Goal: Task Accomplishment & Management: Use online tool/utility

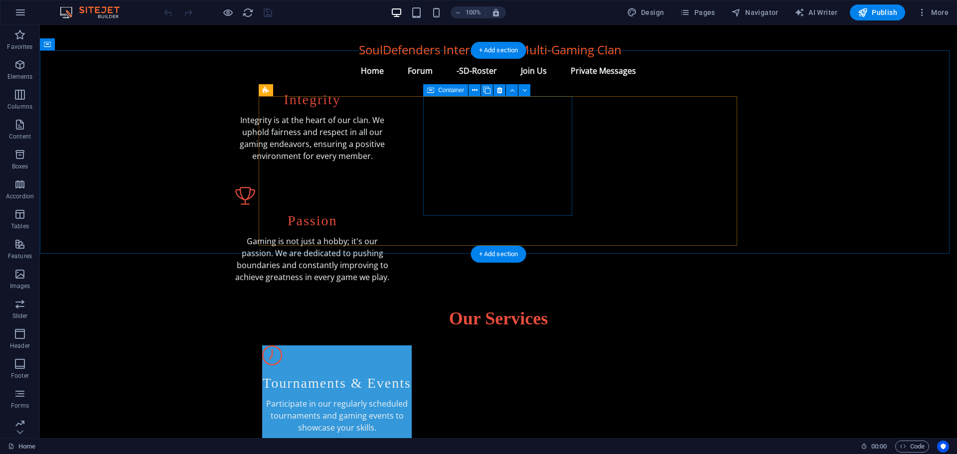
scroll to position [399, 0]
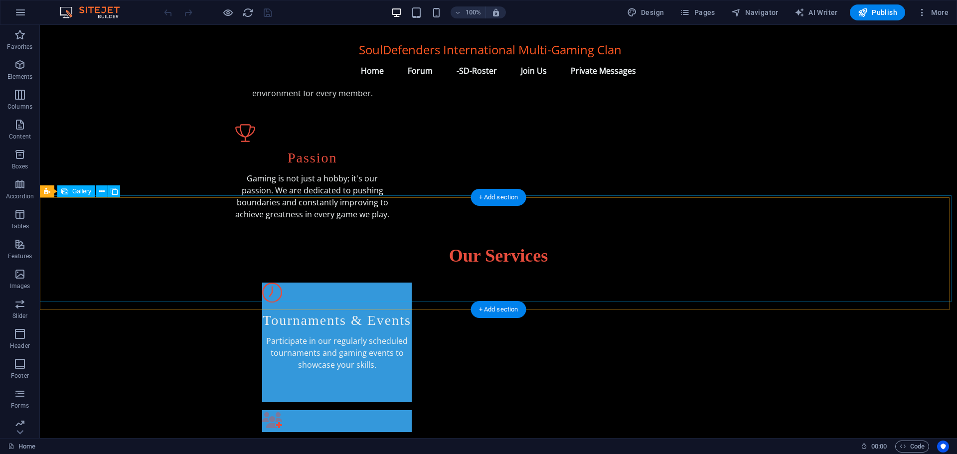
select select "px"
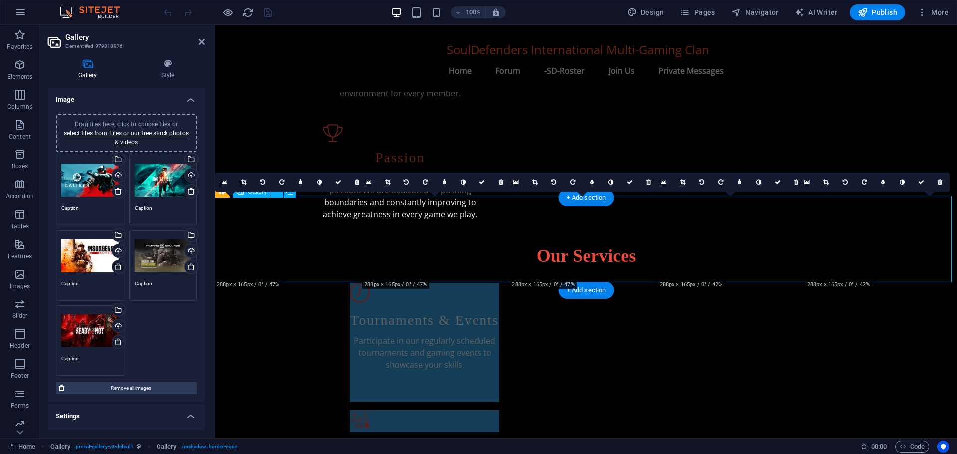
scroll to position [418, 0]
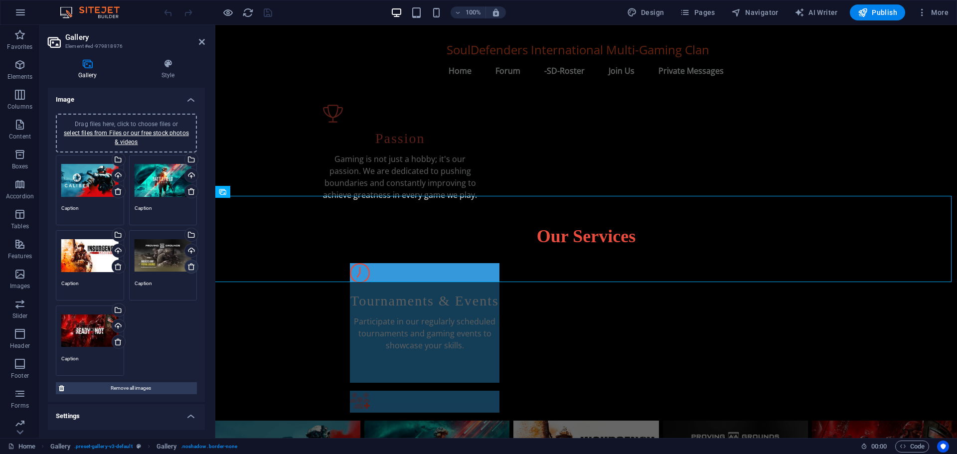
click at [190, 265] on icon at bounding box center [191, 267] width 8 height 8
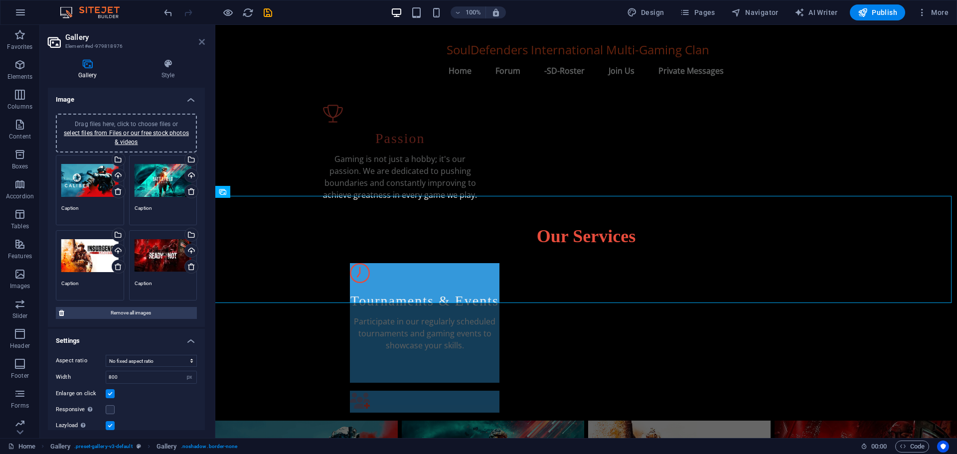
click at [203, 40] on icon at bounding box center [202, 42] width 6 height 8
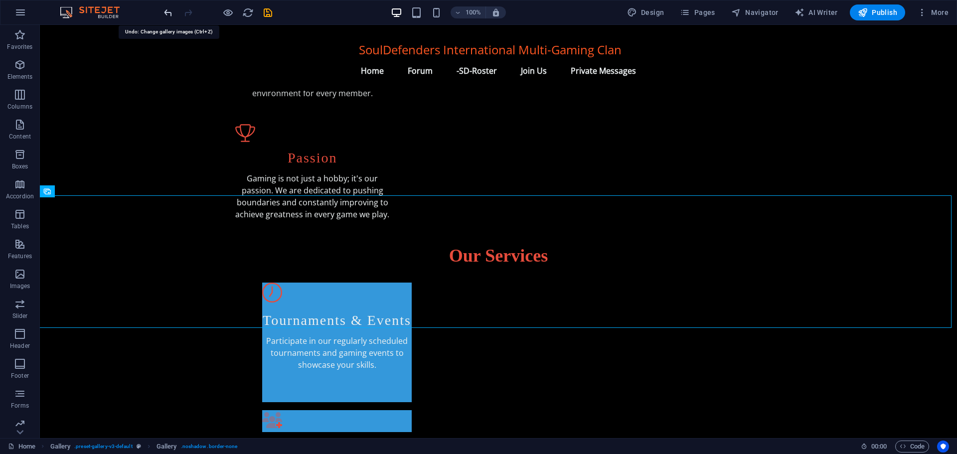
click at [166, 14] on icon "undo" at bounding box center [167, 12] width 11 height 11
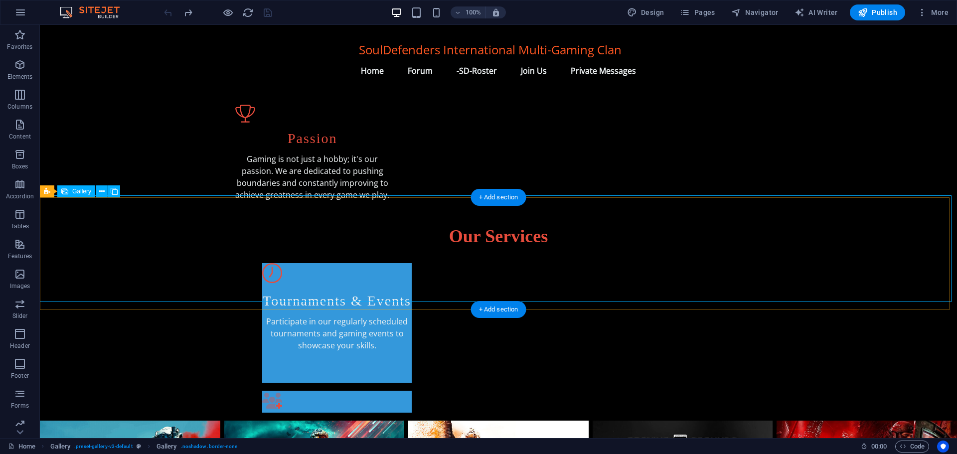
select select "px"
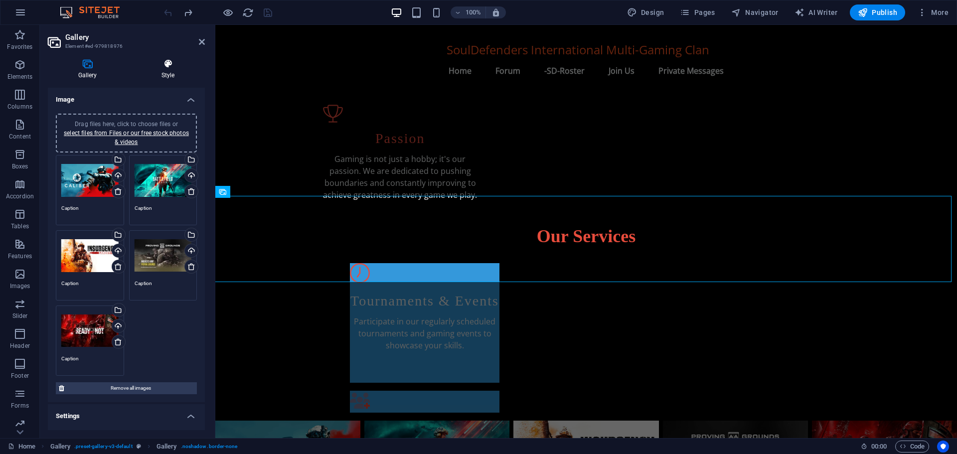
click at [167, 67] on icon at bounding box center [168, 64] width 74 height 10
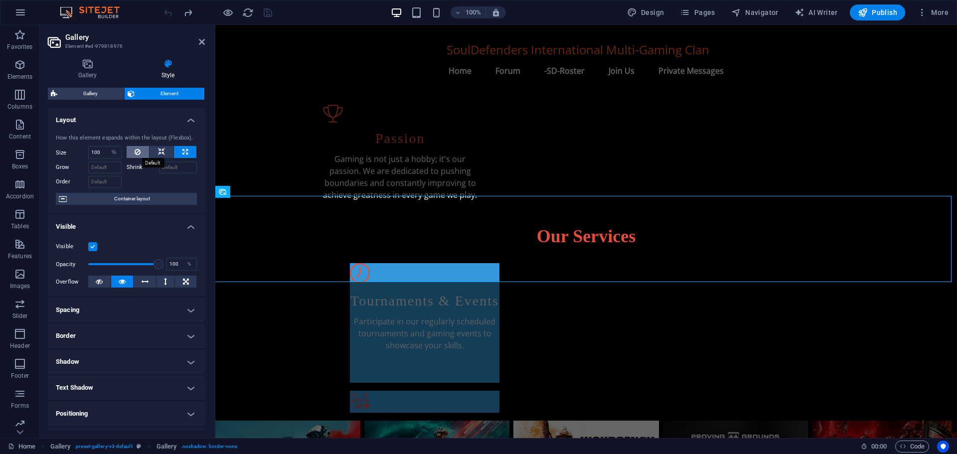
click at [135, 153] on icon at bounding box center [138, 152] width 6 height 12
select select "DISABLED_OPTION_VALUE"
click at [172, 166] on input "Shrink" at bounding box center [178, 167] width 38 height 12
click at [177, 167] on input "1000" at bounding box center [178, 167] width 38 height 12
type input "1"
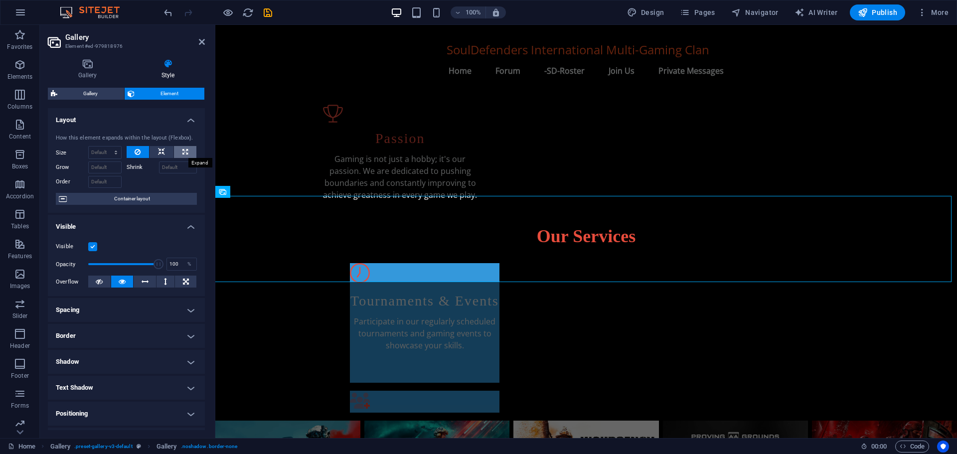
click at [182, 153] on icon at bounding box center [184, 152] width 5 height 12
type input "100"
select select "%"
click at [135, 147] on icon at bounding box center [138, 152] width 6 height 12
select select "DISABLED_OPTION_VALUE"
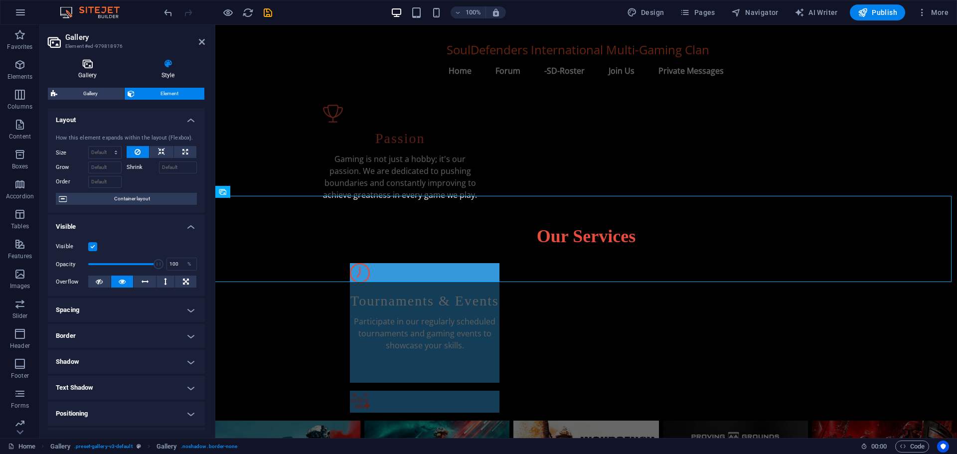
click at [82, 68] on icon at bounding box center [87, 64] width 79 height 10
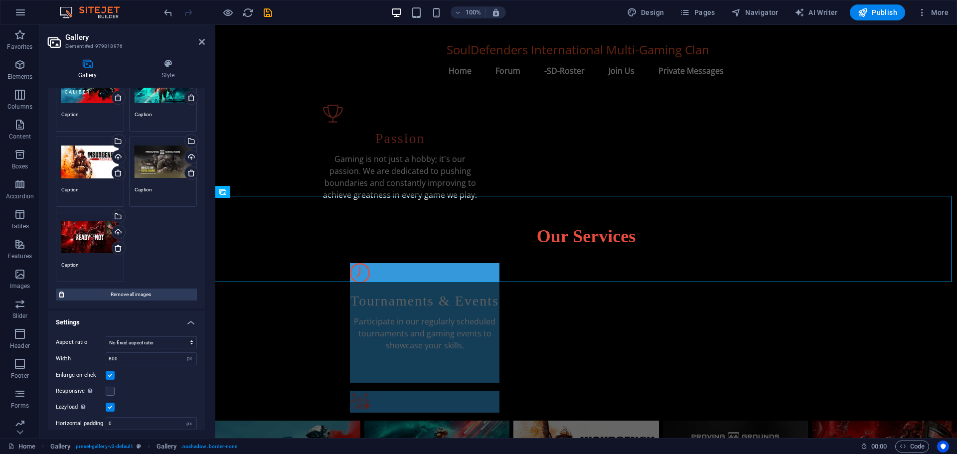
scroll to position [119, 0]
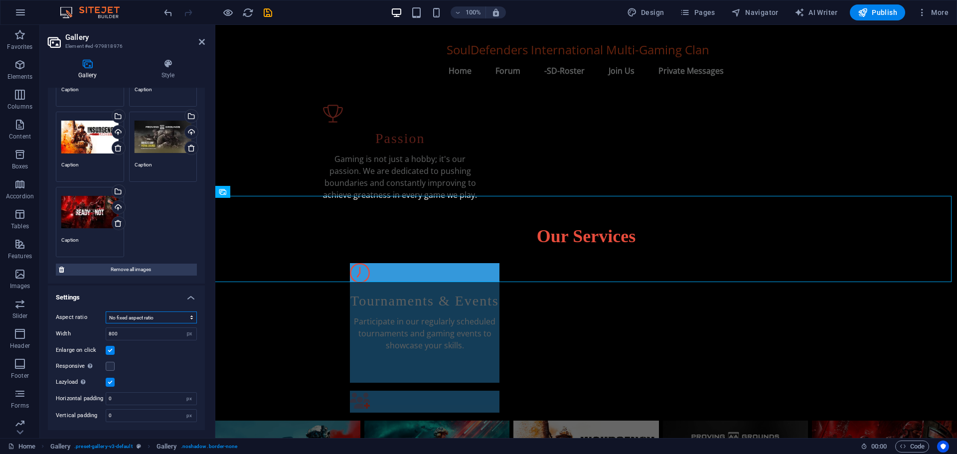
click at [142, 320] on select "No fixed aspect ratio 16:9 16:10 4:3 1:1 1:2 2:1" at bounding box center [151, 317] width 91 height 12
select select "3"
click at [106, 311] on select "No fixed aspect ratio 16:9 16:10 4:3 1:1 1:2 2:1" at bounding box center [151, 317] width 91 height 12
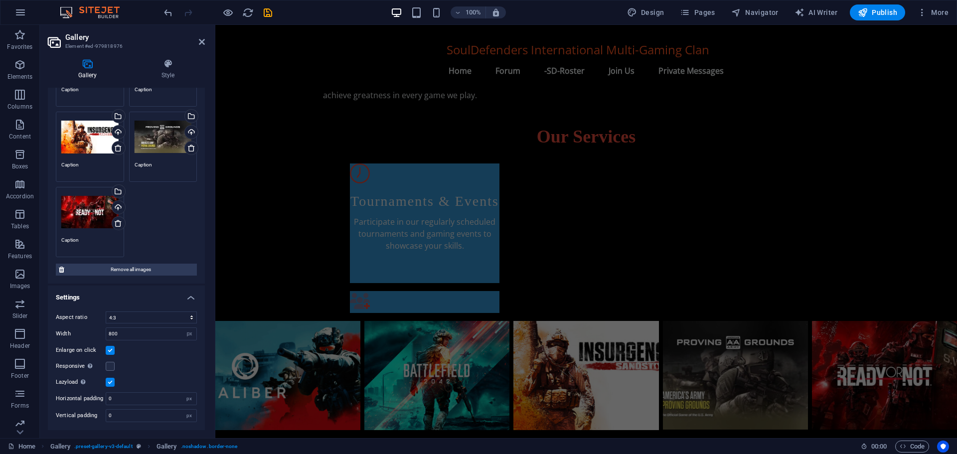
scroll to position [468, 0]
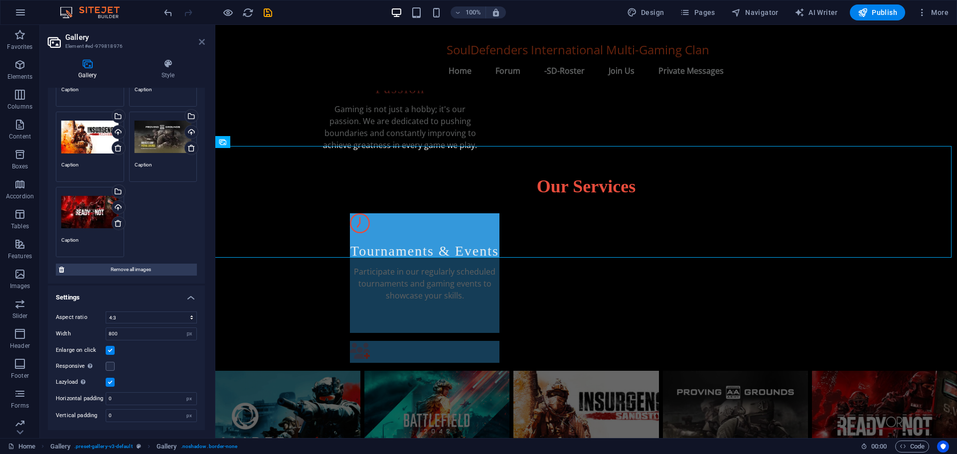
drag, startPoint x: 199, startPoint y: 43, endPoint x: 159, endPoint y: 18, distance: 46.6
click at [199, 43] on icon at bounding box center [202, 42] width 6 height 8
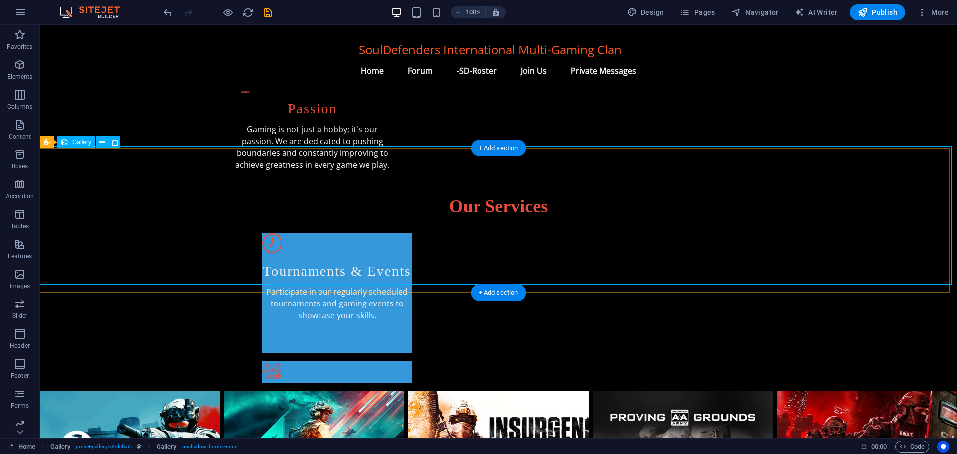
click at [190, 391] on li at bounding box center [130, 459] width 180 height 136
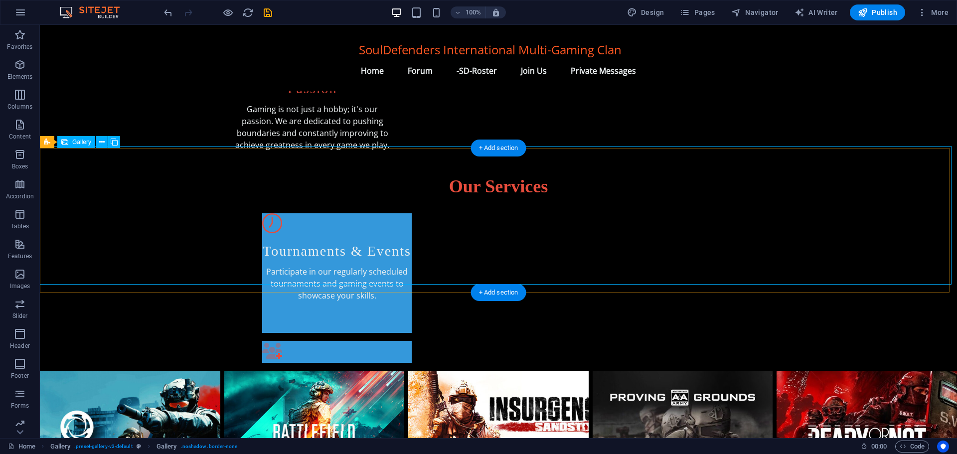
select select "3"
select select "px"
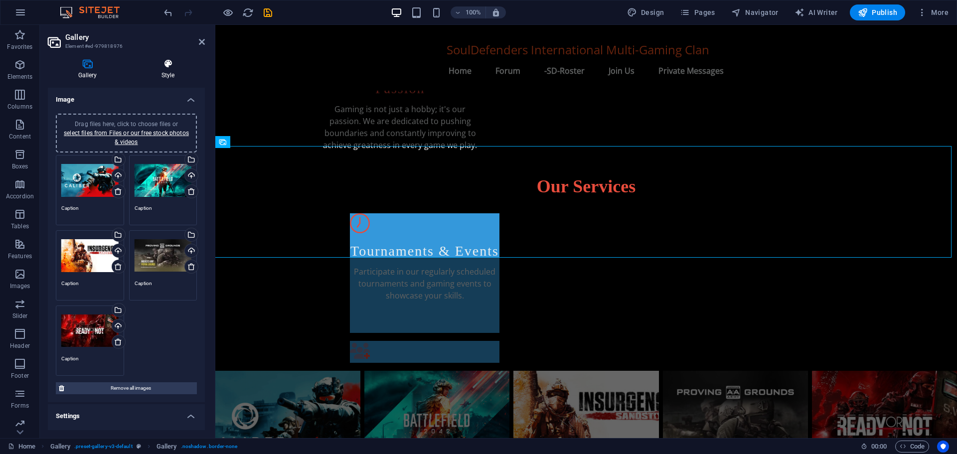
click at [168, 66] on icon at bounding box center [168, 64] width 74 height 10
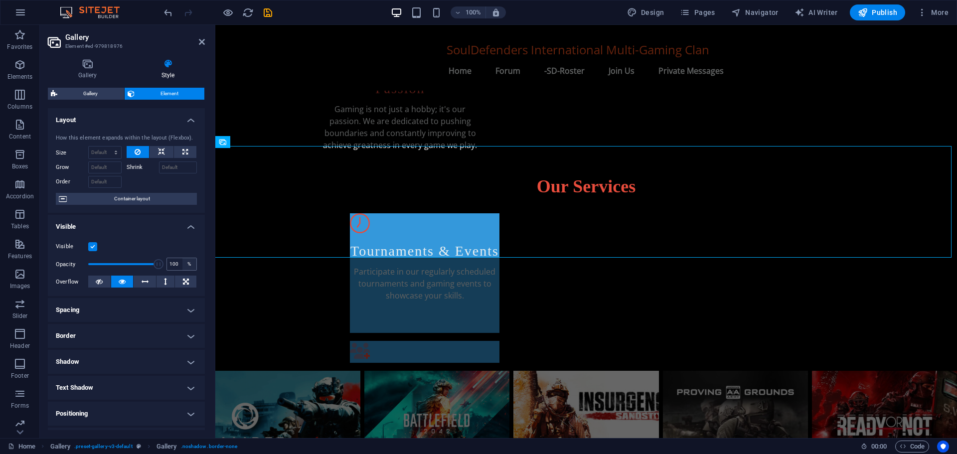
click at [187, 263] on div "%" at bounding box center [189, 264] width 14 height 12
click at [175, 262] on input "100" at bounding box center [181, 264] width 29 height 12
click at [98, 282] on icon at bounding box center [99, 282] width 7 height 12
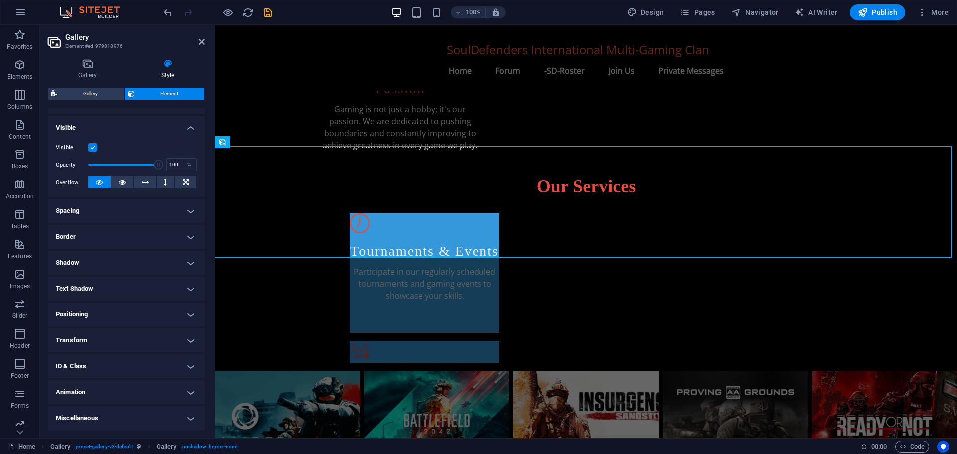
scroll to position [0, 0]
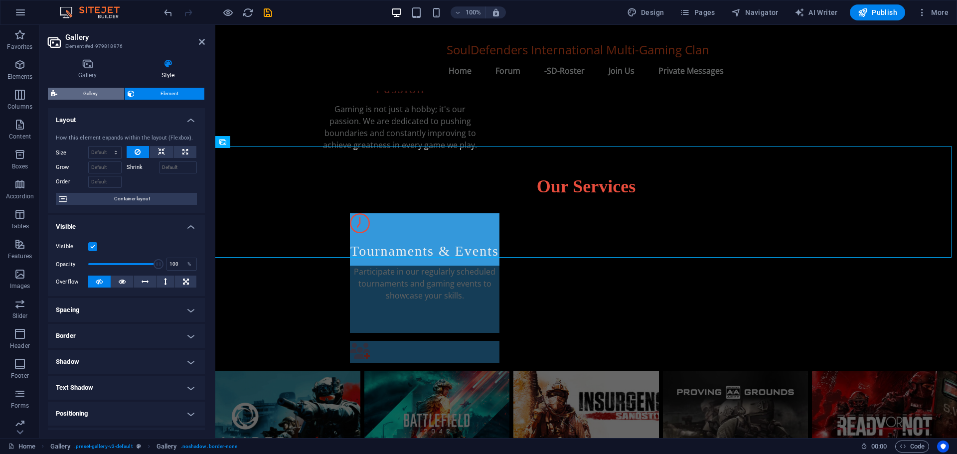
click at [89, 92] on span "Gallery" at bounding box center [90, 94] width 61 height 12
select select "rem"
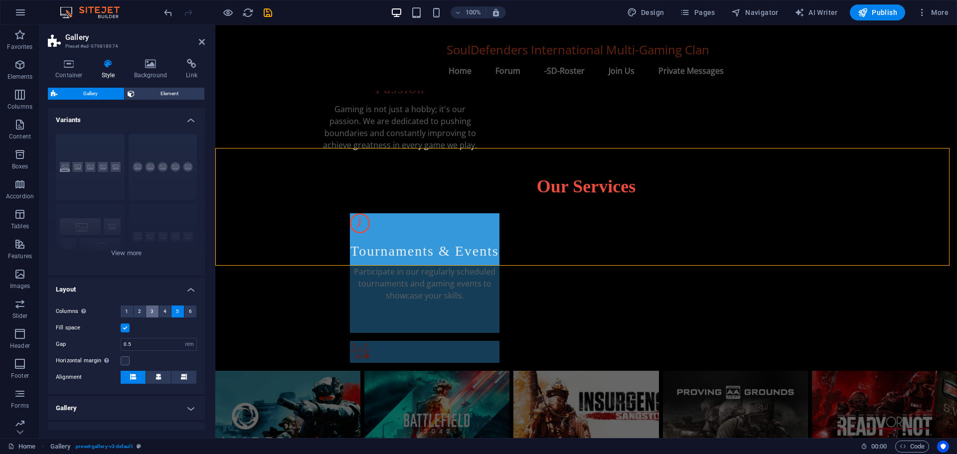
click at [148, 312] on button "3" at bounding box center [152, 311] width 12 height 12
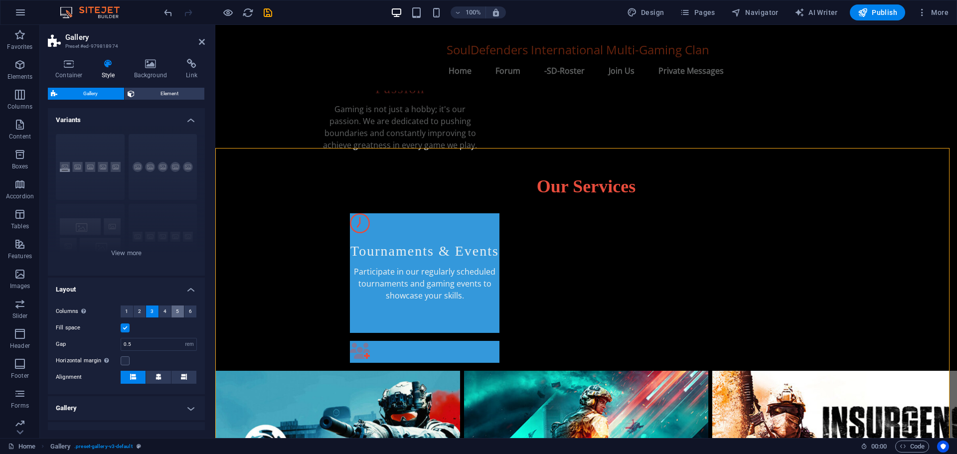
click at [176, 311] on span "5" at bounding box center [177, 311] width 3 height 12
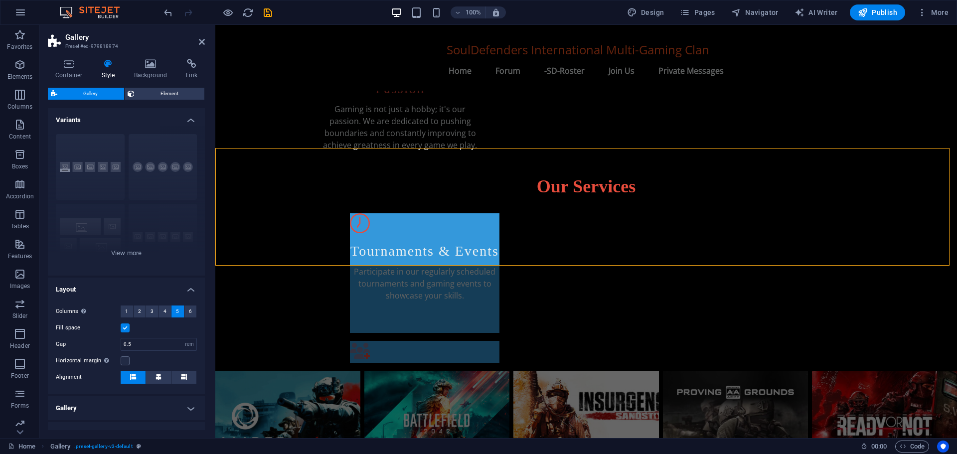
click at [126, 326] on label at bounding box center [125, 327] width 9 height 9
click at [0, 0] on input "Fill space" at bounding box center [0, 0] width 0 height 0
click at [126, 326] on label at bounding box center [125, 327] width 9 height 9
click at [0, 0] on input "Fill space" at bounding box center [0, 0] width 0 height 0
click at [160, 379] on icon at bounding box center [158, 377] width 6 height 6
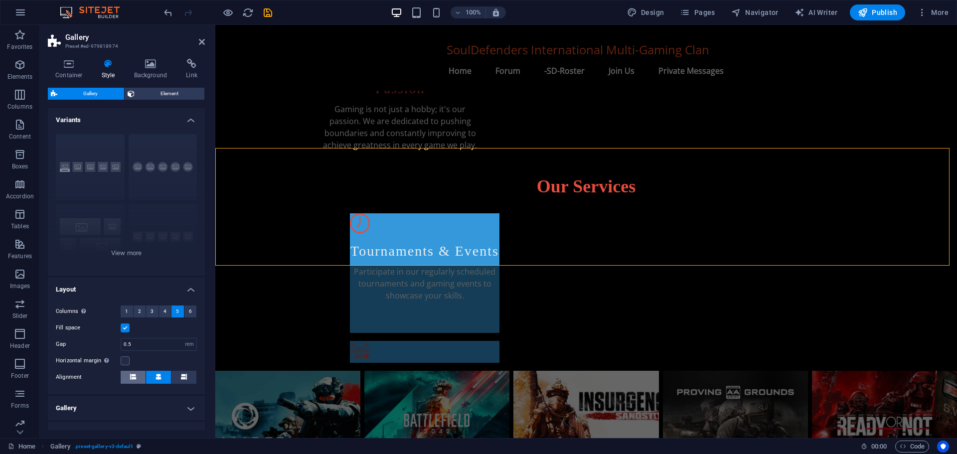
click at [137, 378] on button at bounding box center [133, 377] width 25 height 13
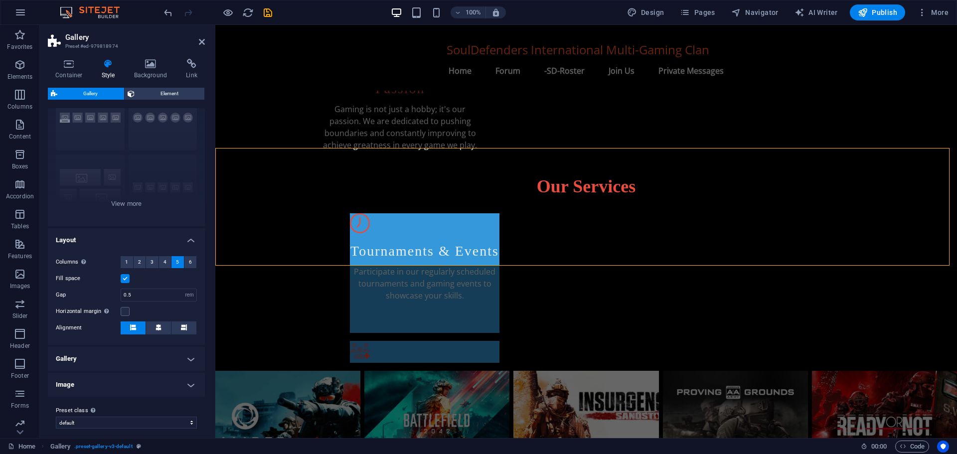
scroll to position [56, 0]
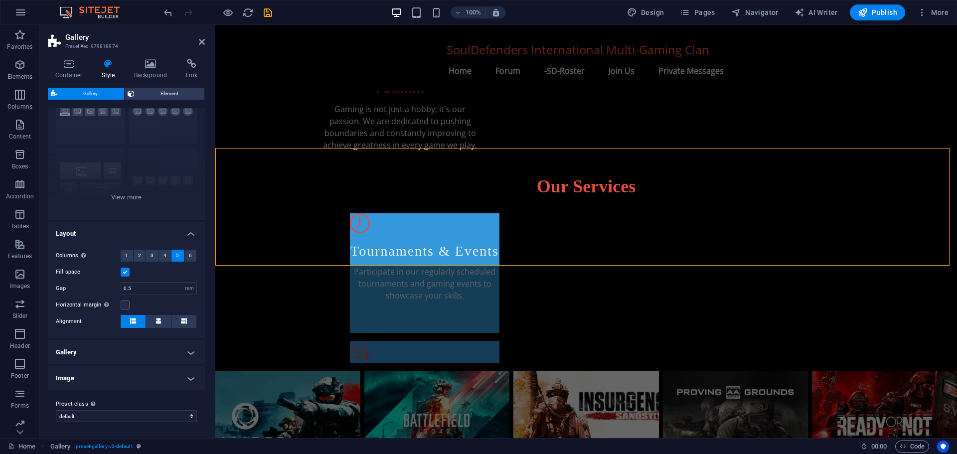
click at [112, 358] on h4 "Gallery" at bounding box center [126, 352] width 157 height 24
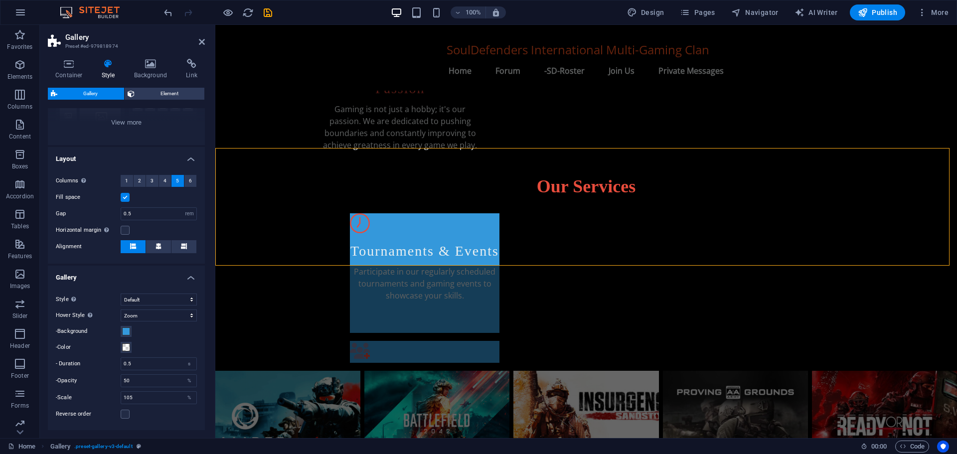
scroll to position [155, 0]
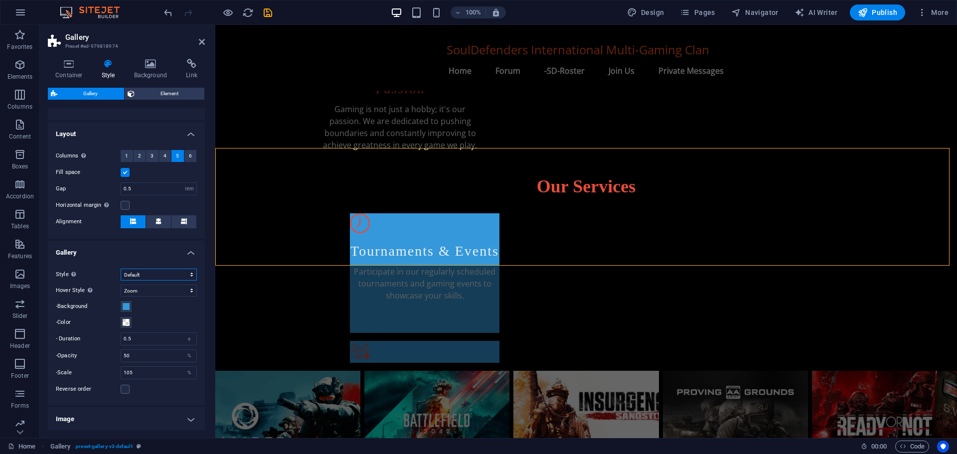
click at [154, 276] on select "Default Grid Grid reverse Grid shifted Collage" at bounding box center [159, 275] width 76 height 12
click at [129, 371] on input "105" at bounding box center [158, 373] width 75 height 12
click at [142, 353] on input "50" at bounding box center [158, 356] width 75 height 12
click at [134, 373] on input "5" at bounding box center [158, 373] width 75 height 12
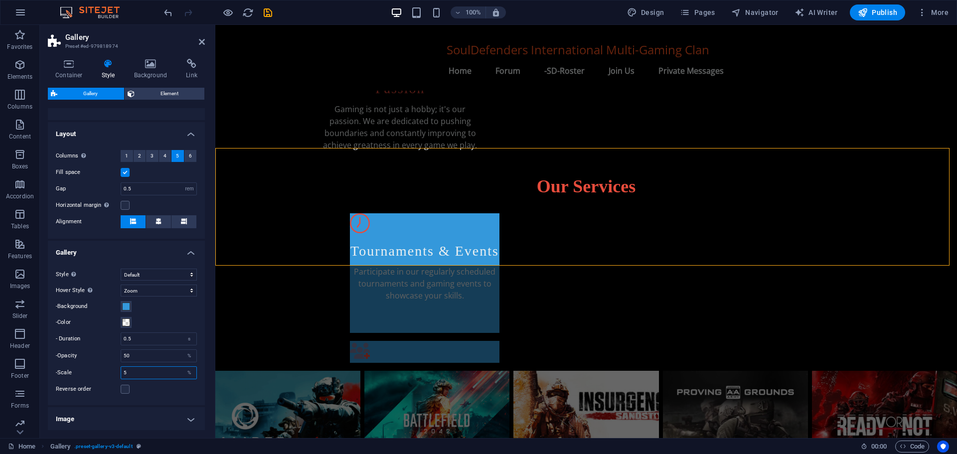
click at [124, 373] on input "5" at bounding box center [158, 373] width 75 height 12
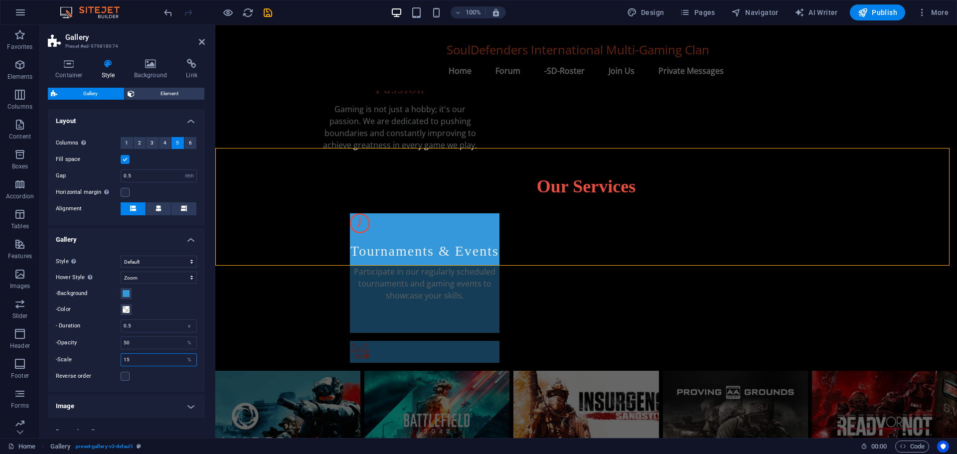
scroll to position [196, 0]
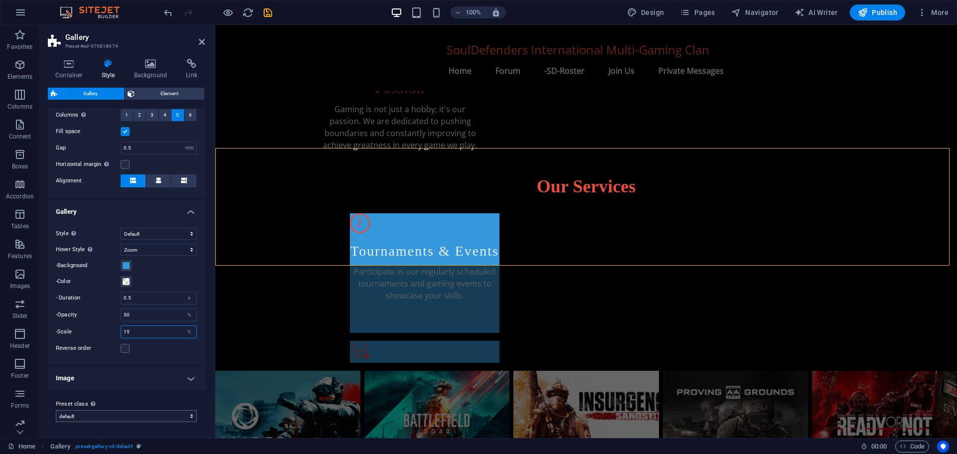
type input "15"
click at [98, 419] on select "default grid-dense gallery-rooms-suites Add preset class" at bounding box center [126, 416] width 141 height 12
click at [100, 378] on h4 "Image" at bounding box center [126, 378] width 157 height 24
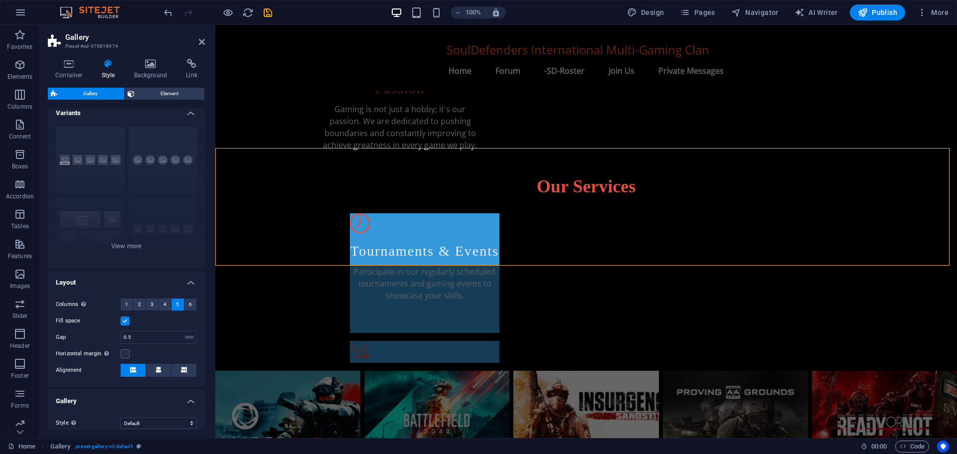
scroll to position [0, 0]
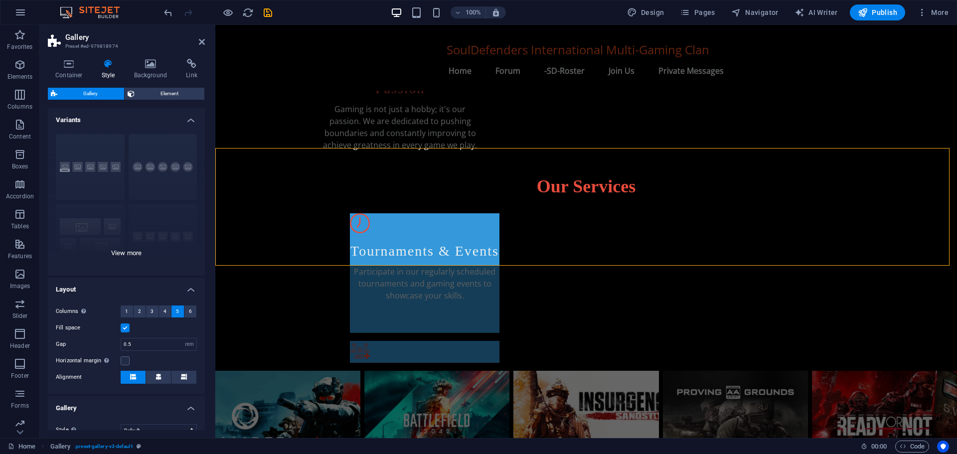
click at [90, 166] on div "Captions Circle Collage Default Grid Grid shifted" at bounding box center [126, 200] width 157 height 149
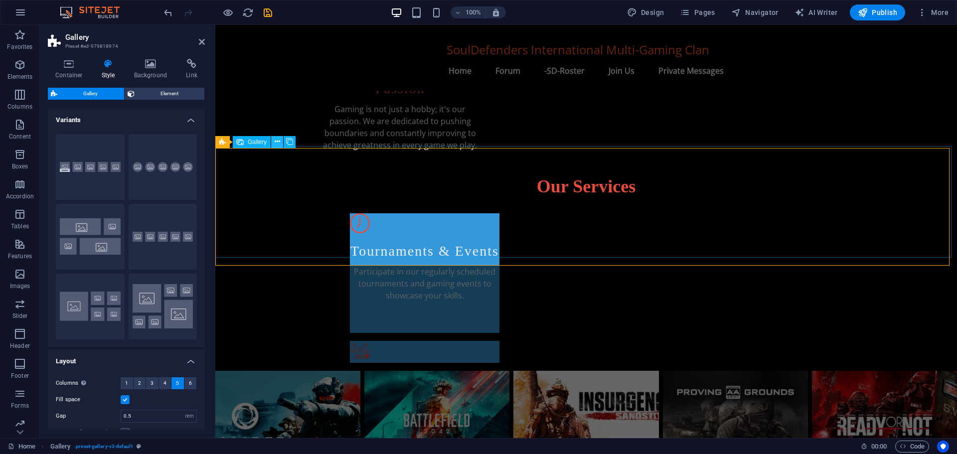
click at [279, 139] on icon at bounding box center [277, 142] width 5 height 10
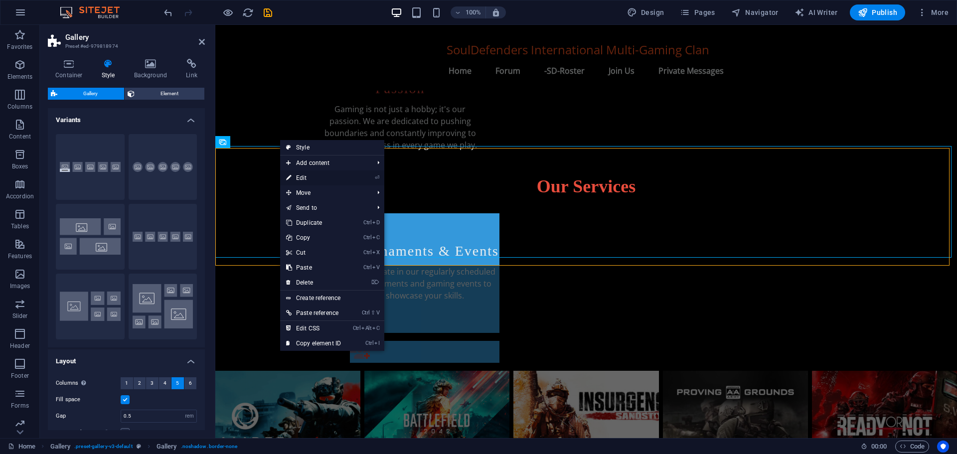
click at [309, 175] on link "⏎ Edit" at bounding box center [313, 177] width 67 height 15
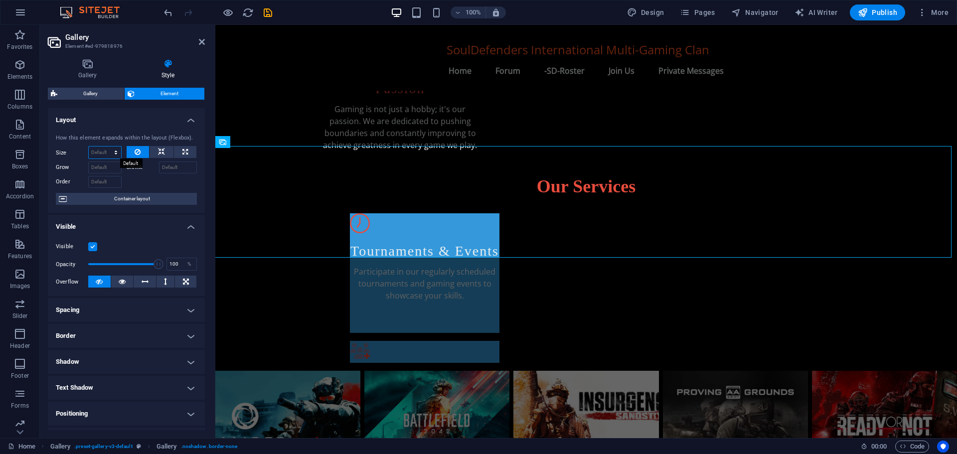
click at [113, 150] on select "Default auto px % 1/1 1/2 1/3 1/4 1/5 1/6 1/7 1/8 1/9 1/10" at bounding box center [105, 152] width 32 height 12
select select "px"
click at [106, 146] on select "Default auto px % 1/1 1/2 1/3 1/4 1/5 1/6 1/7 1/8 1/9 1/10" at bounding box center [105, 152] width 32 height 12
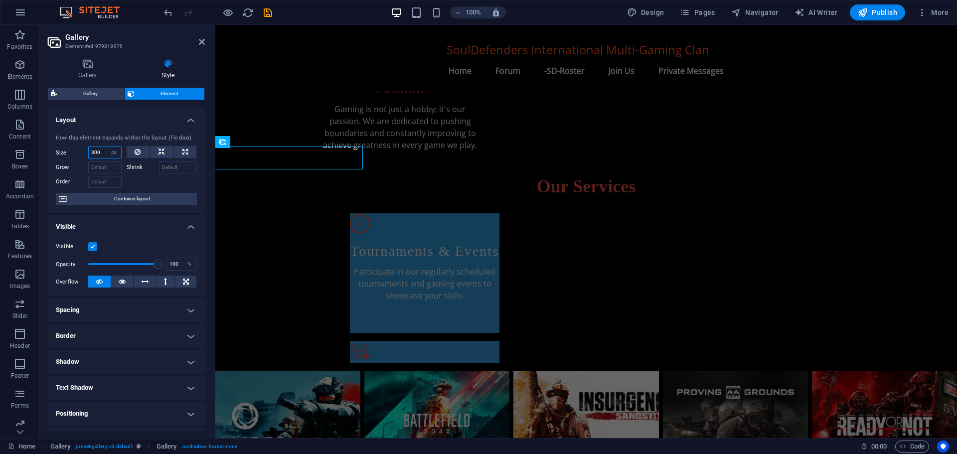
drag, startPoint x: 103, startPoint y: 150, endPoint x: 78, endPoint y: 155, distance: 24.8
click at [78, 155] on div "Size 300 Default auto px % 1/1 1/2 1/3 1/4 1/5 1/6 1/7 1/8 1/9 1/10" at bounding box center [89, 152] width 66 height 13
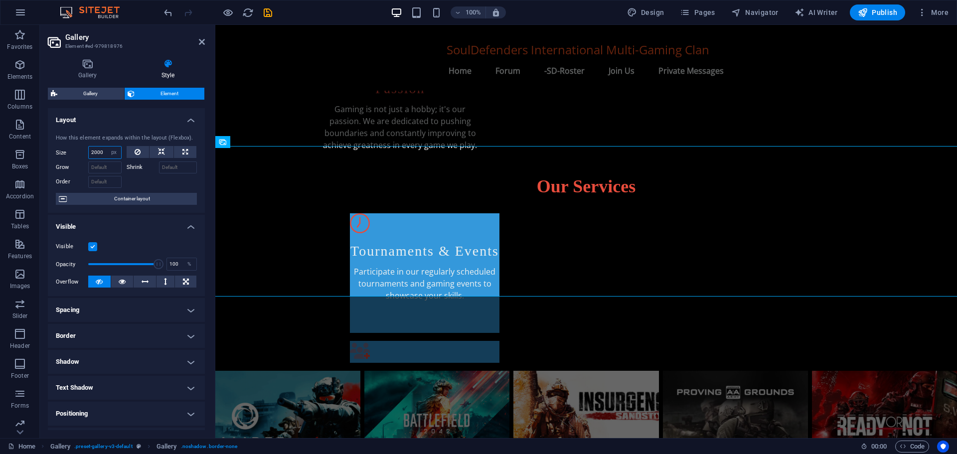
click at [95, 149] on input "2000" at bounding box center [105, 152] width 32 height 12
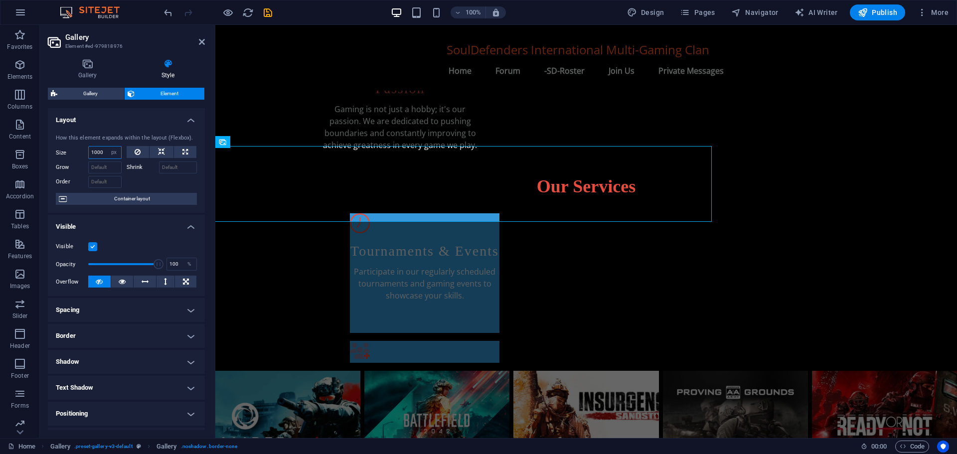
click at [102, 150] on input "1000" at bounding box center [105, 152] width 32 height 12
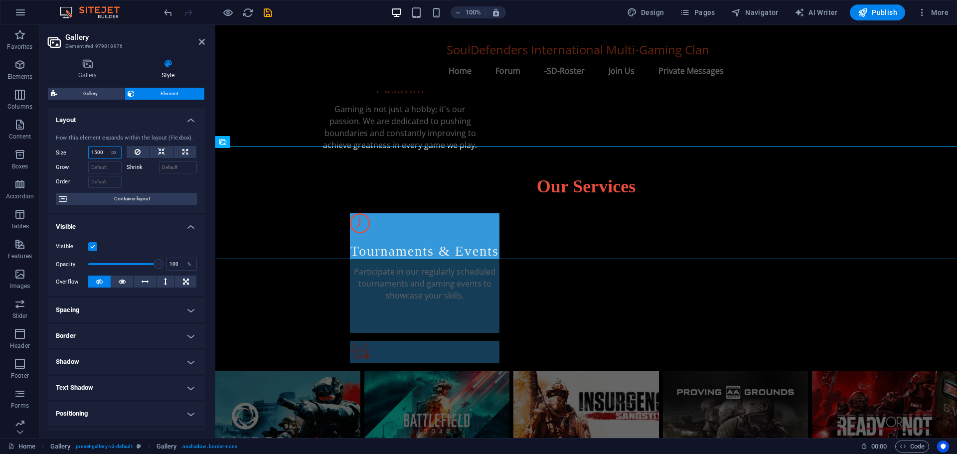
click at [96, 150] on input "1500" at bounding box center [105, 152] width 32 height 12
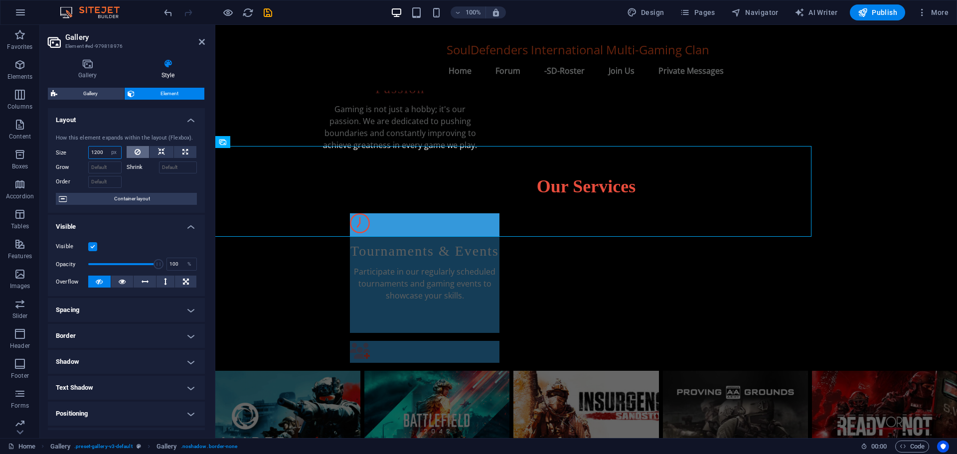
type input "1200"
click at [136, 149] on icon at bounding box center [138, 152] width 6 height 12
select select "DISABLED_OPTION_VALUE"
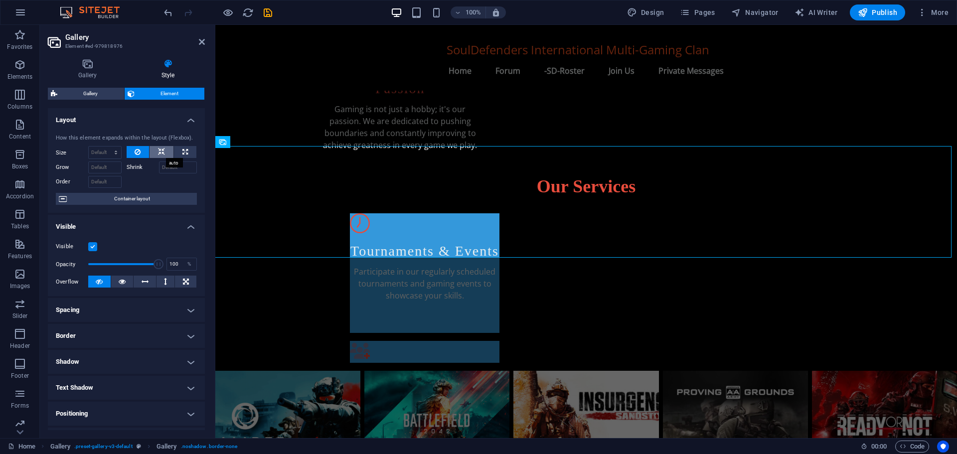
click at [155, 148] on button at bounding box center [161, 152] width 24 height 12
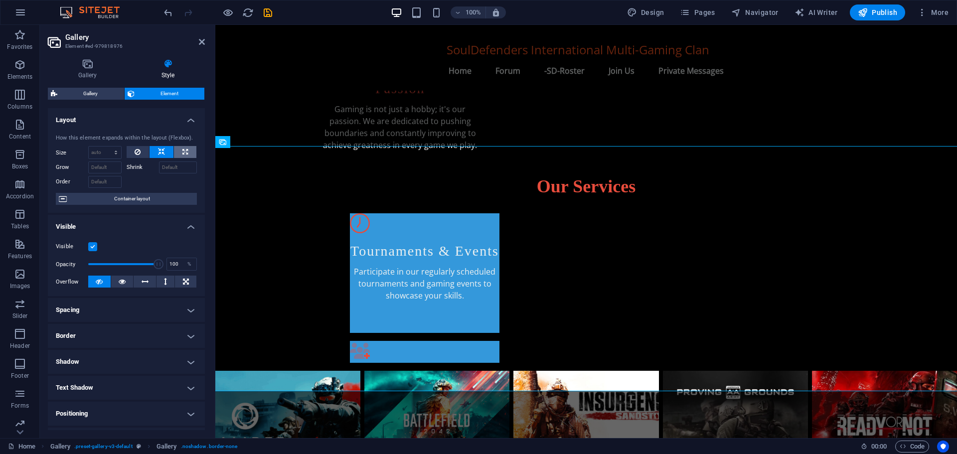
click at [186, 149] on button at bounding box center [185, 152] width 22 height 12
type input "100"
select select "%"
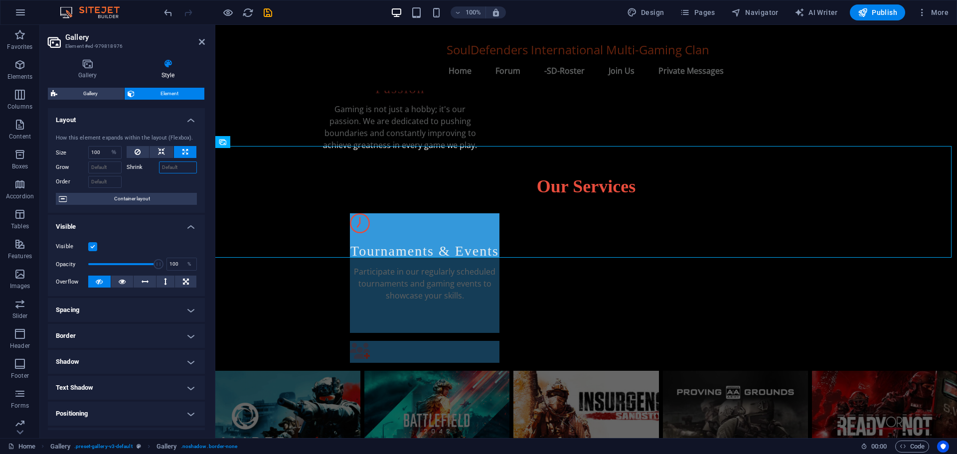
click at [176, 166] on input "Shrink" at bounding box center [178, 167] width 38 height 12
click at [176, 166] on input "100" at bounding box center [178, 167] width 38 height 12
click at [107, 168] on input "Grow" at bounding box center [104, 167] width 33 height 12
drag, startPoint x: 181, startPoint y: 167, endPoint x: 150, endPoint y: 166, distance: 30.9
click at [150, 166] on div "Shrink 100" at bounding box center [162, 167] width 71 height 12
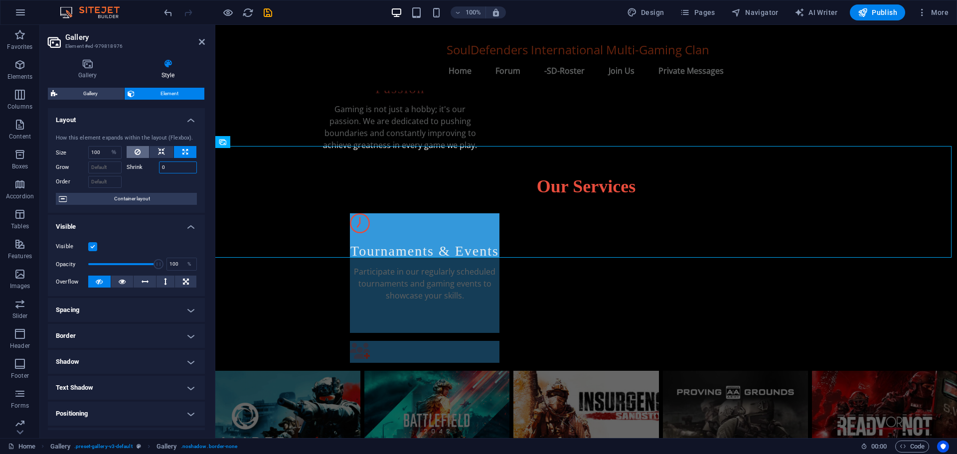
type input "0"
click at [137, 150] on icon at bounding box center [138, 152] width 6 height 12
click at [115, 152] on select "Default auto px % 1/1 1/2 1/3 1/4 1/5 1/6 1/7 1/8 1/9 1/10" at bounding box center [105, 152] width 32 height 12
select select "px"
click at [106, 146] on select "Default auto px % 1/1 1/2 1/3 1/4 1/5 1/6 1/7 1/8 1/9 1/10" at bounding box center [105, 152] width 32 height 12
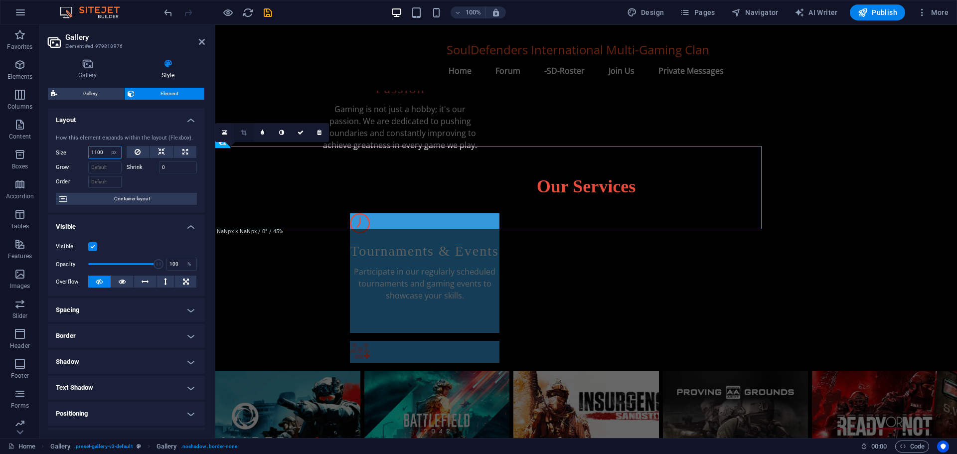
type input "1100"
click at [241, 133] on icon at bounding box center [243, 133] width 5 height 6
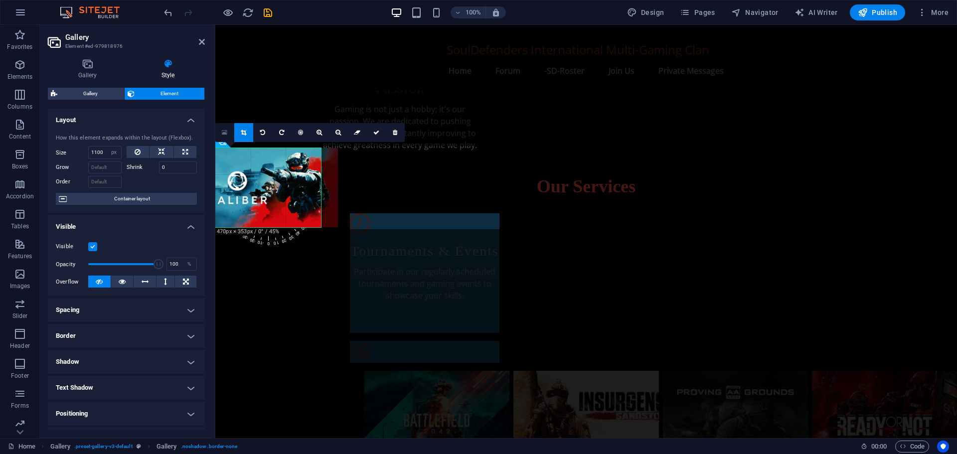
click at [228, 132] on link at bounding box center [224, 132] width 19 height 19
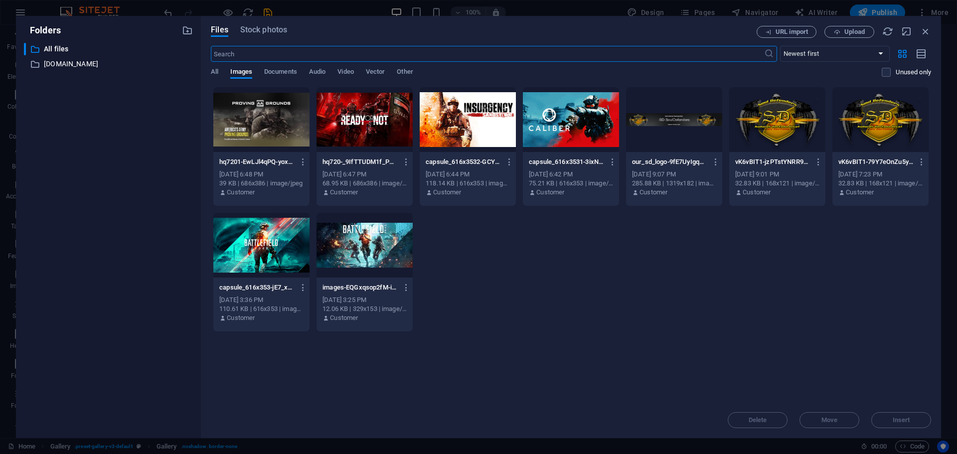
scroll to position [499, 0]
click at [922, 33] on icon "button" at bounding box center [925, 31] width 11 height 11
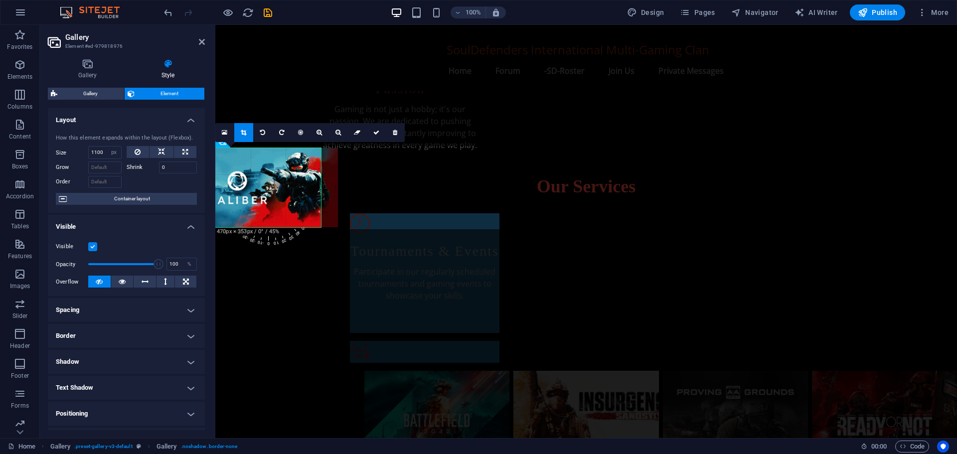
click at [93, 90] on span "Gallery" at bounding box center [90, 94] width 61 height 12
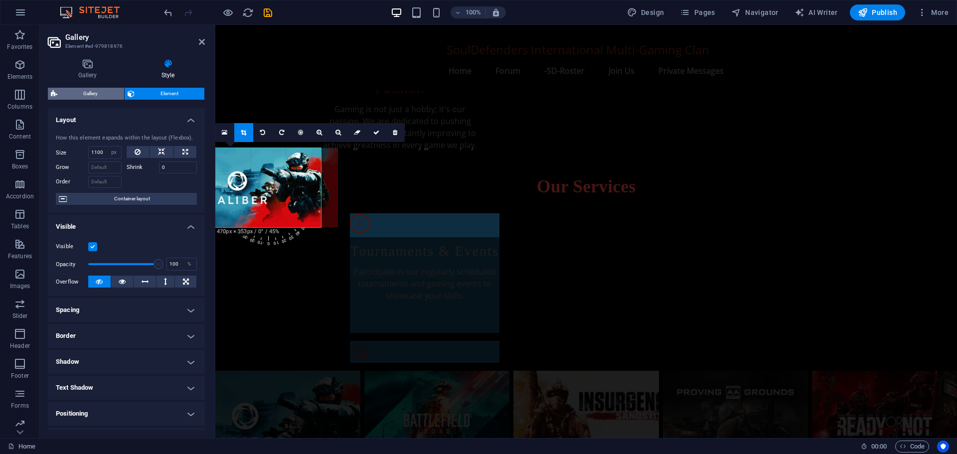
select select "rem"
select select "zoom"
select select "px"
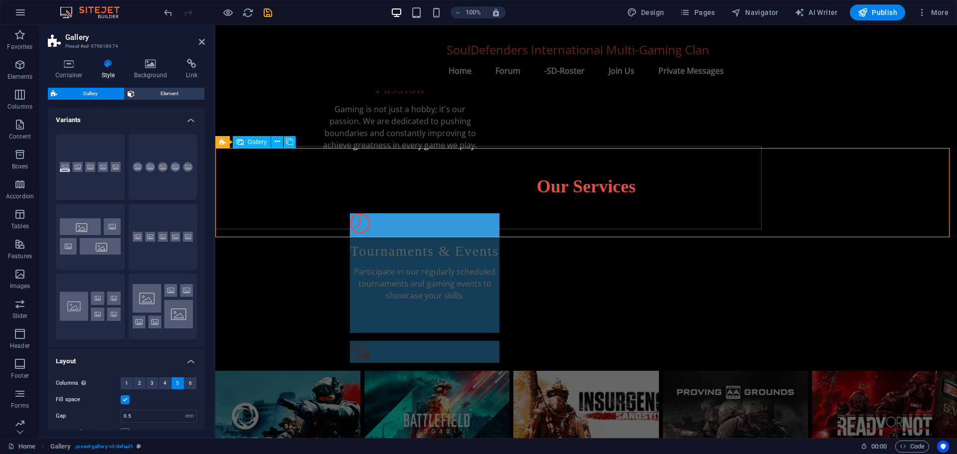
click at [259, 143] on span "Gallery" at bounding box center [257, 142] width 19 height 6
click at [65, 64] on icon at bounding box center [69, 64] width 42 height 10
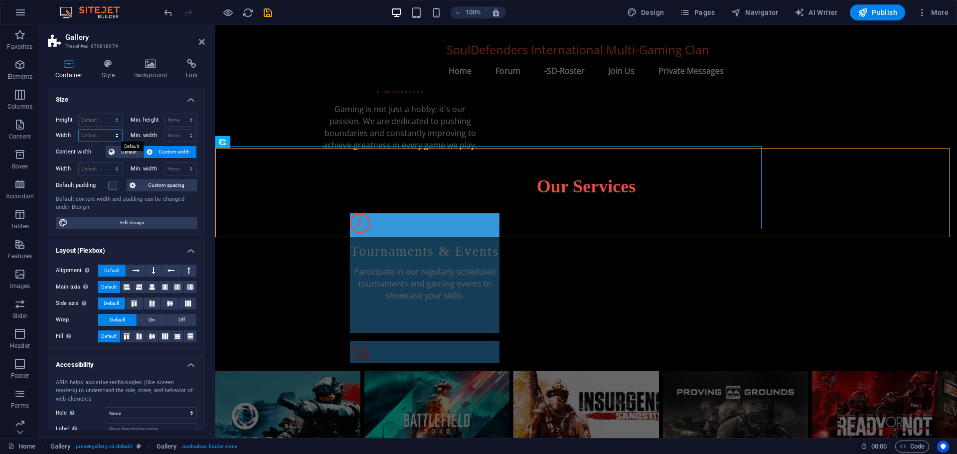
click at [117, 134] on select "Default px rem % em vh vw" at bounding box center [100, 136] width 43 height 12
select select "px"
click at [107, 130] on select "Default px rem % em vh vw" at bounding box center [100, 136] width 43 height 12
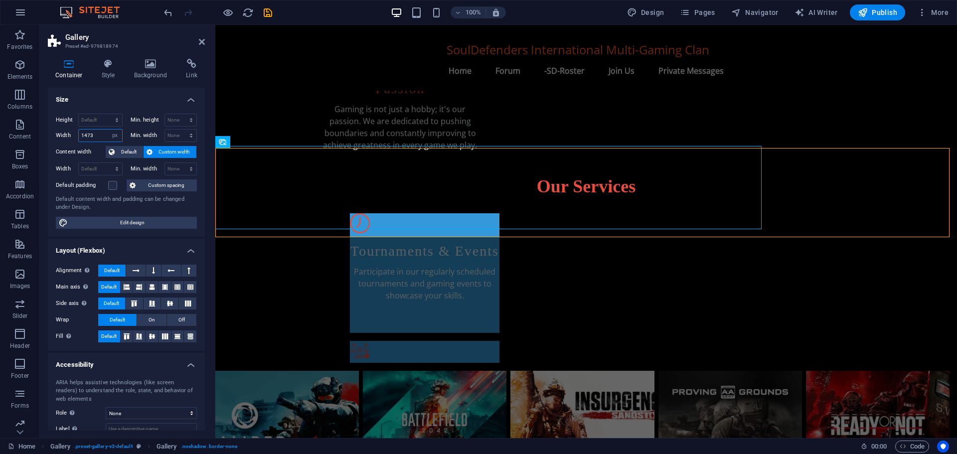
click at [100, 134] on input "1473" at bounding box center [100, 136] width 43 height 12
click at [86, 133] on input "1473" at bounding box center [100, 136] width 43 height 12
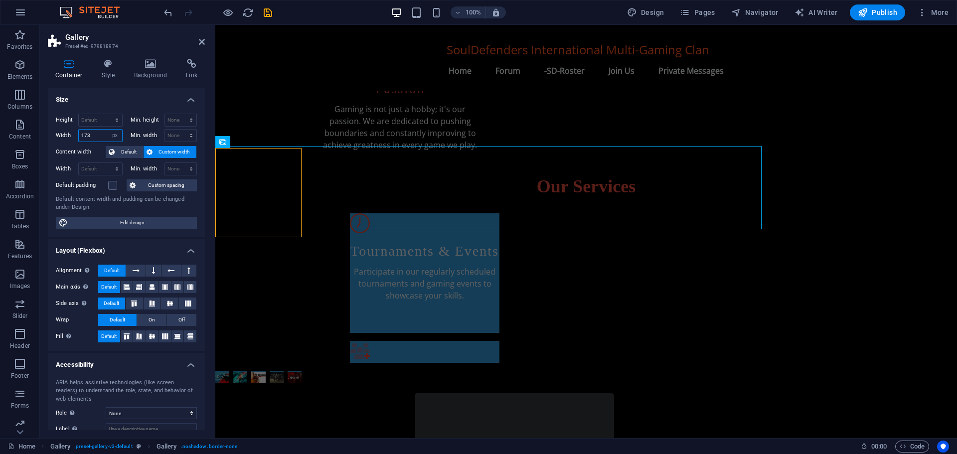
type input "1473"
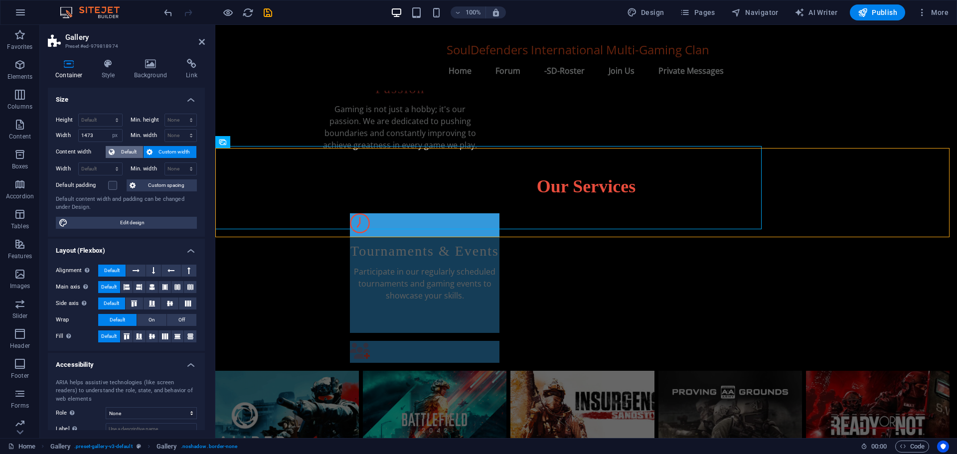
click at [126, 153] on span "Default" at bounding box center [129, 152] width 22 height 12
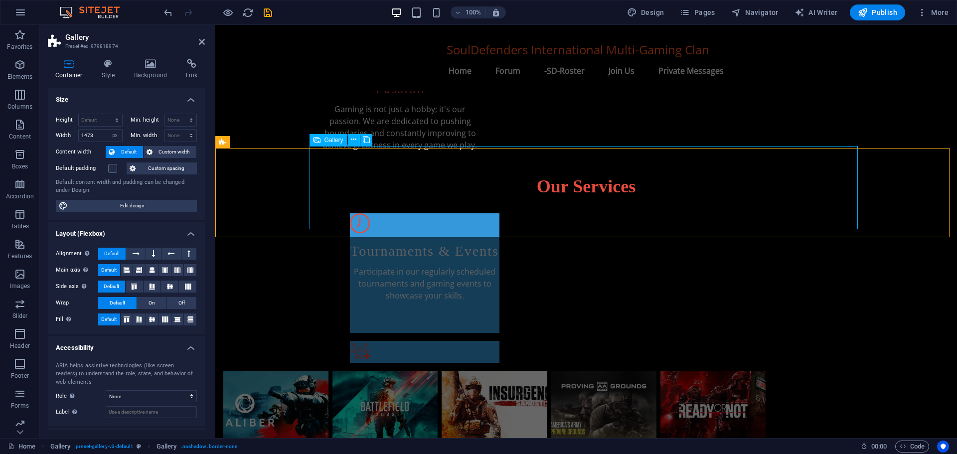
click at [547, 371] on li at bounding box center [493, 410] width 105 height 79
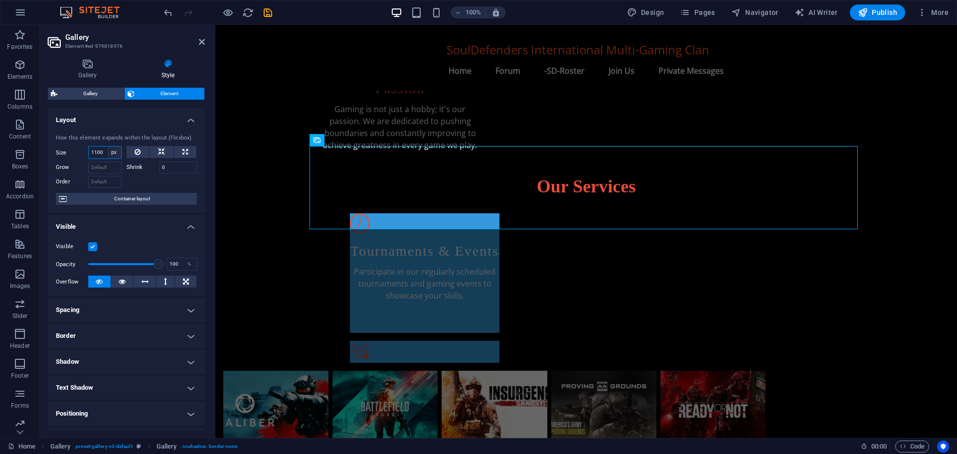
click at [111, 148] on select "Default auto px % 1/1 1/2 1/3 1/4 1/5 1/6 1/7 1/8 1/9 1/10" at bounding box center [114, 152] width 14 height 12
select select "46ahtoipoag"
click at [107, 146] on select "Default auto px % 1/1 1/2 1/3 1/4 1/5 1/6 1/7 1/8 1/9 1/10" at bounding box center [114, 152] width 14 height 12
select select "DISABLED_OPTION_VALUE"
click at [353, 224] on icon at bounding box center [353, 223] width 5 height 10
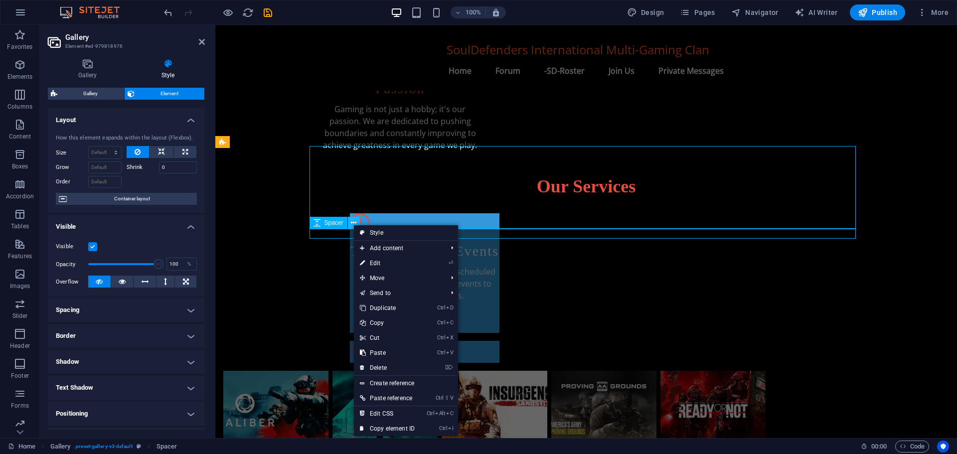
scroll to position [448, 0]
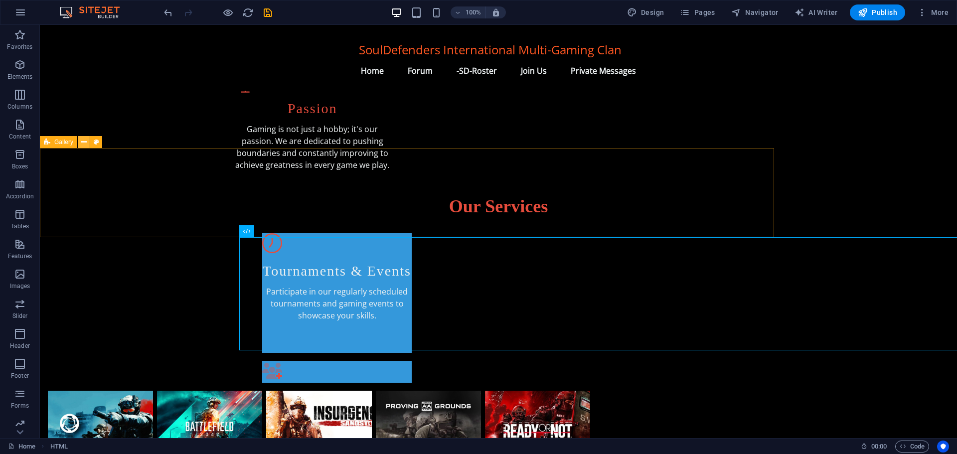
click at [84, 139] on icon at bounding box center [83, 142] width 5 height 10
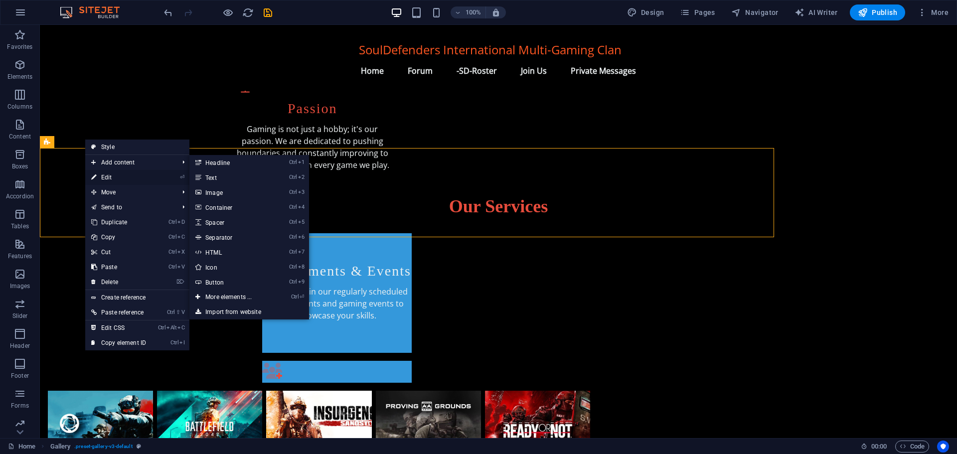
click at [113, 177] on link "⏎ Edit" at bounding box center [118, 177] width 67 height 15
select select "px"
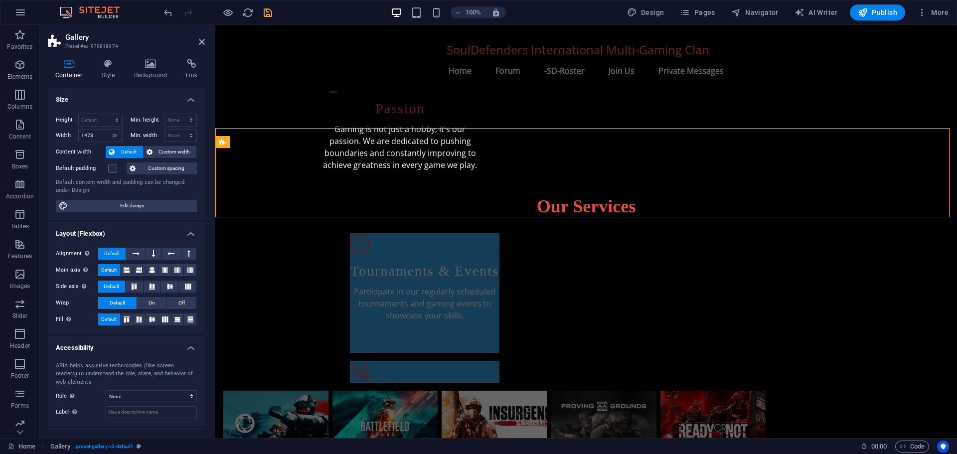
scroll to position [468, 0]
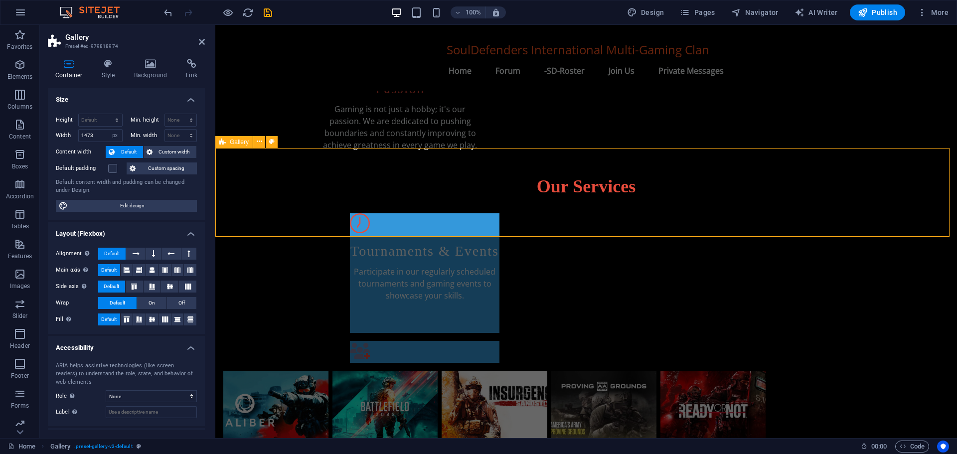
click at [287, 371] on div at bounding box center [582, 415] width 734 height 89
click at [299, 371] on div at bounding box center [582, 415] width 734 height 89
click at [134, 251] on icon at bounding box center [136, 254] width 7 height 12
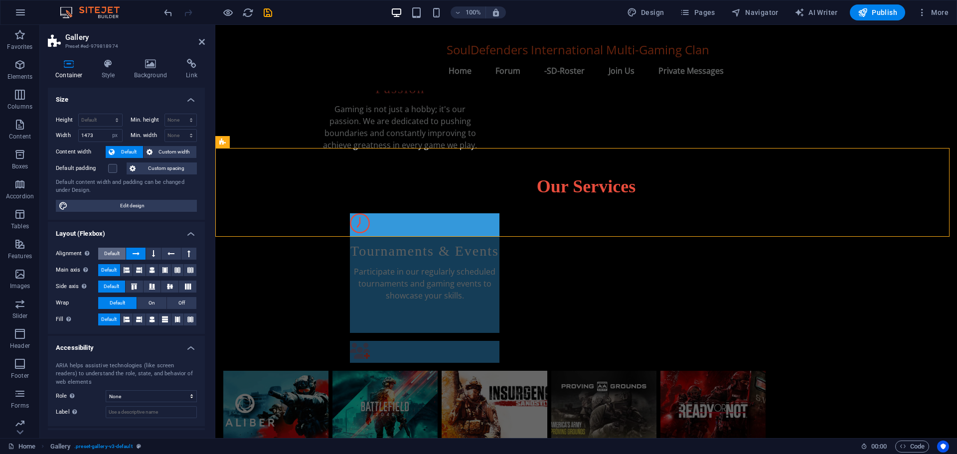
click at [112, 254] on span "Default" at bounding box center [111, 254] width 15 height 12
click at [155, 168] on span "Custom spacing" at bounding box center [166, 168] width 55 height 12
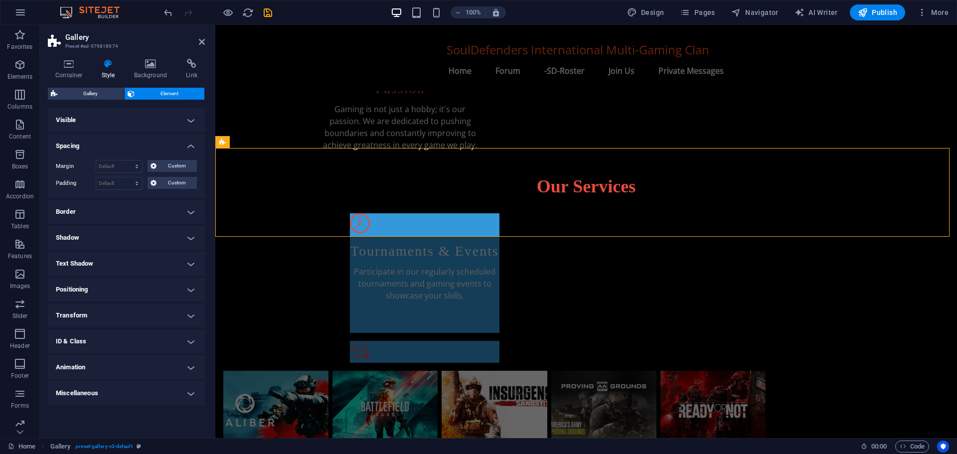
click at [154, 56] on div "Container Style Background Link Size Height Default px rem % vh vw Min. height …" at bounding box center [126, 244] width 173 height 387
click at [149, 63] on icon at bounding box center [151, 64] width 48 height 10
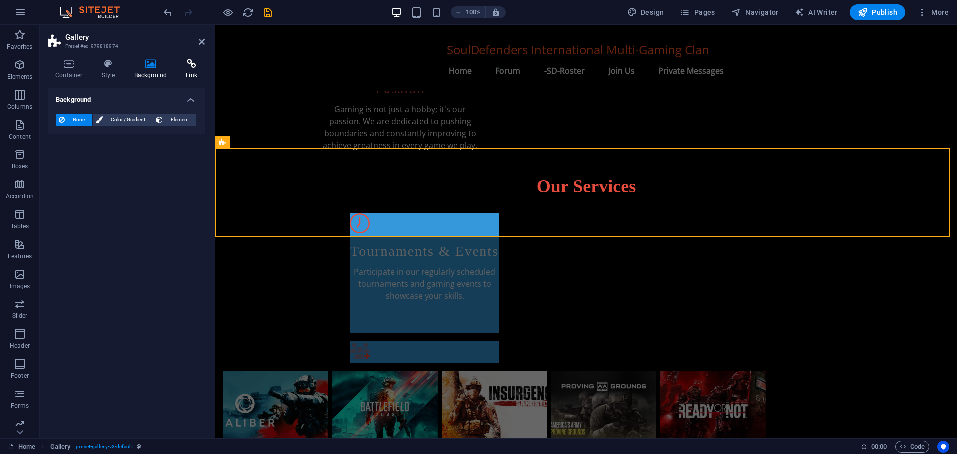
click at [194, 66] on icon at bounding box center [191, 64] width 26 height 10
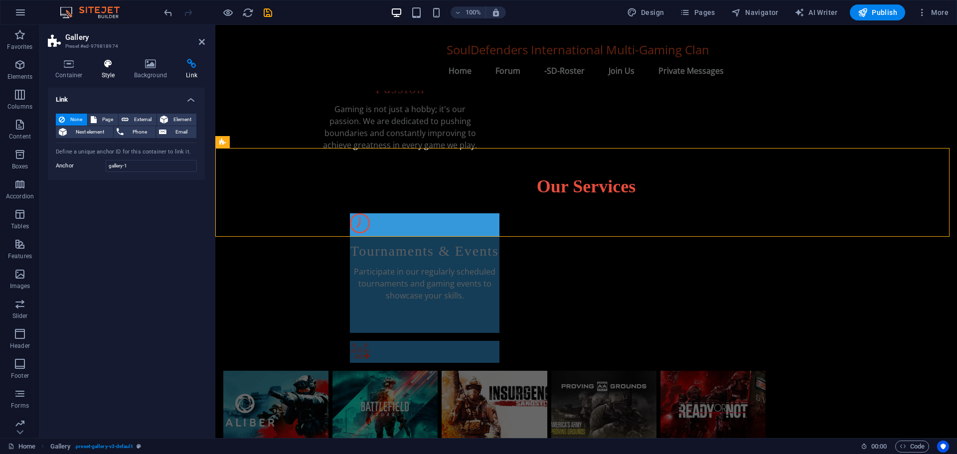
click at [102, 65] on icon at bounding box center [108, 64] width 28 height 10
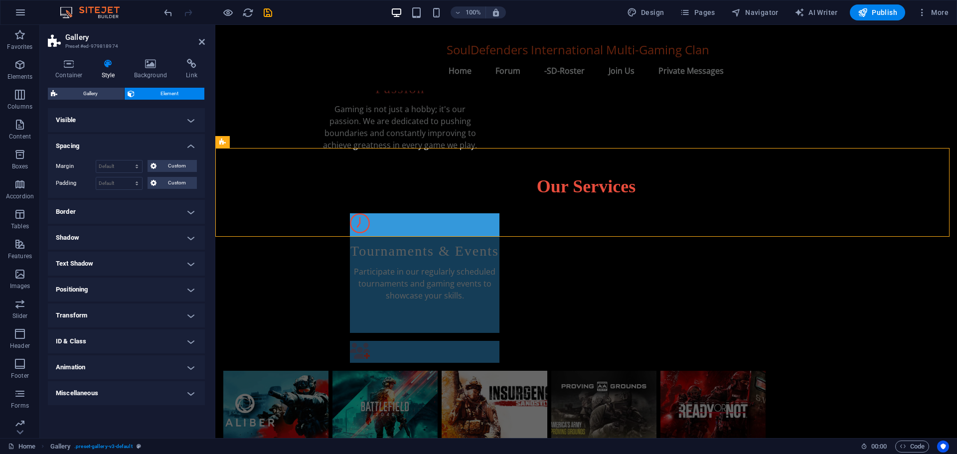
click at [112, 114] on h4 "Visible" at bounding box center [126, 120] width 157 height 24
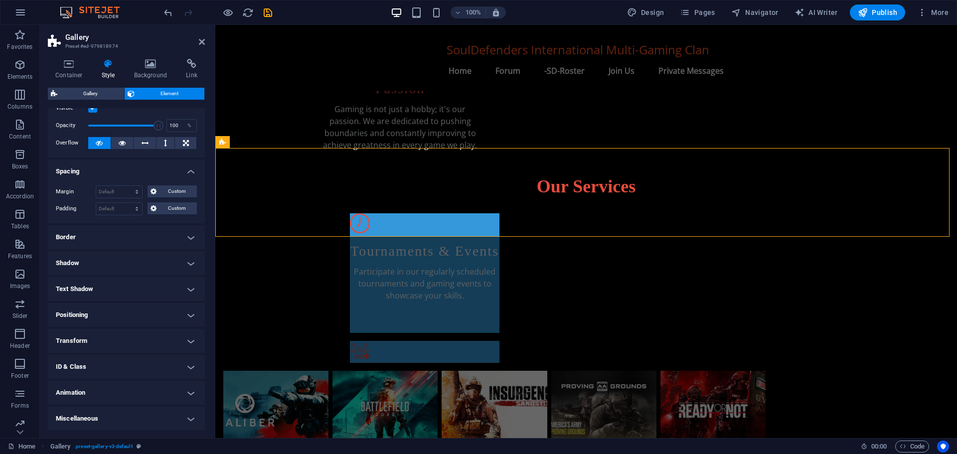
scroll to position [32, 0]
click at [75, 69] on h4 "Container" at bounding box center [71, 69] width 46 height 21
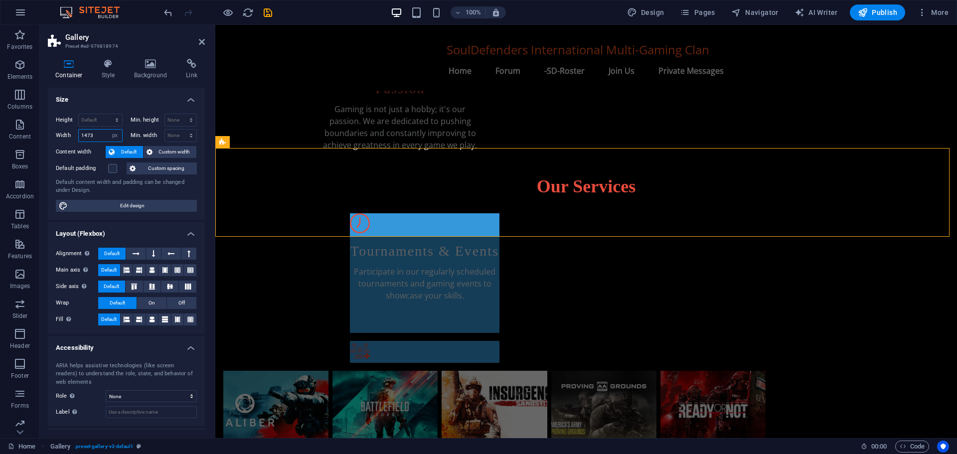
click at [95, 135] on input "1473" at bounding box center [100, 136] width 43 height 12
click at [88, 135] on input "1473" at bounding box center [100, 136] width 43 height 12
type input "1673"
click at [100, 120] on select "Default px rem % vh vw" at bounding box center [100, 120] width 43 height 12
click at [79, 114] on select "Default px rem % vh vw" at bounding box center [100, 120] width 43 height 12
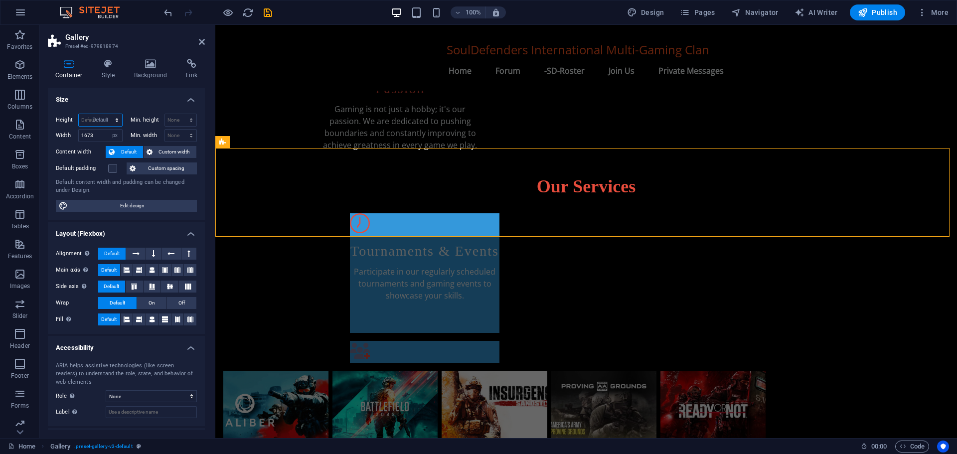
select select "DISABLED_OPTION_VALUE"
click at [112, 136] on select "Default px rem % em vh vw" at bounding box center [115, 136] width 14 height 12
select select "default"
click at [108, 130] on select "Default px rem % em vh vw" at bounding box center [115, 136] width 14 height 12
select select "DISABLED_OPTION_VALUE"
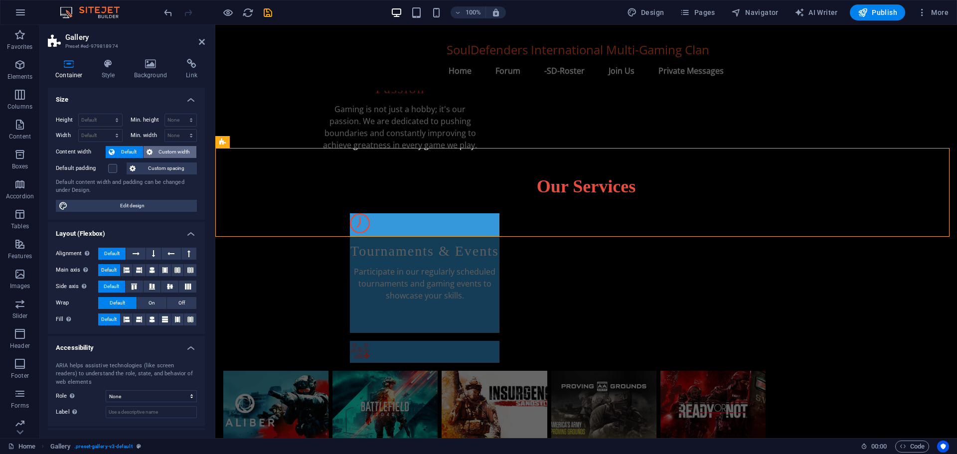
click at [168, 149] on span "Custom width" at bounding box center [174, 152] width 38 height 12
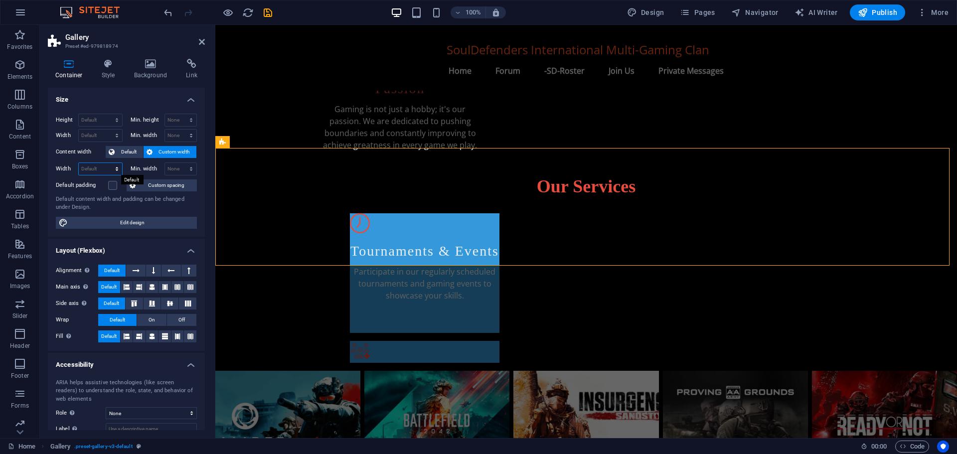
click at [115, 169] on select "Default px rem % em vh vw" at bounding box center [100, 169] width 43 height 12
select select "px"
click at [107, 163] on select "Default px rem % em vh vw" at bounding box center [100, 169] width 43 height 12
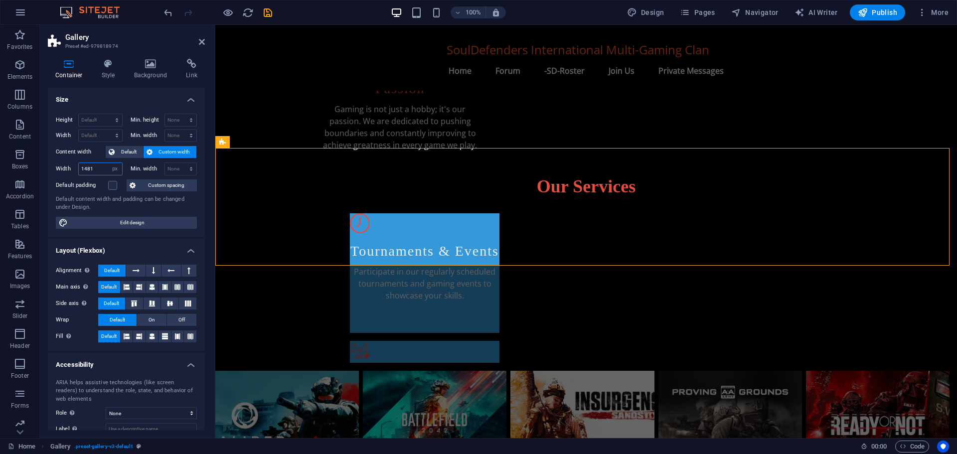
click at [86, 164] on input "1481" at bounding box center [100, 169] width 43 height 12
drag, startPoint x: 83, startPoint y: 166, endPoint x: 89, endPoint y: 167, distance: 6.0
click at [83, 166] on input "1481" at bounding box center [100, 169] width 43 height 12
click at [89, 167] on input "1481" at bounding box center [100, 169] width 43 height 12
click at [86, 167] on input "1481" at bounding box center [100, 169] width 43 height 12
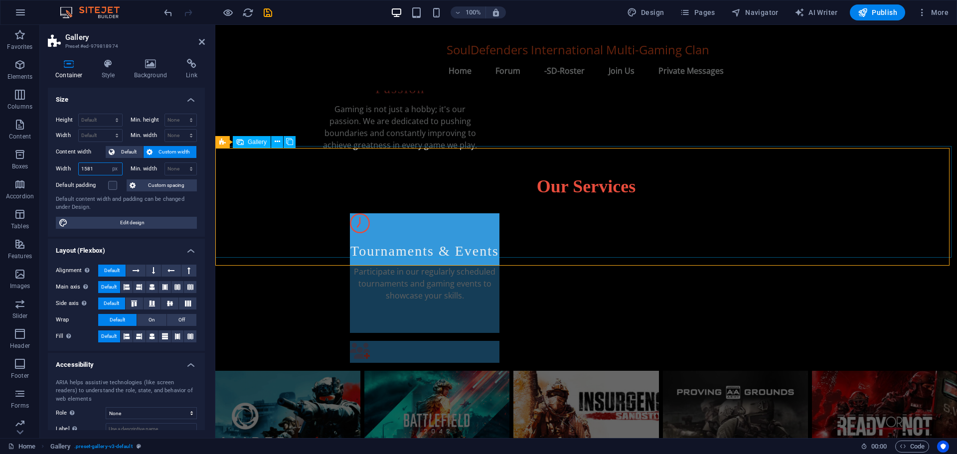
type input "1581"
click at [560, 371] on li at bounding box center [585, 425] width 145 height 109
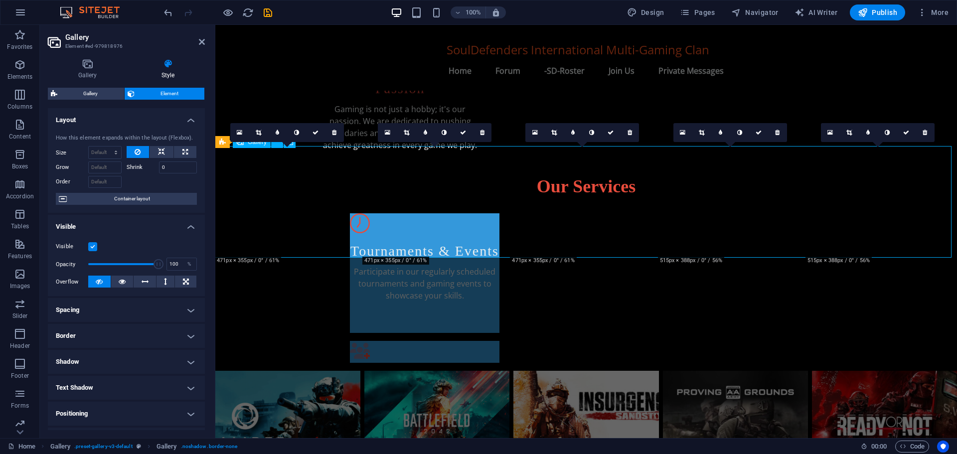
click at [560, 371] on li at bounding box center [585, 425] width 145 height 109
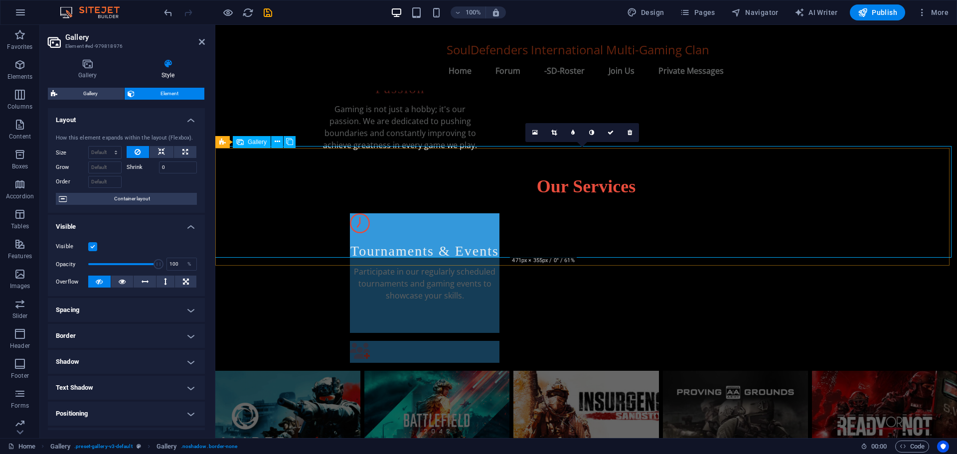
click at [537, 371] on li at bounding box center [585, 425] width 145 height 109
click at [553, 132] on icon at bounding box center [553, 133] width 5 height 6
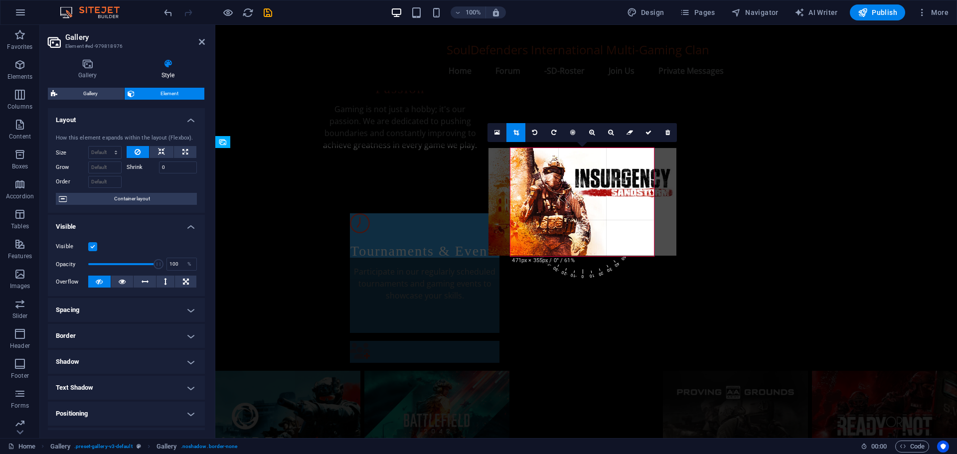
click at [513, 256] on div "180 170 160 150 140 130 120 110 100 90 80 70 60 50 40 30 20 10 0 -10 -20 -30 -4…" at bounding box center [581, 202] width 143 height 108
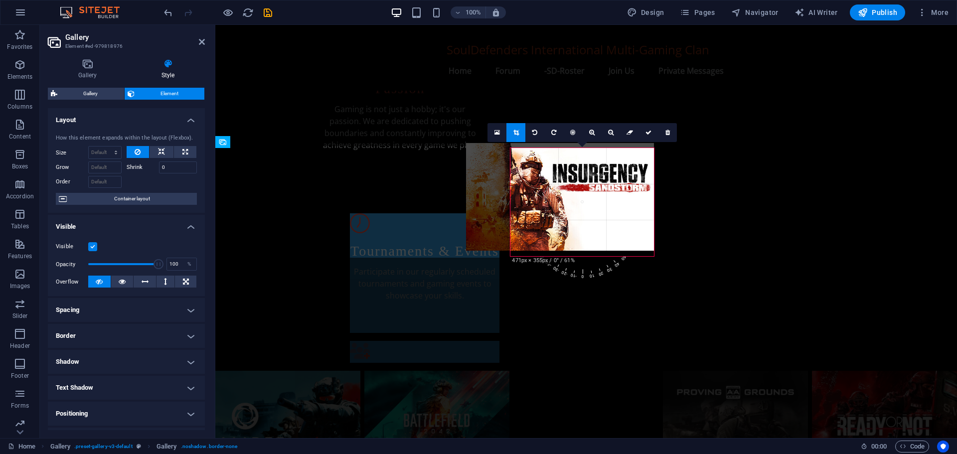
drag, startPoint x: 511, startPoint y: 188, endPoint x: 488, endPoint y: 183, distance: 23.9
click at [488, 183] on div at bounding box center [560, 197] width 188 height 108
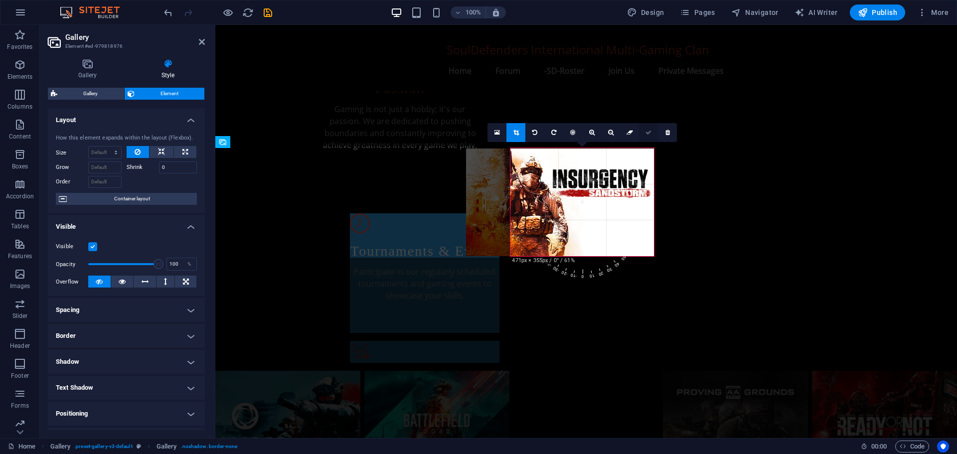
click at [649, 132] on icon at bounding box center [648, 133] width 6 height 6
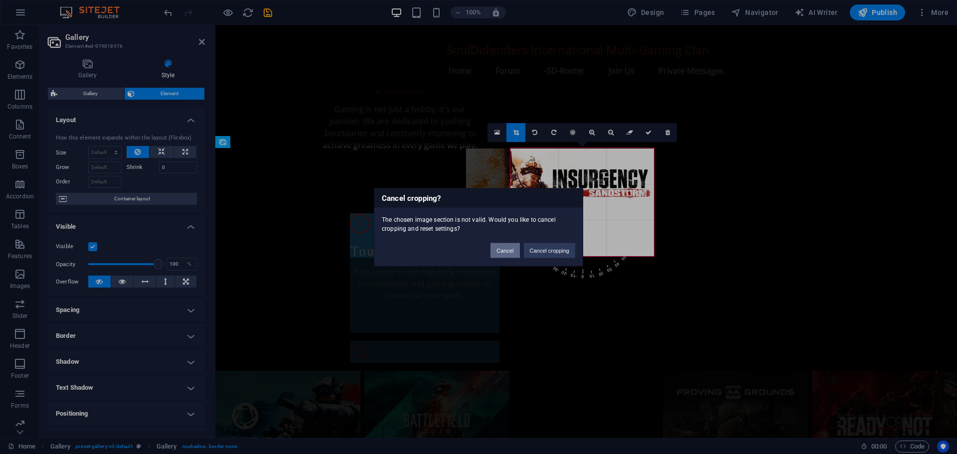
click at [502, 247] on button "Cancel" at bounding box center [504, 250] width 29 height 15
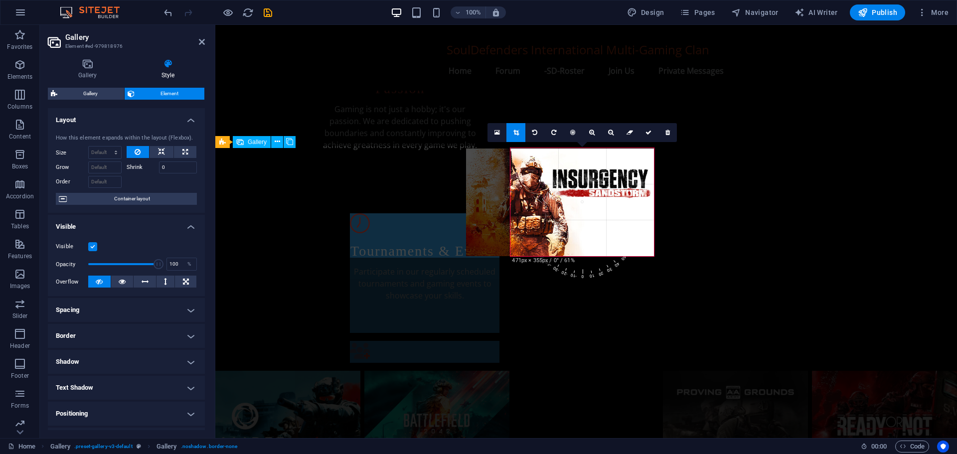
click at [411, 371] on li at bounding box center [436, 425] width 145 height 109
click at [86, 69] on h4 "Gallery" at bounding box center [89, 69] width 83 height 21
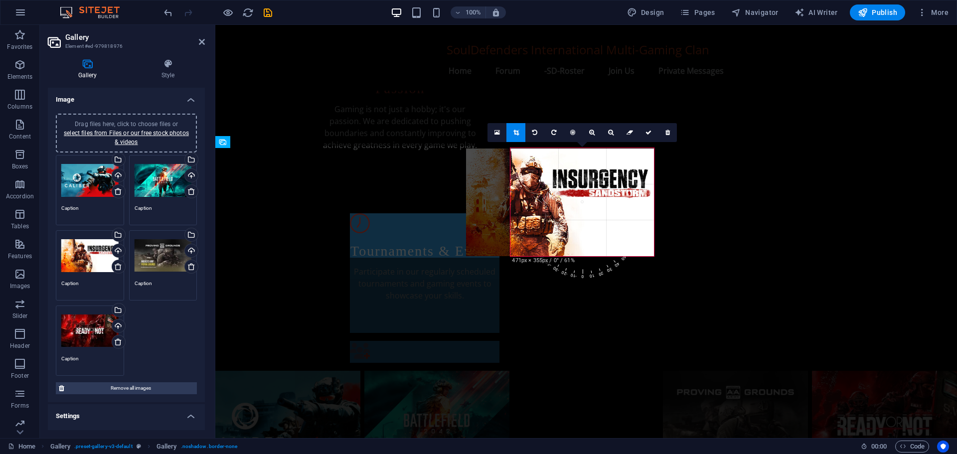
click at [97, 256] on div "Drag files here, click to choose files or select files from Files or our free s…" at bounding box center [89, 256] width 57 height 40
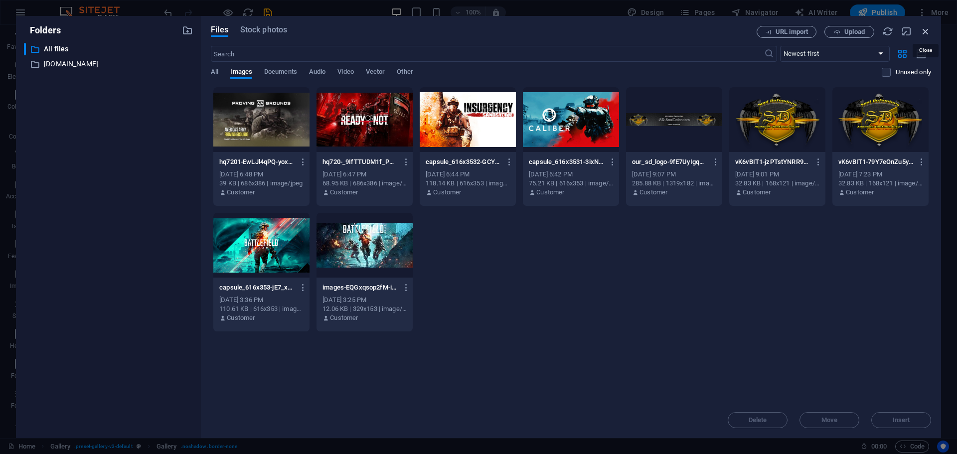
drag, startPoint x: 928, startPoint y: 28, endPoint x: 709, endPoint y: 6, distance: 220.4
click at [928, 28] on icon "button" at bounding box center [925, 31] width 11 height 11
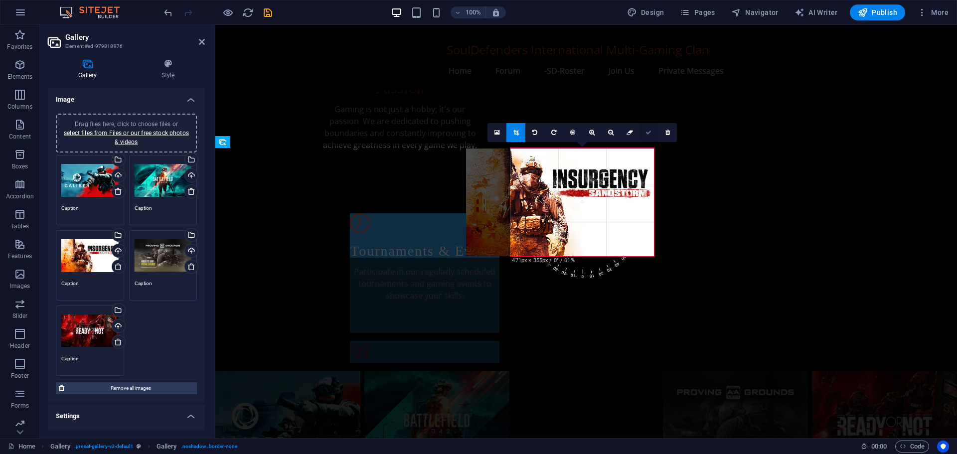
click at [648, 131] on icon at bounding box center [648, 133] width 6 height 6
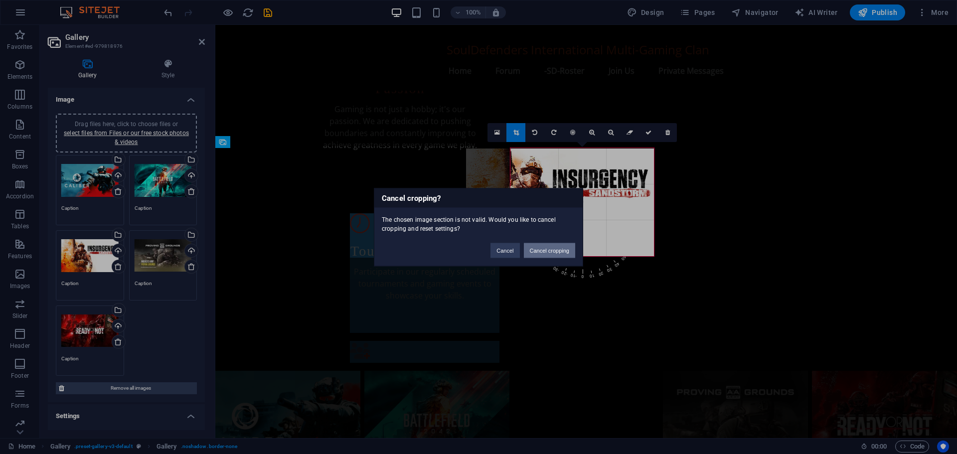
click at [548, 249] on button "Cancel cropping" at bounding box center [550, 250] width 52 height 15
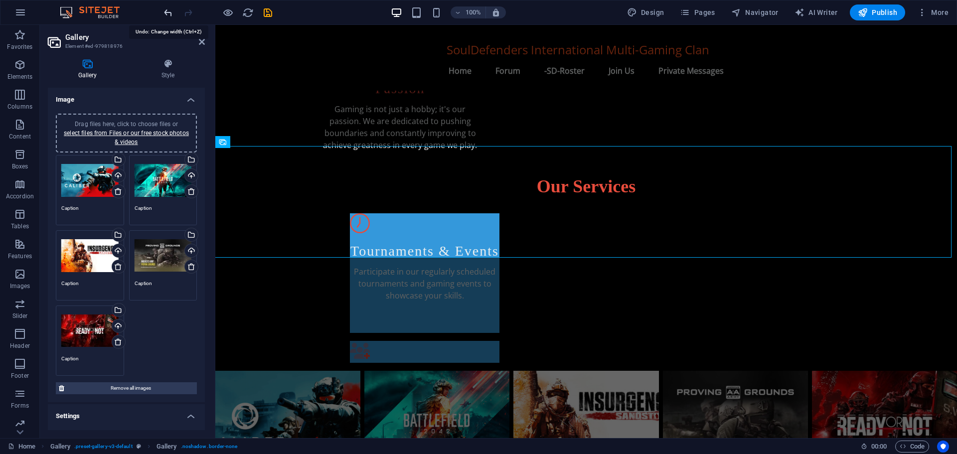
click at [169, 13] on icon "undo" at bounding box center [167, 12] width 11 height 11
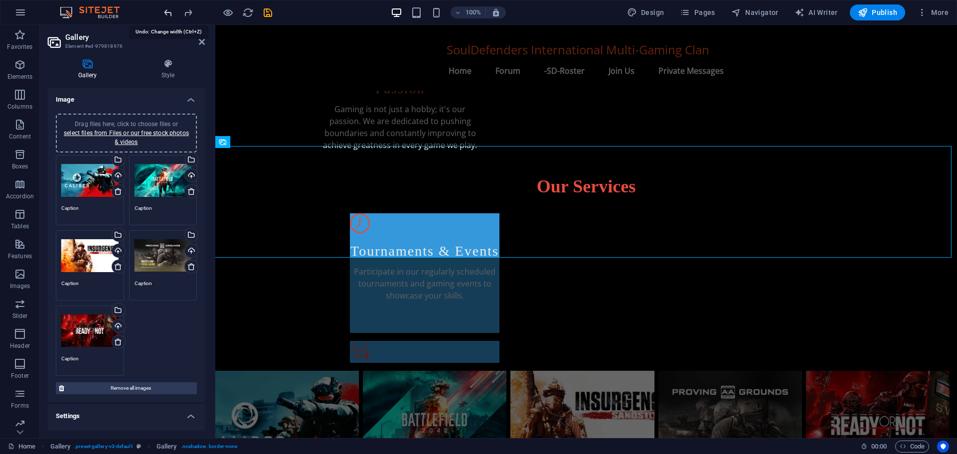
click at [169, 13] on icon "undo" at bounding box center [167, 12] width 11 height 11
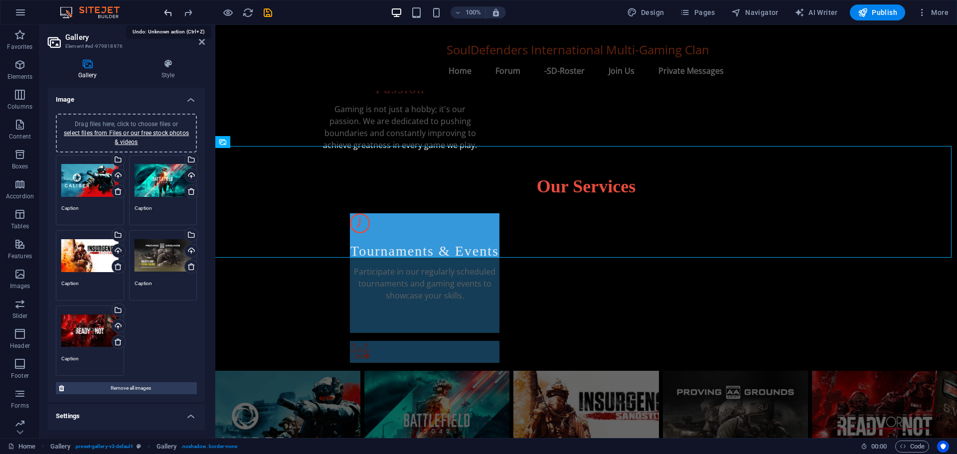
click at [169, 13] on icon "undo" at bounding box center [167, 12] width 11 height 11
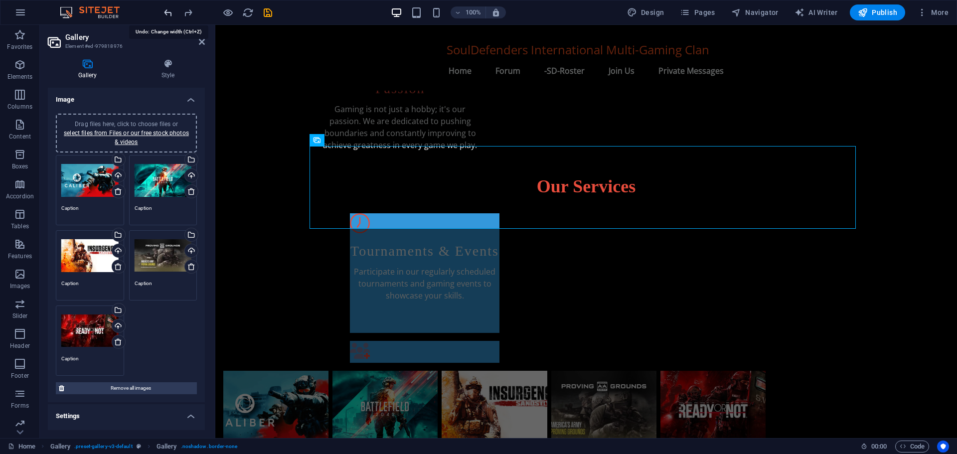
click at [169, 13] on icon "undo" at bounding box center [167, 12] width 11 height 11
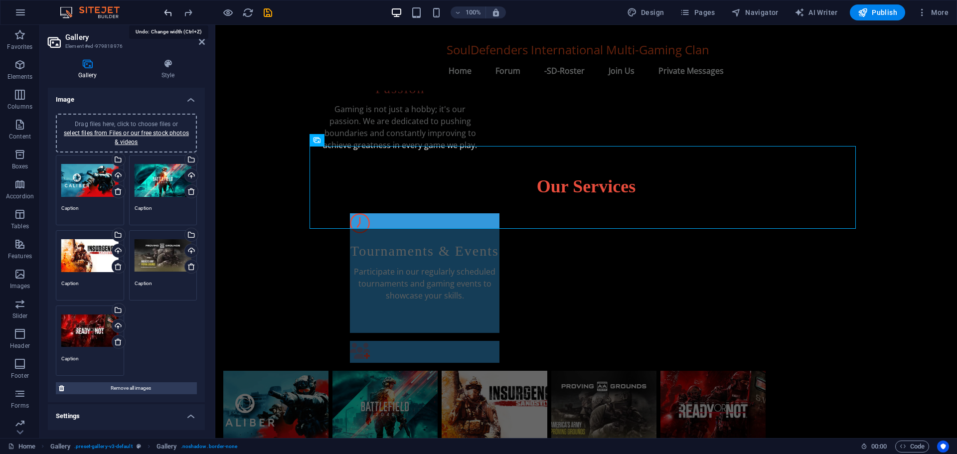
click at [169, 13] on icon "undo" at bounding box center [167, 12] width 11 height 11
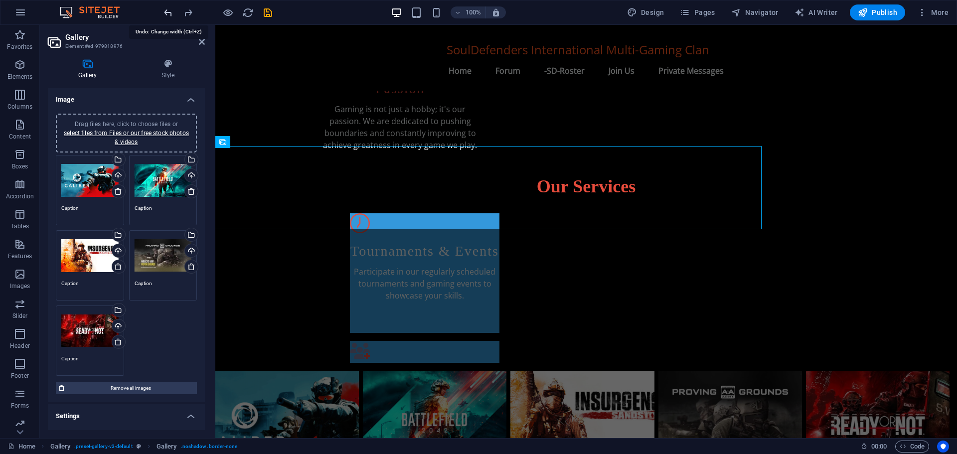
click at [169, 13] on icon "undo" at bounding box center [167, 12] width 11 height 11
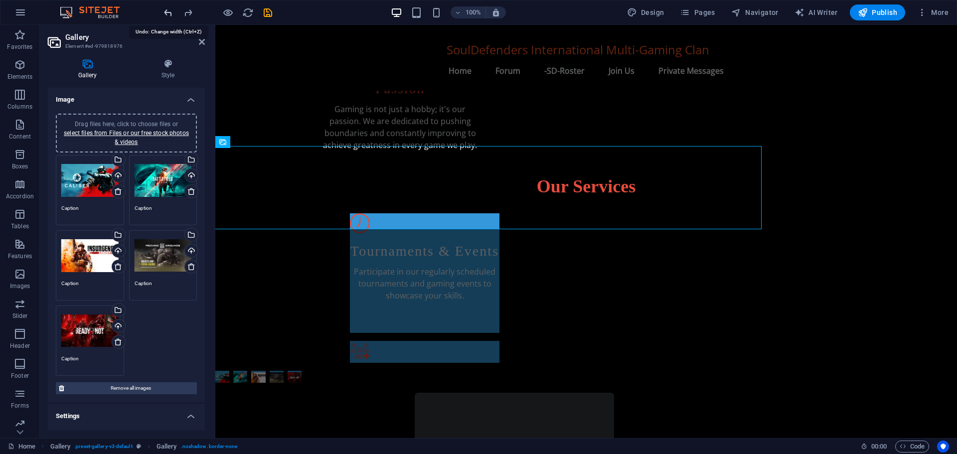
click at [169, 13] on icon "undo" at bounding box center [167, 12] width 11 height 11
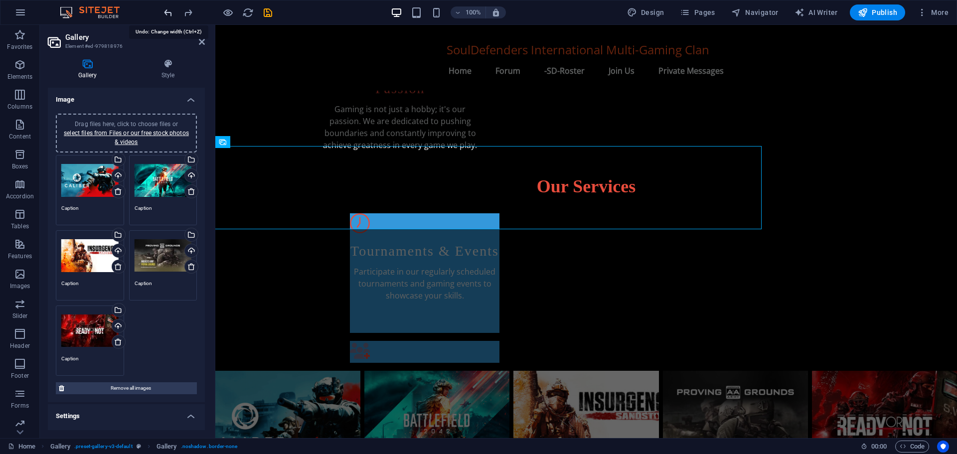
click at [169, 13] on icon "undo" at bounding box center [167, 12] width 11 height 11
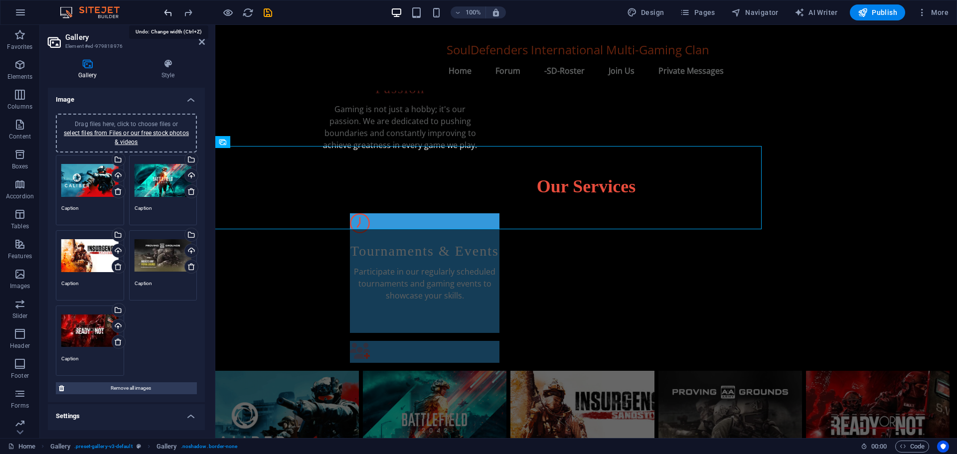
click at [169, 13] on icon "undo" at bounding box center [167, 12] width 11 height 11
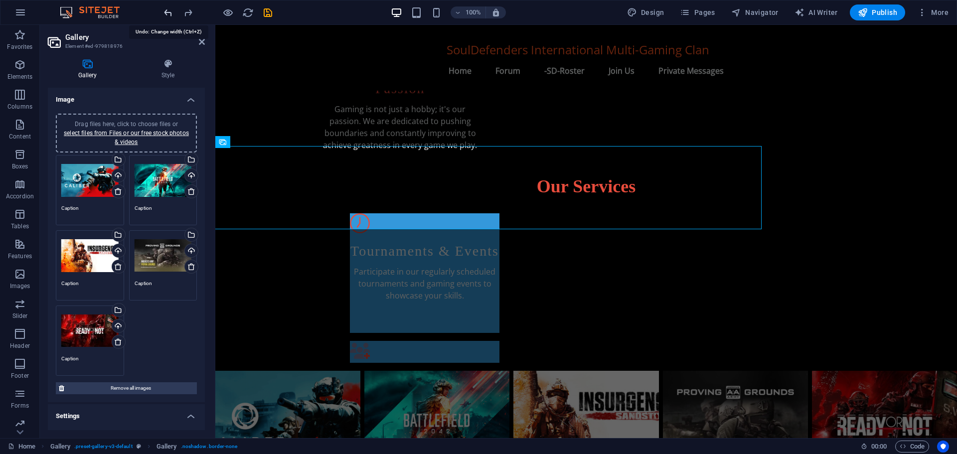
click at [169, 13] on icon "undo" at bounding box center [167, 12] width 11 height 11
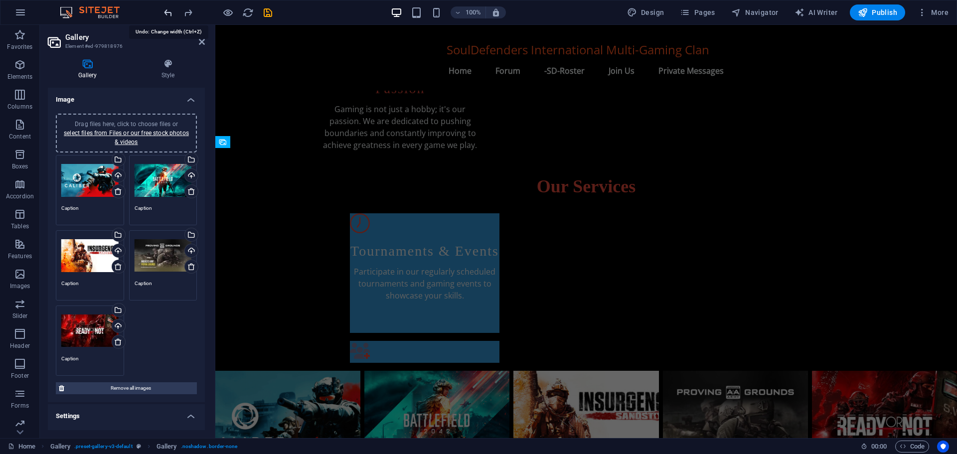
click at [169, 13] on icon "undo" at bounding box center [167, 12] width 11 height 11
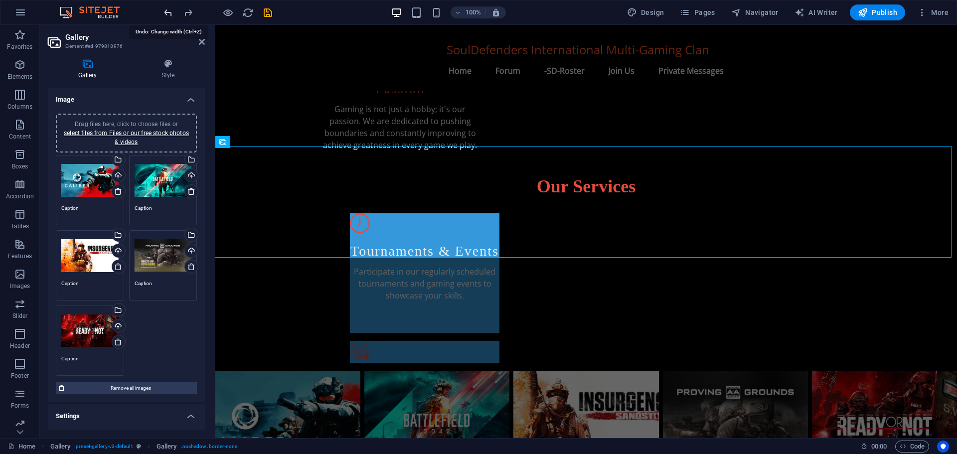
click at [169, 13] on icon "undo" at bounding box center [167, 12] width 11 height 11
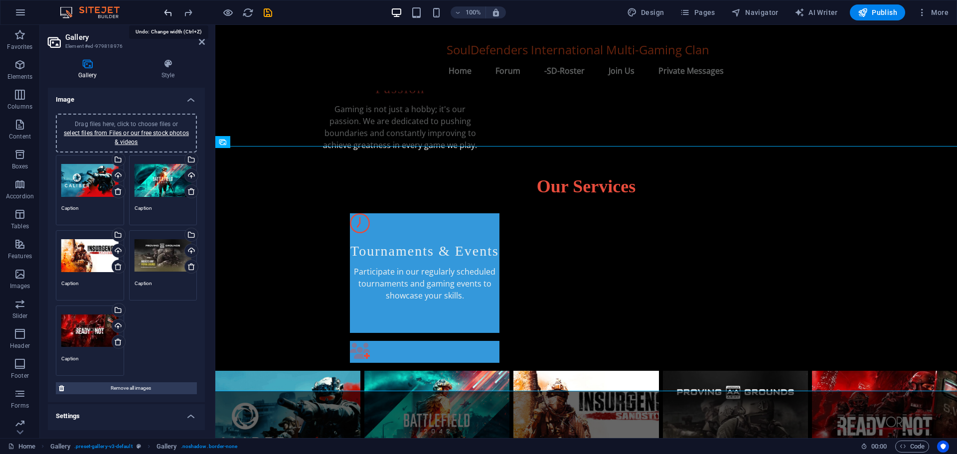
click at [169, 13] on icon "undo" at bounding box center [167, 12] width 11 height 11
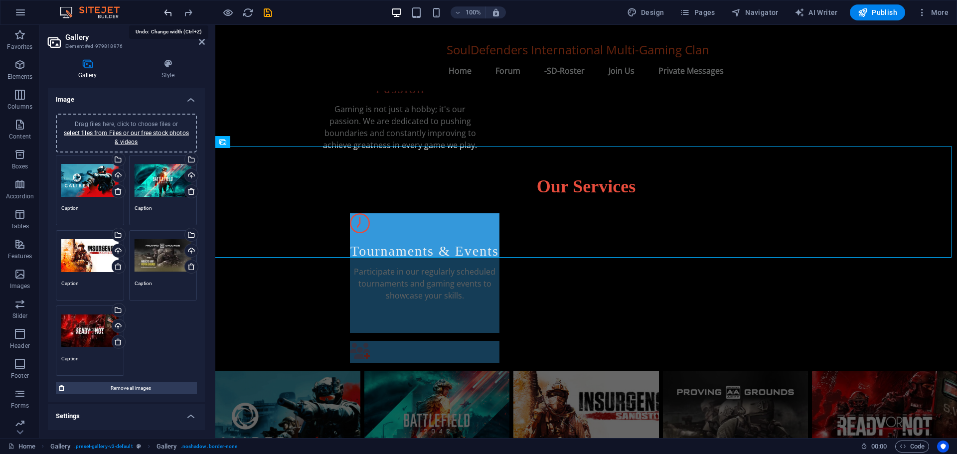
click at [169, 13] on icon "undo" at bounding box center [167, 12] width 11 height 11
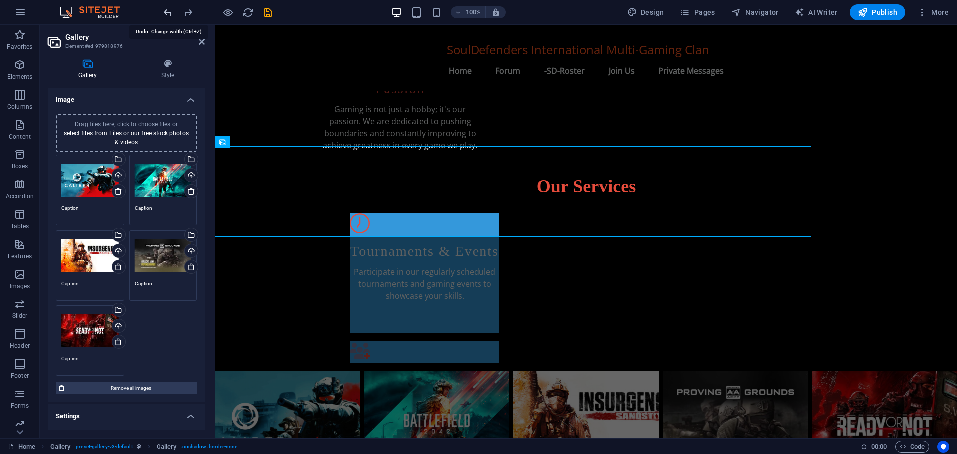
click at [169, 13] on icon "undo" at bounding box center [167, 12] width 11 height 11
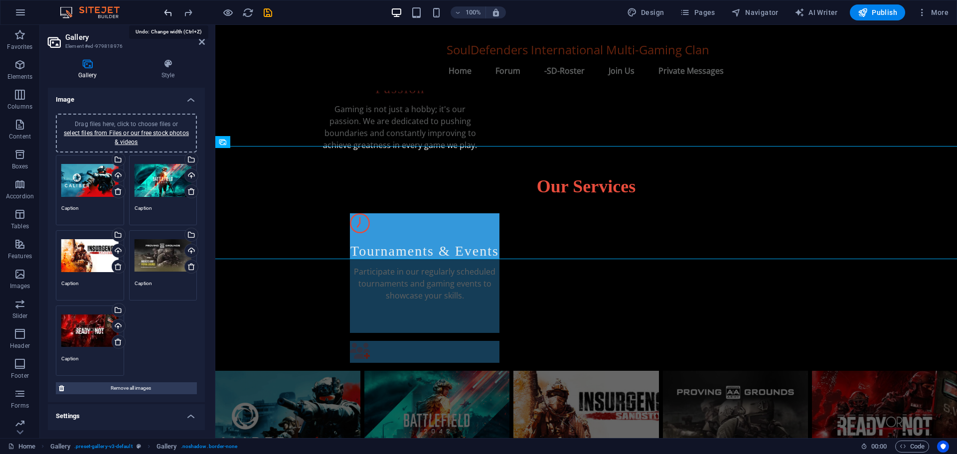
click at [169, 13] on icon "undo" at bounding box center [167, 12] width 11 height 11
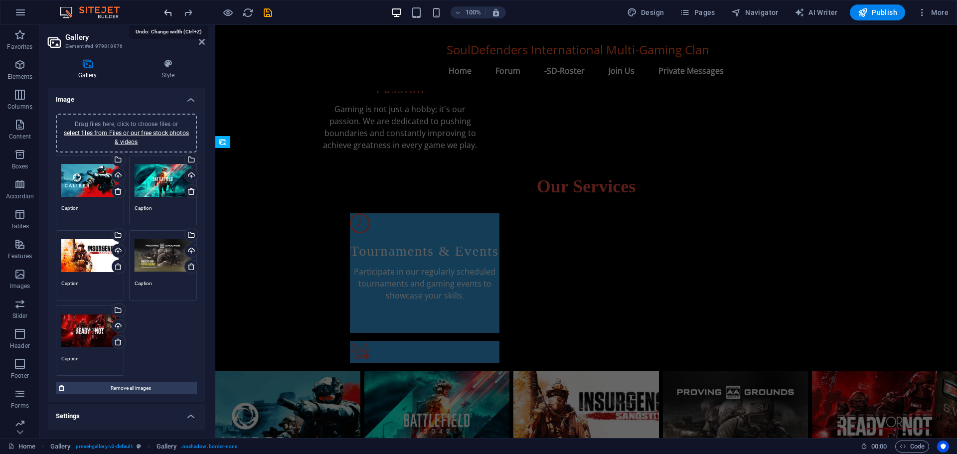
click at [169, 13] on icon "undo" at bounding box center [167, 12] width 11 height 11
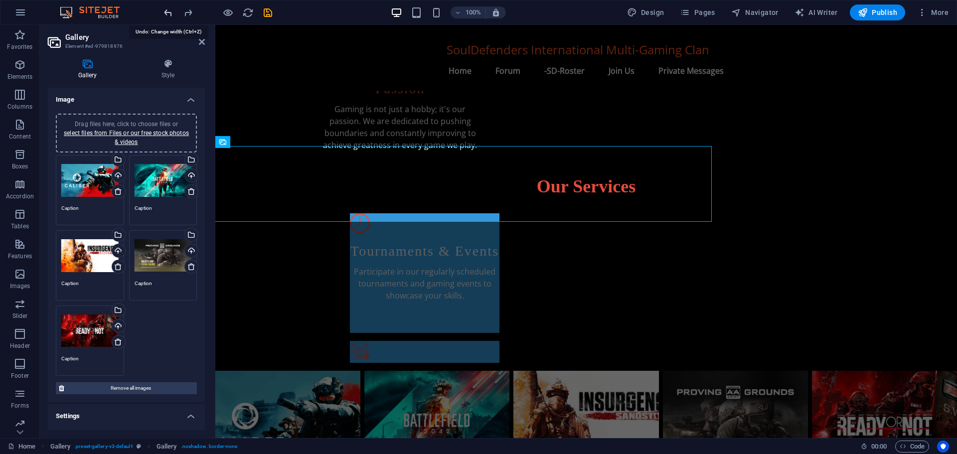
click at [169, 13] on icon "undo" at bounding box center [167, 12] width 11 height 11
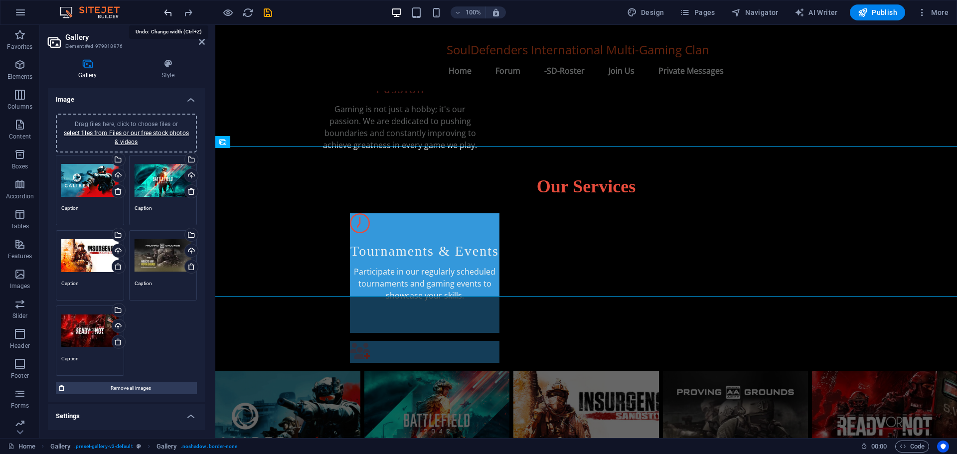
click at [169, 13] on icon "undo" at bounding box center [167, 12] width 11 height 11
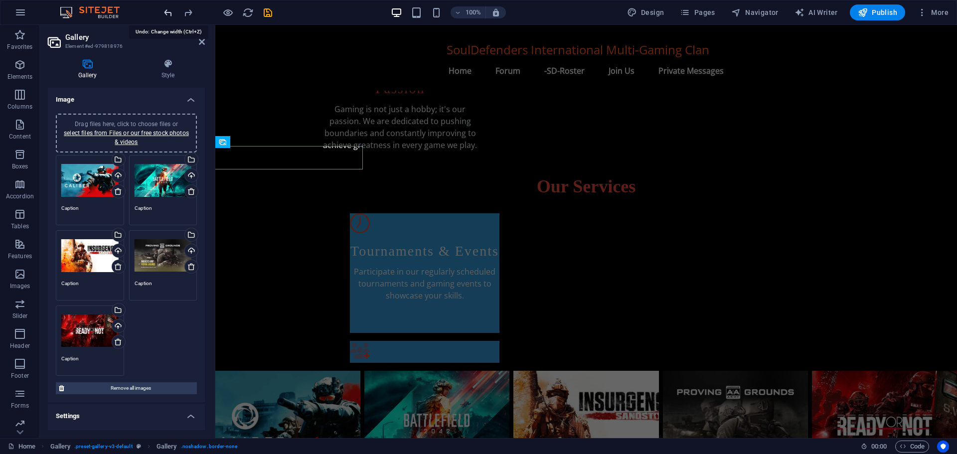
click at [169, 13] on icon "undo" at bounding box center [167, 12] width 11 height 11
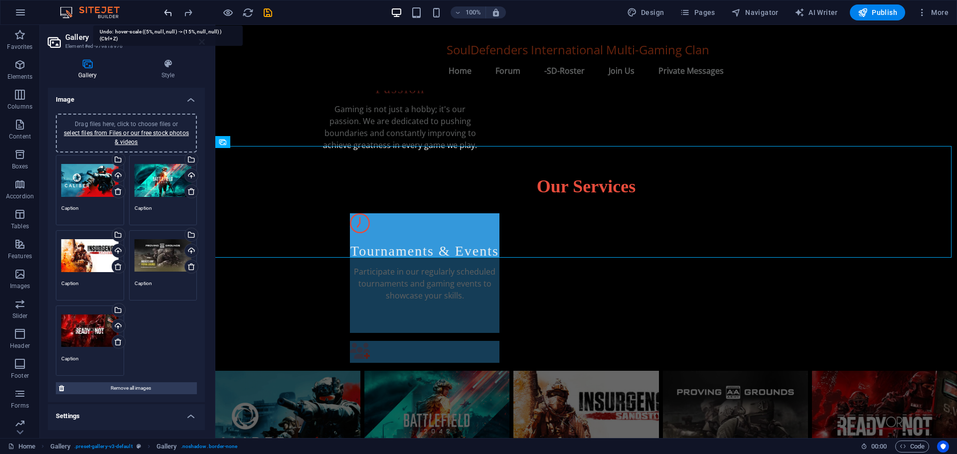
click at [169, 13] on icon "undo" at bounding box center [167, 12] width 11 height 11
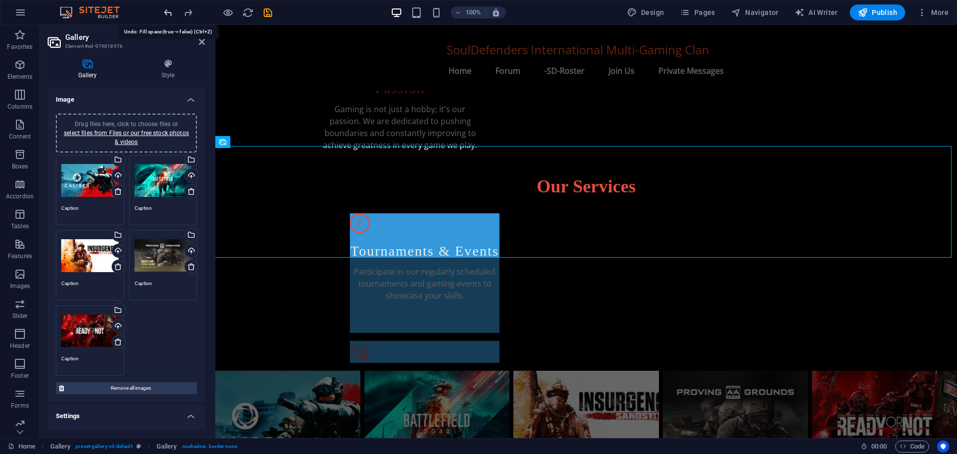
click at [169, 13] on icon "undo" at bounding box center [167, 12] width 11 height 11
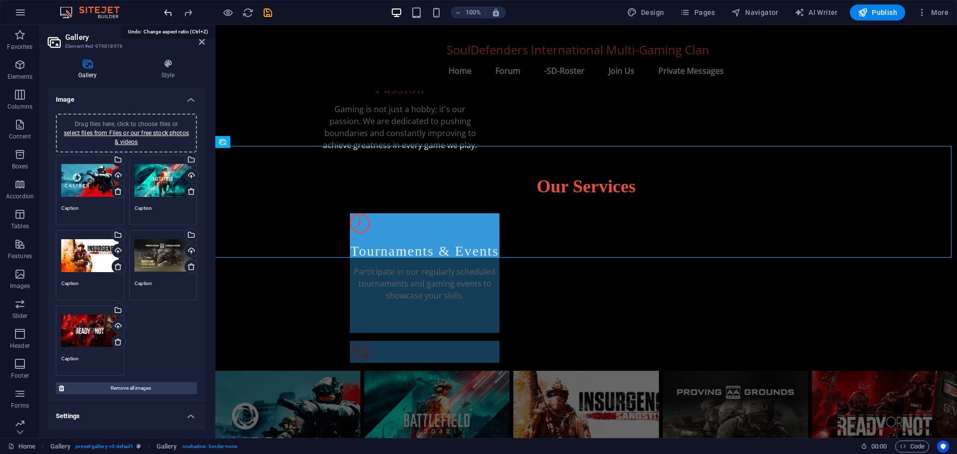
click at [169, 13] on icon "undo" at bounding box center [167, 12] width 11 height 11
select select "0"
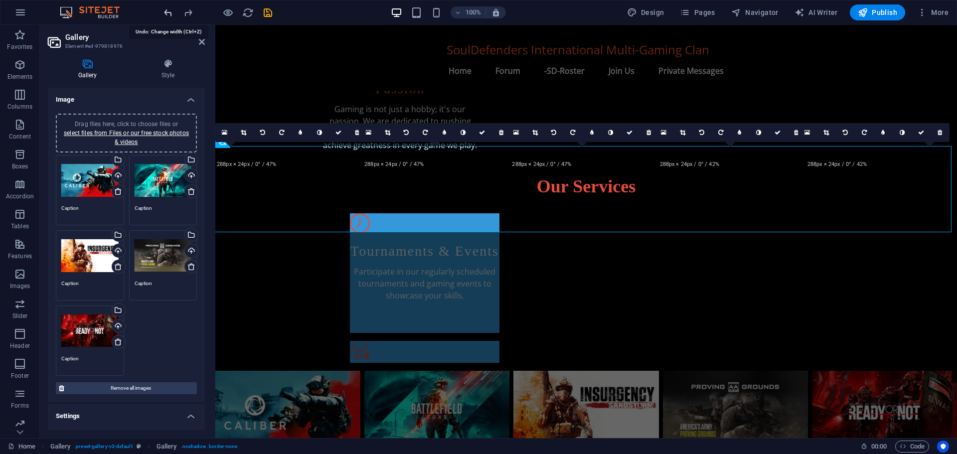
click at [169, 13] on icon "undo" at bounding box center [167, 12] width 11 height 11
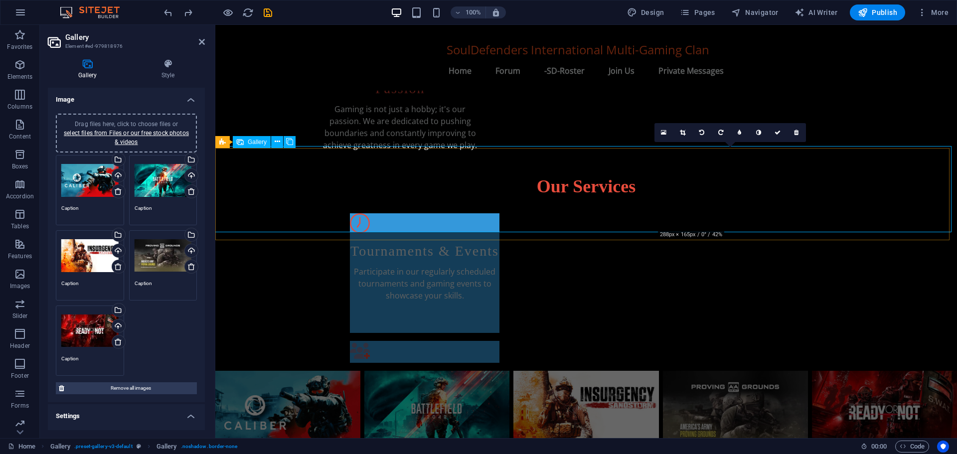
click at [734, 371] on li at bounding box center [735, 412] width 145 height 83
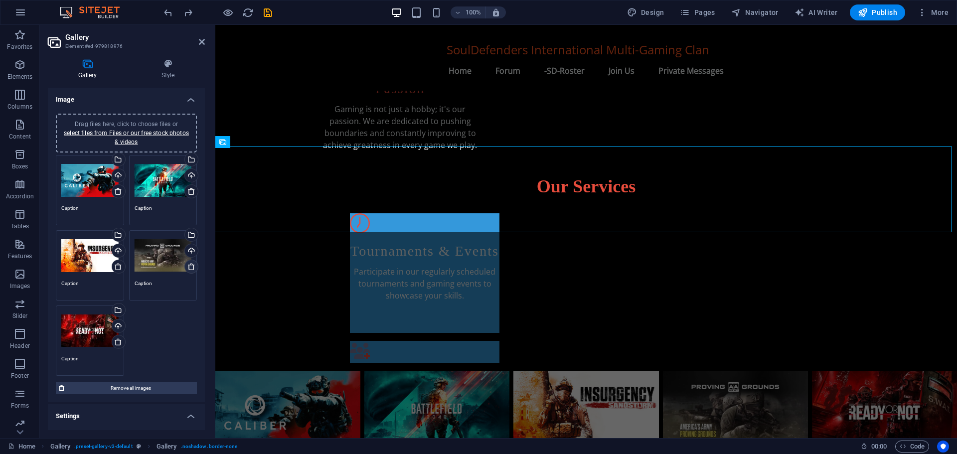
click at [190, 266] on icon at bounding box center [191, 267] width 8 height 8
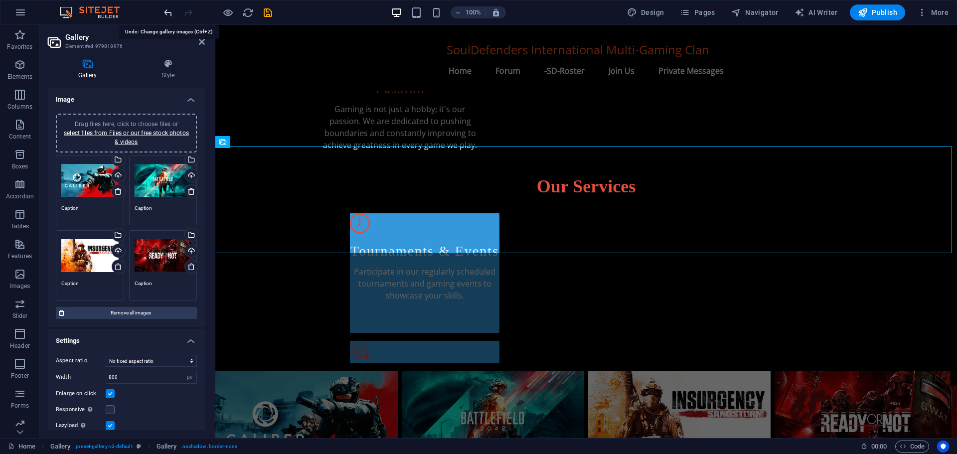
click at [166, 10] on icon "undo" at bounding box center [167, 12] width 11 height 11
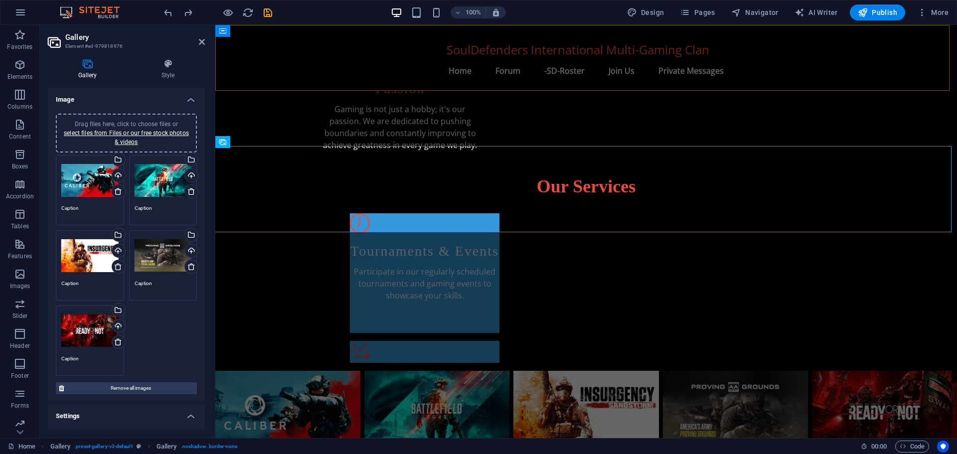
click at [262, 60] on div "SoulDefenders International Multi-Gaming Clan Menu Home Forum -SD-Roster Join U…" at bounding box center [585, 58] width 741 height 66
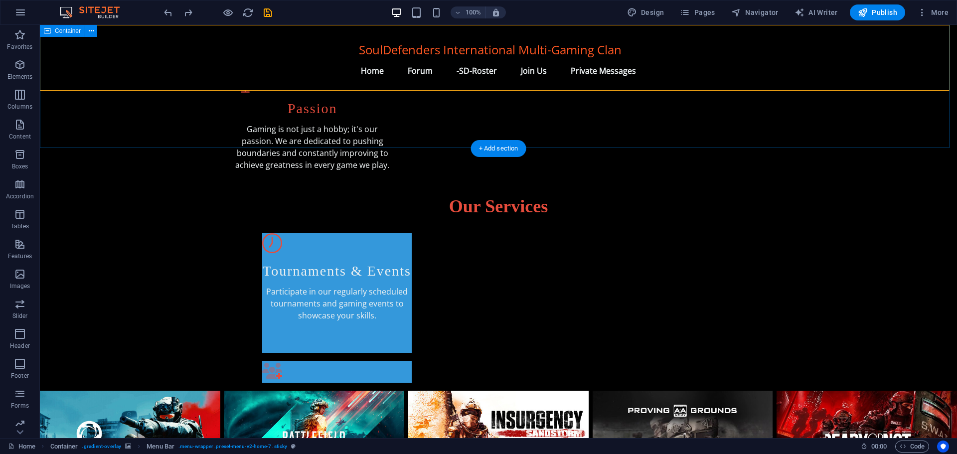
click at [78, 187] on div "Our Services Tournaments & Events Participate in our regularly scheduled tourna…" at bounding box center [498, 289] width 917 height 204
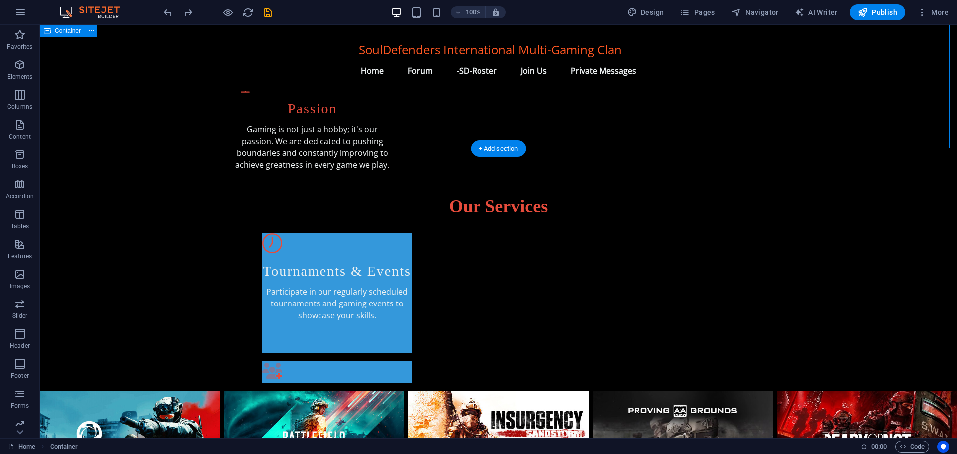
click at [92, 187] on div "Our Services Tournaments & Events Participate in our regularly scheduled tourna…" at bounding box center [498, 289] width 917 height 204
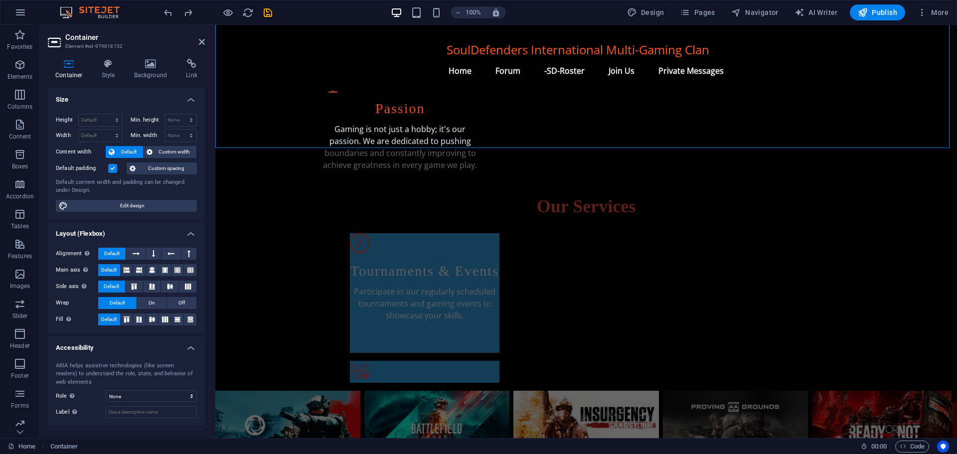
scroll to position [468, 0]
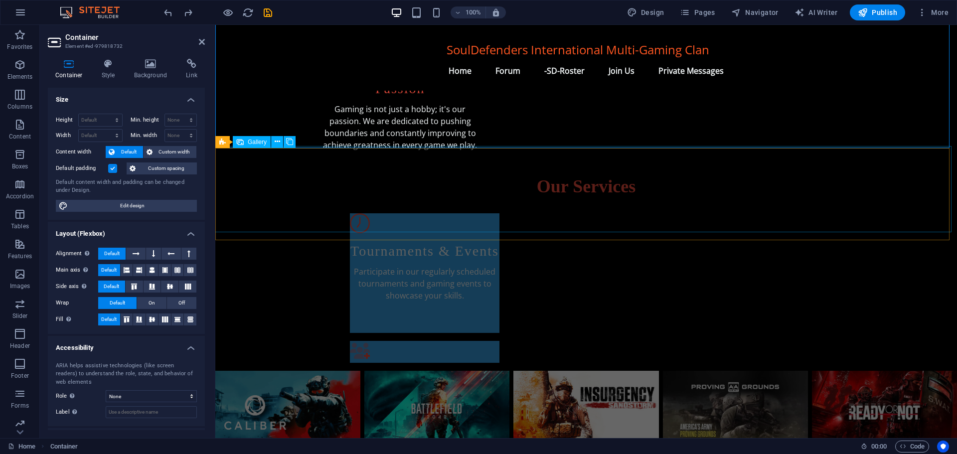
click at [252, 141] on span "Gallery" at bounding box center [257, 142] width 19 height 6
select select "px"
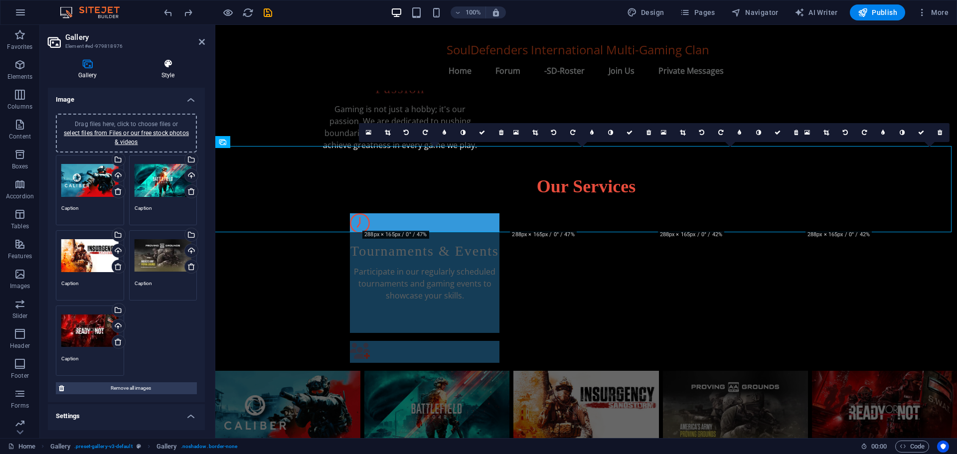
click at [165, 64] on icon at bounding box center [168, 64] width 74 height 10
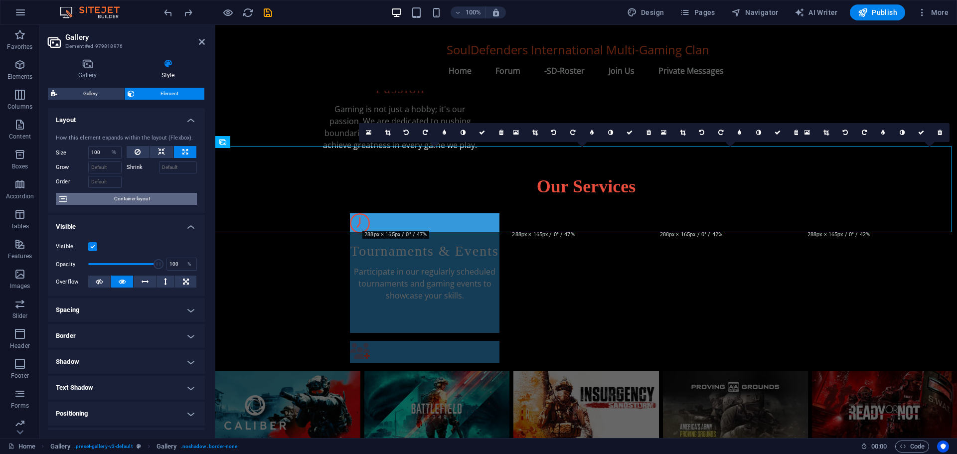
click at [119, 201] on span "Container layout" at bounding box center [132, 199] width 124 height 12
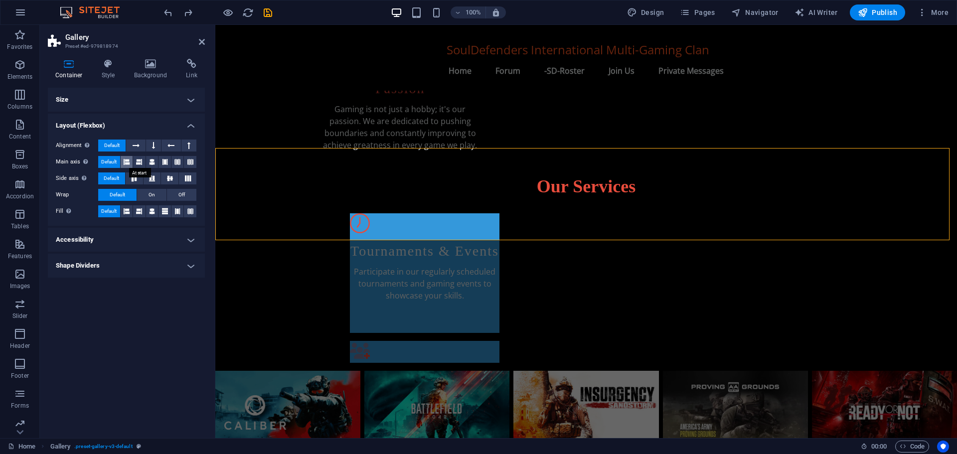
click at [131, 165] on button at bounding box center [127, 162] width 12 height 12
click at [138, 163] on icon at bounding box center [139, 162] width 6 height 12
click at [150, 163] on icon at bounding box center [152, 162] width 6 height 12
click at [167, 163] on icon at bounding box center [165, 162] width 6 height 12
click at [180, 163] on icon at bounding box center [177, 162] width 6 height 12
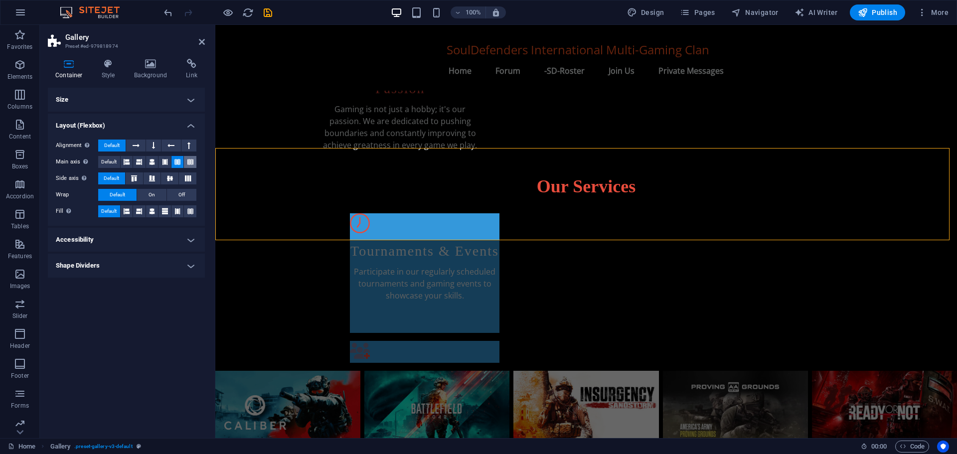
click at [186, 162] on button at bounding box center [190, 162] width 12 height 12
click at [109, 163] on span "Default" at bounding box center [108, 162] width 15 height 12
click at [133, 177] on icon at bounding box center [134, 178] width 12 height 6
click at [116, 176] on span "Default" at bounding box center [111, 178] width 15 height 12
click at [127, 210] on icon at bounding box center [127, 211] width 6 height 12
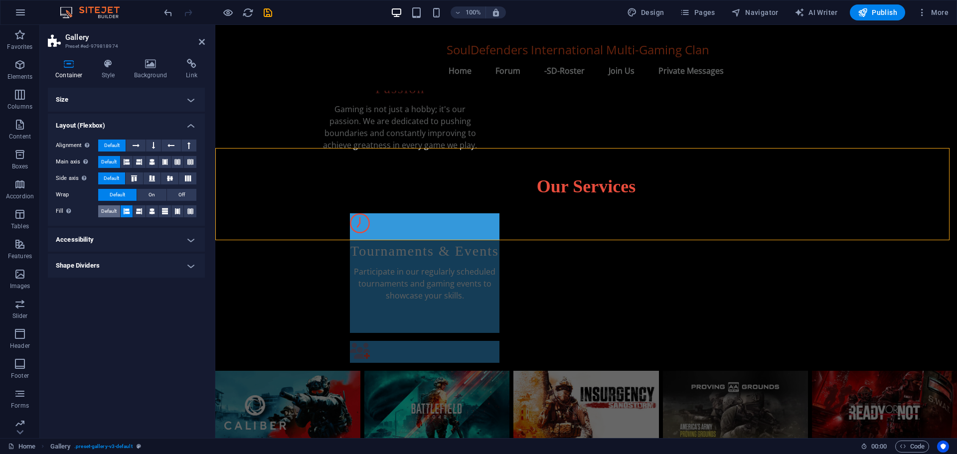
click at [107, 210] on span "Default" at bounding box center [108, 211] width 15 height 12
click at [102, 242] on h4 "Accessibility" at bounding box center [126, 240] width 157 height 24
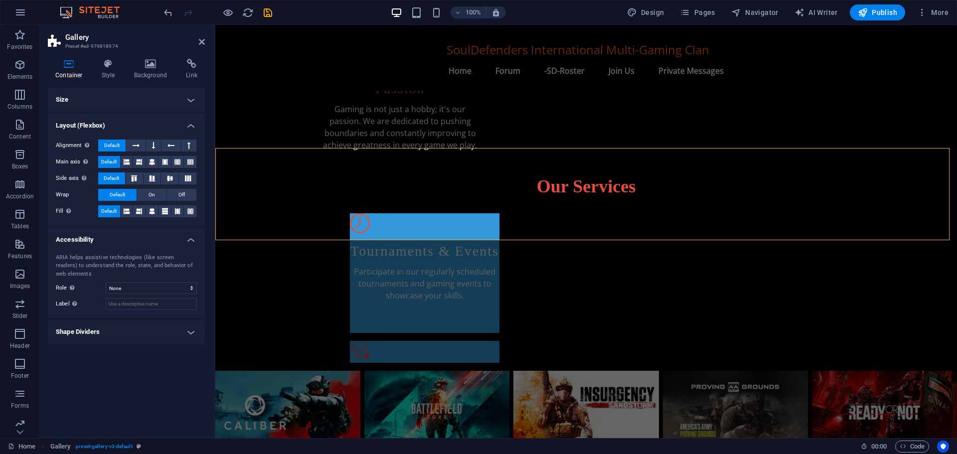
click at [102, 242] on h4 "Accessibility" at bounding box center [126, 237] width 157 height 18
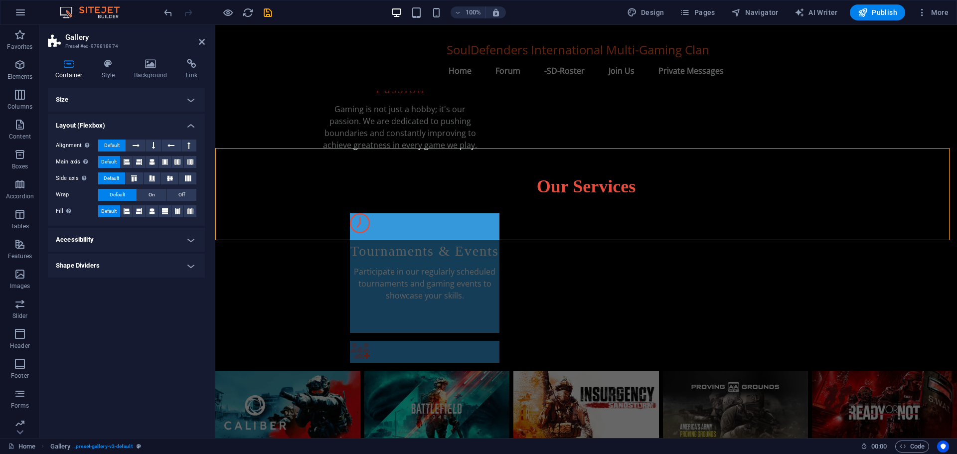
click at [106, 269] on h4 "Shape Dividers" at bounding box center [126, 266] width 157 height 24
click at [106, 269] on h4 "Shape Dividers" at bounding box center [126, 263] width 157 height 18
click at [110, 63] on icon at bounding box center [108, 64] width 28 height 10
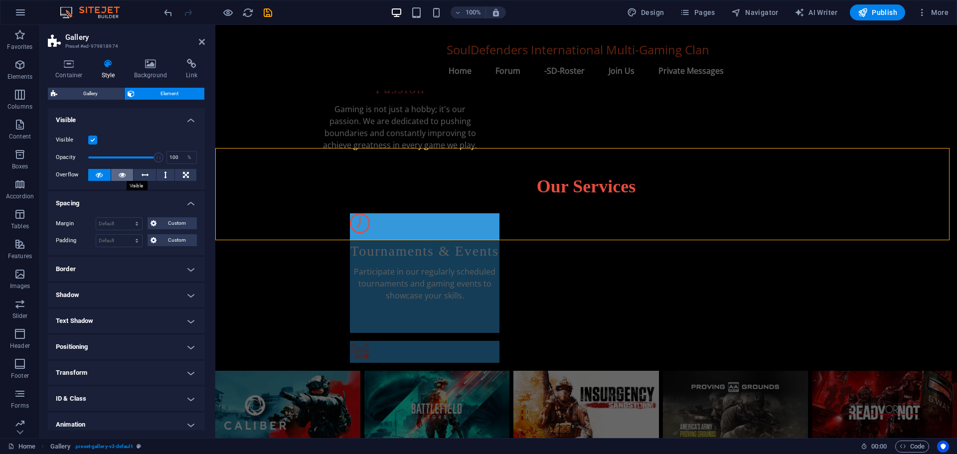
click at [121, 174] on icon at bounding box center [122, 175] width 7 height 12
click at [107, 173] on button at bounding box center [99, 175] width 22 height 12
click at [150, 66] on icon at bounding box center [151, 64] width 48 height 10
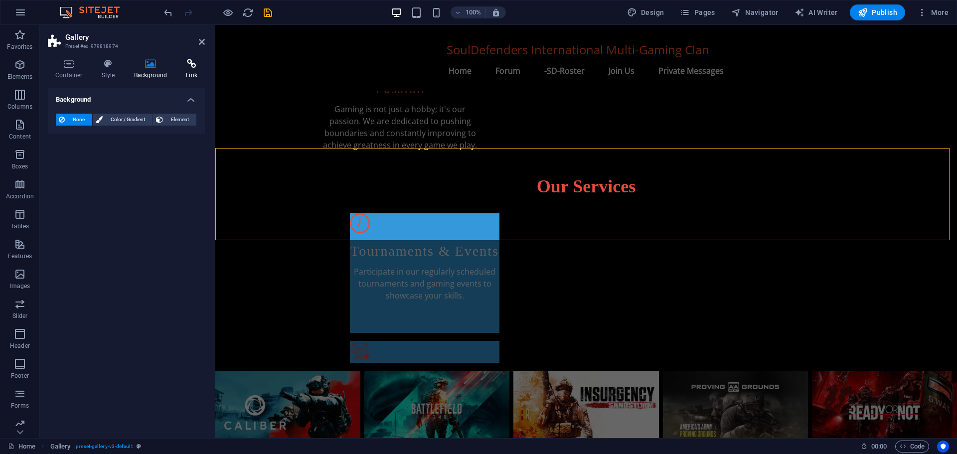
click at [186, 64] on icon at bounding box center [191, 64] width 26 height 10
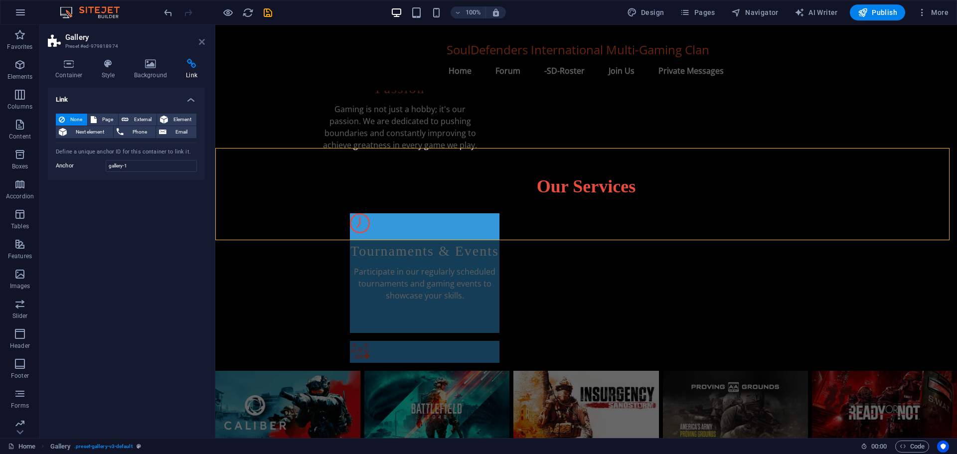
click at [202, 40] on icon at bounding box center [202, 42] width 6 height 8
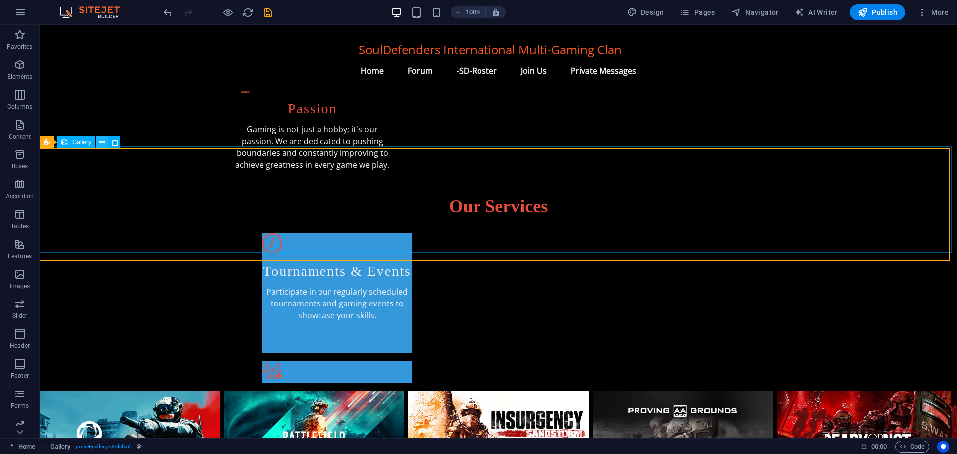
click at [103, 136] on button at bounding box center [102, 142] width 12 height 12
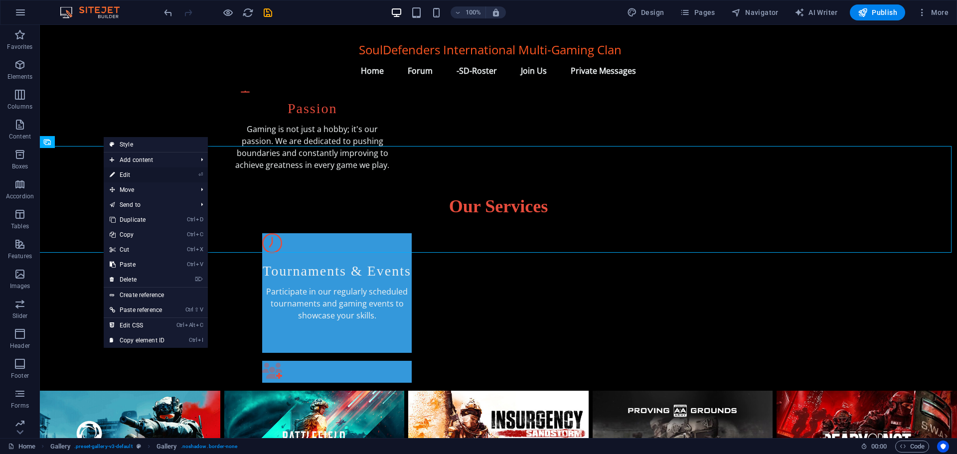
click at [127, 172] on link "⏎ Edit" at bounding box center [137, 174] width 67 height 15
select select "%"
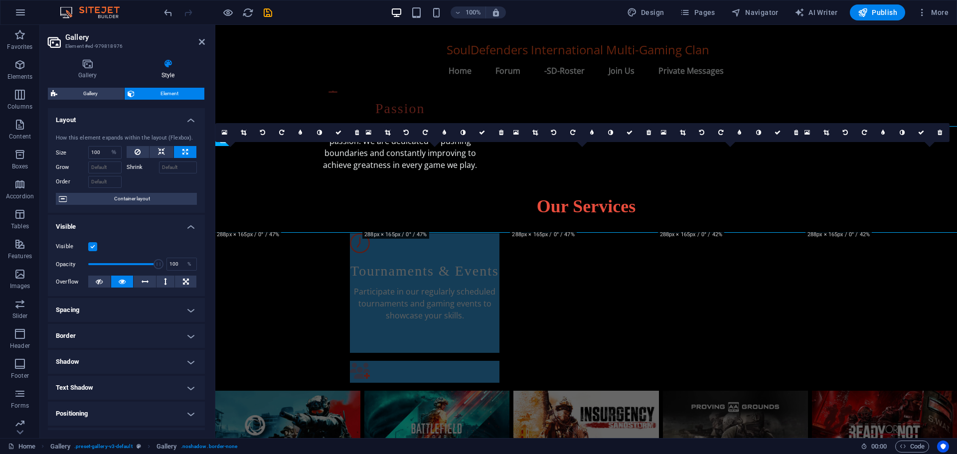
scroll to position [468, 0]
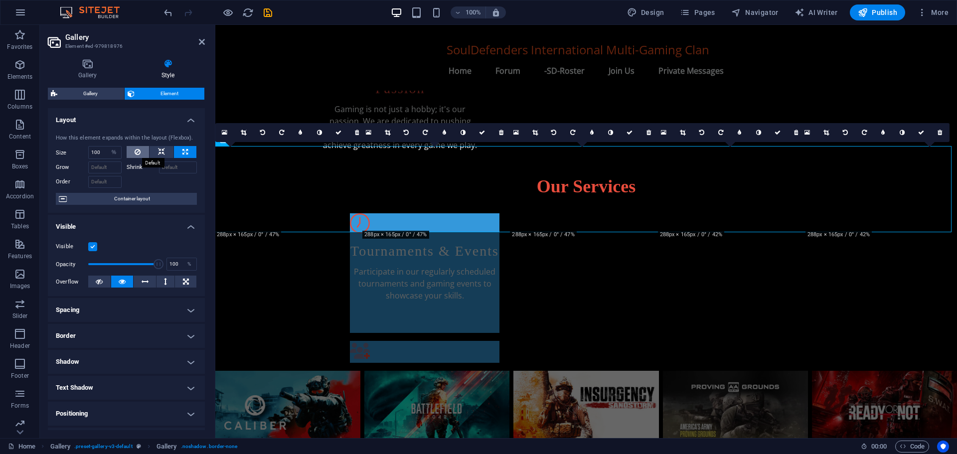
click at [138, 149] on icon at bounding box center [138, 152] width 6 height 12
select select "DISABLED_OPTION_VALUE"
click at [158, 149] on icon at bounding box center [161, 152] width 7 height 12
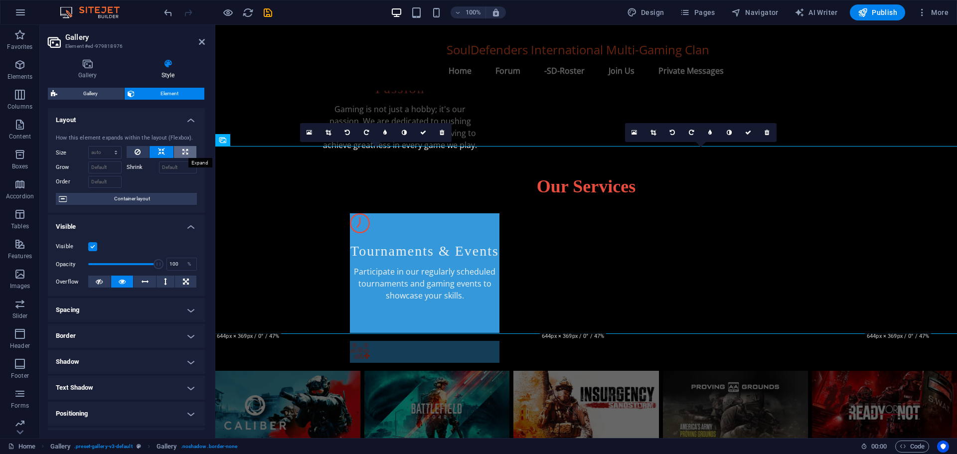
click at [182, 151] on icon at bounding box center [184, 152] width 5 height 12
type input "100"
select select "%"
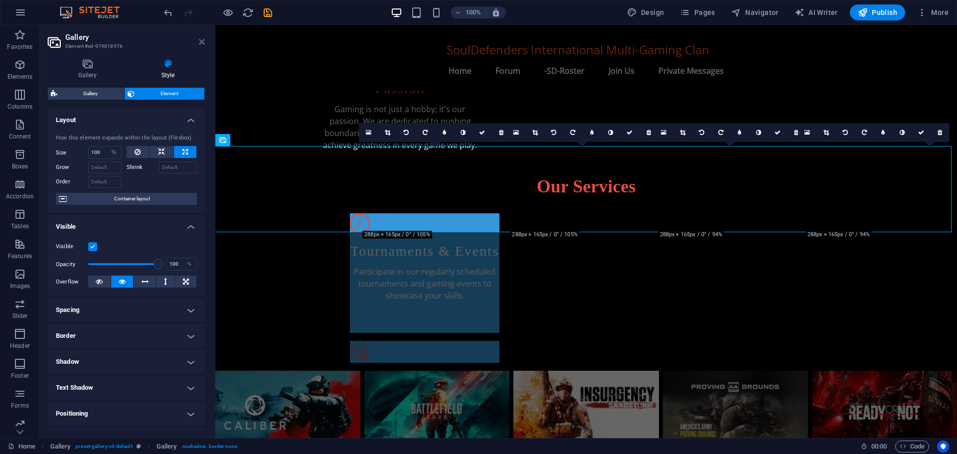
click at [201, 41] on icon at bounding box center [202, 42] width 6 height 8
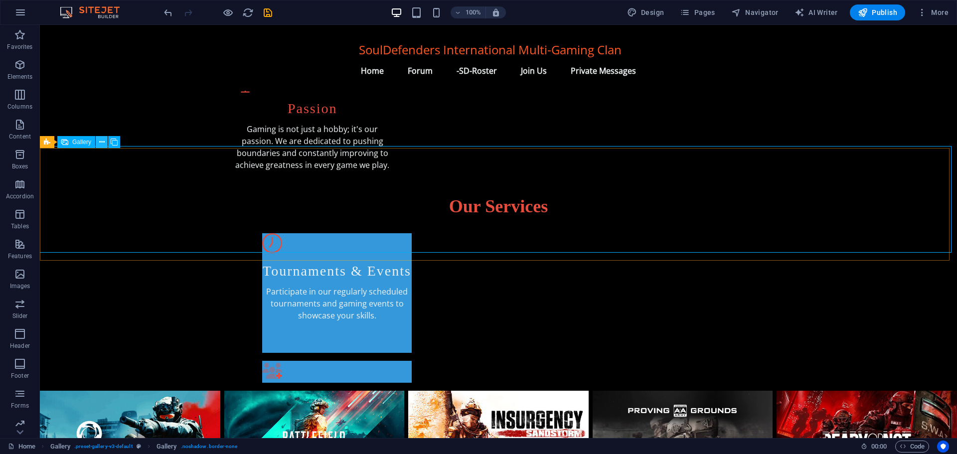
click at [102, 140] on icon at bounding box center [101, 142] width 5 height 10
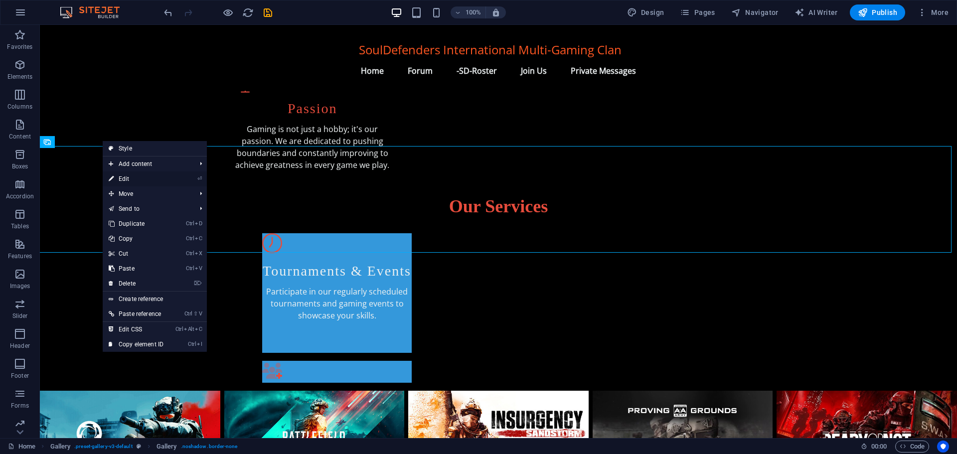
click at [130, 176] on link "⏎ Edit" at bounding box center [136, 178] width 67 height 15
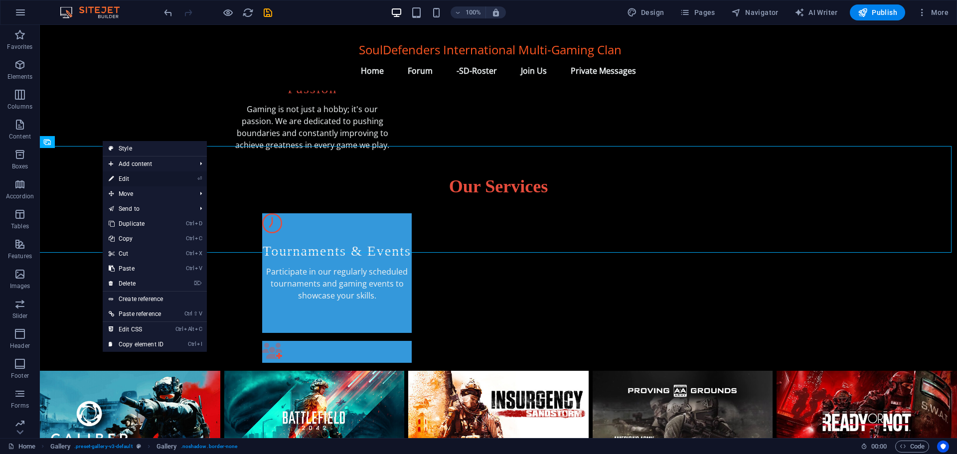
select select "%"
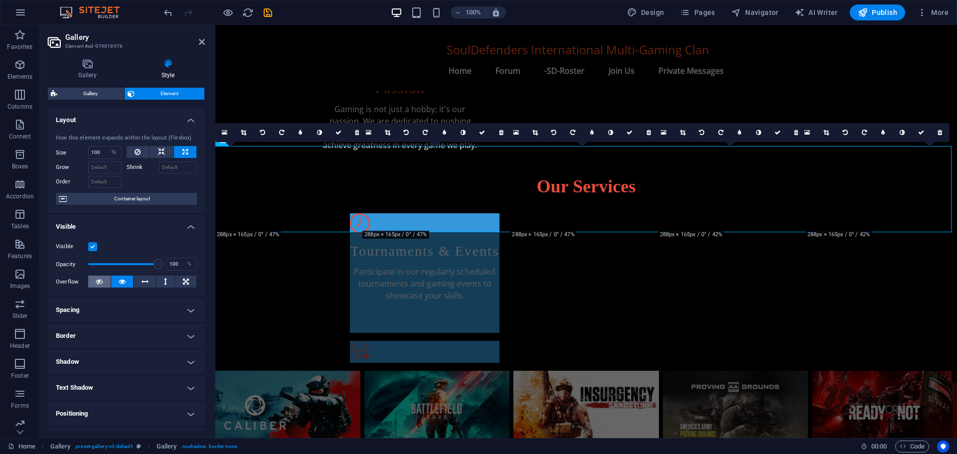
click at [105, 284] on button at bounding box center [99, 282] width 22 height 12
click at [175, 162] on input "Shrink" at bounding box center [178, 167] width 38 height 12
click at [176, 168] on input "100" at bounding box center [178, 167] width 38 height 12
click at [151, 178] on div at bounding box center [162, 180] width 71 height 14
click at [178, 166] on input "100" at bounding box center [178, 167] width 38 height 12
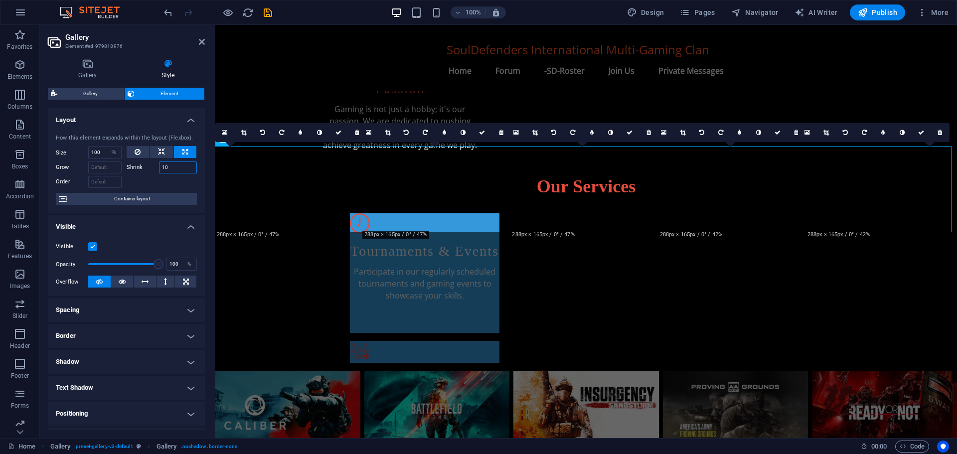
type input "1"
click at [122, 198] on span "Container layout" at bounding box center [132, 199] width 124 height 12
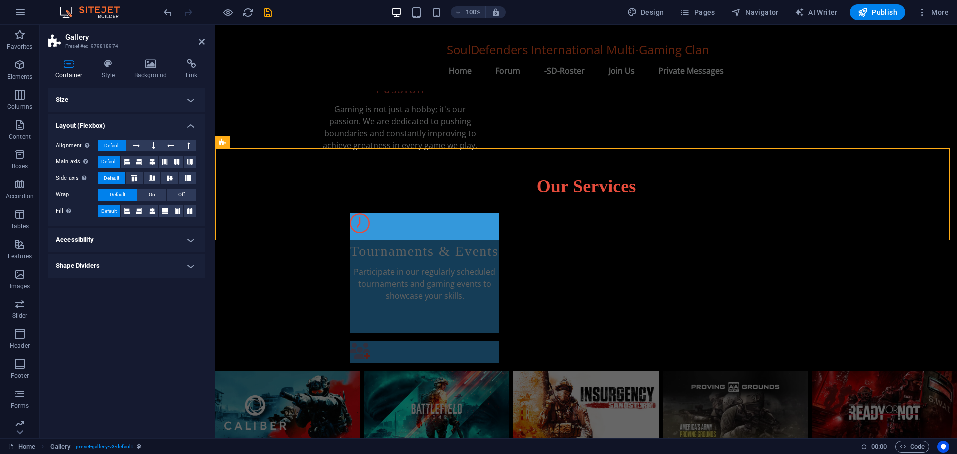
click at [97, 265] on h4 "Shape Dividers" at bounding box center [126, 266] width 157 height 24
click at [106, 243] on h4 "Accessibility" at bounding box center [126, 240] width 157 height 24
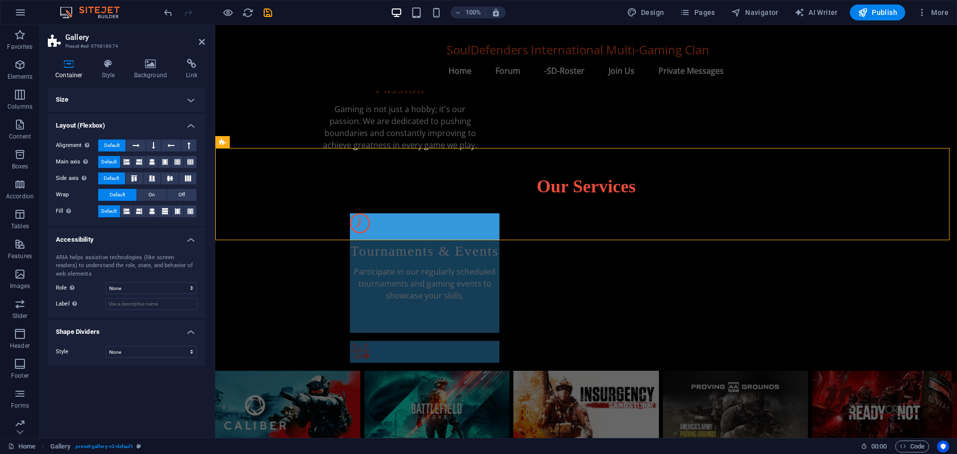
click at [107, 214] on span "Default" at bounding box center [108, 211] width 15 height 12
click at [110, 193] on span "Default" at bounding box center [117, 195] width 15 height 12
click at [112, 173] on span "Default" at bounding box center [111, 178] width 15 height 12
click at [110, 156] on span "Default" at bounding box center [108, 162] width 15 height 12
click at [112, 144] on span "Default" at bounding box center [111, 146] width 15 height 12
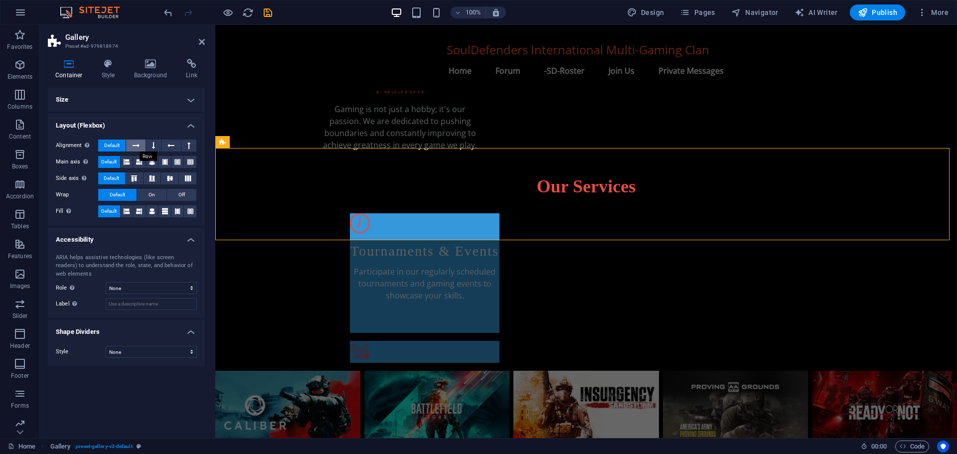
click at [132, 144] on button at bounding box center [135, 146] width 19 height 12
click at [110, 144] on span "Default" at bounding box center [111, 146] width 15 height 12
click at [201, 40] on icon at bounding box center [202, 42] width 6 height 8
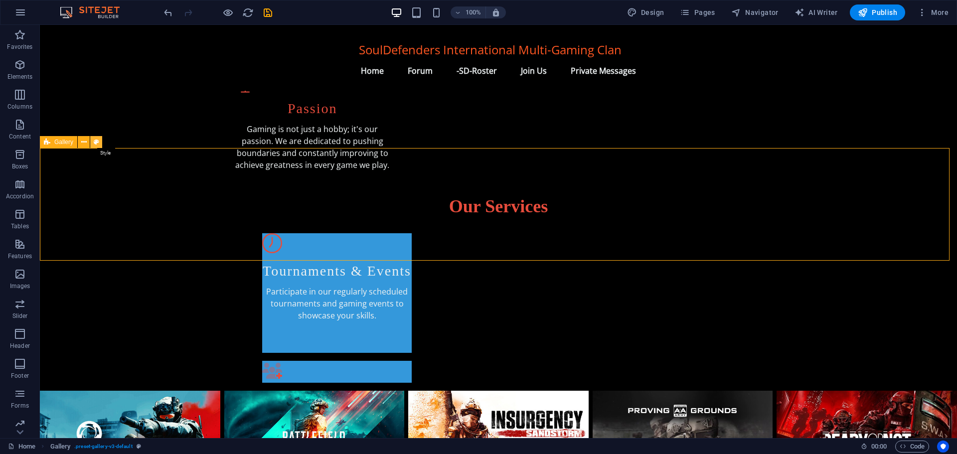
click at [94, 140] on icon at bounding box center [96, 142] width 5 height 10
select select "rem"
select select "zoom"
select select "px"
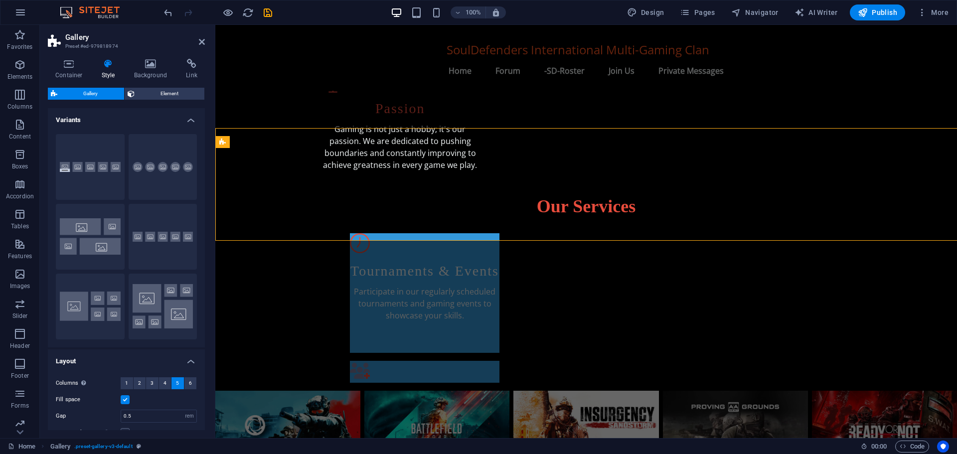
scroll to position [468, 0]
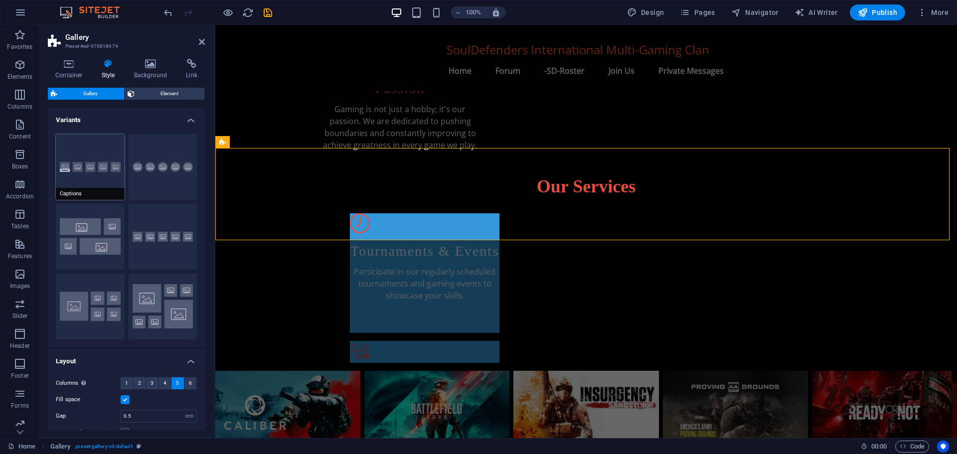
click at [106, 172] on button "Captions" at bounding box center [90, 167] width 69 height 66
type input "2"
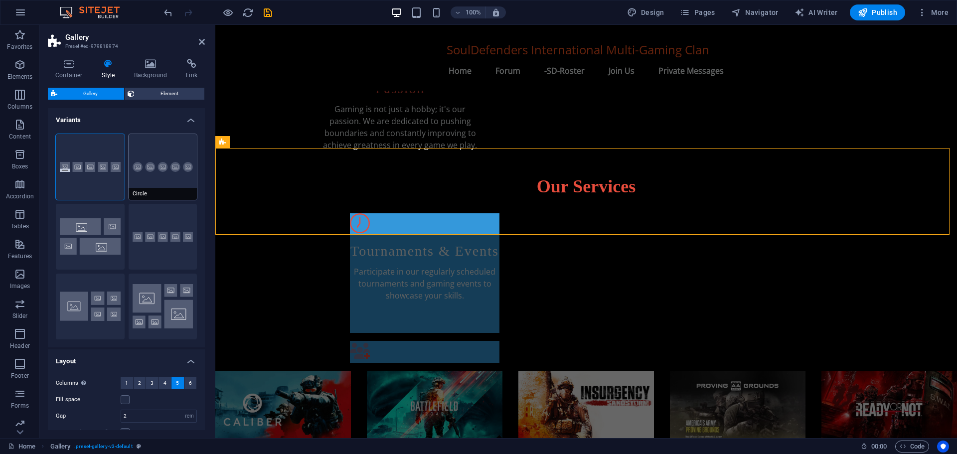
click at [156, 172] on button "Circle" at bounding box center [163, 167] width 69 height 66
select select "zoom"
type input "100"
select select "%"
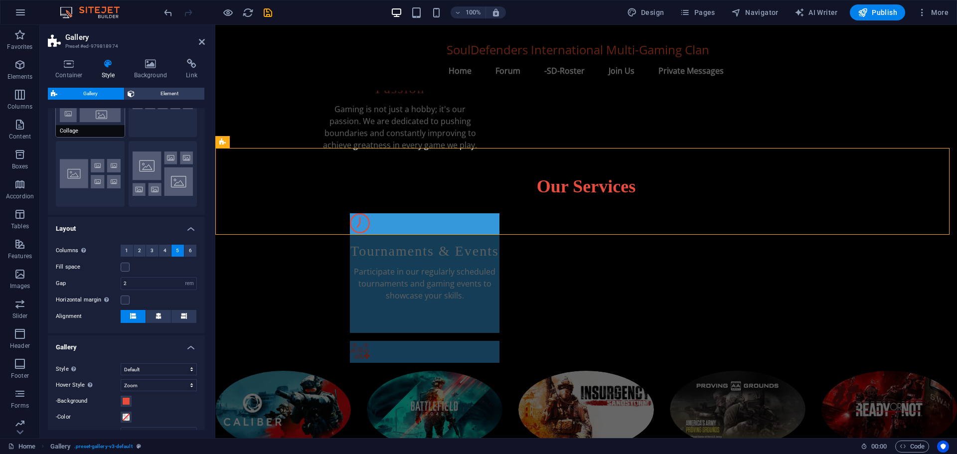
scroll to position [149, 0]
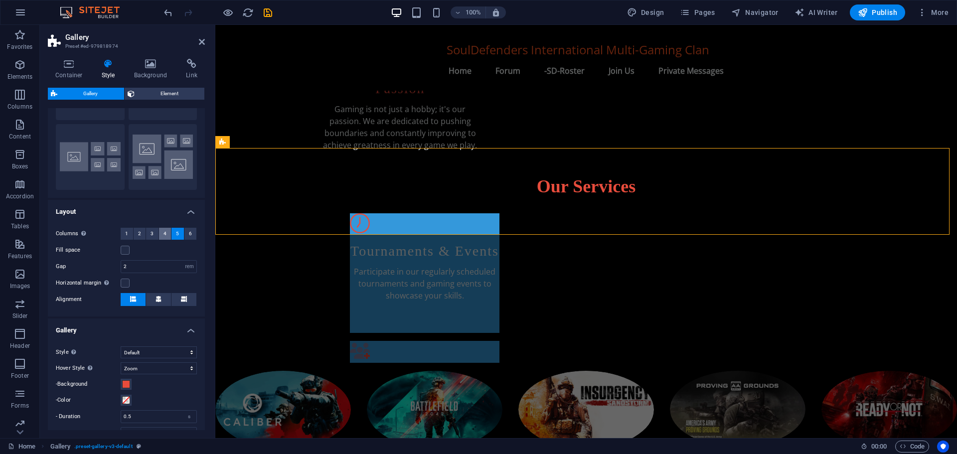
click at [163, 232] on span "4" at bounding box center [164, 234] width 3 height 12
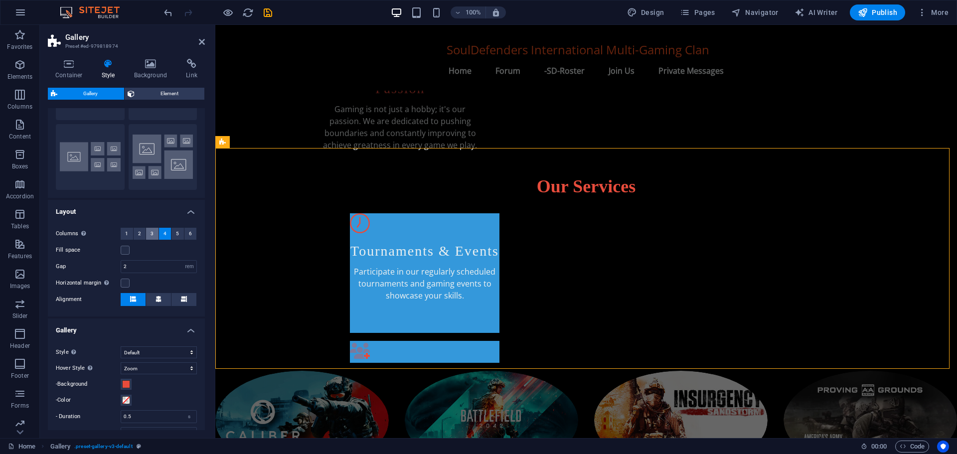
click at [151, 231] on span "3" at bounding box center [151, 234] width 3 height 12
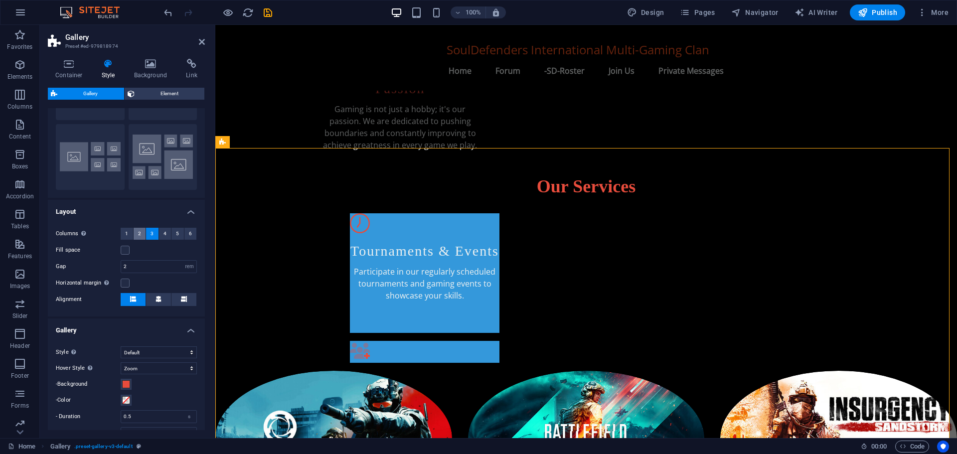
click at [139, 231] on span "2" at bounding box center [139, 234] width 3 height 12
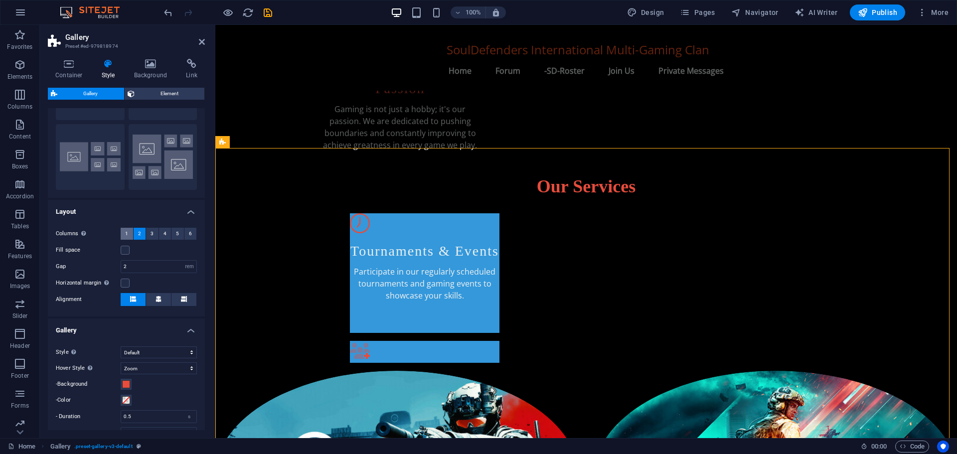
click at [123, 232] on button "1" at bounding box center [127, 234] width 12 height 12
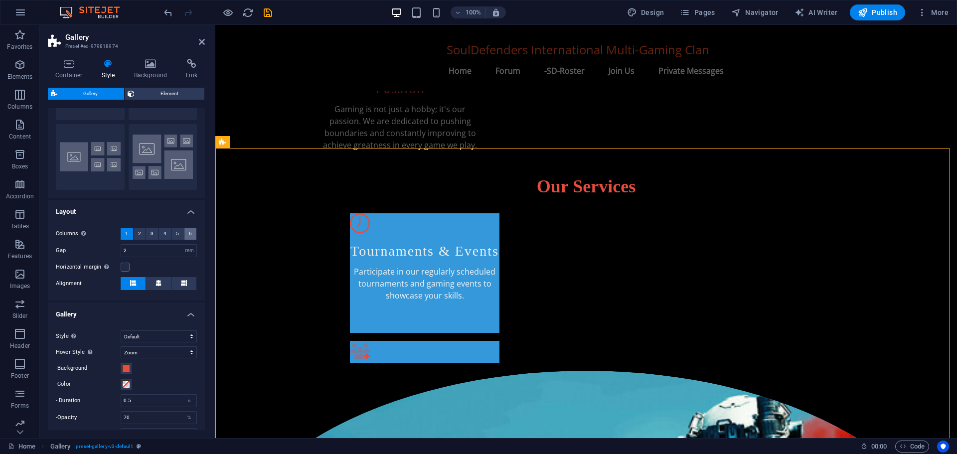
click at [185, 233] on button "6" at bounding box center [190, 234] width 12 height 12
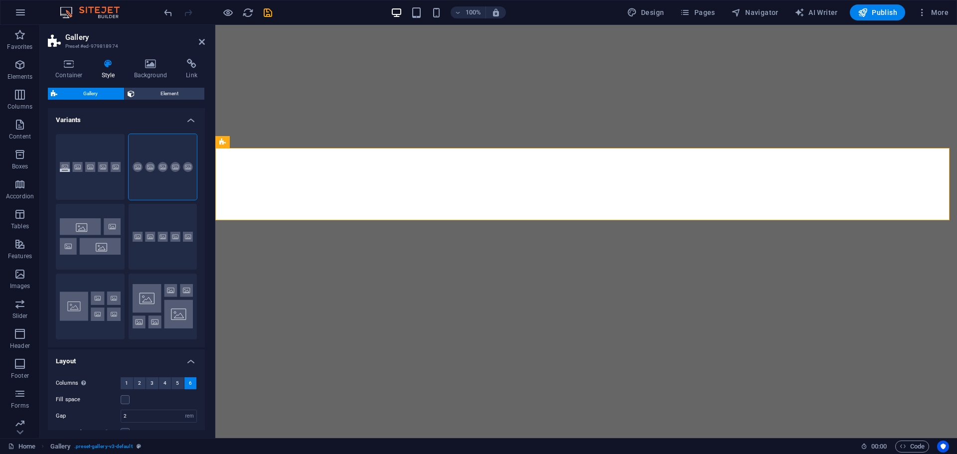
select select "rem"
select select "zoom"
select select "%"
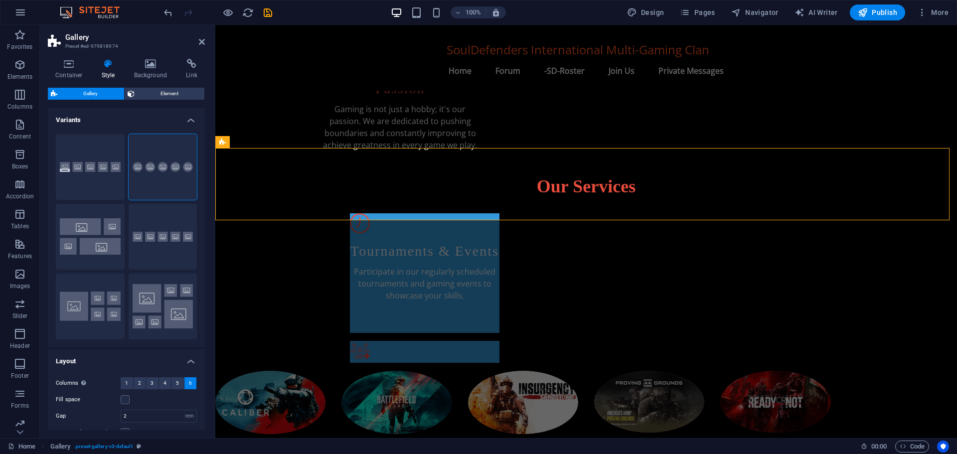
scroll to position [149, 0]
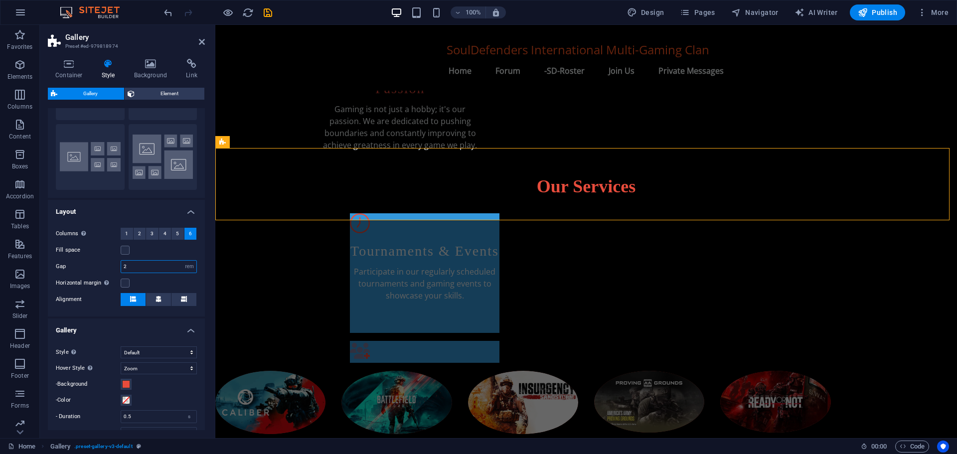
click at [128, 268] on input "2" at bounding box center [158, 267] width 75 height 12
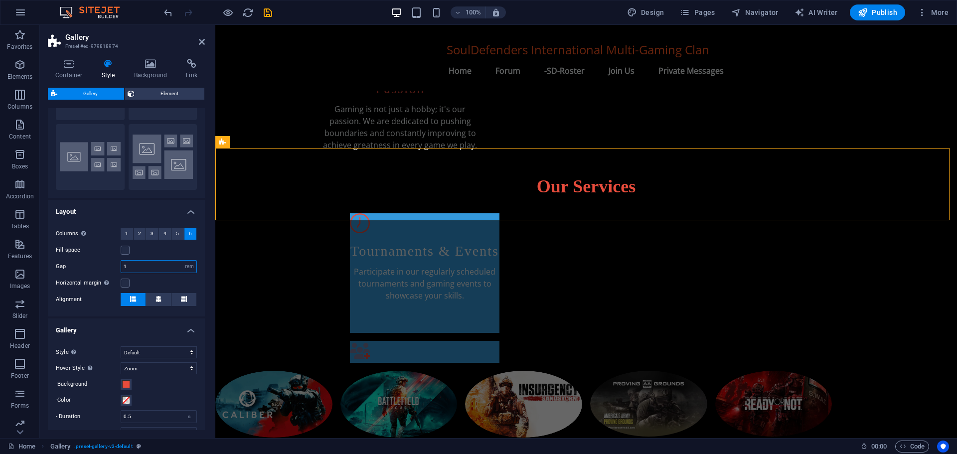
type input "1"
click at [165, 252] on div "Fill space" at bounding box center [126, 250] width 141 height 12
click at [155, 298] on icon at bounding box center [158, 299] width 6 height 6
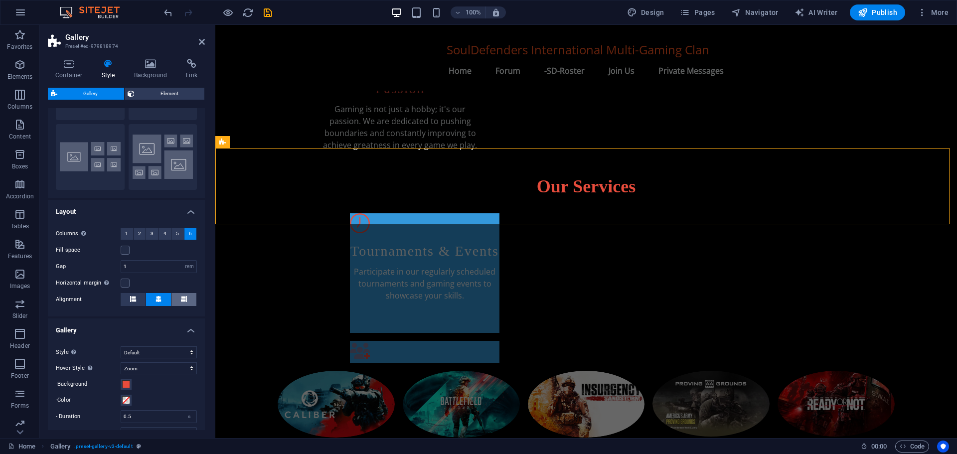
click at [182, 298] on icon at bounding box center [184, 299] width 6 height 6
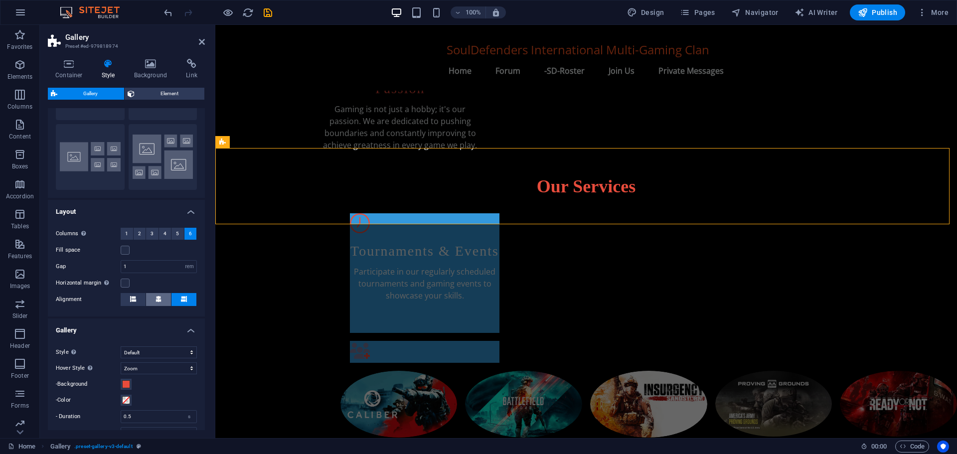
click at [164, 298] on button at bounding box center [158, 299] width 25 height 13
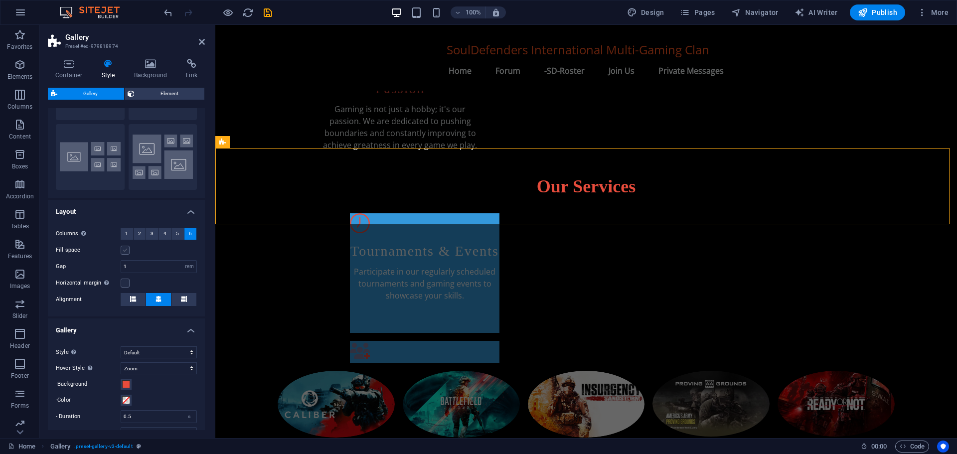
click at [125, 251] on label at bounding box center [125, 250] width 9 height 9
click at [0, 0] on input "Fill space" at bounding box center [0, 0] width 0 height 0
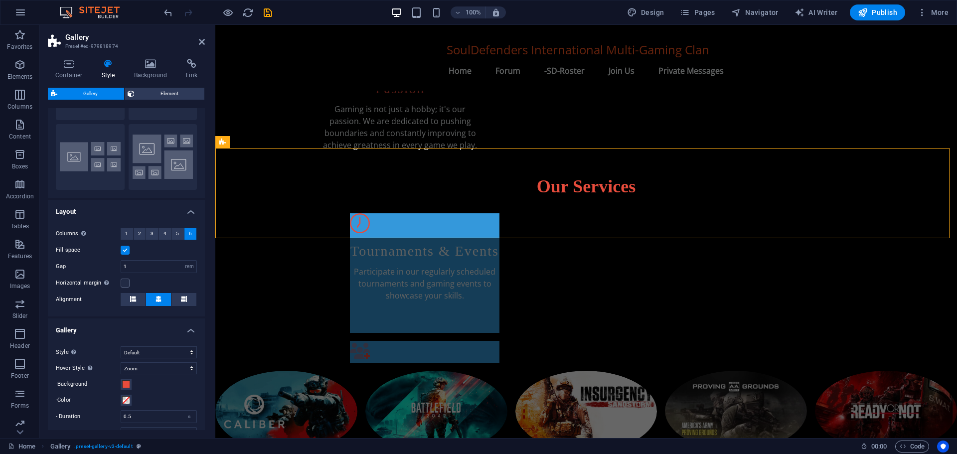
click at [125, 251] on label at bounding box center [125, 250] width 9 height 9
click at [0, 0] on input "Fill space" at bounding box center [0, 0] width 0 height 0
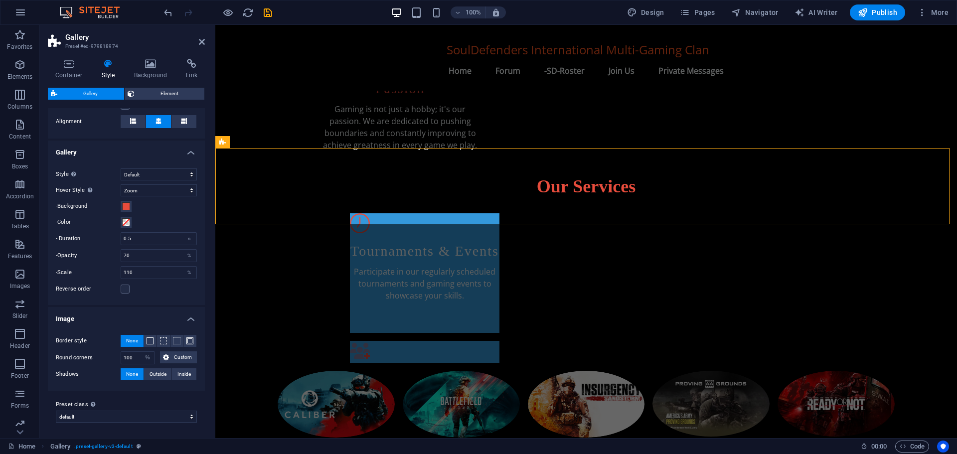
scroll to position [328, 0]
click at [138, 255] on input "70" at bounding box center [158, 255] width 75 height 12
click at [126, 253] on input "70" at bounding box center [158, 255] width 75 height 12
type input "0"
type input "50"
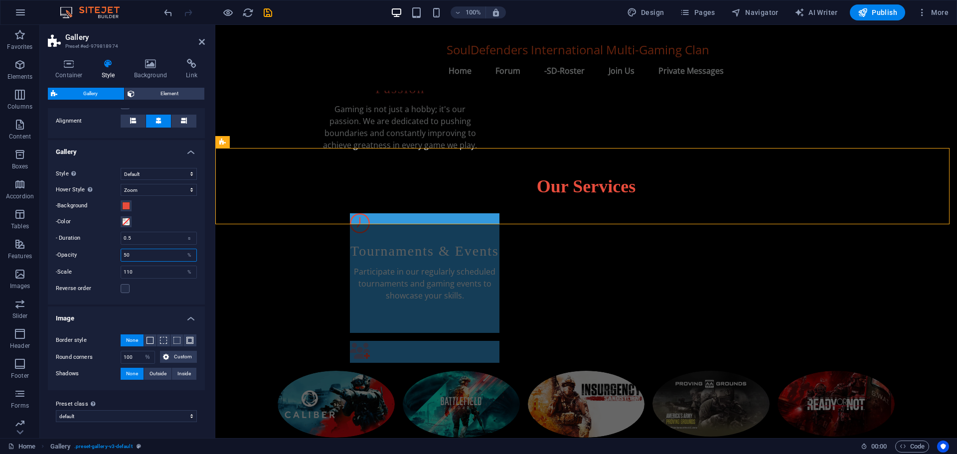
type input "5"
type input "50"
click at [136, 269] on input "110" at bounding box center [158, 272] width 75 height 12
click at [141, 269] on input "100" at bounding box center [158, 272] width 75 height 12
type input "100"
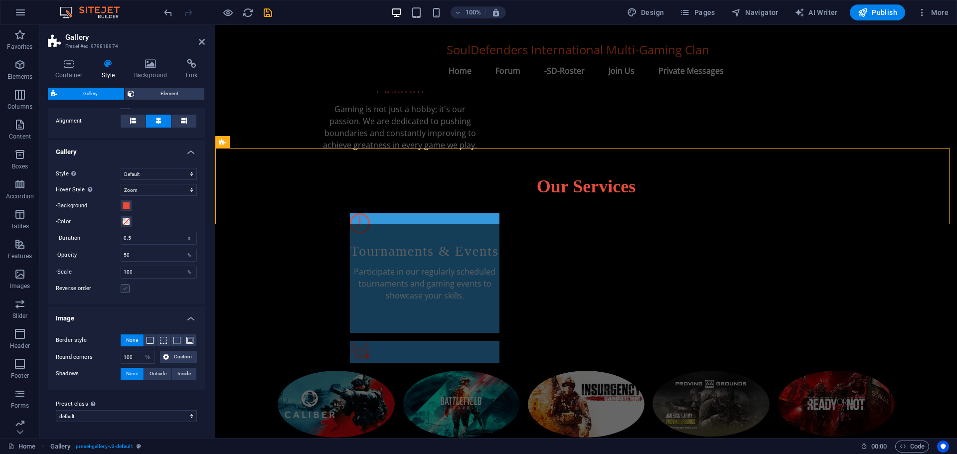
click at [123, 291] on label at bounding box center [125, 288] width 9 height 9
click at [0, 0] on input "Reverse order" at bounding box center [0, 0] width 0 height 0
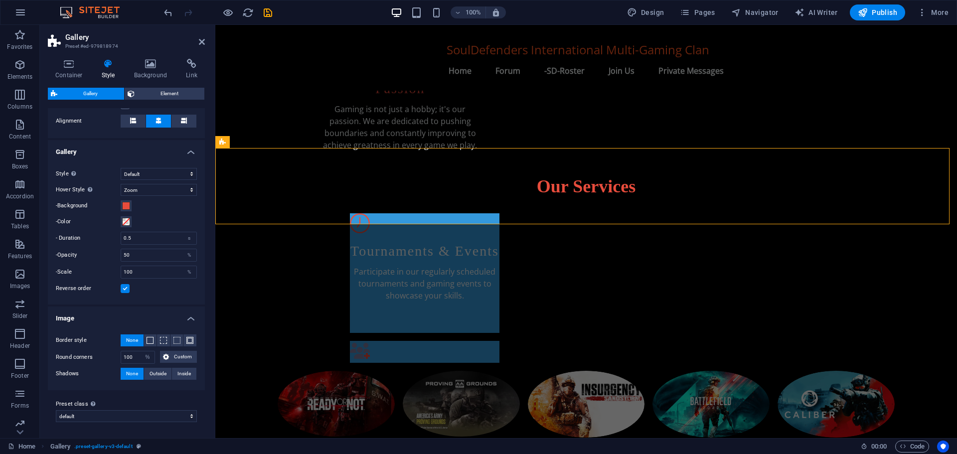
click at [124, 291] on label at bounding box center [125, 288] width 9 height 9
click at [0, 0] on input "Reverse order" at bounding box center [0, 0] width 0 height 0
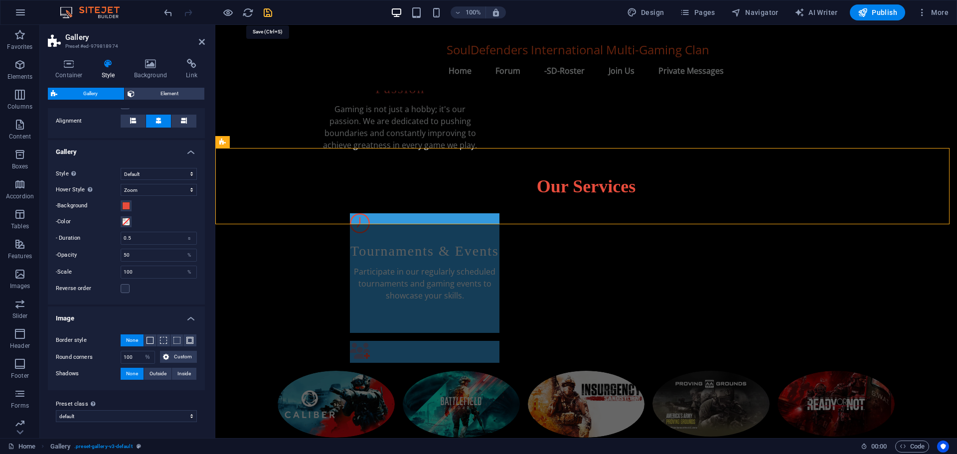
click at [267, 10] on icon "save" at bounding box center [267, 12] width 11 height 11
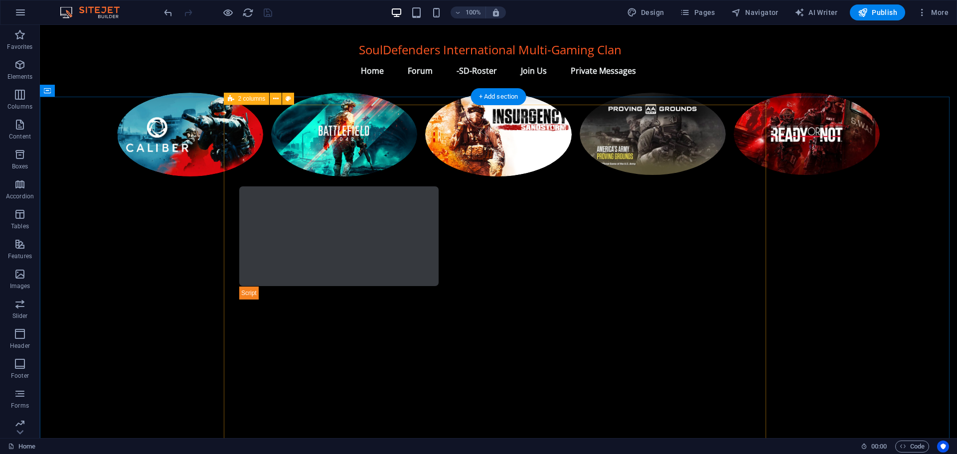
scroll to position [747, 0]
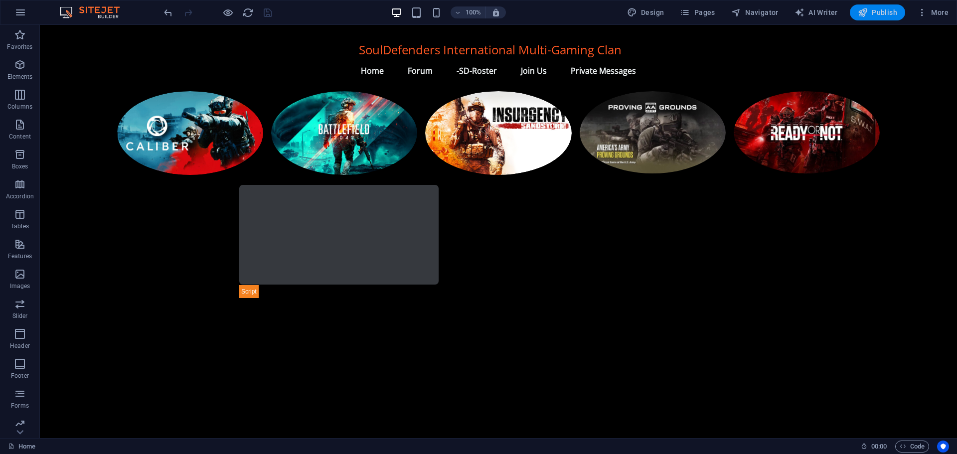
click at [878, 6] on button "Publish" at bounding box center [877, 12] width 55 height 16
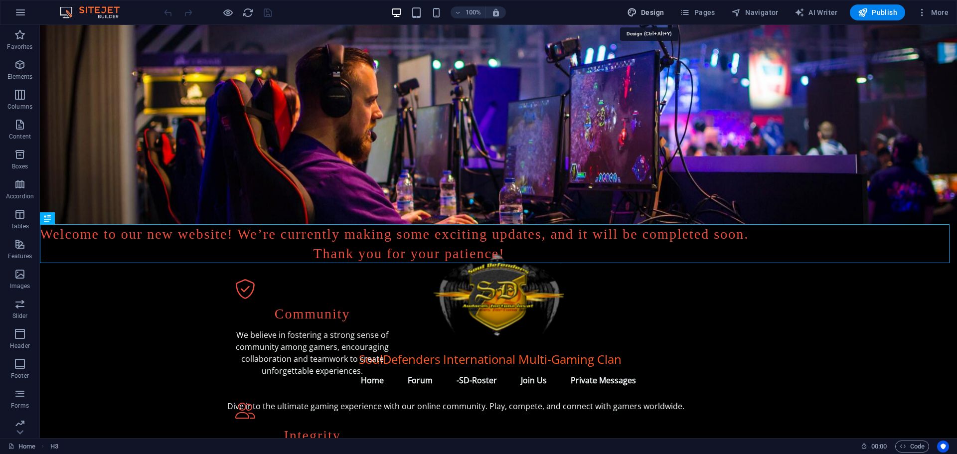
click at [648, 9] on span "Design" at bounding box center [645, 12] width 37 height 10
select select "px"
select select "200"
select select "px"
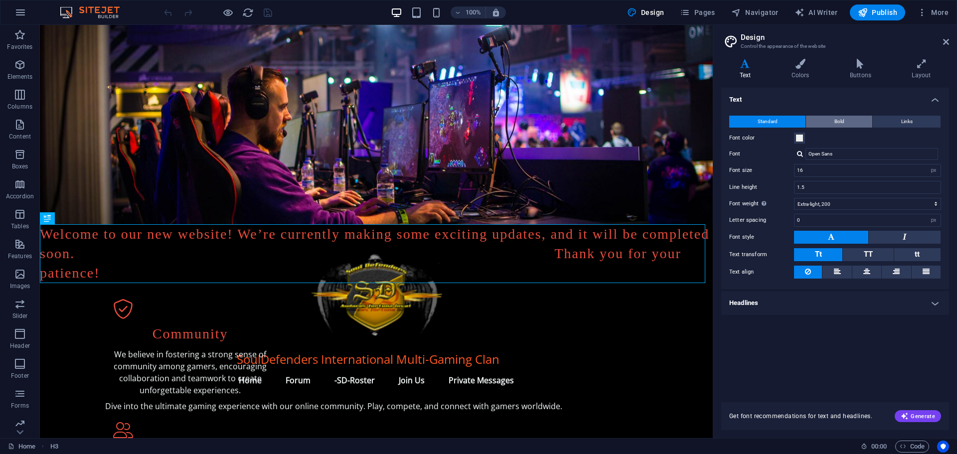
click at [829, 123] on button "Bold" at bounding box center [839, 122] width 66 height 12
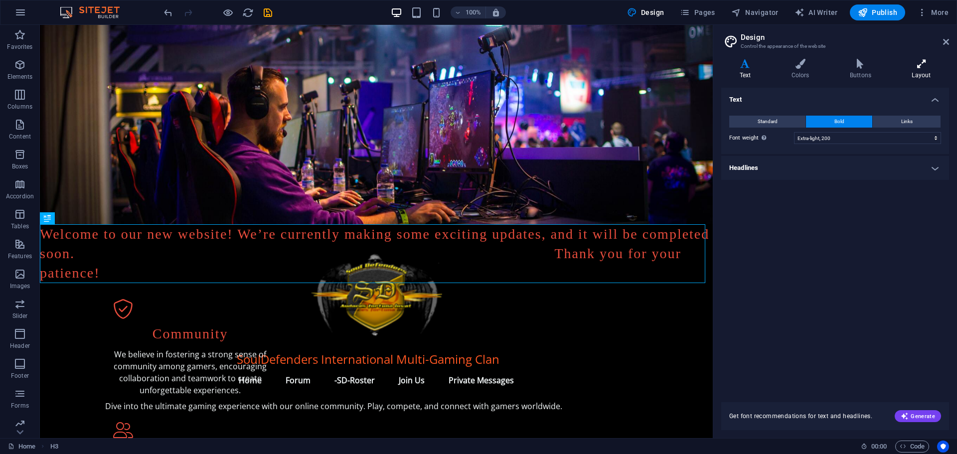
click at [918, 62] on icon at bounding box center [920, 64] width 55 height 10
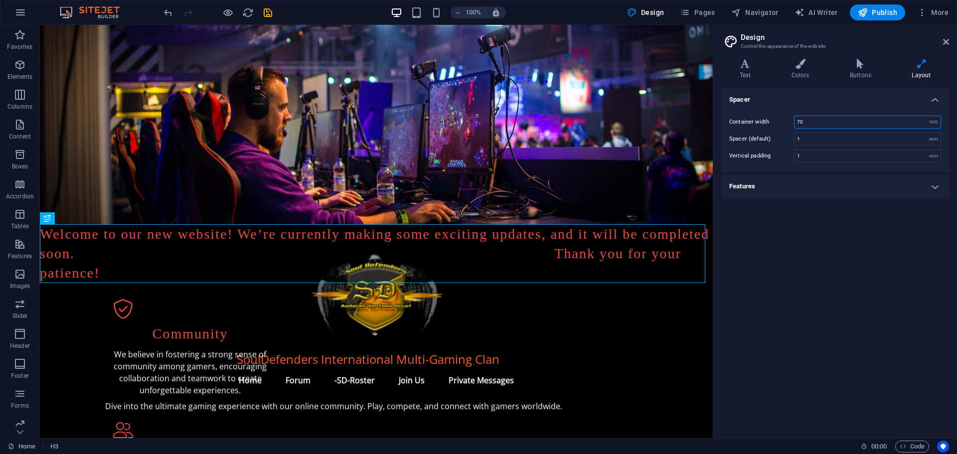
click at [817, 122] on input "70" at bounding box center [867, 122] width 146 height 12
click at [800, 120] on input "70" at bounding box center [867, 122] width 146 height 12
type input "0"
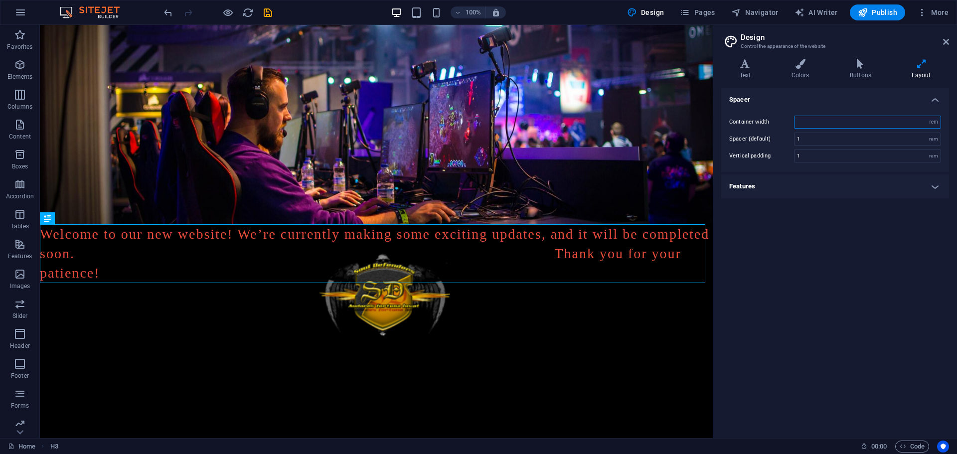
type input "6"
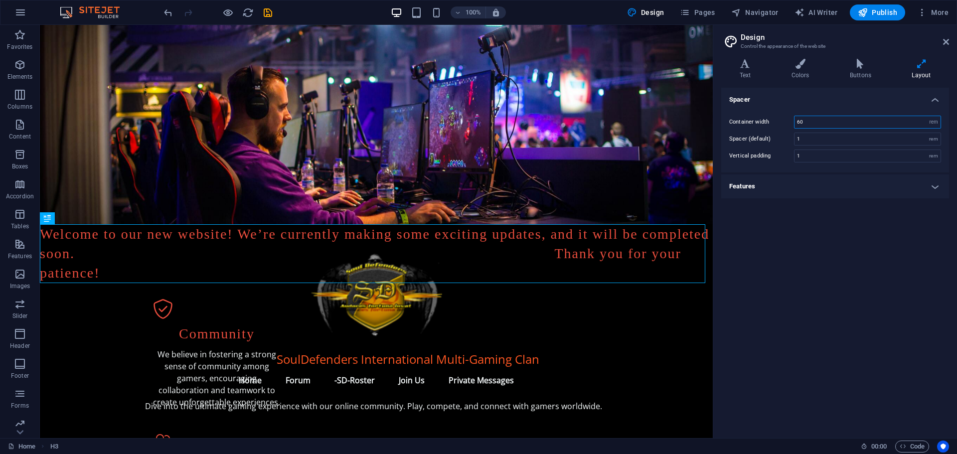
type input "60"
click at [946, 38] on icon at bounding box center [946, 42] width 6 height 8
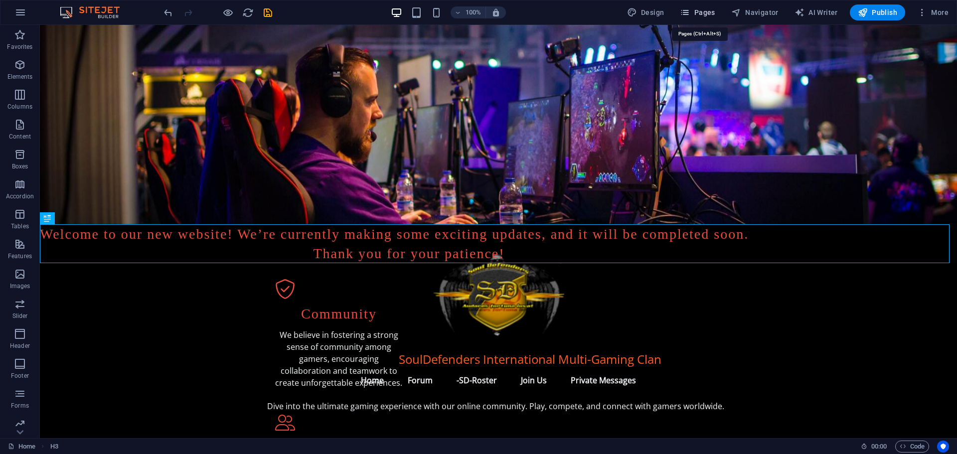
click at [697, 10] on span "Pages" at bounding box center [697, 12] width 35 height 10
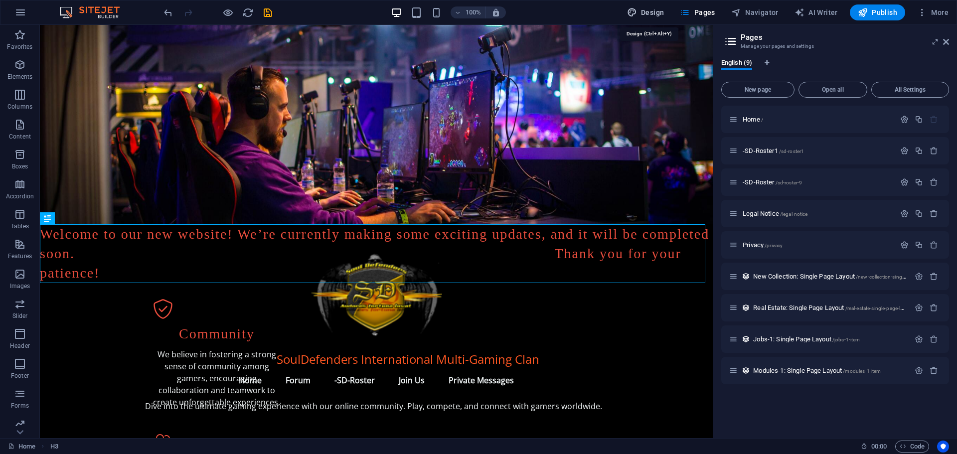
click at [650, 15] on span "Design" at bounding box center [645, 12] width 37 height 10
select select "rem"
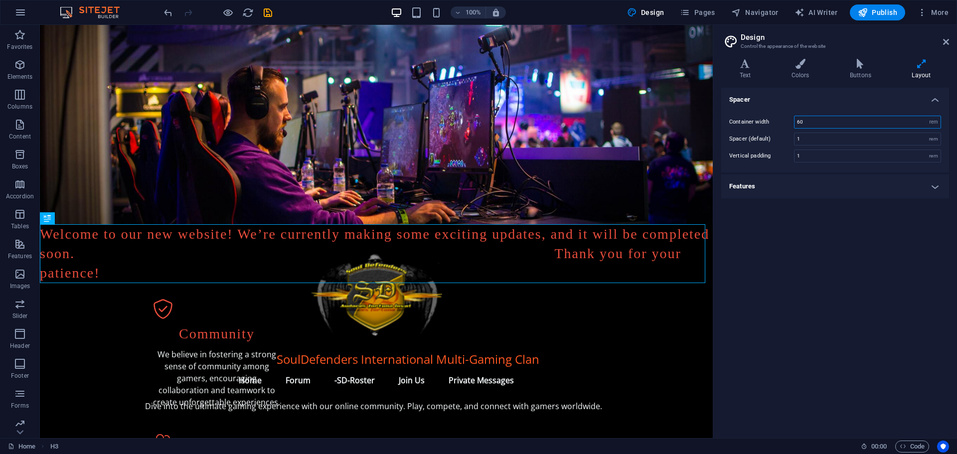
click at [800, 118] on input "60" at bounding box center [867, 122] width 146 height 12
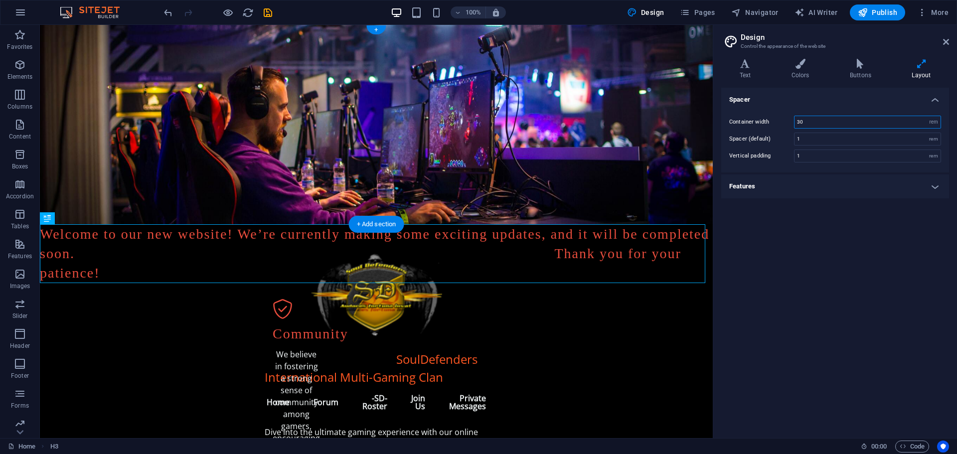
type input "30"
click at [946, 39] on icon at bounding box center [946, 42] width 6 height 8
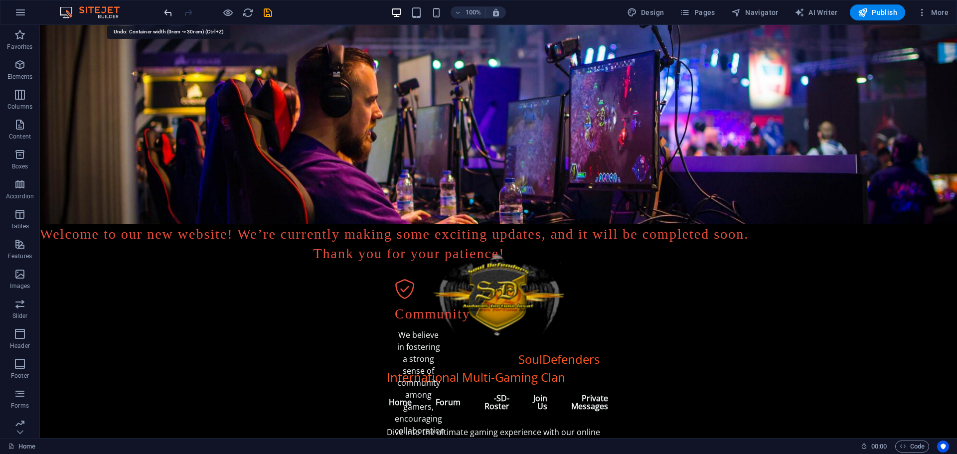
click at [166, 12] on icon "undo" at bounding box center [167, 12] width 11 height 11
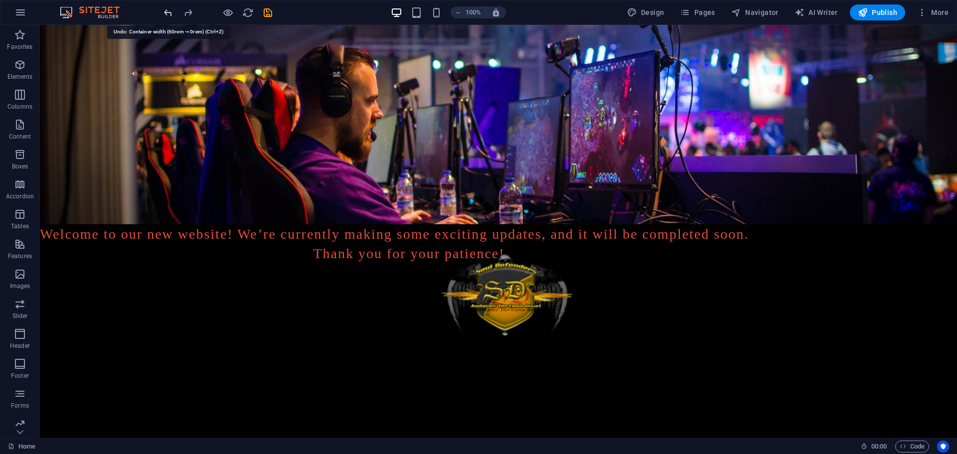
click at [166, 12] on icon "undo" at bounding box center [167, 12] width 11 height 11
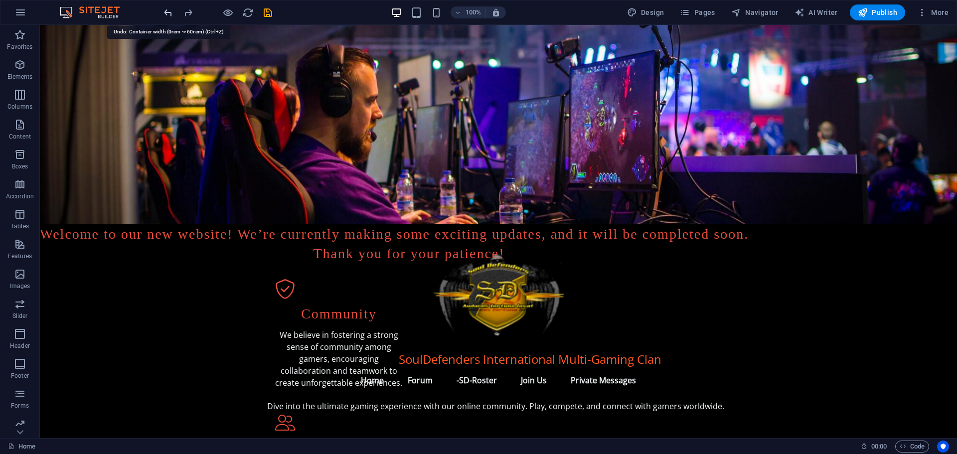
click at [166, 12] on icon "undo" at bounding box center [167, 12] width 11 height 11
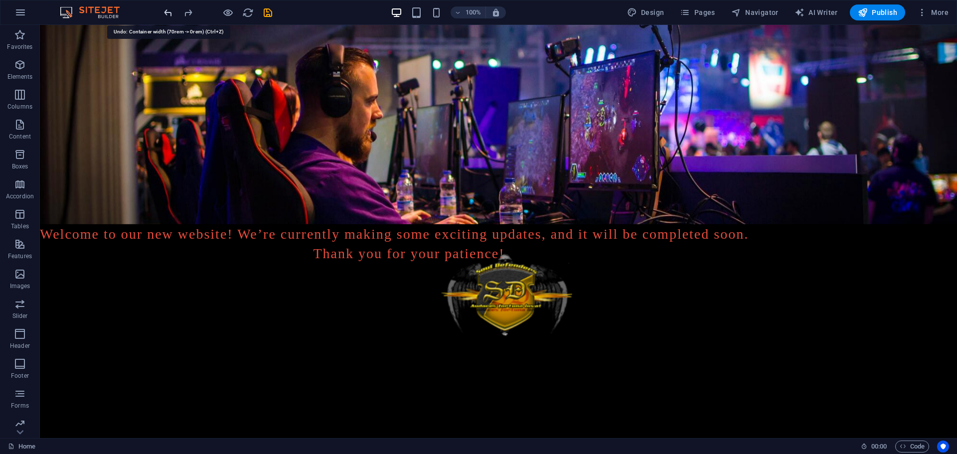
click at [166, 12] on icon "undo" at bounding box center [167, 12] width 11 height 11
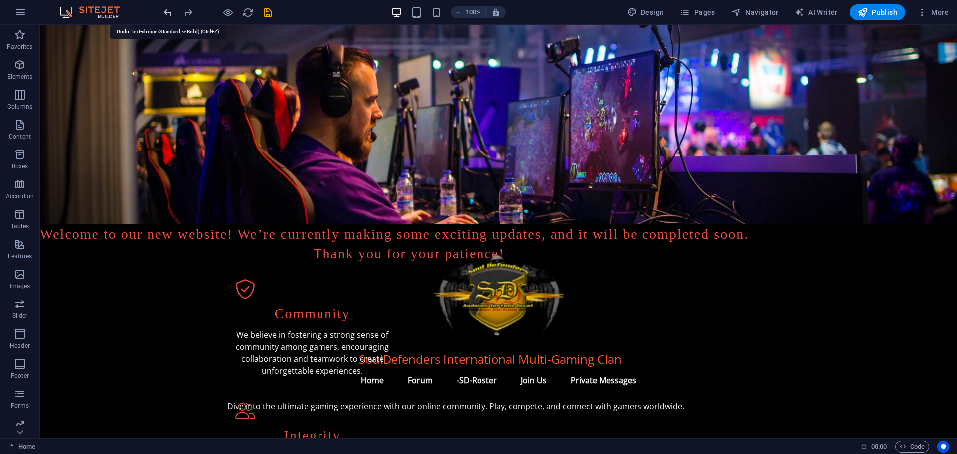
click at [166, 12] on icon "undo" at bounding box center [167, 12] width 11 height 11
click at [656, 13] on span "Design" at bounding box center [645, 12] width 37 height 10
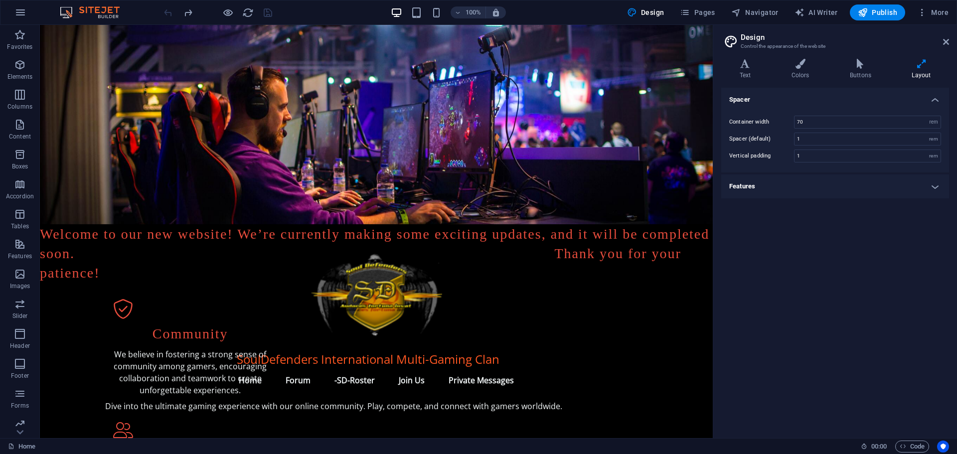
click at [756, 181] on h4 "Features" at bounding box center [835, 186] width 228 height 24
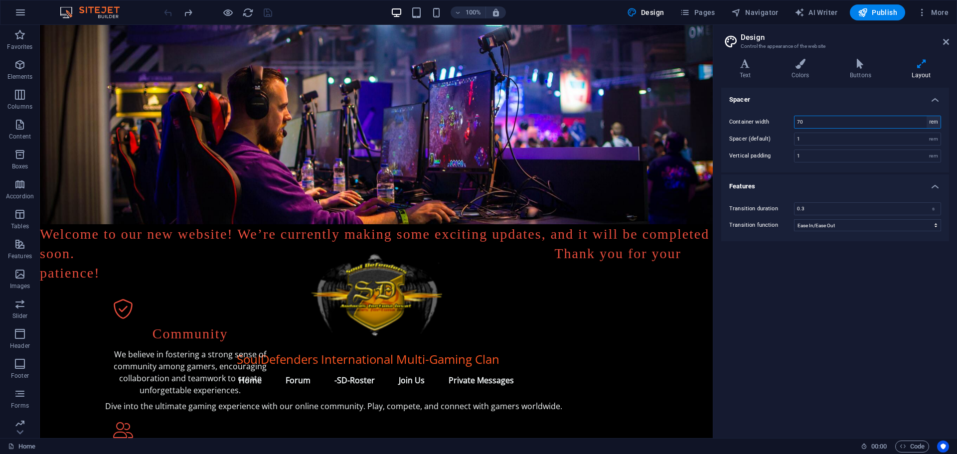
click at [934, 121] on select "rem px" at bounding box center [933, 122] width 14 height 12
select select "px"
click at [926, 116] on select "rem px" at bounding box center [933, 122] width 14 height 12
click at [811, 121] on input "1120" at bounding box center [867, 122] width 146 height 12
click at [802, 122] on input "1120" at bounding box center [867, 122] width 146 height 12
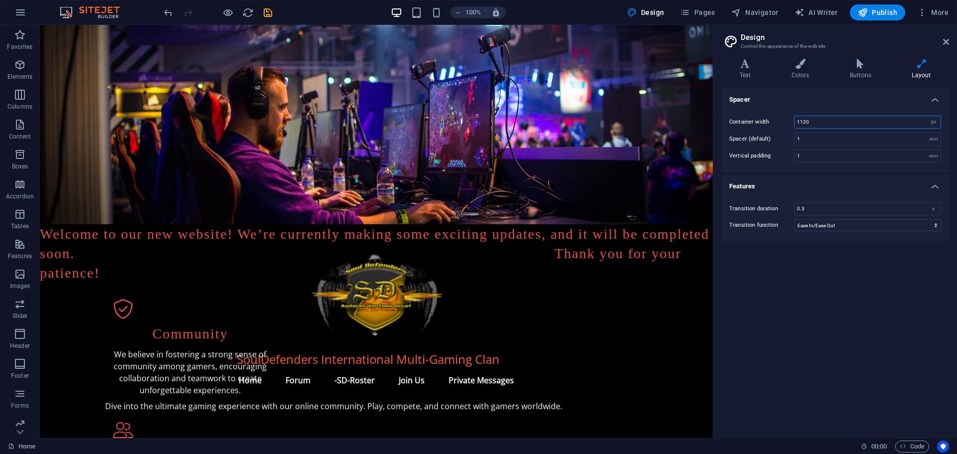
click at [814, 120] on input "1120" at bounding box center [867, 122] width 146 height 12
drag, startPoint x: 814, startPoint y: 120, endPoint x: 791, endPoint y: 121, distance: 22.9
click at [791, 121] on div "Container width 1120 rem px" at bounding box center [835, 122] width 212 height 13
click at [829, 121] on input "1120" at bounding box center [867, 122] width 146 height 12
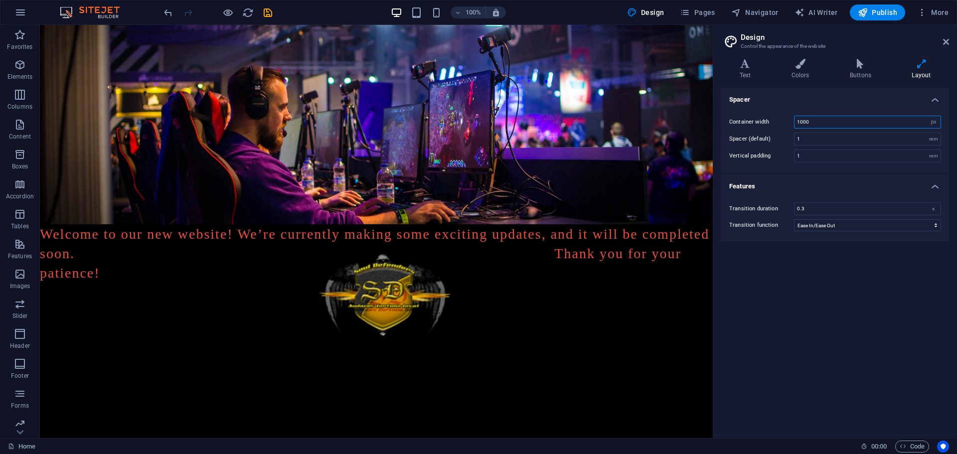
click at [830, 121] on input "1000" at bounding box center [867, 122] width 146 height 12
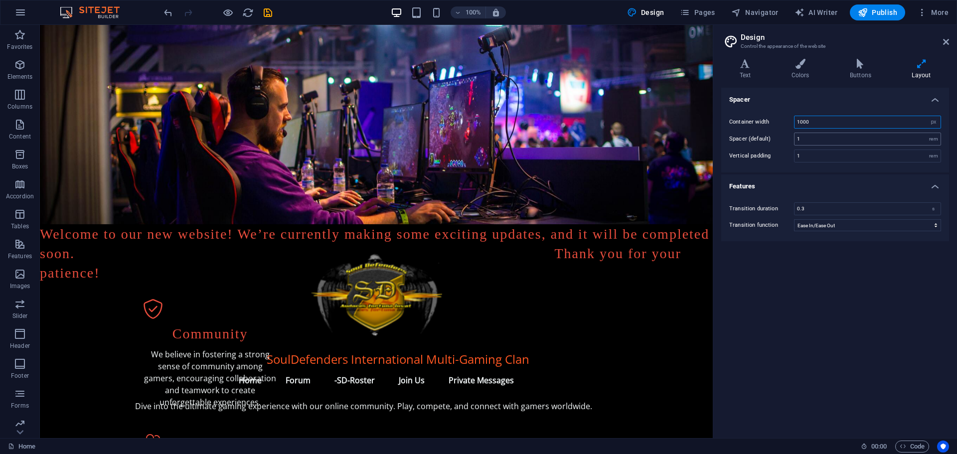
type input "1000"
click at [823, 137] on input "1" at bounding box center [867, 139] width 146 height 12
click at [945, 37] on h2 "Design" at bounding box center [844, 37] width 208 height 9
click at [946, 41] on icon at bounding box center [946, 42] width 6 height 8
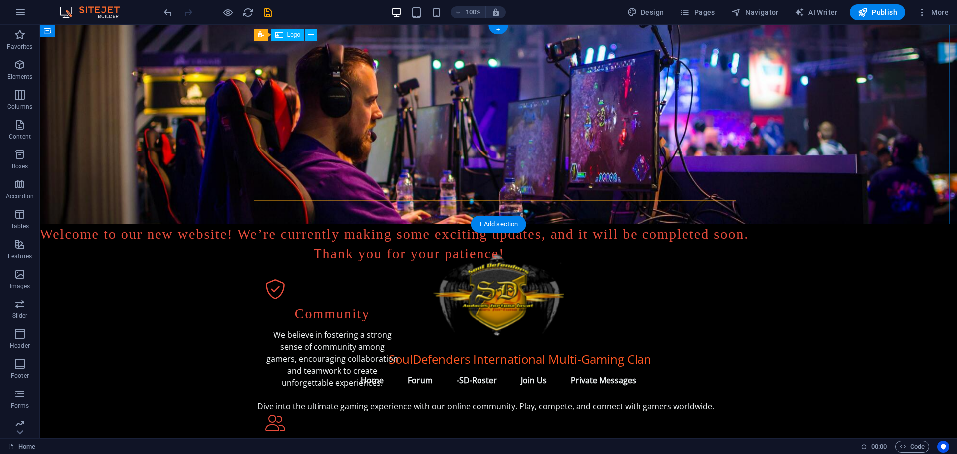
click at [384, 240] on div at bounding box center [498, 295] width 482 height 110
click at [47, 31] on figure at bounding box center [498, 124] width 917 height 199
click at [0, 0] on icon at bounding box center [0, 0] width 0 height 0
select select "px"
select select "header"
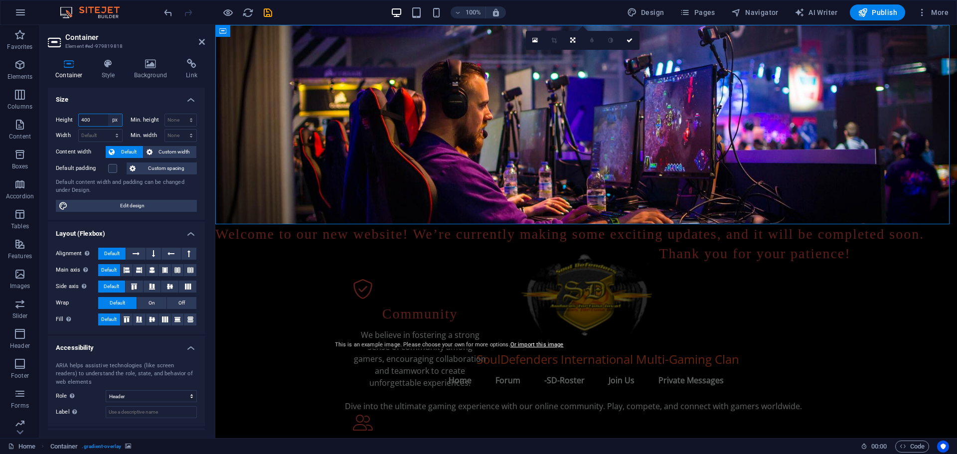
click at [115, 121] on select "Default px rem % vh vw" at bounding box center [115, 120] width 14 height 12
select select "default"
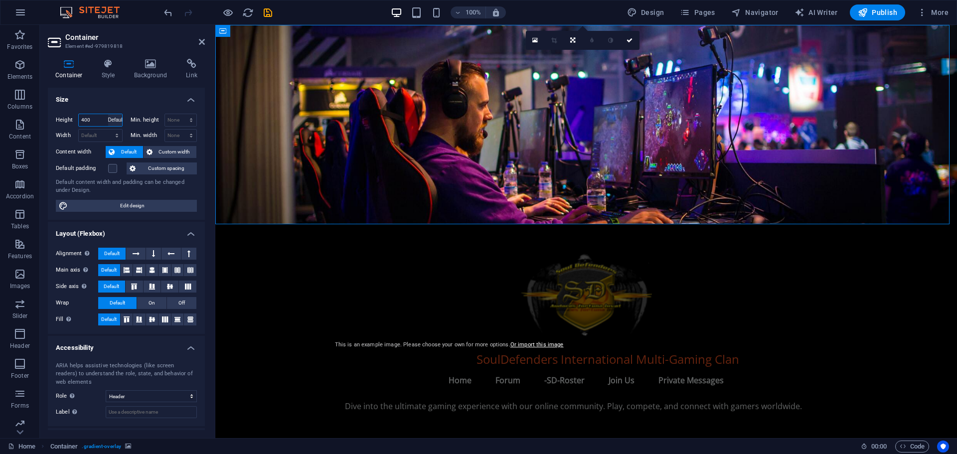
click at [108, 114] on select "Default px rem % vh vw" at bounding box center [115, 120] width 14 height 12
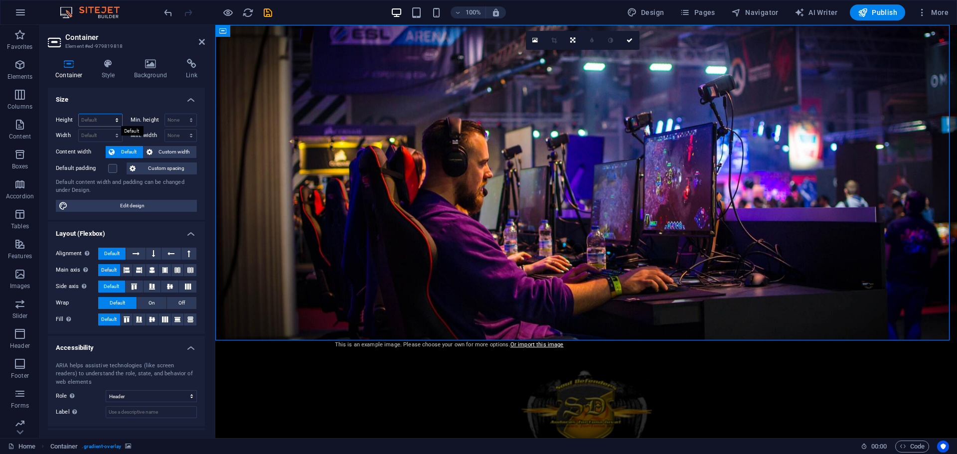
click at [116, 119] on select "Default px rem % vh vw" at bounding box center [100, 120] width 43 height 12
select select "px"
click at [107, 114] on select "Default px rem % vh vw" at bounding box center [100, 120] width 43 height 12
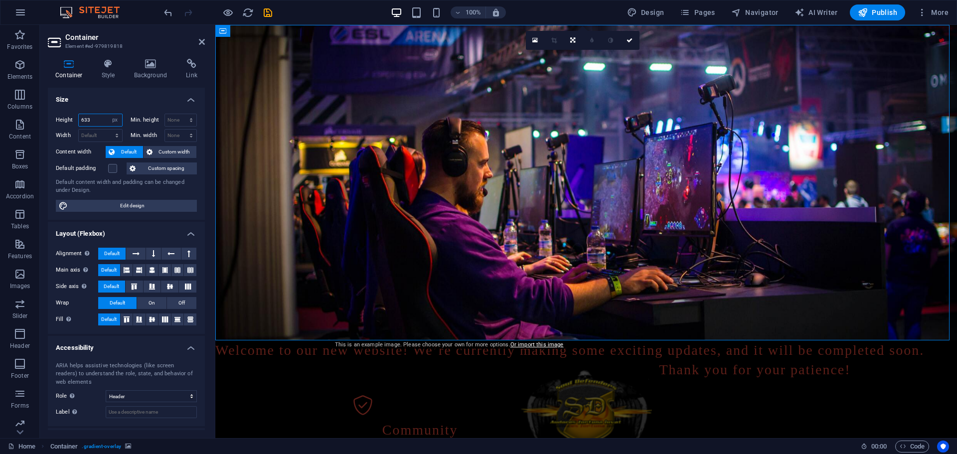
click at [91, 118] on input "633" at bounding box center [100, 120] width 43 height 12
click at [83, 119] on input "633" at bounding box center [100, 120] width 43 height 12
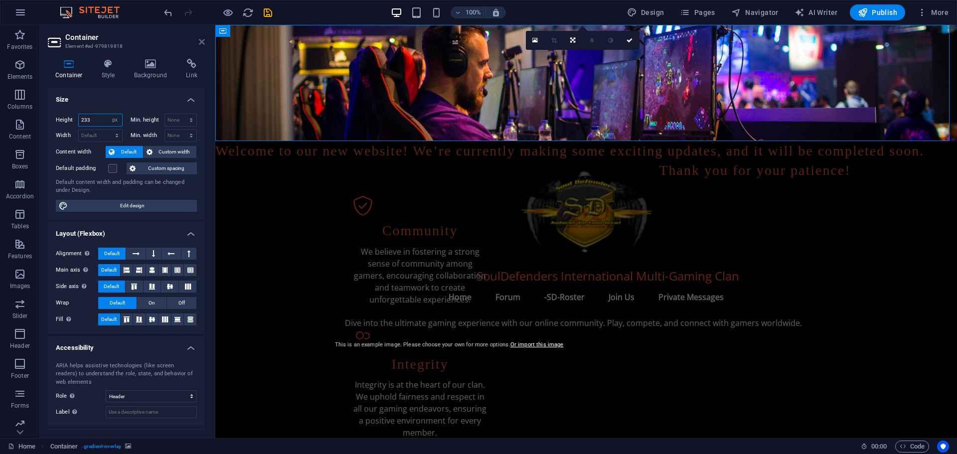
type input "233"
click at [202, 43] on icon at bounding box center [202, 42] width 6 height 8
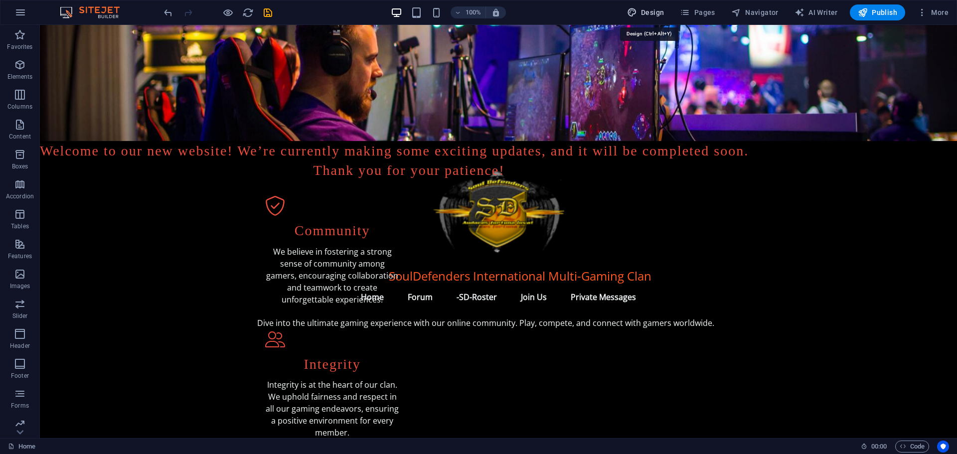
click at [661, 10] on span "Design" at bounding box center [645, 12] width 37 height 10
select select "px"
select select "ease-in-out"
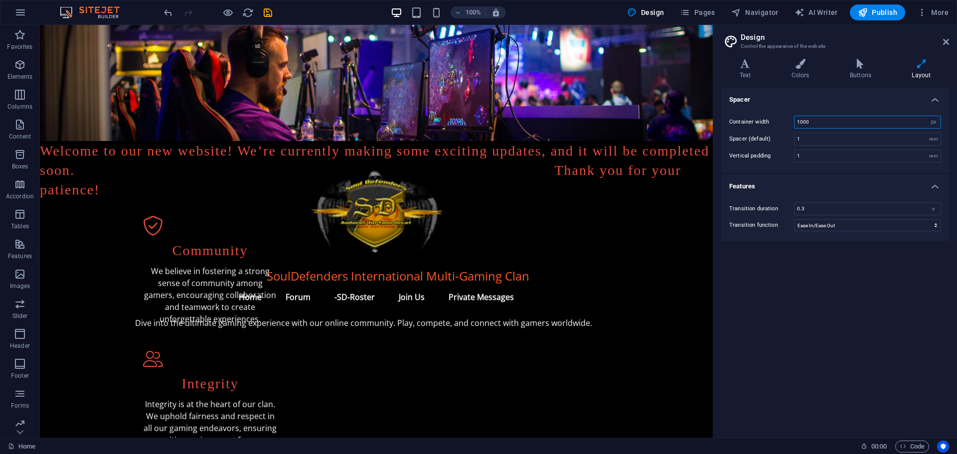
drag, startPoint x: 817, startPoint y: 121, endPoint x: 787, endPoint y: 123, distance: 30.0
click at [787, 123] on div "Container width 1000 rem px" at bounding box center [835, 122] width 212 height 13
paste input "12"
type input "1120"
click at [771, 276] on div "Spacer Container width 1120 rem px Spacer (default) 1 rem Vertical padding 1 re…" at bounding box center [835, 259] width 228 height 342
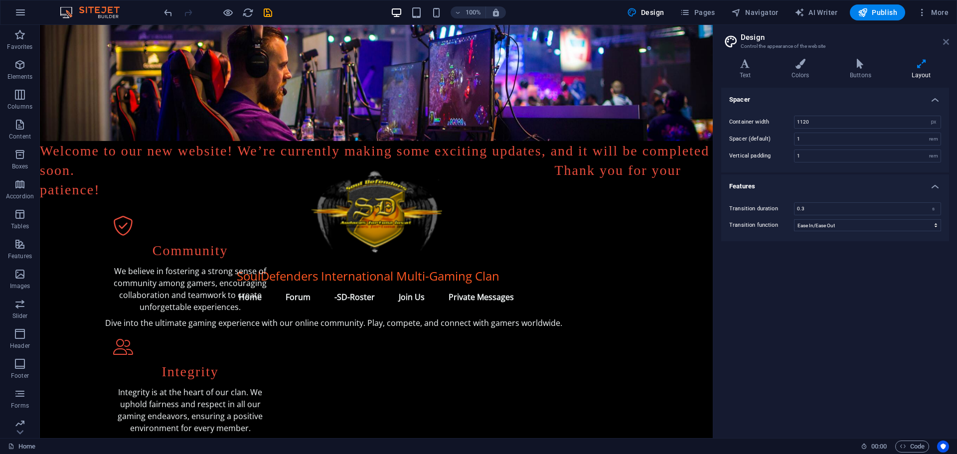
click at [946, 40] on icon at bounding box center [946, 42] width 6 height 8
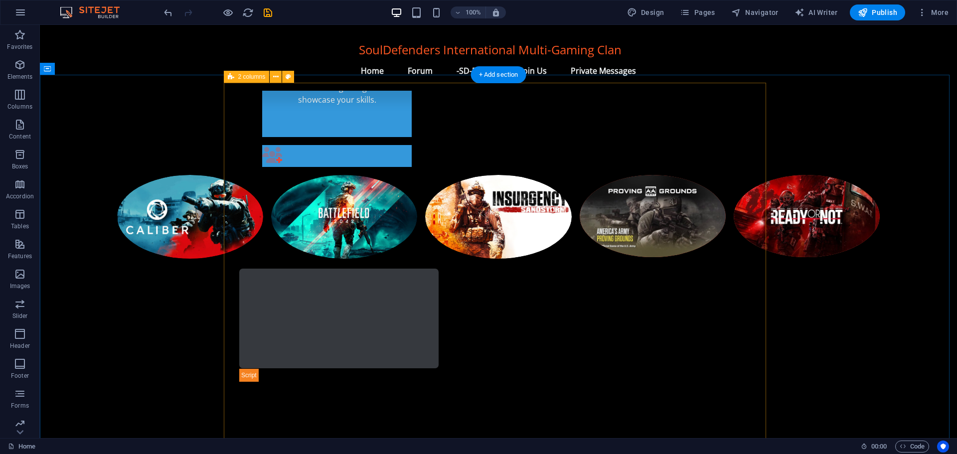
scroll to position [446, 0]
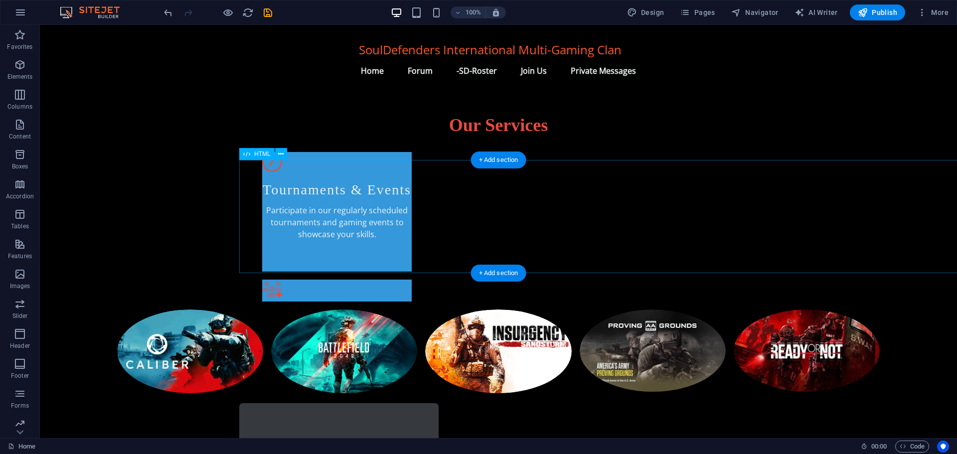
click at [429, 403] on div at bounding box center [697, 459] width 917 height 113
click at [427, 403] on div at bounding box center [697, 459] width 917 height 113
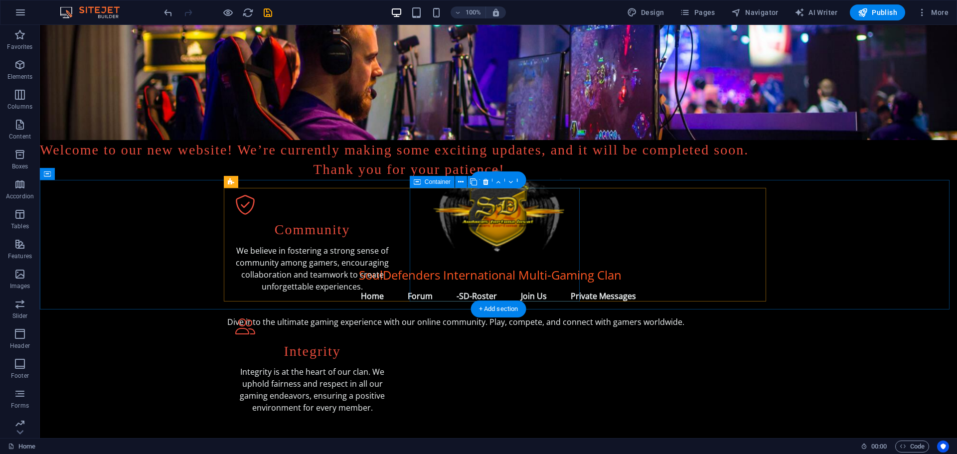
scroll to position [0, 0]
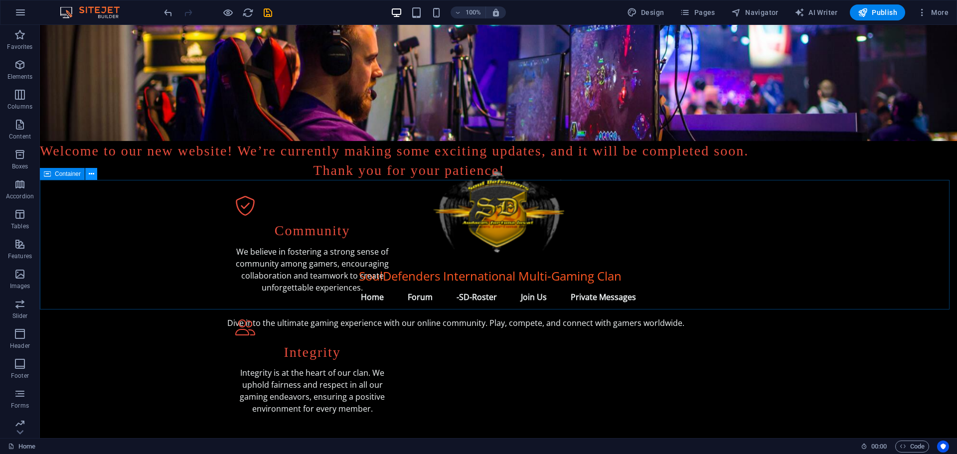
click at [91, 173] on icon at bounding box center [91, 174] width 5 height 10
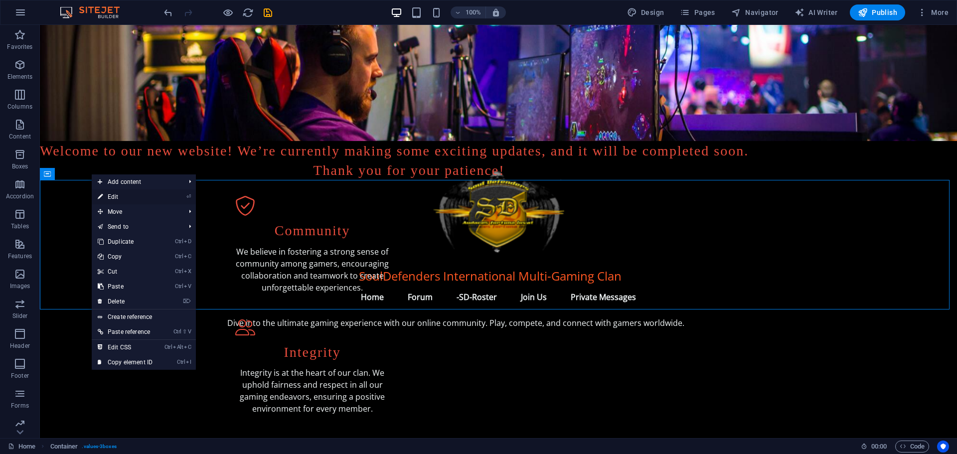
click at [109, 192] on link "⏎ Edit" at bounding box center [125, 196] width 67 height 15
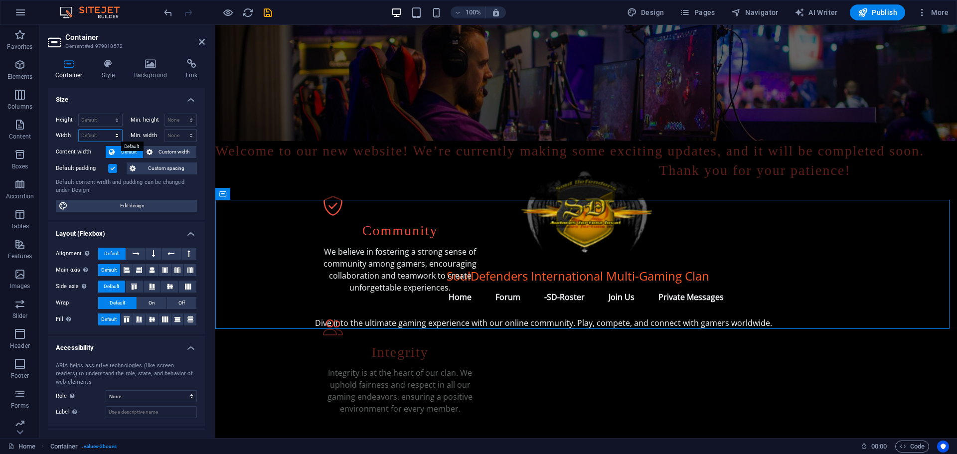
click at [97, 136] on select "Default px rem % em vh vw" at bounding box center [100, 136] width 43 height 12
select select "px"
click at [107, 130] on select "Default px rem % em vh vw" at bounding box center [100, 136] width 43 height 12
click at [87, 134] on input "1473" at bounding box center [100, 136] width 43 height 12
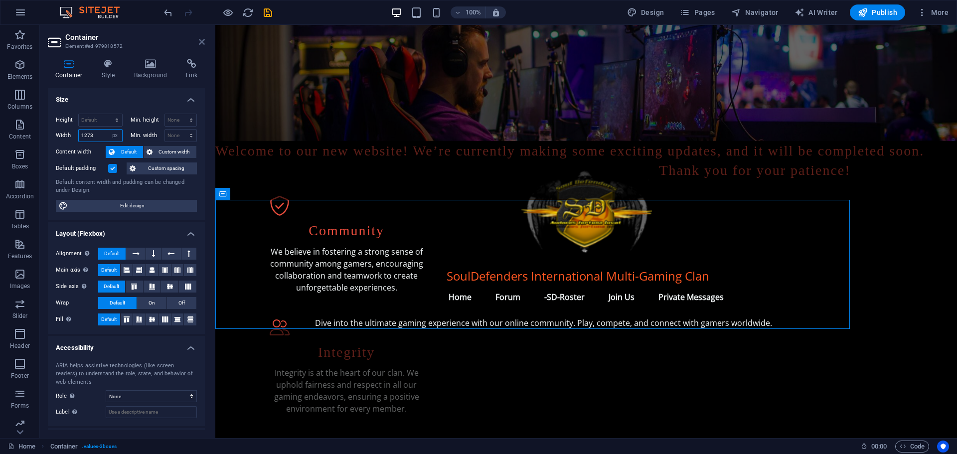
type input "1273"
click at [203, 40] on icon at bounding box center [202, 42] width 6 height 8
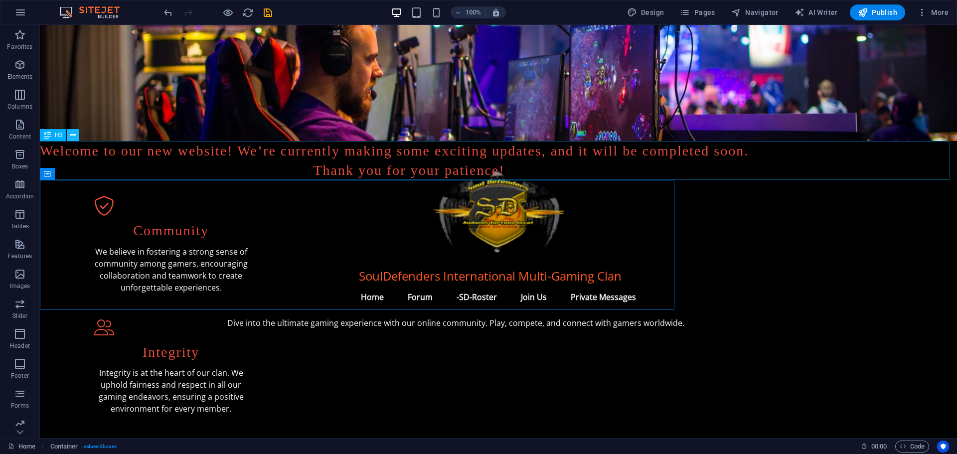
click at [72, 132] on icon at bounding box center [72, 135] width 5 height 10
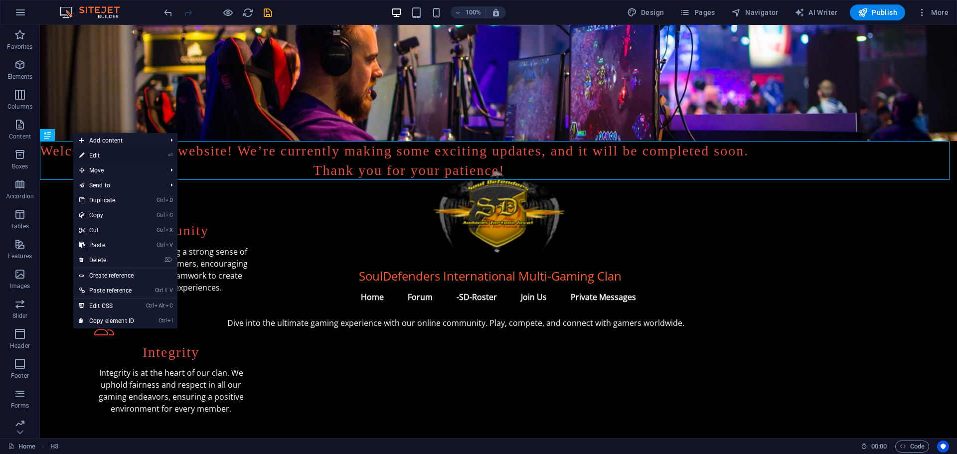
click at [91, 154] on link "⏎ Edit" at bounding box center [106, 155] width 67 height 15
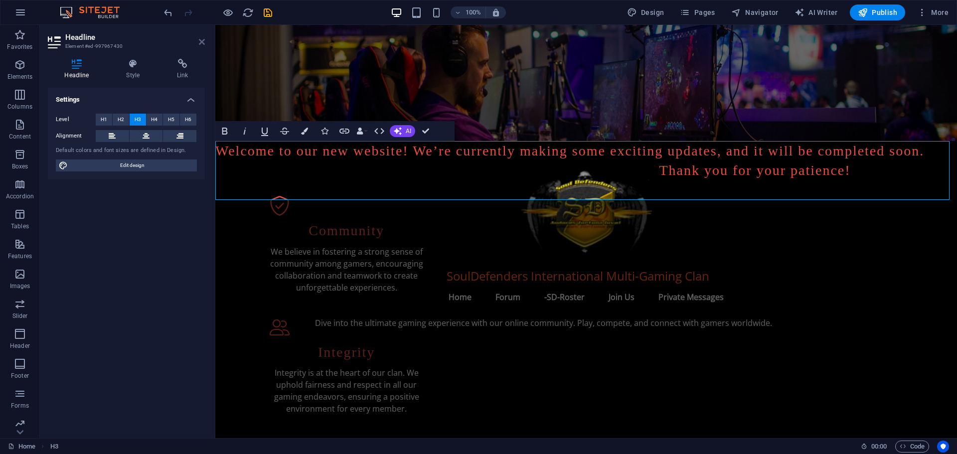
click at [202, 38] on icon at bounding box center [202, 42] width 6 height 8
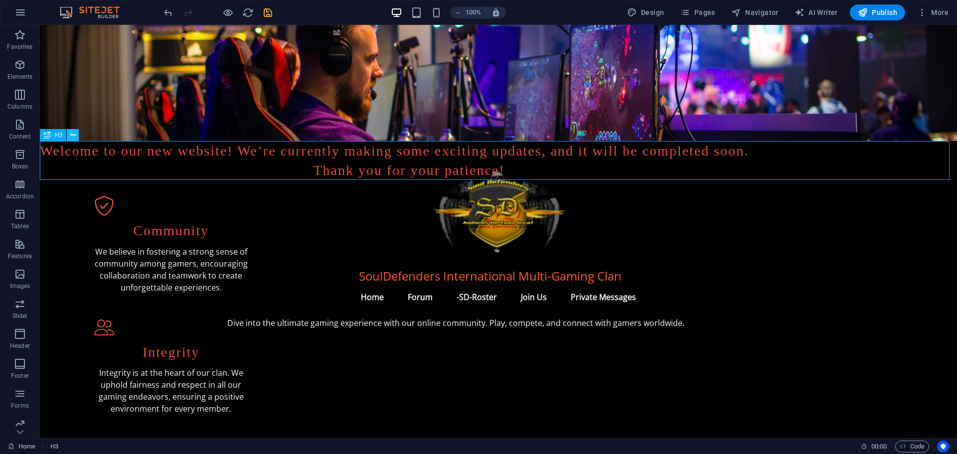
click at [72, 134] on icon at bounding box center [72, 135] width 5 height 10
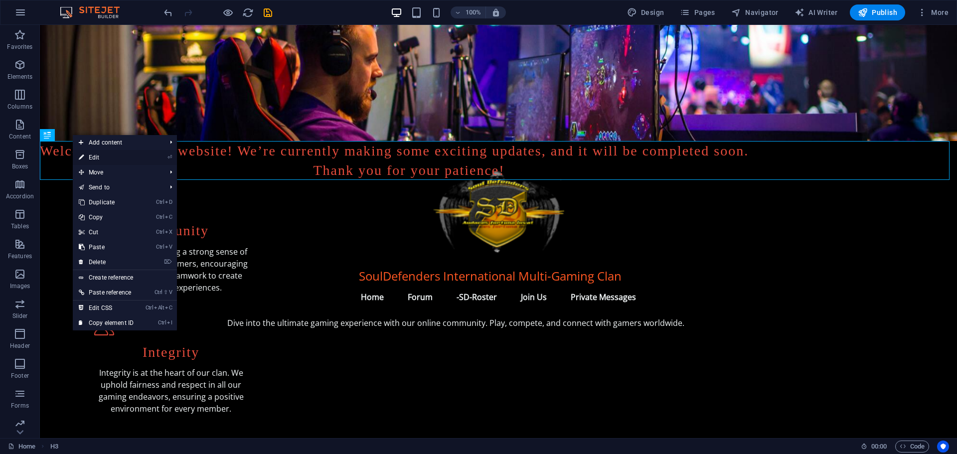
click at [101, 152] on link "⏎ Edit" at bounding box center [106, 157] width 67 height 15
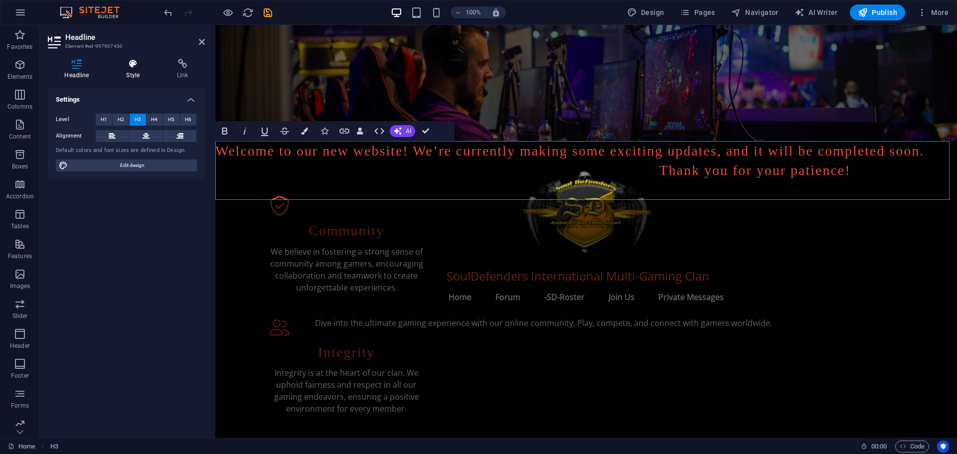
click at [130, 68] on icon at bounding box center [133, 64] width 47 height 10
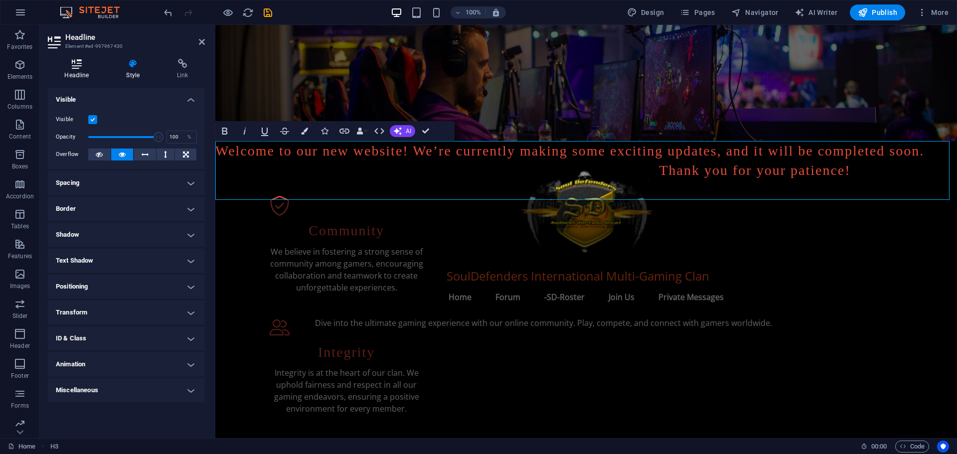
click at [84, 70] on h4 "Headline" at bounding box center [79, 69] width 62 height 21
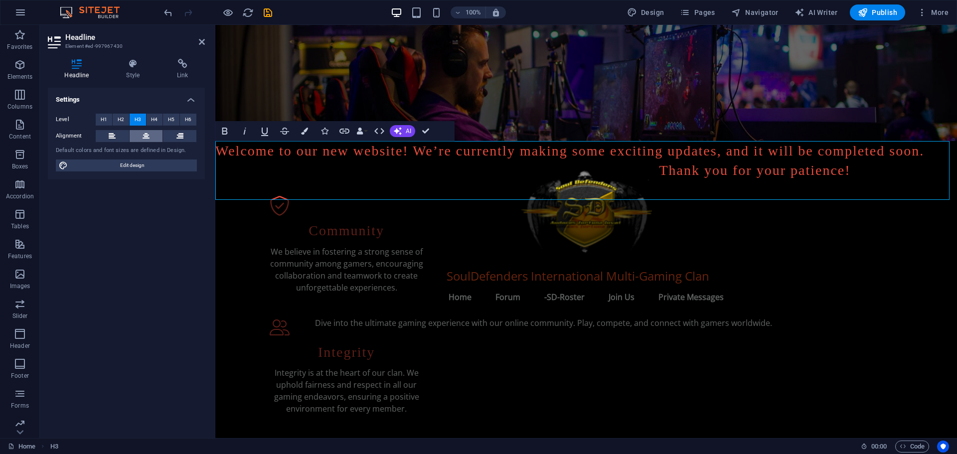
click at [141, 135] on button at bounding box center [146, 136] width 33 height 12
click at [198, 41] on h2 "Headline" at bounding box center [135, 37] width 140 height 9
click at [203, 41] on icon at bounding box center [202, 42] width 6 height 8
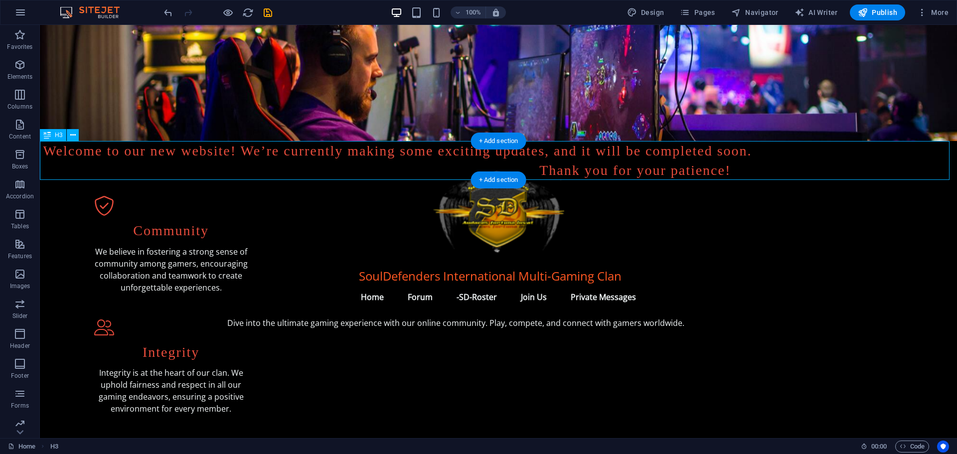
click at [588, 170] on div "Welcome to our new website! We’re currently making some exciting updates, and i…" at bounding box center [498, 160] width 917 height 39
click at [72, 132] on icon at bounding box center [72, 135] width 5 height 10
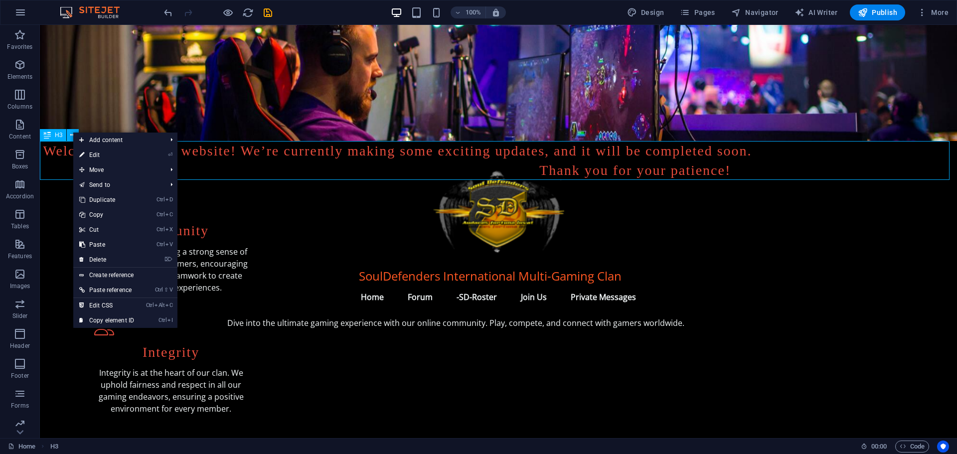
click at [50, 134] on icon at bounding box center [47, 135] width 7 height 12
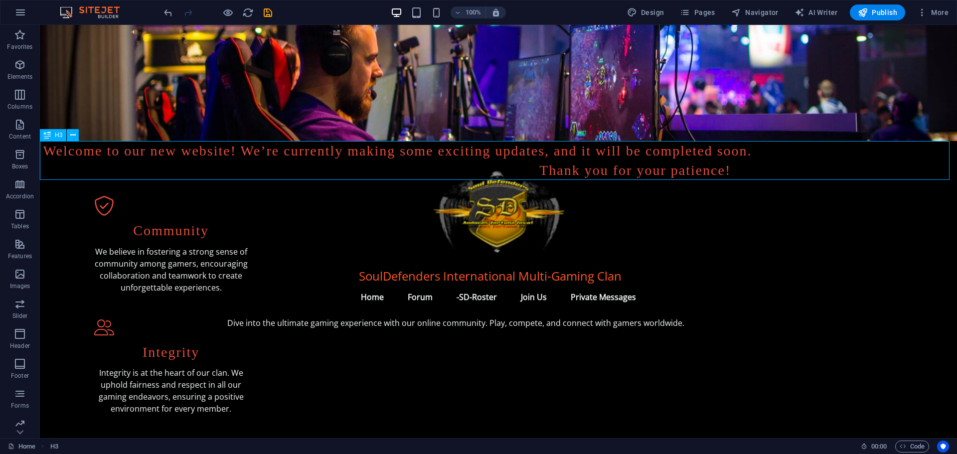
click at [50, 134] on icon at bounding box center [47, 135] width 7 height 12
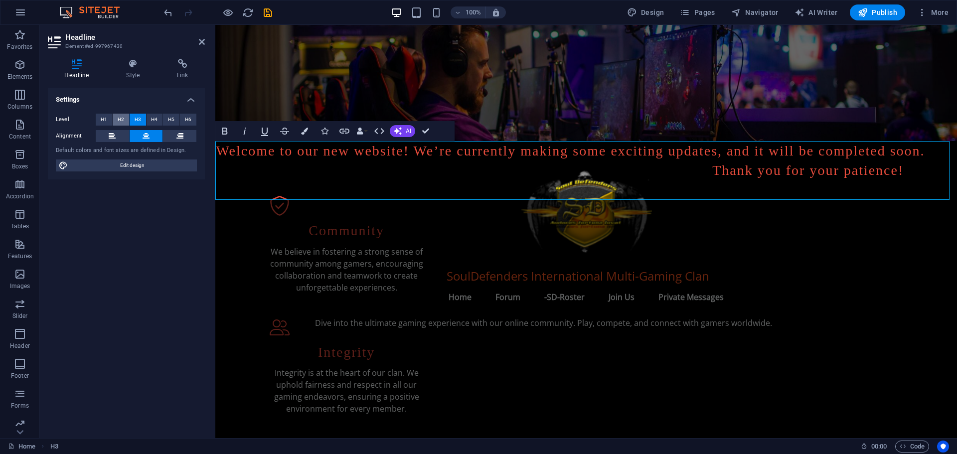
click at [120, 118] on span "H2" at bounding box center [121, 120] width 6 height 12
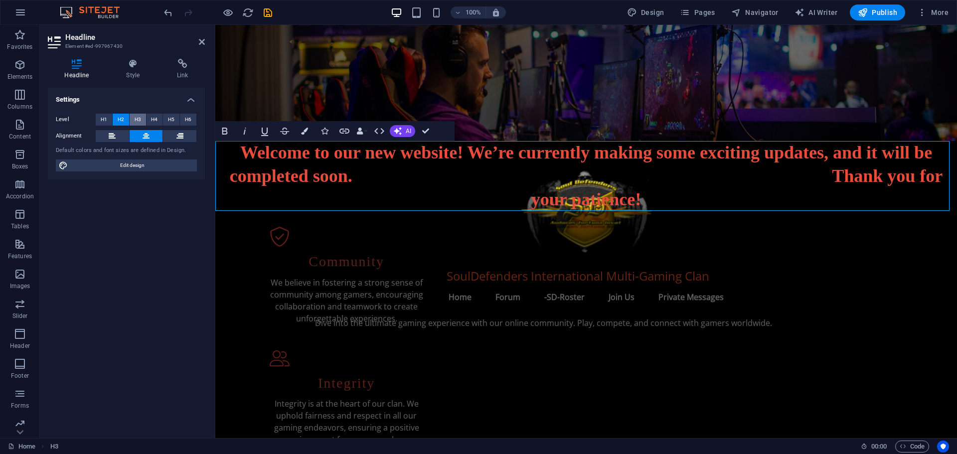
click at [135, 118] on span "H3" at bounding box center [138, 120] width 6 height 12
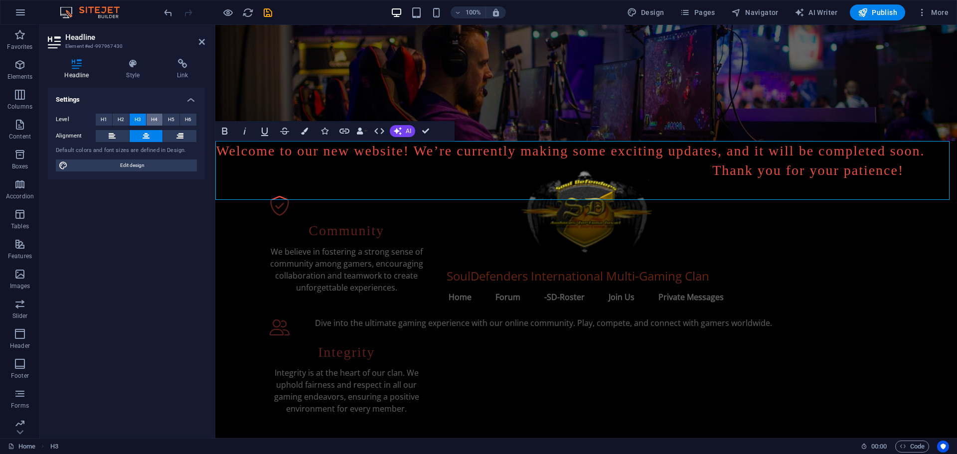
click at [150, 118] on button "H4" at bounding box center [154, 120] width 16 height 12
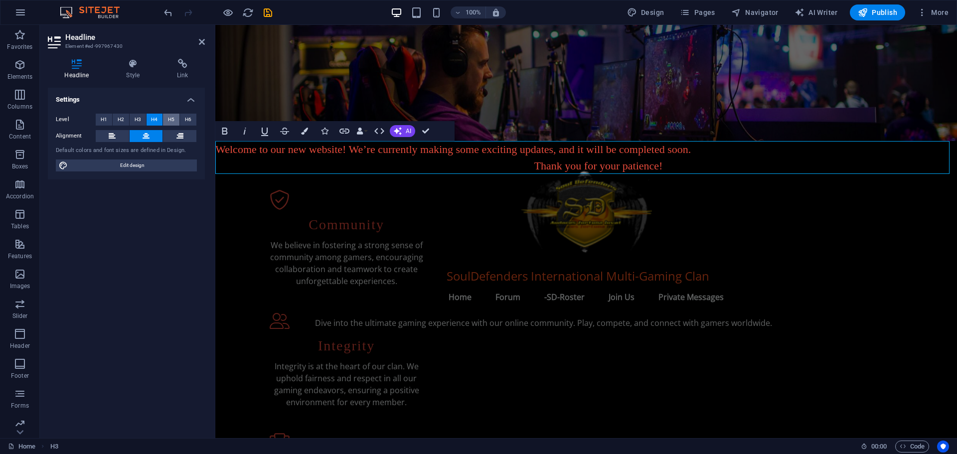
click at [168, 118] on span "H5" at bounding box center [171, 120] width 6 height 12
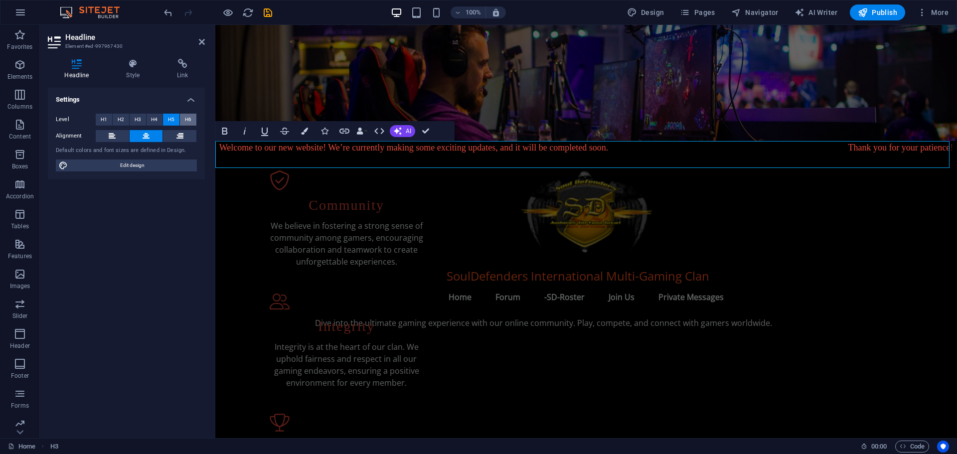
click at [184, 118] on button "H6" at bounding box center [188, 120] width 16 height 12
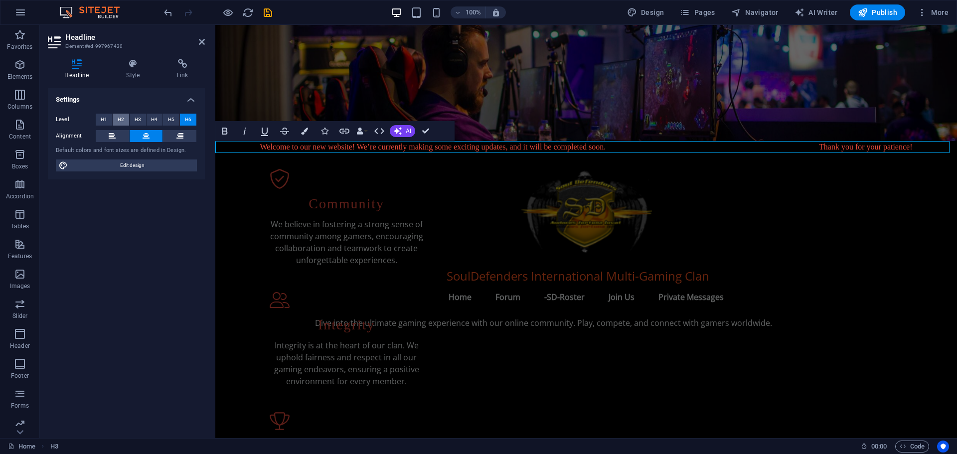
click at [123, 120] on span "H2" at bounding box center [121, 120] width 6 height 12
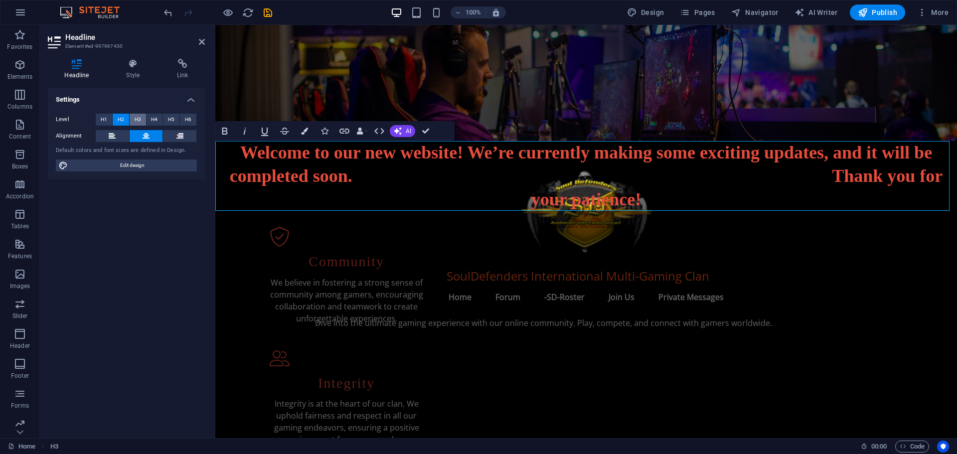
click at [137, 120] on span "H3" at bounding box center [138, 120] width 6 height 12
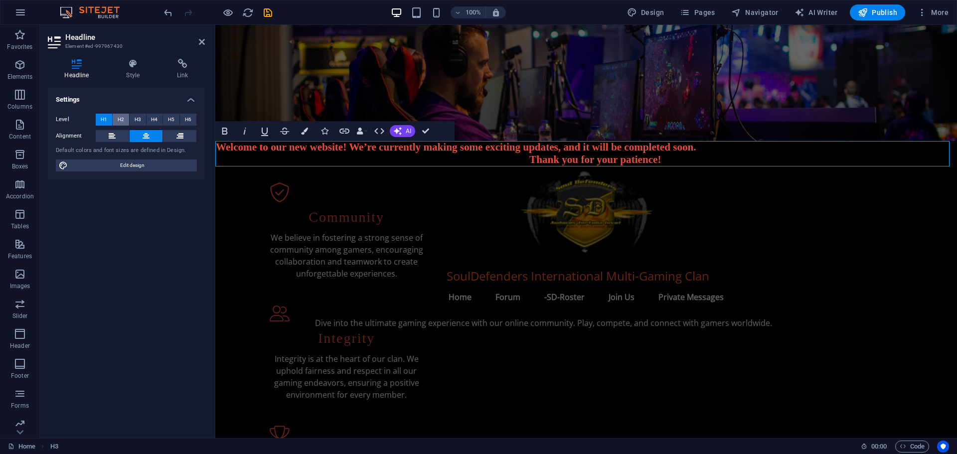
click at [118, 117] on span "H2" at bounding box center [121, 120] width 6 height 12
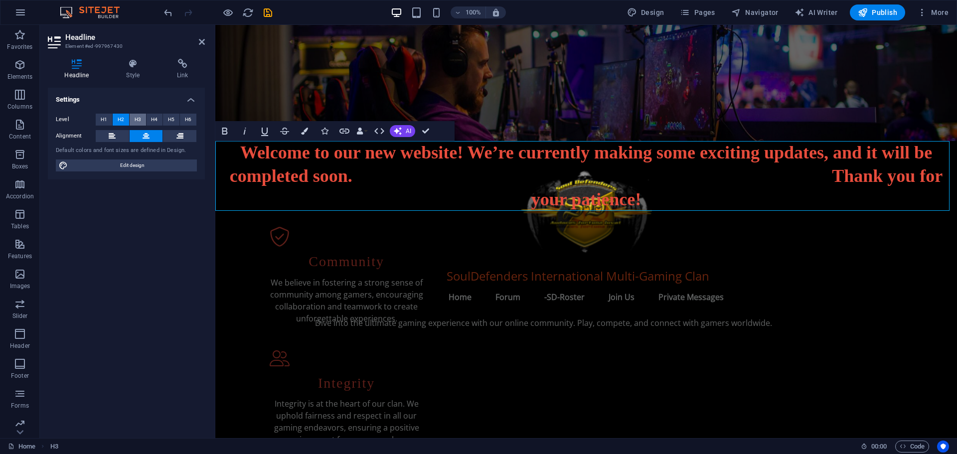
click at [137, 117] on span "H3" at bounding box center [138, 120] width 6 height 12
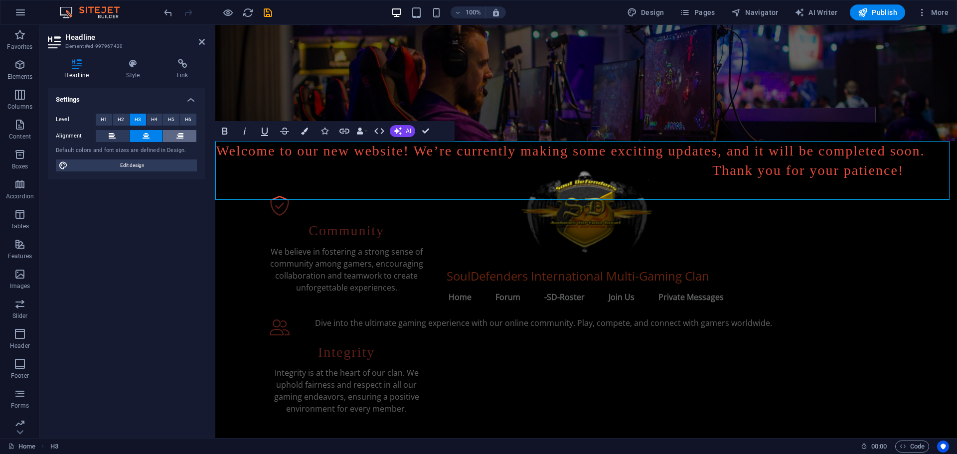
click at [182, 136] on icon at bounding box center [179, 136] width 7 height 12
click at [145, 137] on icon at bounding box center [145, 136] width 7 height 12
click at [106, 137] on button at bounding box center [112, 136] width 33 height 12
click at [150, 136] on button at bounding box center [146, 136] width 33 height 12
click at [156, 118] on span "H4" at bounding box center [154, 120] width 6 height 12
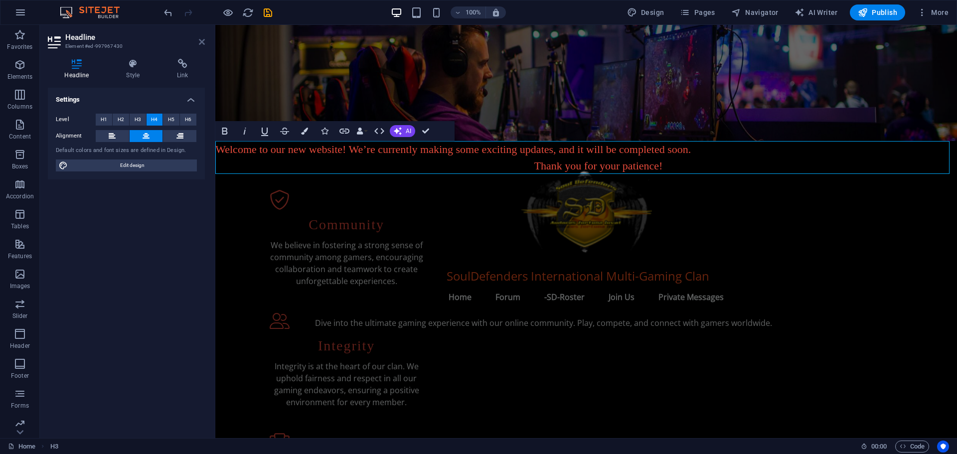
click at [200, 39] on icon at bounding box center [202, 42] width 6 height 8
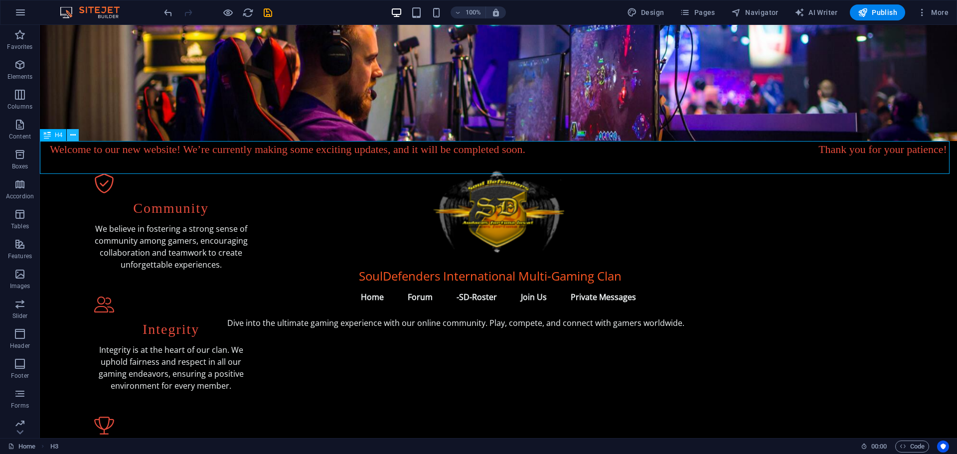
click at [72, 134] on icon at bounding box center [72, 135] width 5 height 10
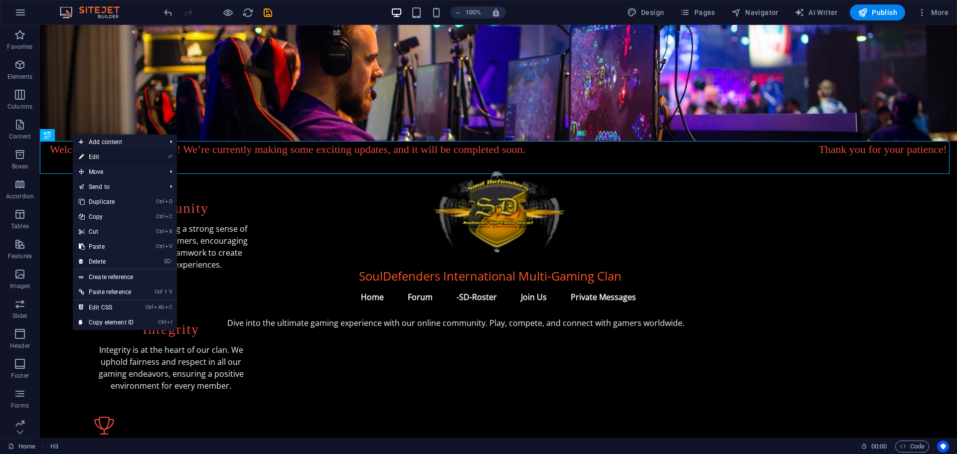
click at [99, 156] on link "⏎ Edit" at bounding box center [106, 156] width 67 height 15
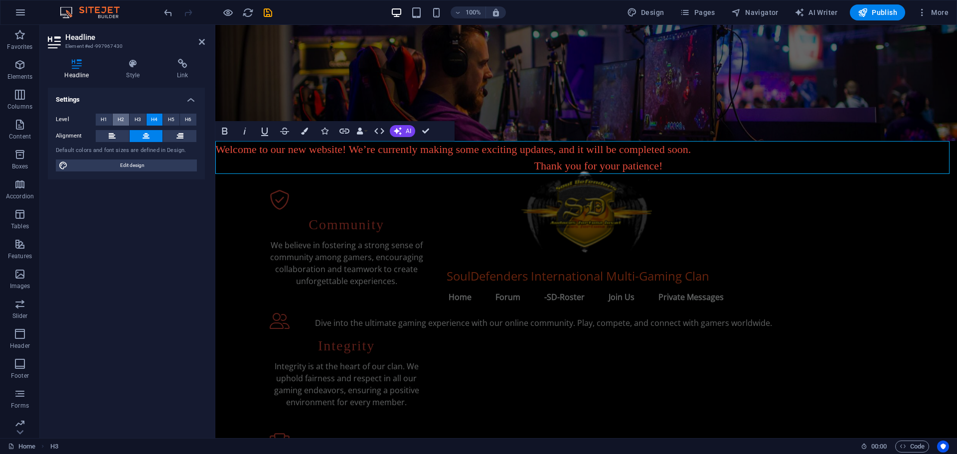
click at [121, 119] on span "H2" at bounding box center [121, 120] width 6 height 12
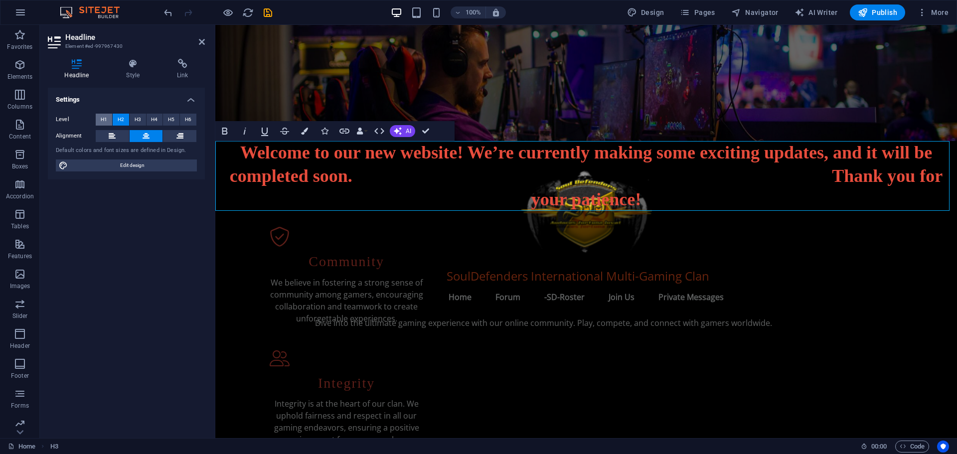
click at [104, 118] on span "H1" at bounding box center [104, 120] width 6 height 12
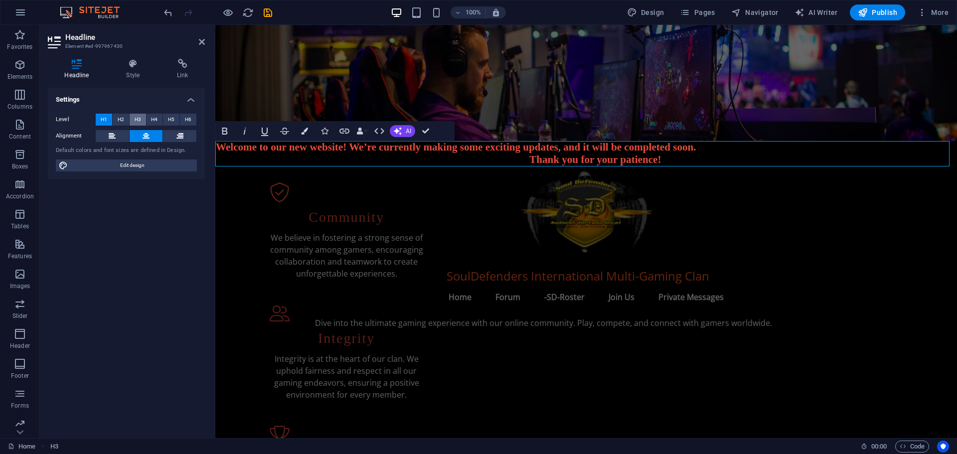
click at [139, 118] on span "H3" at bounding box center [138, 120] width 6 height 12
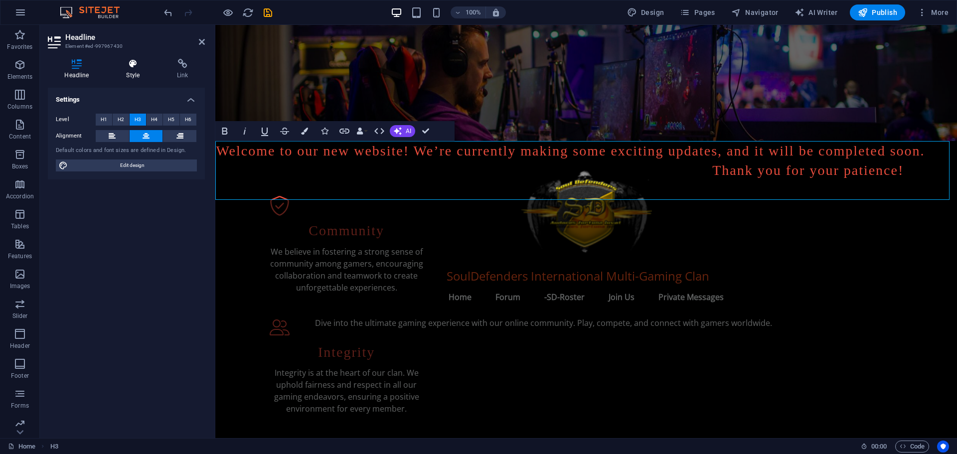
click at [131, 61] on icon at bounding box center [133, 64] width 47 height 10
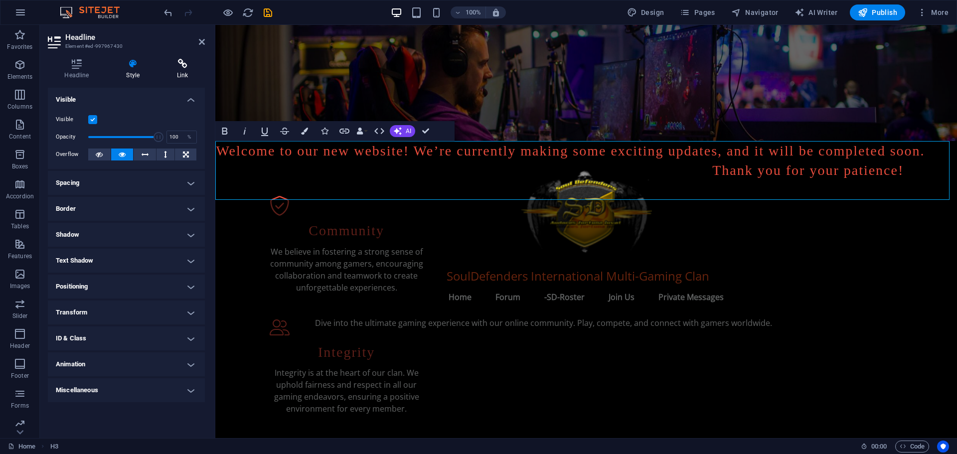
click at [182, 62] on icon at bounding box center [182, 64] width 44 height 10
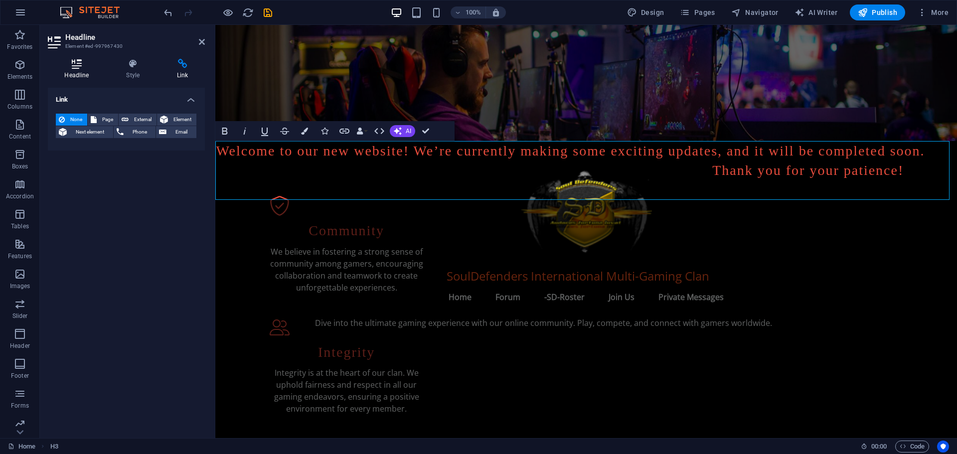
click at [77, 70] on h4 "Headline" at bounding box center [79, 69] width 62 height 21
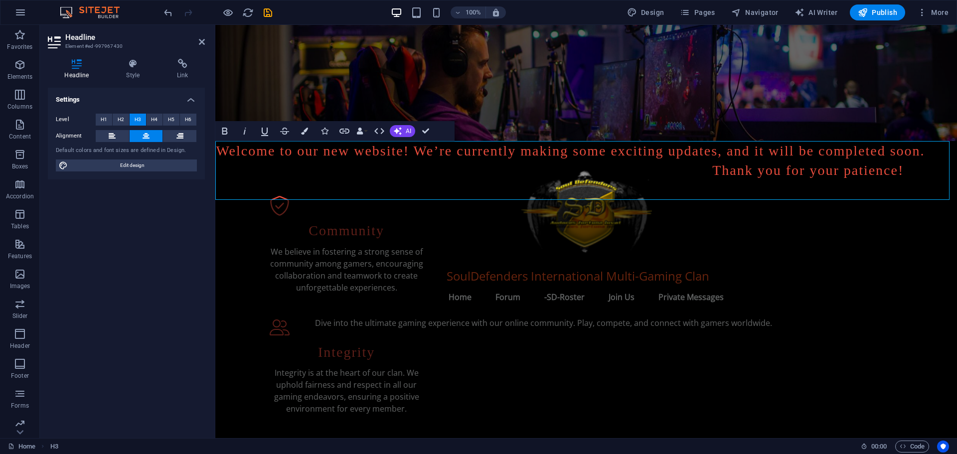
click at [288, 76] on figure at bounding box center [585, 83] width 741 height 116
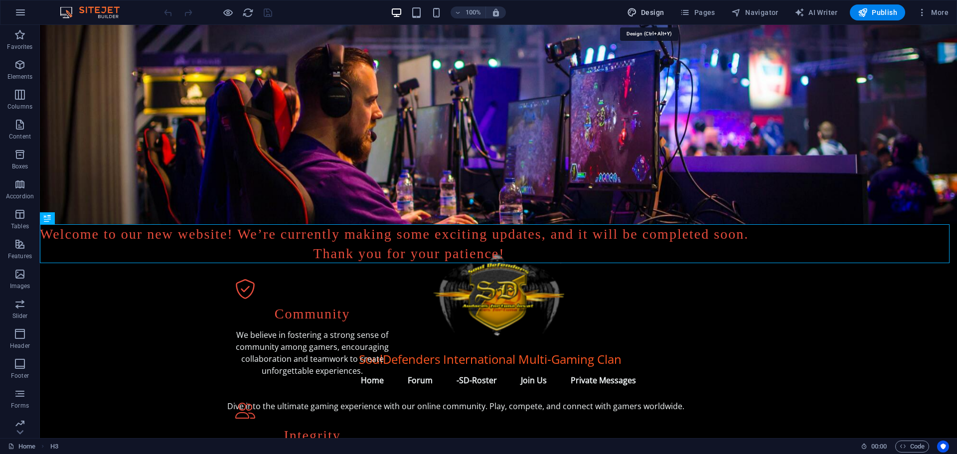
click at [658, 11] on span "Design" at bounding box center [645, 12] width 37 height 10
select select "px"
select select "200"
select select "px"
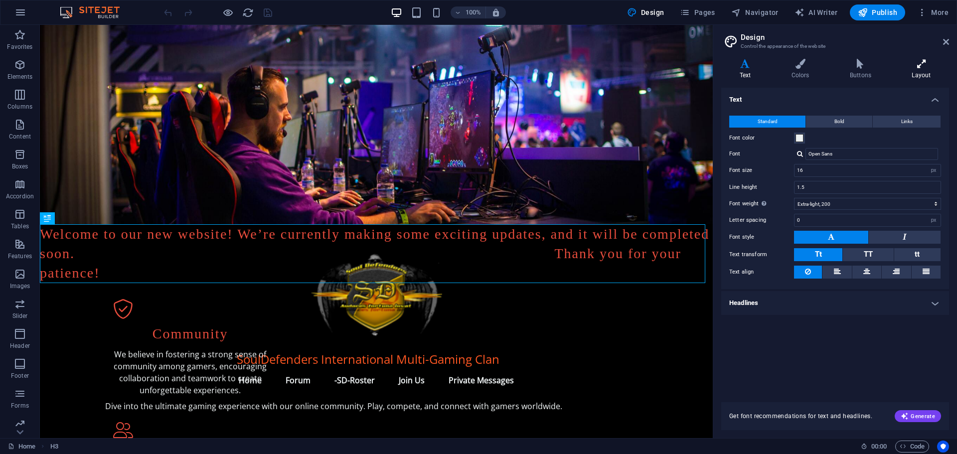
click at [925, 61] on icon at bounding box center [920, 64] width 55 height 10
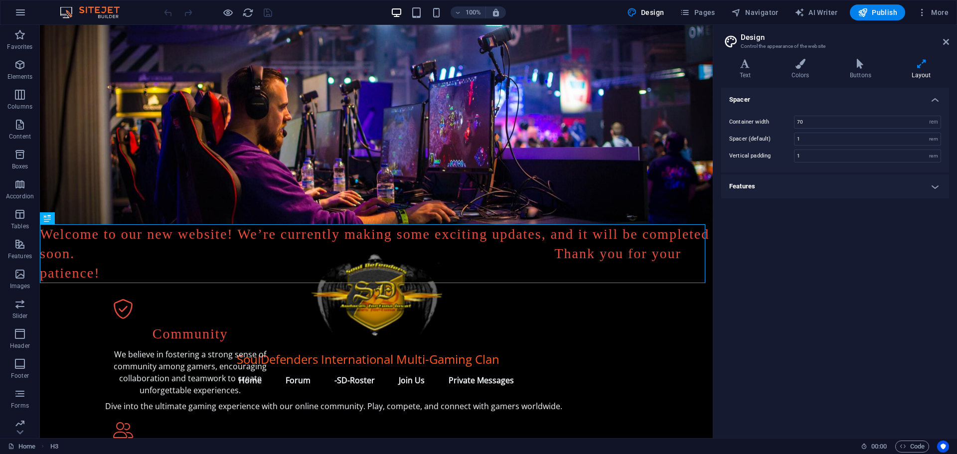
click at [762, 182] on h4 "Features" at bounding box center [835, 186] width 228 height 24
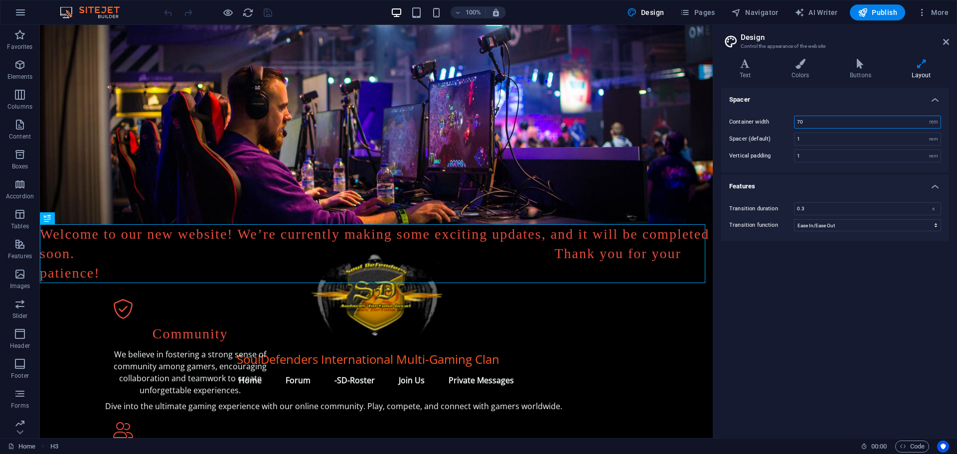
click at [804, 120] on input "70" at bounding box center [867, 122] width 146 height 12
type input "7"
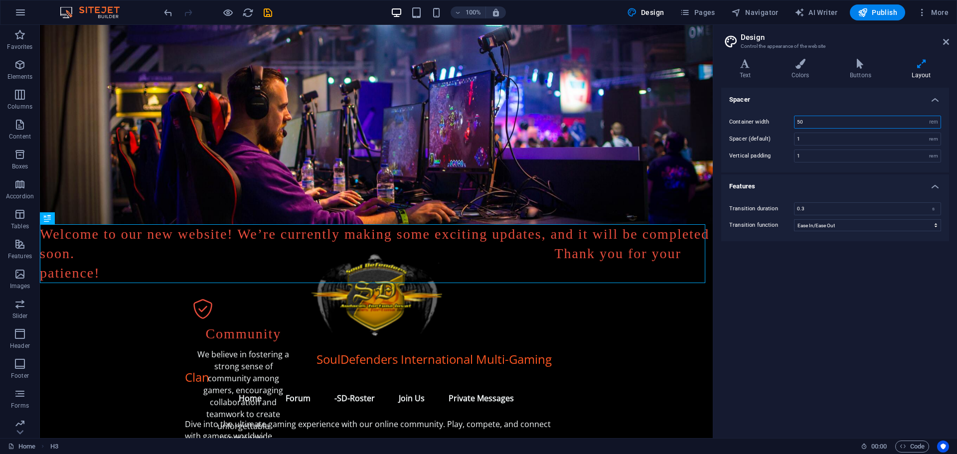
type input "50"
click at [782, 284] on div "Spacer Container width 50 rem px Spacer (default) 1 rem Vertical padding 1 rem …" at bounding box center [835, 259] width 228 height 342
click at [946, 40] on icon at bounding box center [946, 42] width 6 height 8
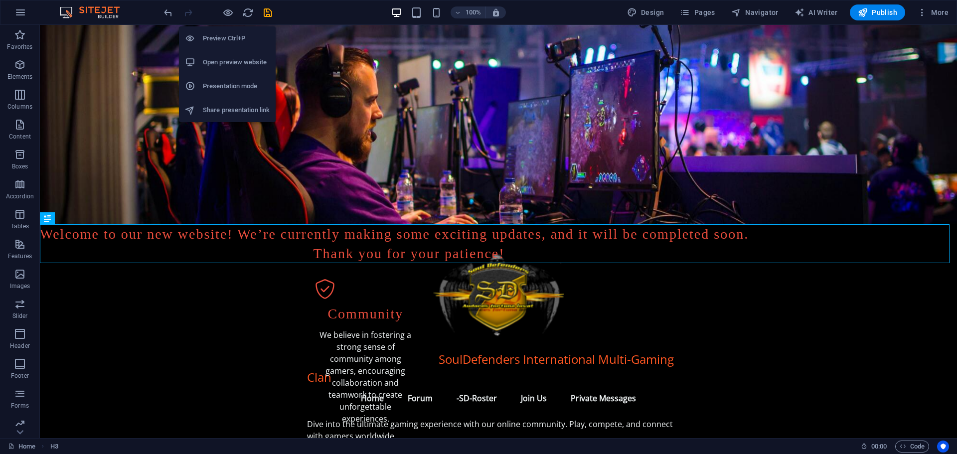
click at [229, 40] on h6 "Preview Ctrl+P" at bounding box center [236, 38] width 67 height 12
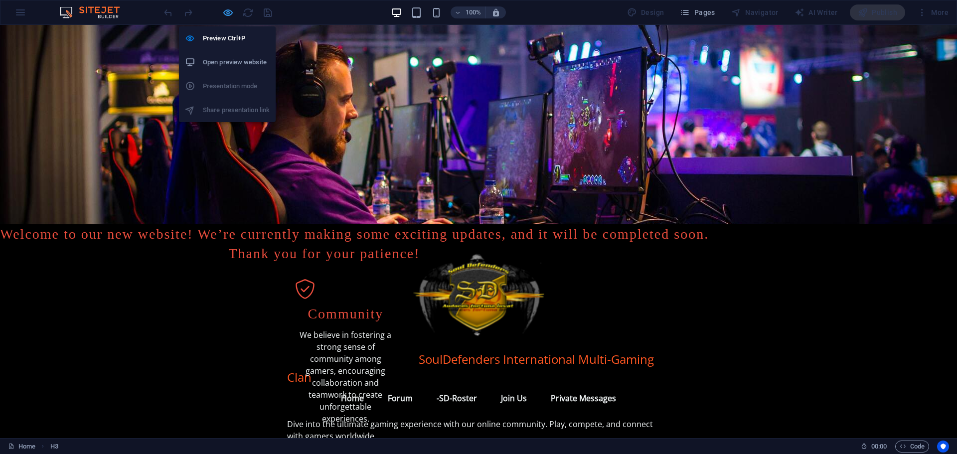
click at [226, 14] on icon "button" at bounding box center [227, 12] width 11 height 11
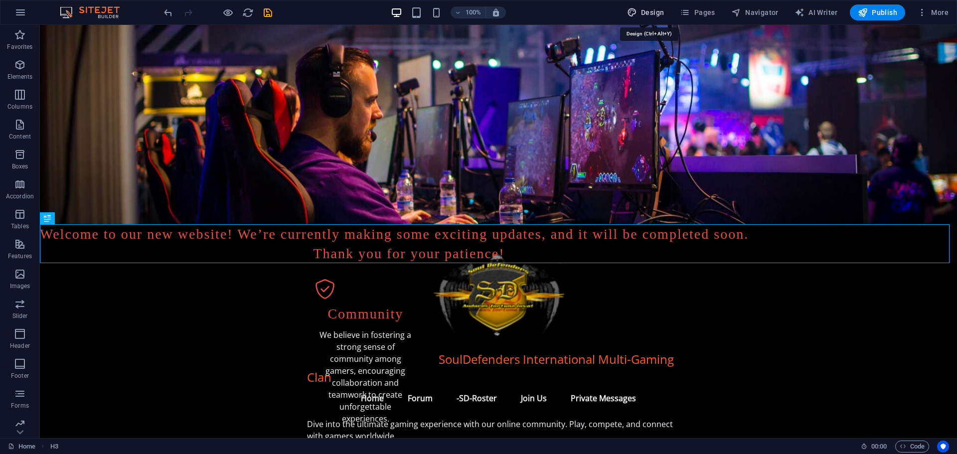
click at [655, 15] on span "Design" at bounding box center [645, 12] width 37 height 10
select select "rem"
select select "ease-in-out"
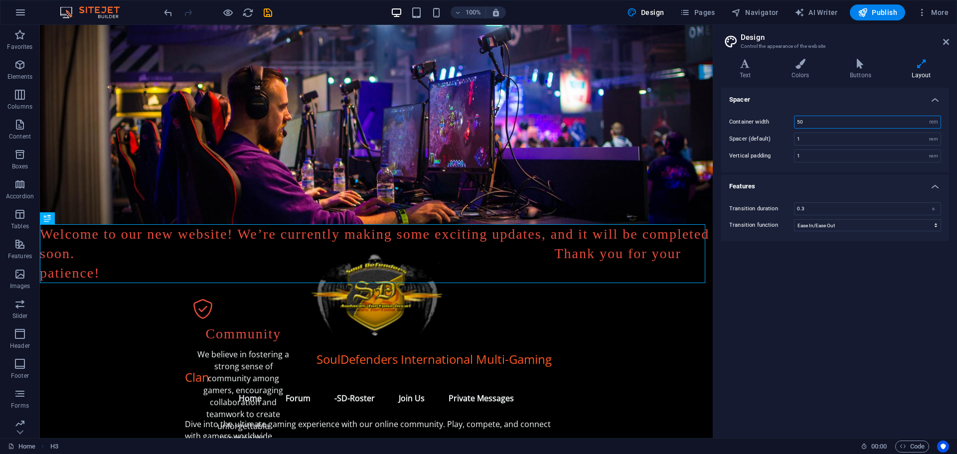
click at [800, 119] on input "50" at bounding box center [867, 122] width 146 height 12
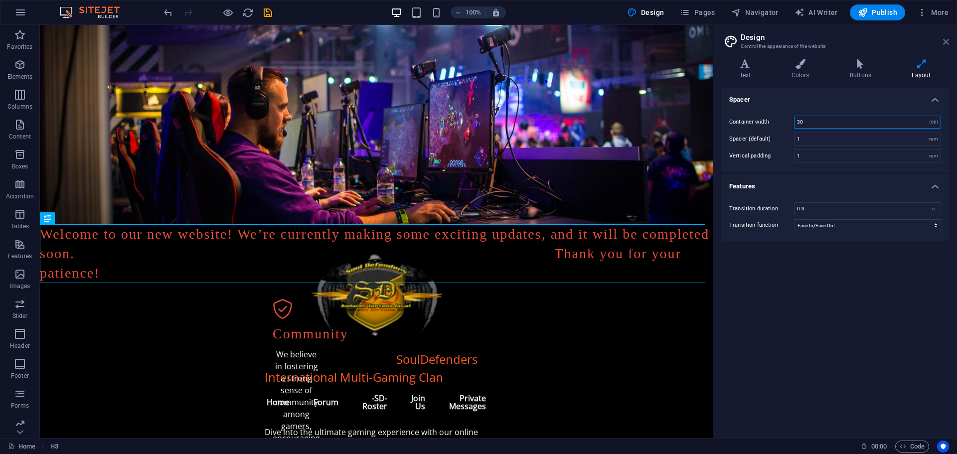
type input "30"
click at [944, 38] on icon at bounding box center [946, 42] width 6 height 8
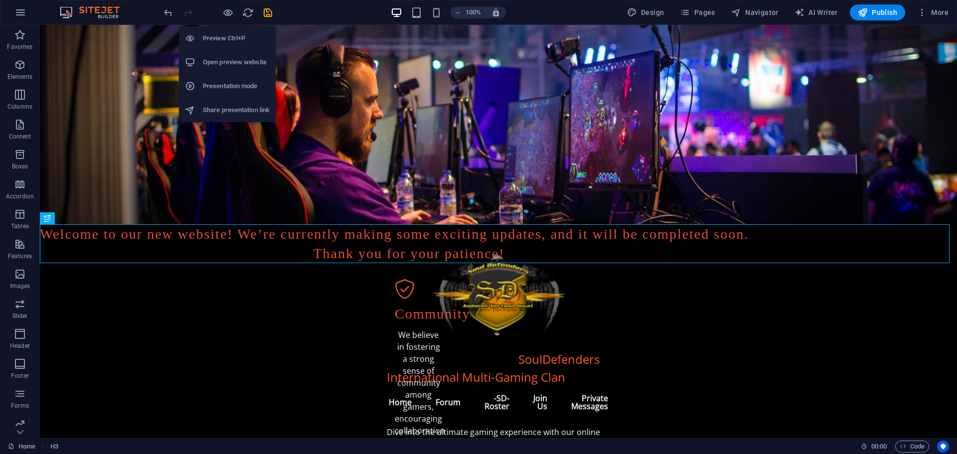
click at [228, 42] on h6 "Preview Ctrl+P" at bounding box center [236, 38] width 67 height 12
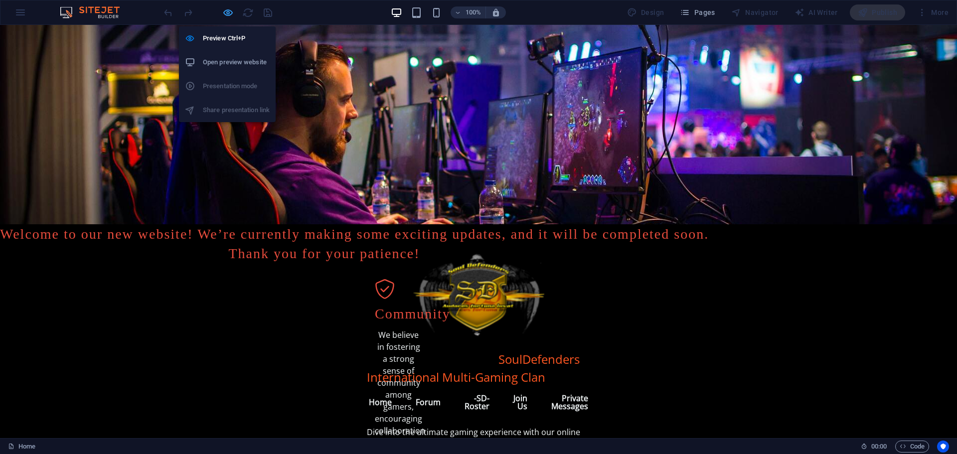
click at [229, 9] on icon "button" at bounding box center [227, 12] width 11 height 11
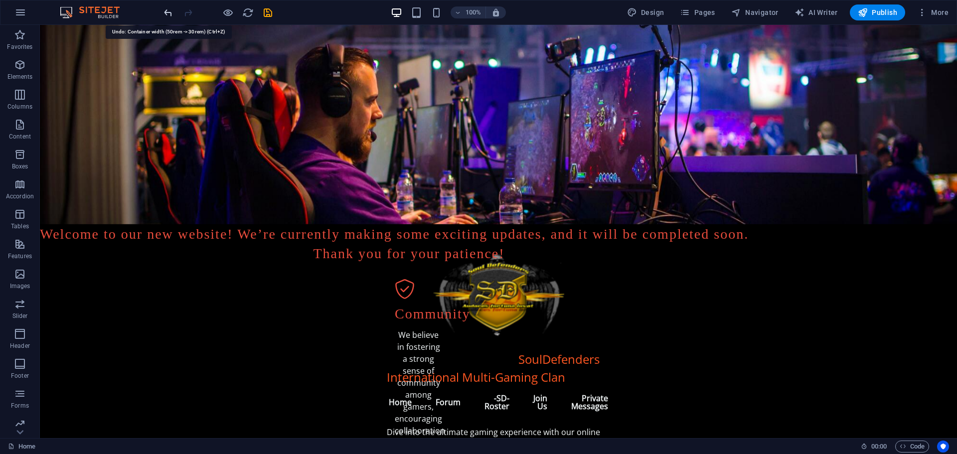
click at [171, 12] on icon "undo" at bounding box center [167, 12] width 11 height 11
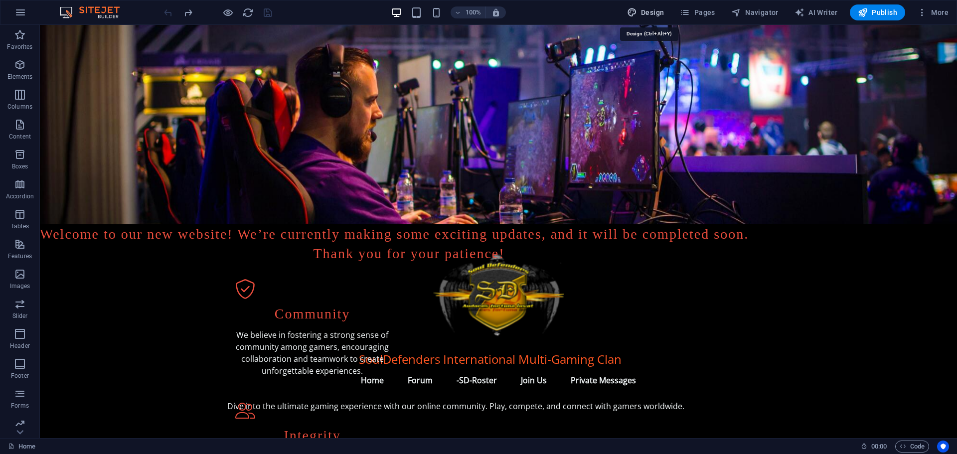
click at [651, 9] on span "Design" at bounding box center [645, 12] width 37 height 10
select select "px"
select select "200"
select select "px"
select select "rem"
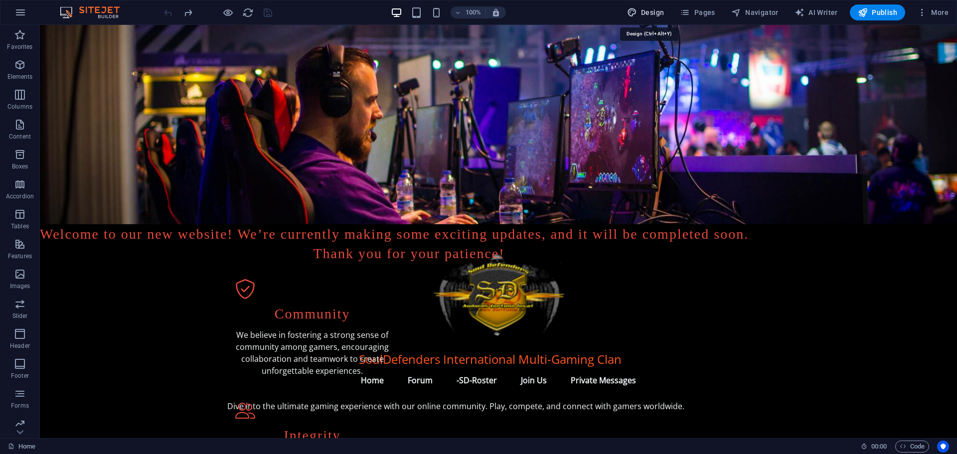
select select "ease-in-out"
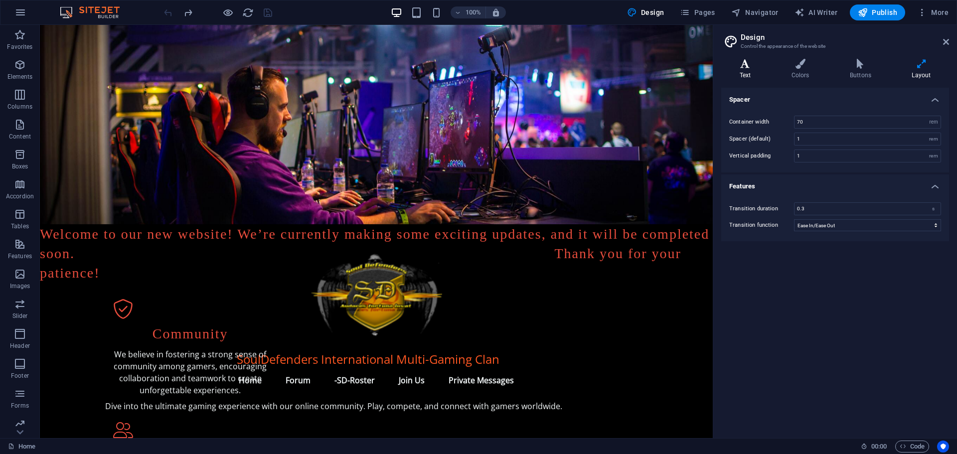
click at [744, 70] on h4 "Text" at bounding box center [747, 69] width 52 height 21
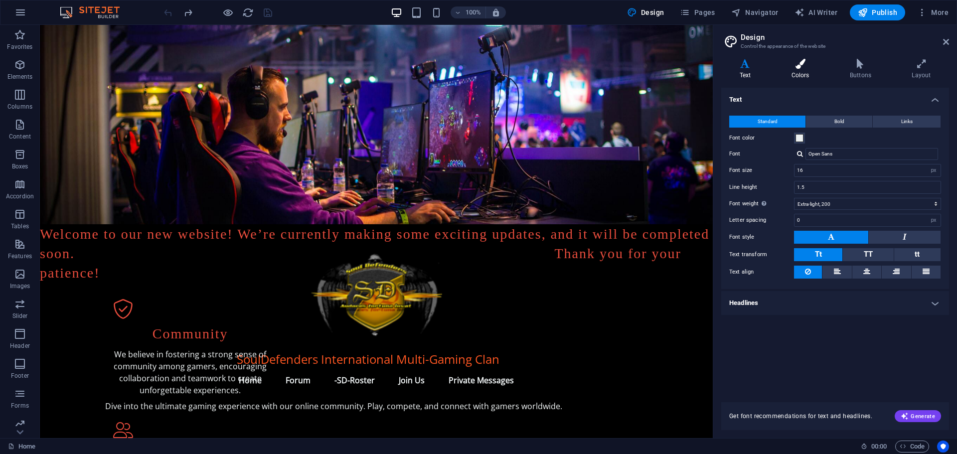
click at [797, 65] on icon at bounding box center [800, 64] width 54 height 10
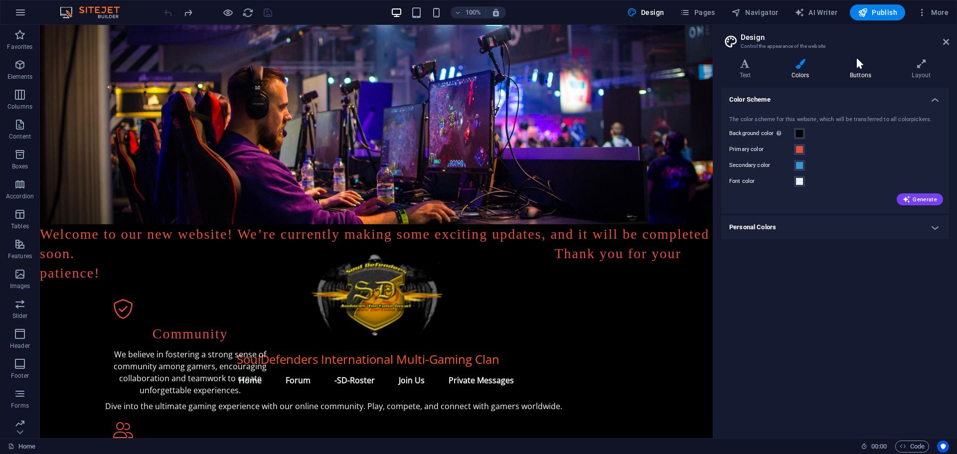
click at [857, 66] on icon at bounding box center [860, 64] width 58 height 10
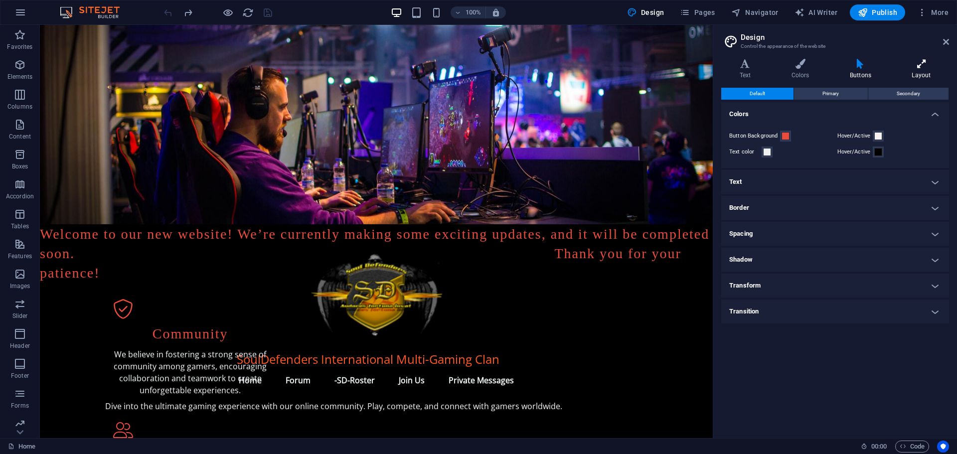
click at [923, 66] on icon at bounding box center [920, 64] width 55 height 10
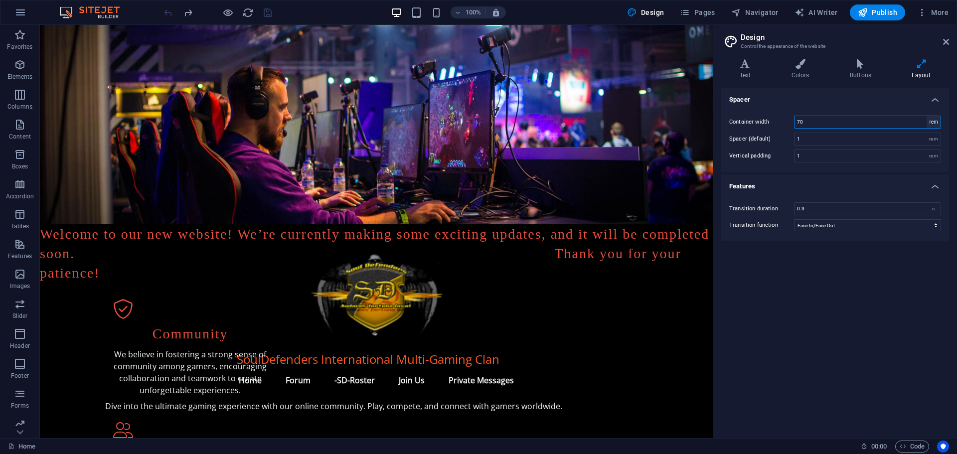
click at [932, 121] on select "rem px" at bounding box center [933, 122] width 14 height 12
select select "px"
click at [926, 116] on select "rem px" at bounding box center [933, 122] width 14 height 12
type input "1120"
click at [931, 140] on div "rem" at bounding box center [933, 139] width 14 height 12
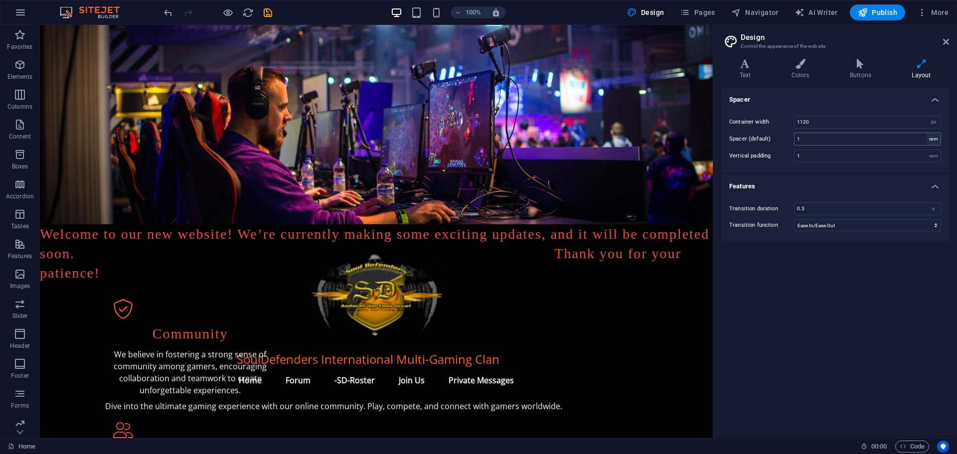
click at [932, 139] on div "rem" at bounding box center [933, 139] width 14 height 12
click at [807, 138] on input "1" at bounding box center [867, 139] width 146 height 12
click at [813, 154] on input "1" at bounding box center [867, 156] width 146 height 12
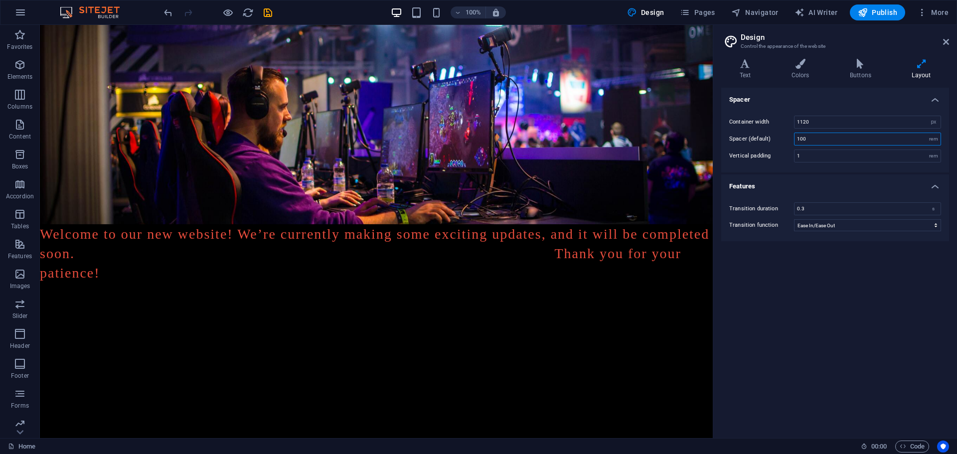
click at [812, 136] on input "100" at bounding box center [867, 139] width 146 height 12
type input "1"
click at [807, 155] on input "1" at bounding box center [867, 156] width 146 height 12
click at [802, 119] on input "1120" at bounding box center [867, 122] width 146 height 12
type input "120"
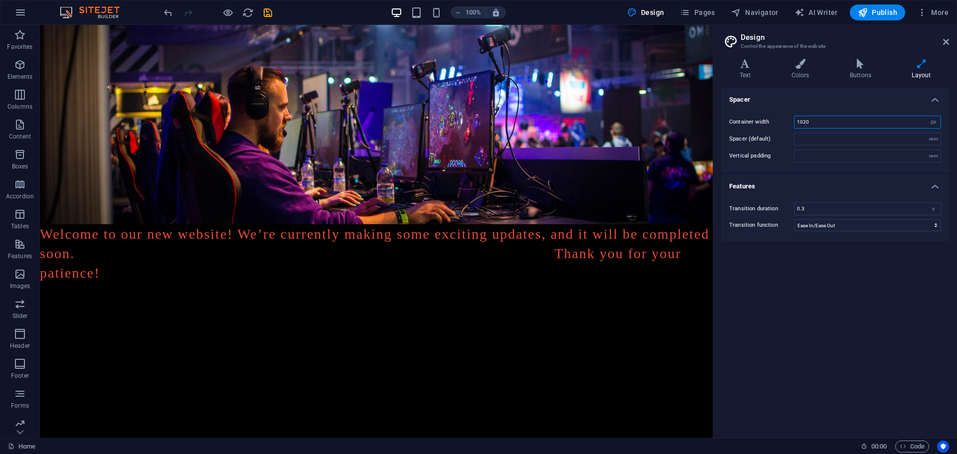
type input "100"
type input "1"
click at [814, 120] on input "120" at bounding box center [867, 122] width 146 height 12
click at [802, 120] on input "1200" at bounding box center [867, 122] width 146 height 12
type input "1100"
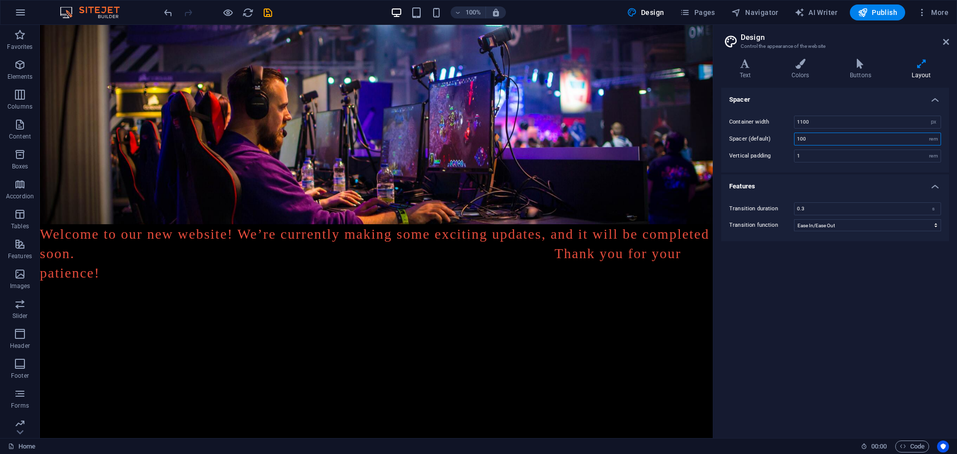
click at [822, 140] on input "100" at bounding box center [867, 139] width 146 height 12
click at [945, 40] on icon at bounding box center [946, 42] width 6 height 8
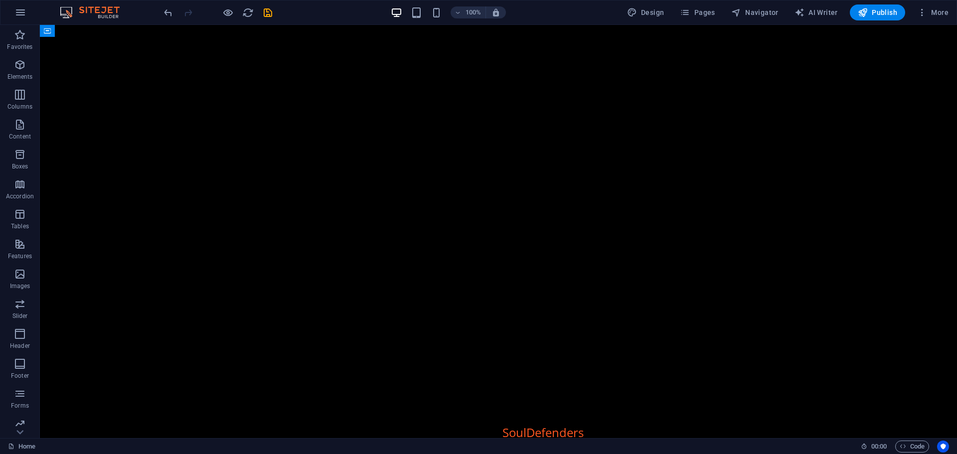
scroll to position [3687, 0]
click at [169, 12] on icon "undo" at bounding box center [167, 12] width 11 height 11
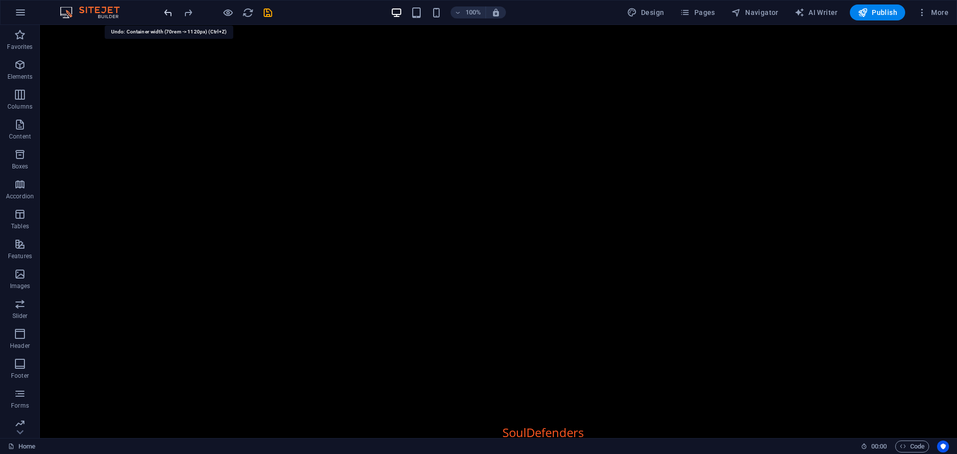
click at [169, 12] on icon "undo" at bounding box center [167, 12] width 11 height 11
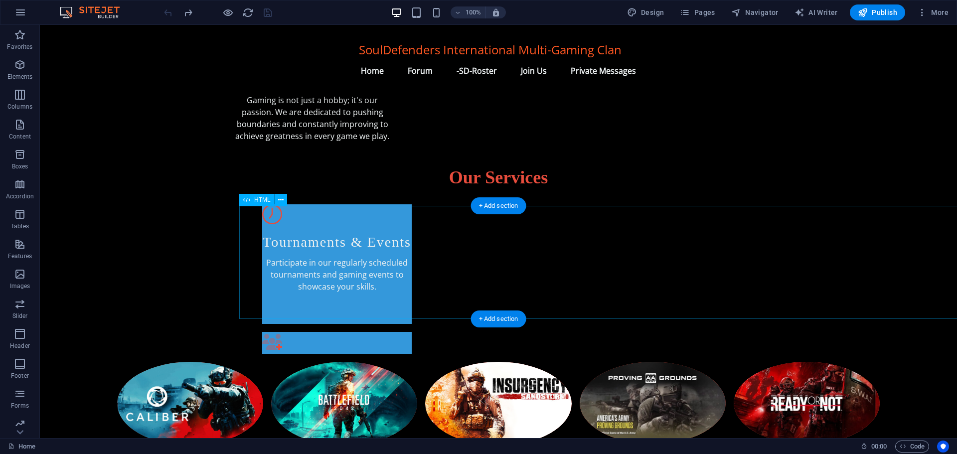
scroll to position [429, 0]
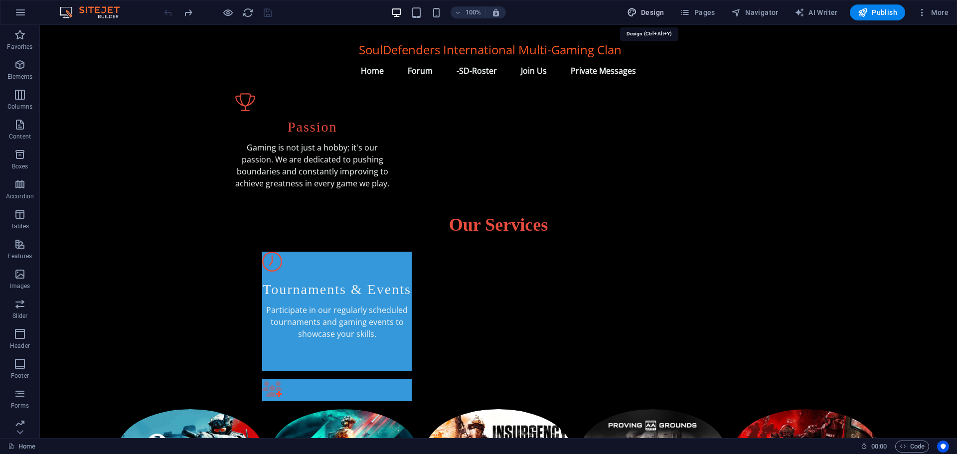
click at [651, 12] on span "Design" at bounding box center [645, 12] width 37 height 10
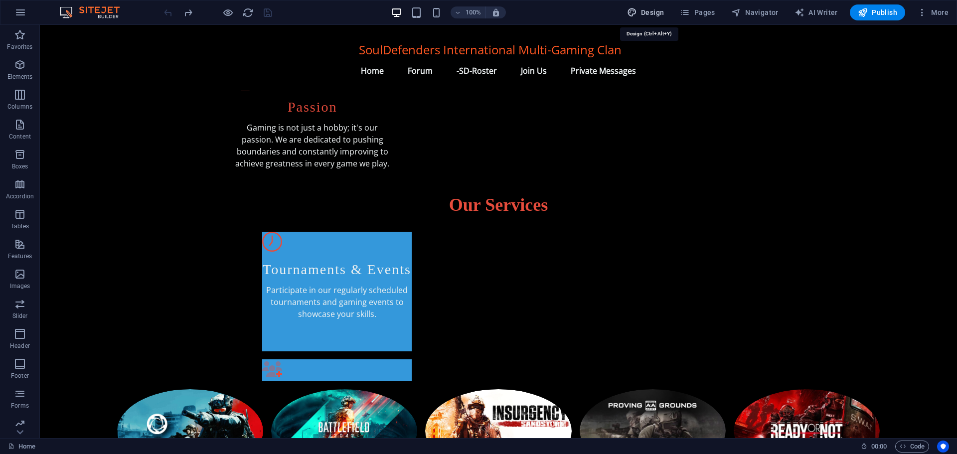
select select "rem"
select select "ease-in-out"
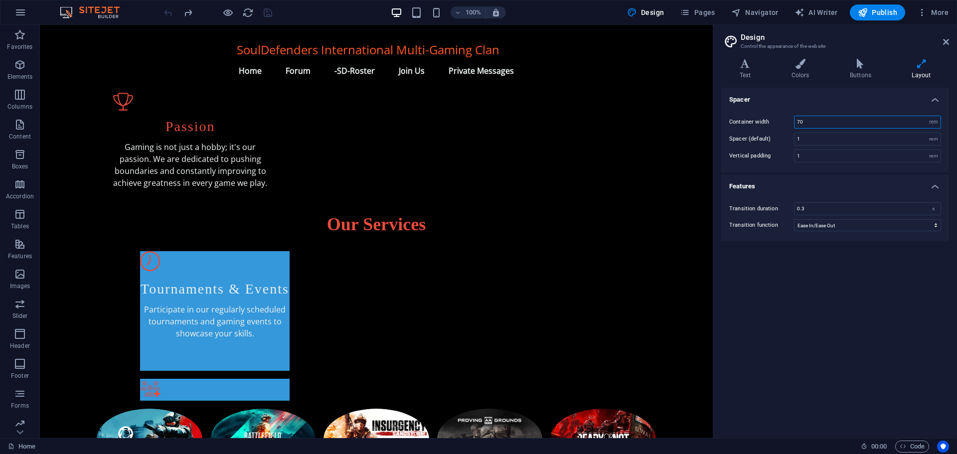
click at [800, 120] on input "70" at bounding box center [867, 122] width 146 height 12
click at [688, 205] on div "Our Services Tournaments & Events Participate in our regularly scheduled tourna…" at bounding box center [376, 307] width 673 height 204
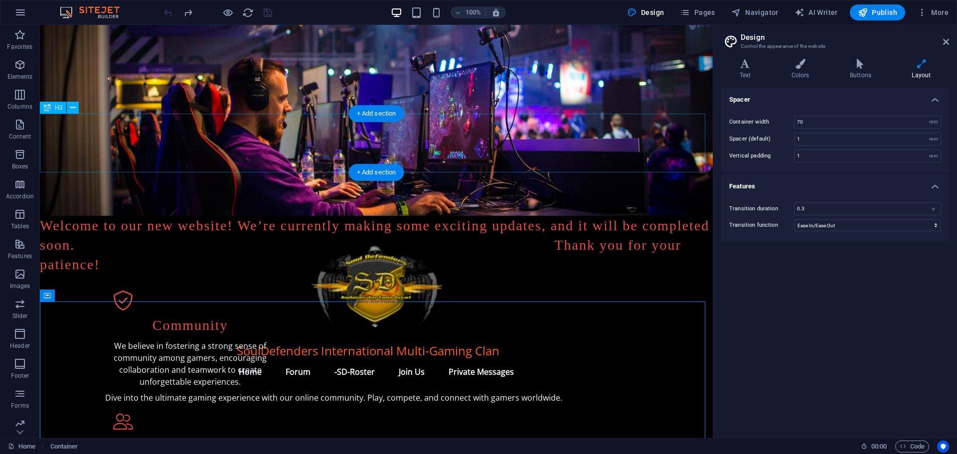
scroll to position [0, 0]
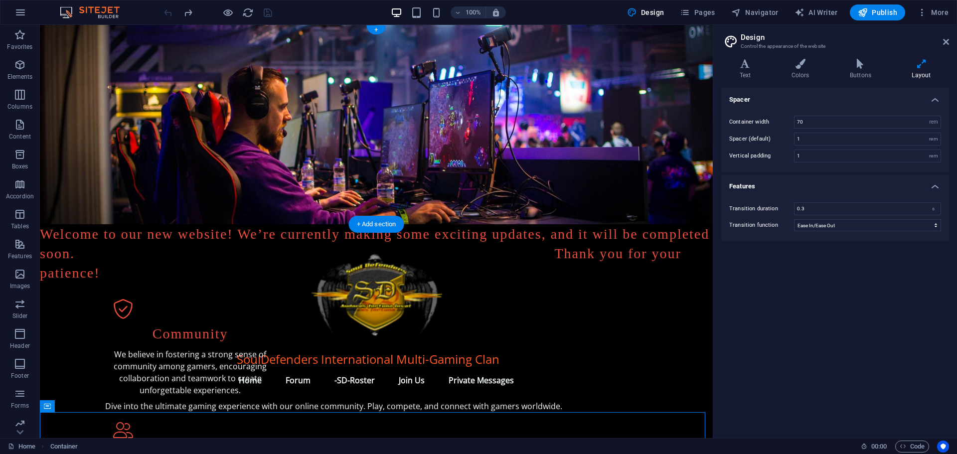
click at [651, 130] on figure at bounding box center [376, 124] width 673 height 199
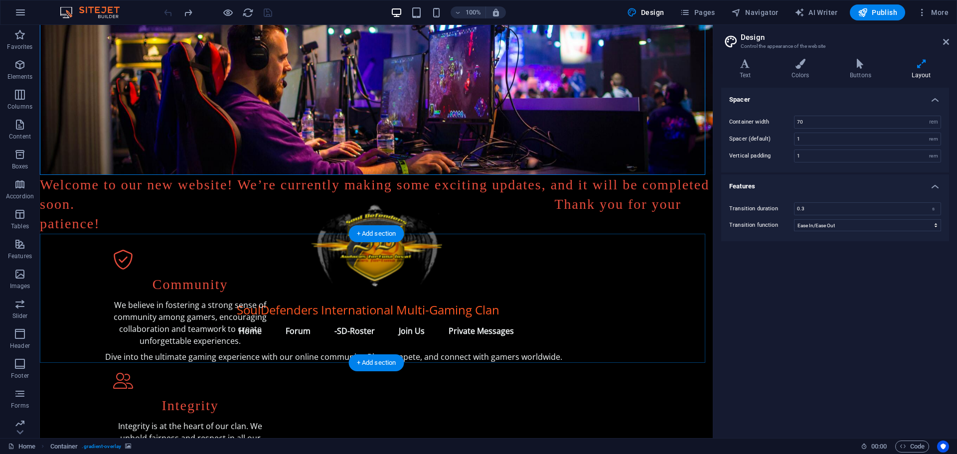
scroll to position [50, 0]
click at [463, 232] on div "Welcome to our new website! We’re currently making some exciting updates, and i…" at bounding box center [376, 203] width 673 height 59
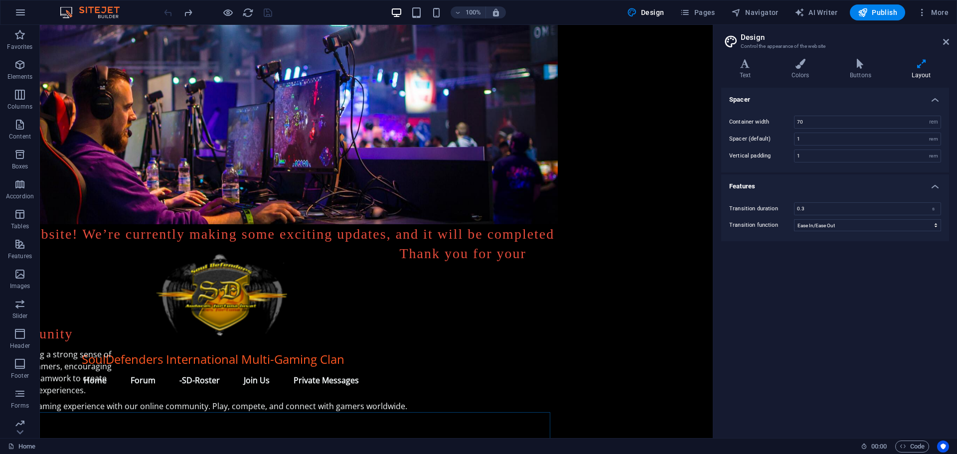
scroll to position [0, 0]
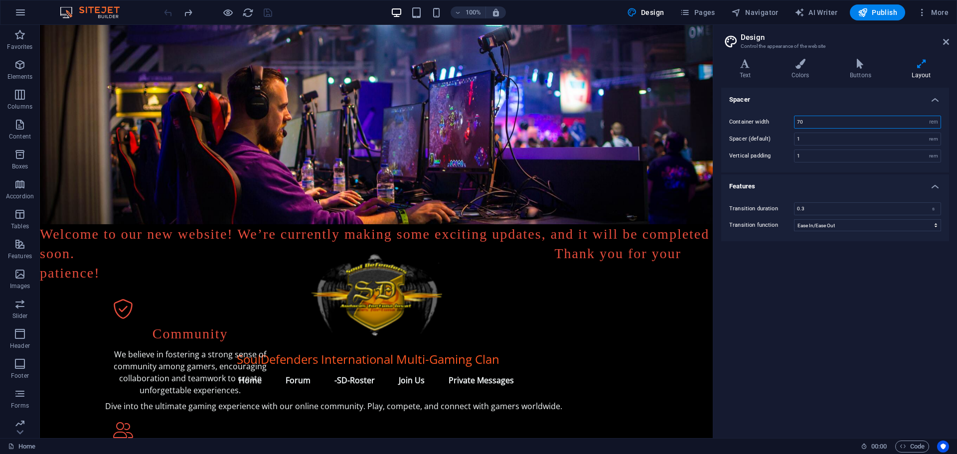
click at [800, 120] on input "70" at bounding box center [867, 122] width 146 height 12
click at [811, 118] on input "60" at bounding box center [867, 122] width 146 height 12
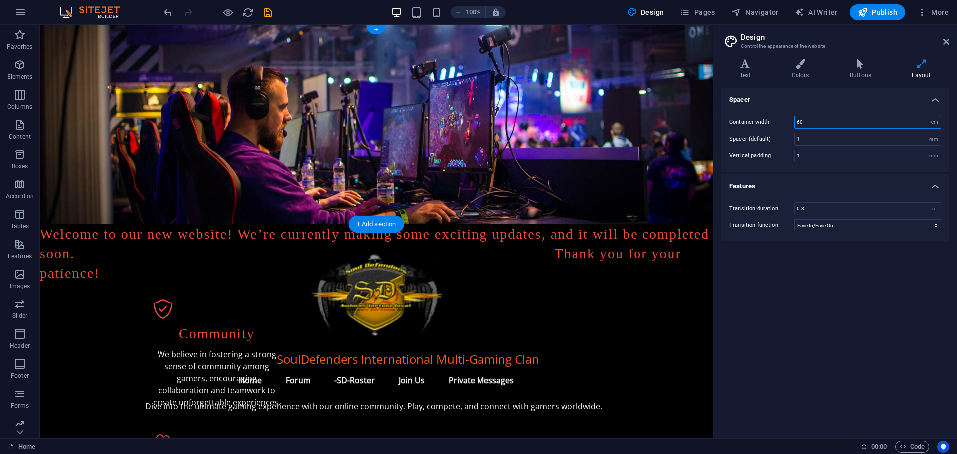
type input "60"
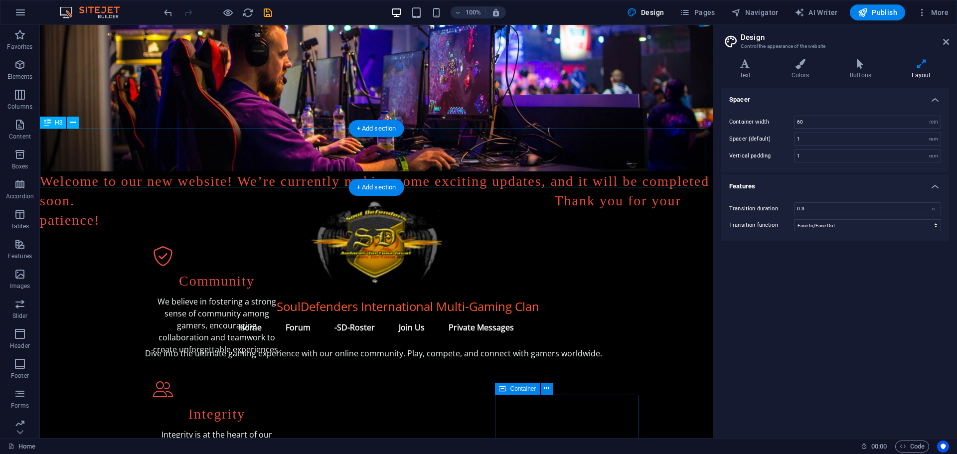
scroll to position [50, 0]
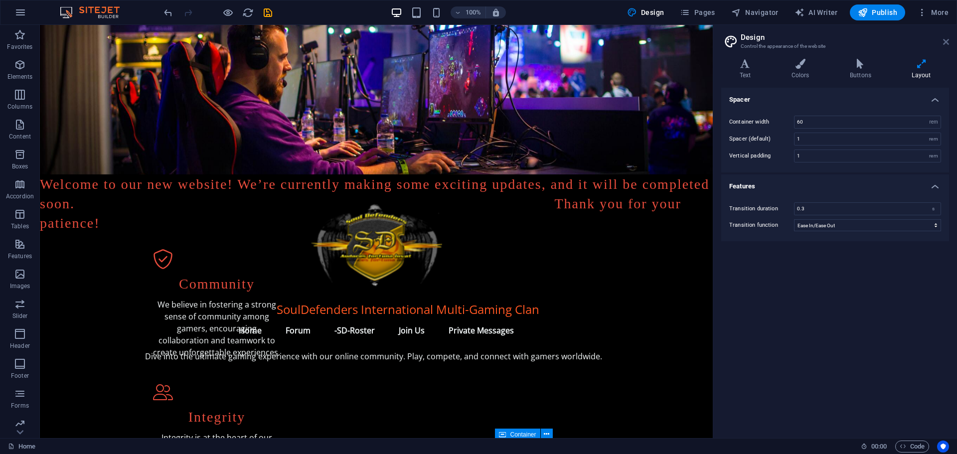
click at [944, 40] on icon at bounding box center [946, 42] width 6 height 8
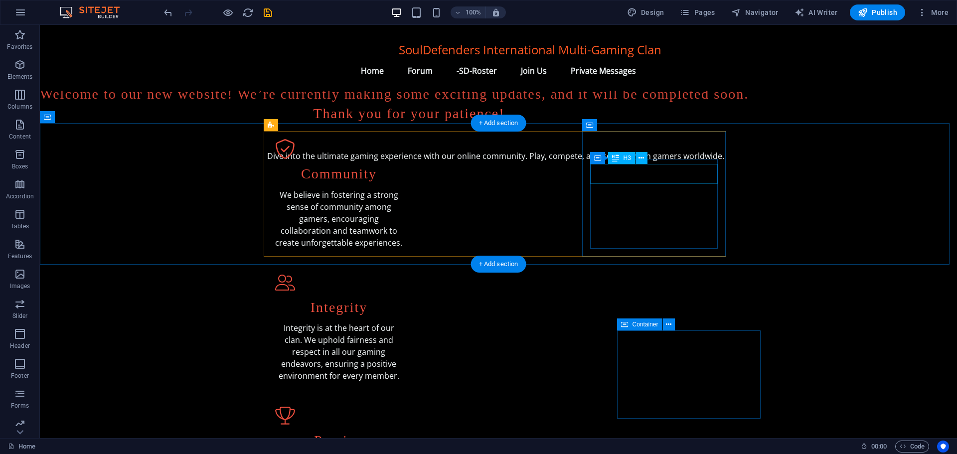
scroll to position [0, 0]
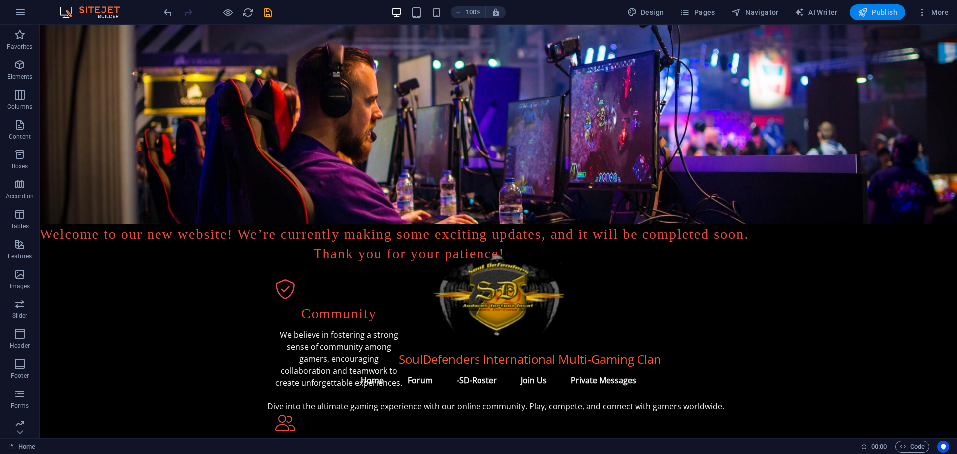
click at [872, 13] on span "Publish" at bounding box center [876, 12] width 39 height 10
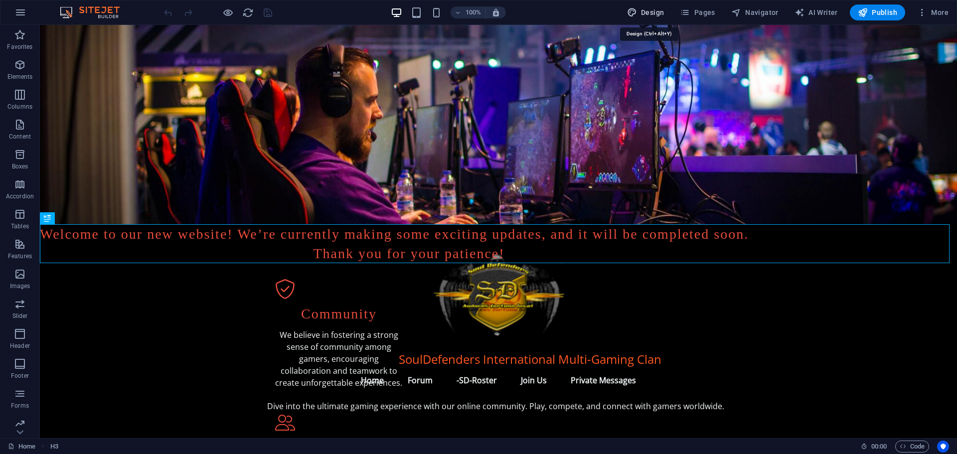
click at [655, 13] on span "Design" at bounding box center [645, 12] width 37 height 10
select select "px"
select select "200"
select select "px"
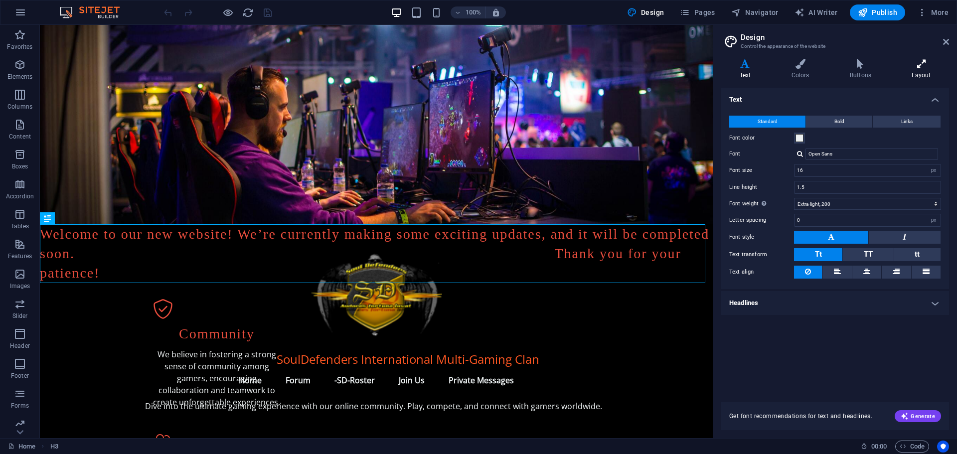
click at [924, 67] on icon at bounding box center [920, 64] width 55 height 10
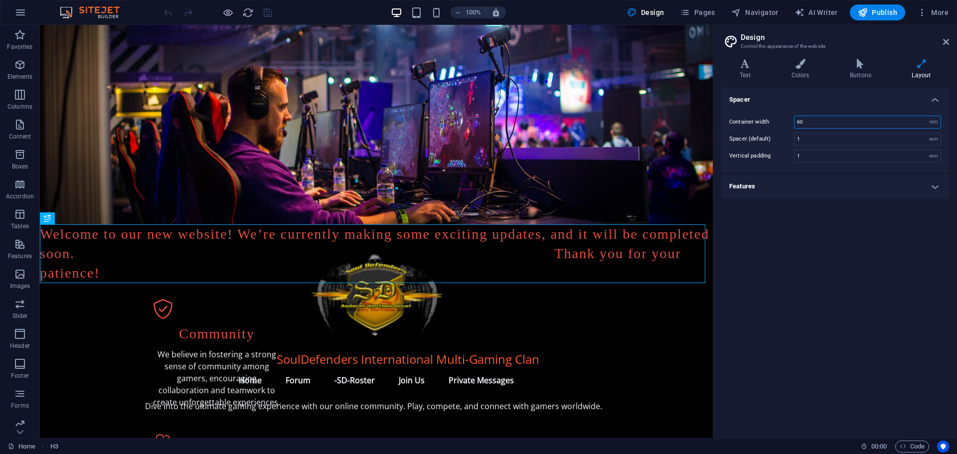
click at [799, 121] on input "60" at bounding box center [867, 122] width 146 height 12
type input "0"
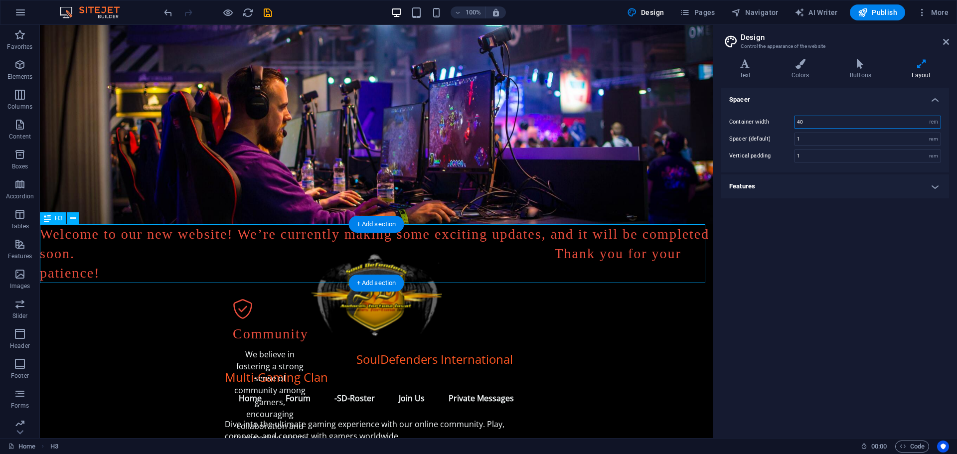
type input "40"
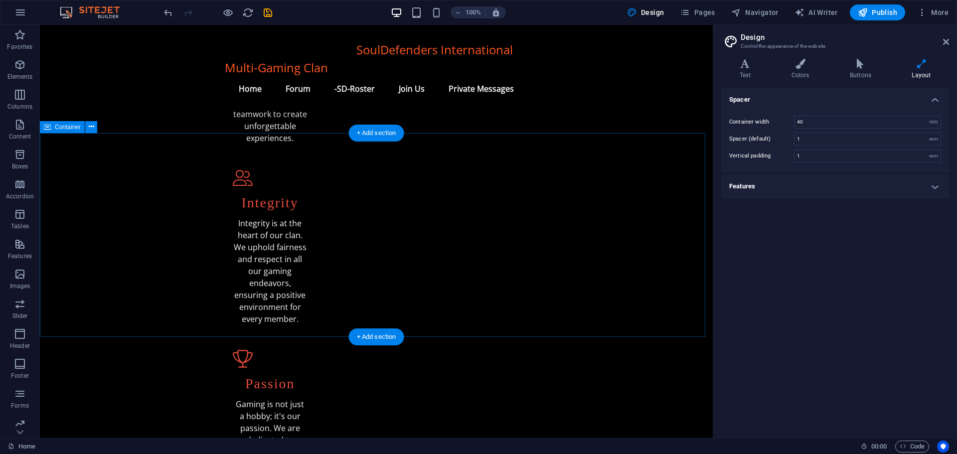
scroll to position [299, 0]
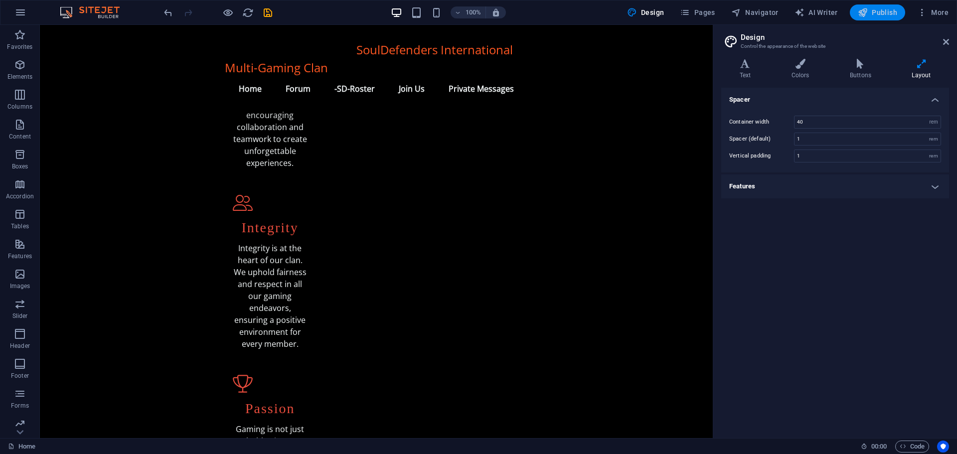
click at [889, 12] on span "Publish" at bounding box center [876, 12] width 39 height 10
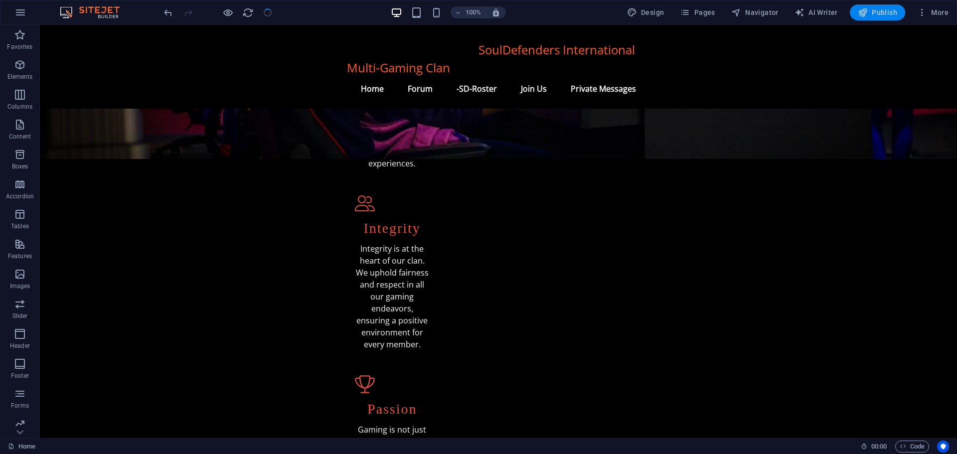
click at [871, 15] on span "Publish" at bounding box center [876, 12] width 39 height 10
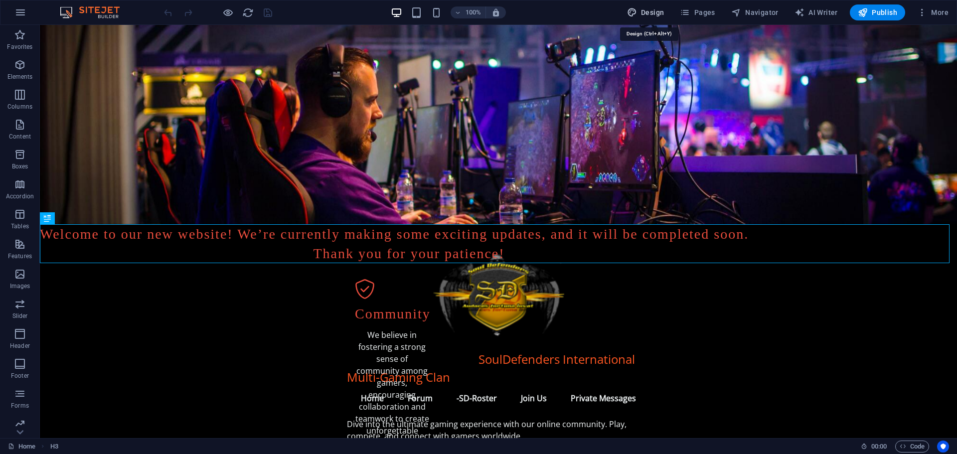
click at [647, 14] on span "Design" at bounding box center [645, 12] width 37 height 10
select select "px"
select select "200"
select select "px"
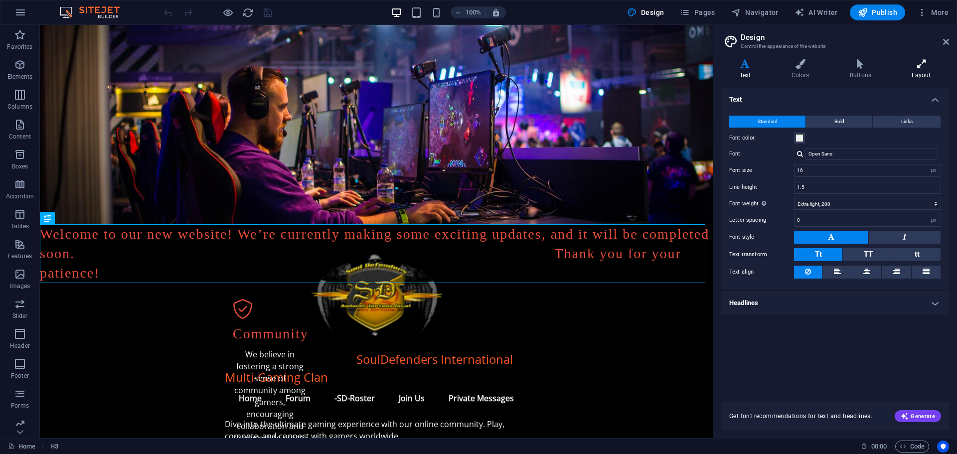
click at [917, 64] on icon at bounding box center [920, 64] width 55 height 10
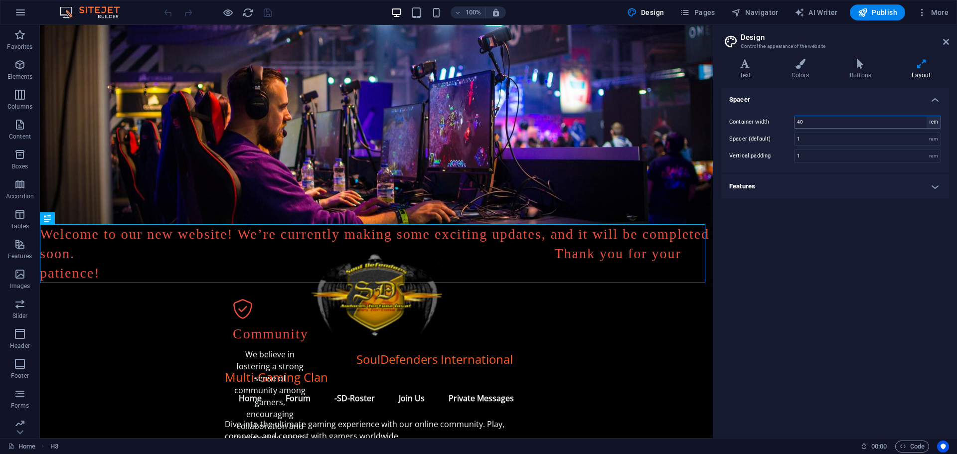
click at [932, 123] on select "rem px" at bounding box center [933, 122] width 14 height 12
select select "px"
click at [926, 116] on select "rem px" at bounding box center [933, 122] width 14 height 12
type input "640"
click at [933, 123] on select "rem px" at bounding box center [933, 122] width 14 height 12
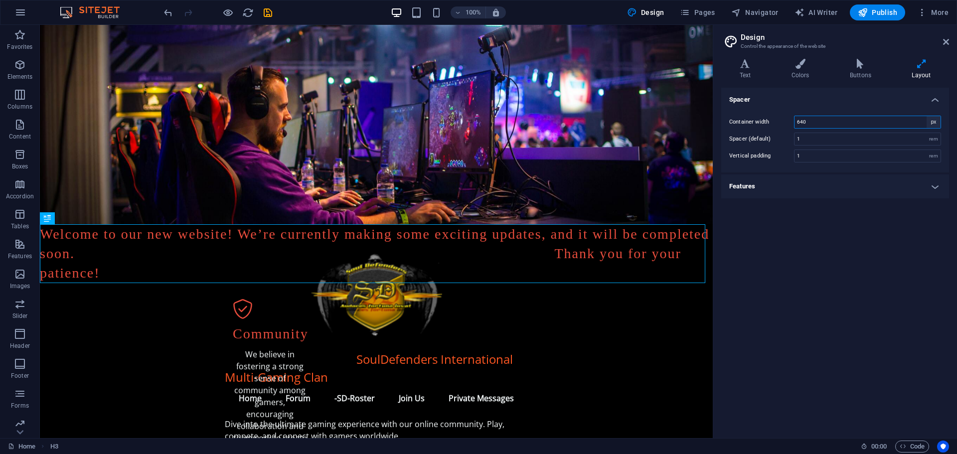
select select "rem"
click at [926, 116] on select "rem px" at bounding box center [933, 122] width 14 height 12
click at [799, 120] on input "40" at bounding box center [867, 122] width 146 height 12
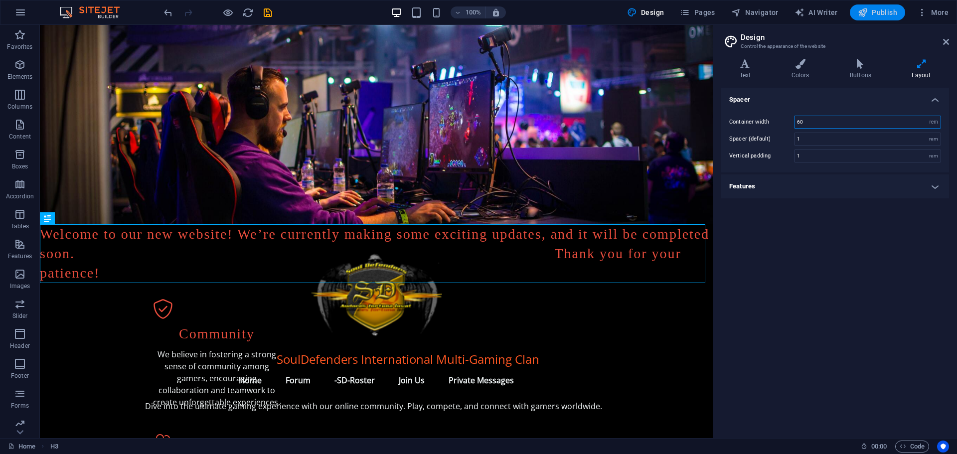
type input "60"
click at [868, 12] on span "Publish" at bounding box center [876, 12] width 39 height 10
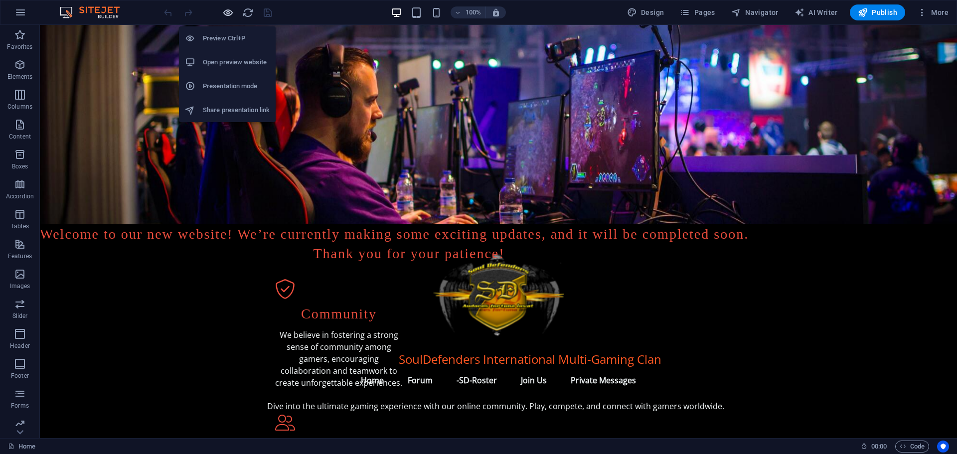
click at [226, 7] on icon "button" at bounding box center [227, 12] width 11 height 11
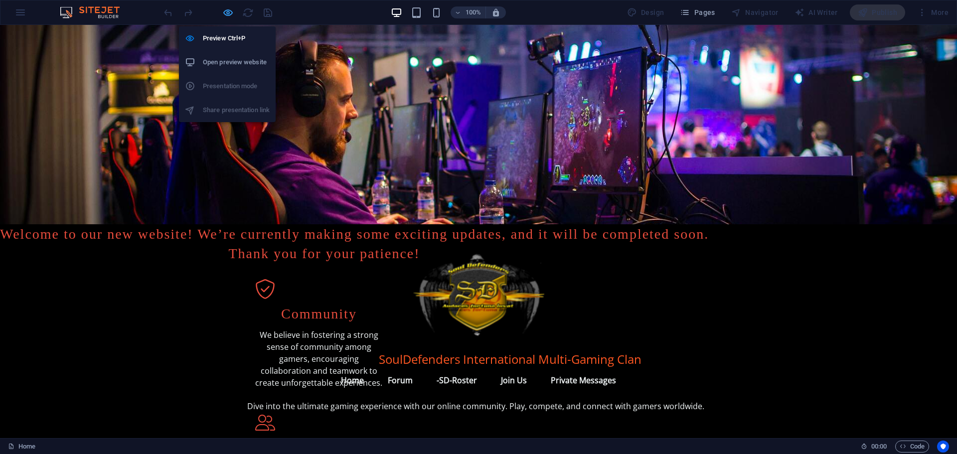
click at [230, 11] on icon "button" at bounding box center [227, 12] width 11 height 11
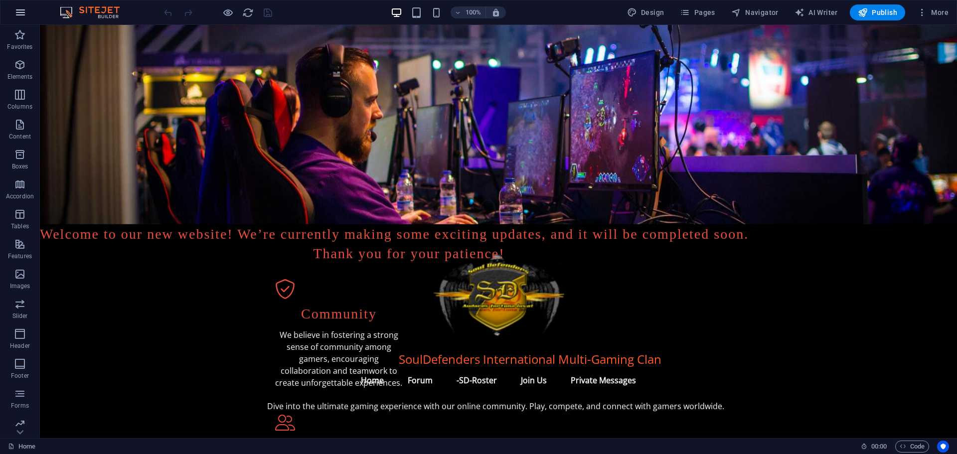
click at [18, 13] on icon "button" at bounding box center [20, 12] width 12 height 12
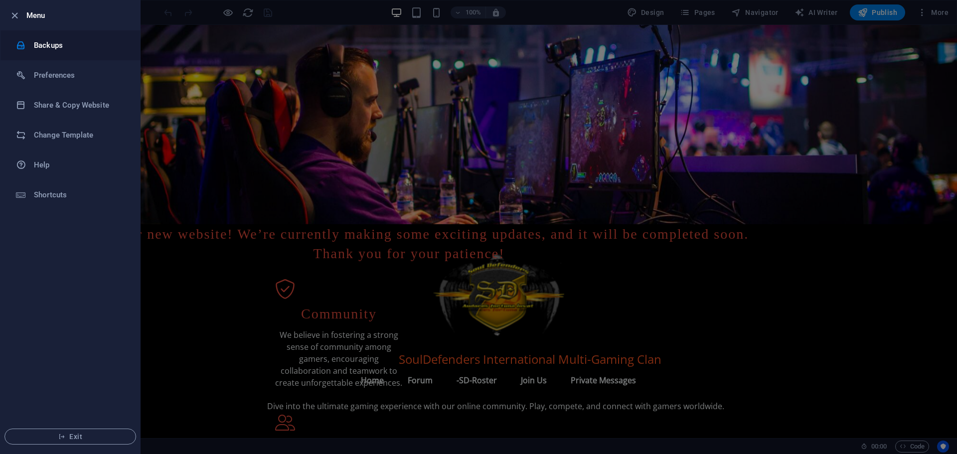
click at [54, 45] on h6 "Backups" at bounding box center [80, 45] width 92 height 12
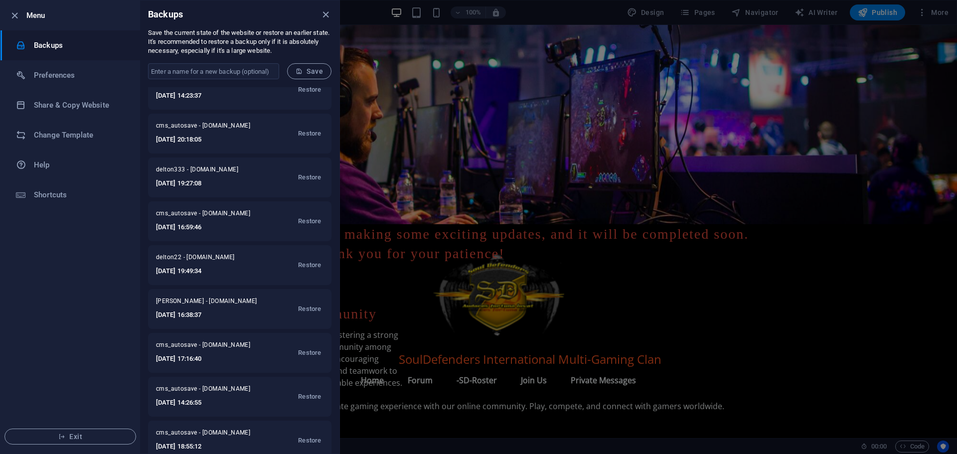
scroll to position [149, 0]
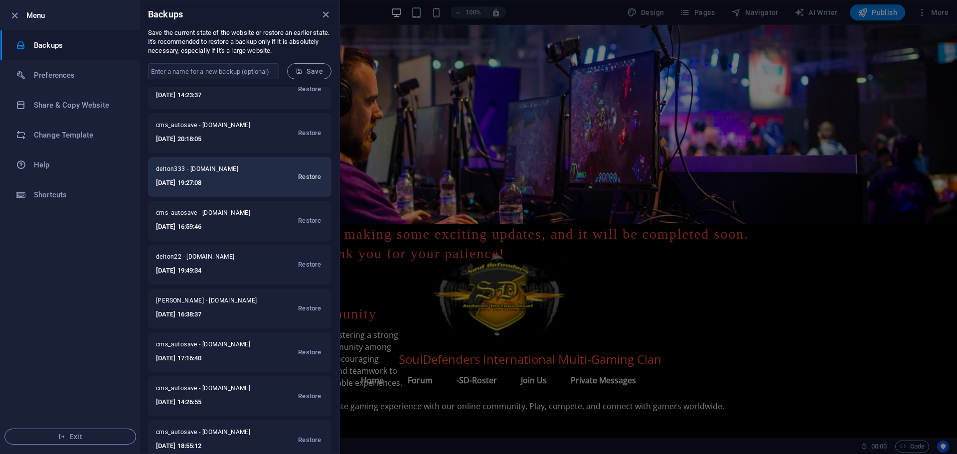
click span "Restore"
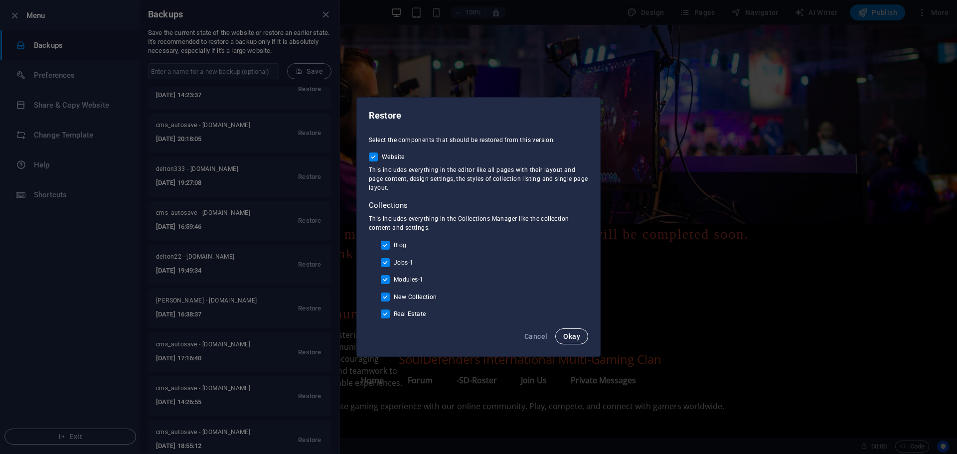
click span "Okay"
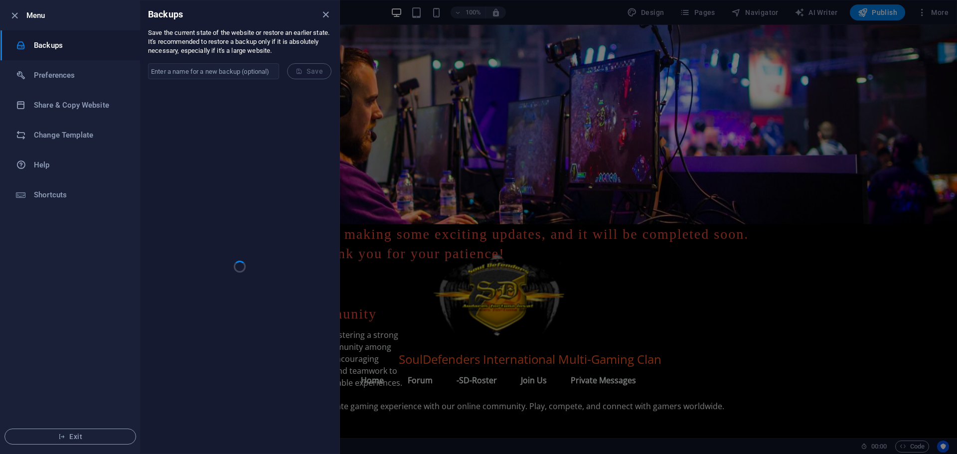
scroll to position [0, 0]
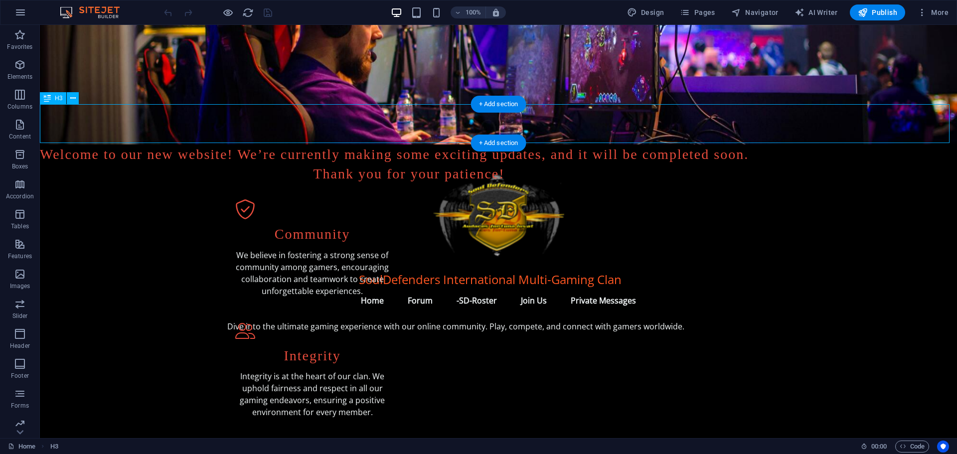
scroll to position [149, 0]
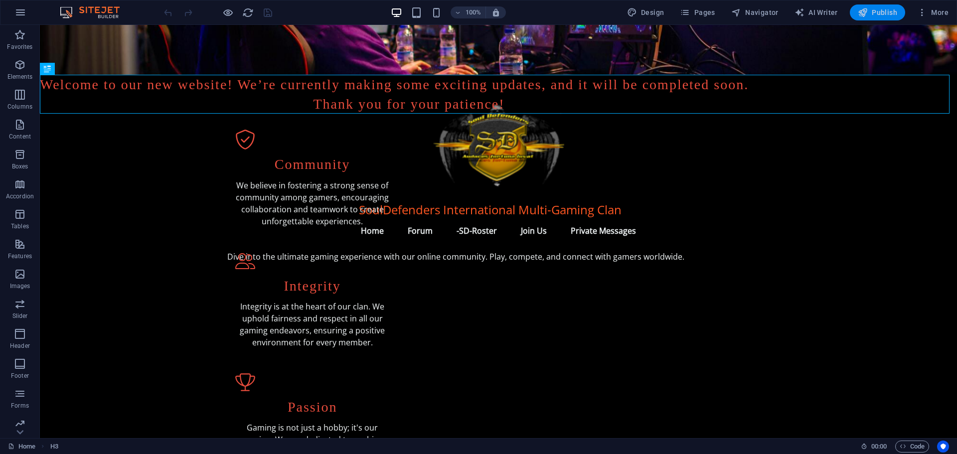
click at [880, 11] on span "Publish" at bounding box center [876, 12] width 39 height 10
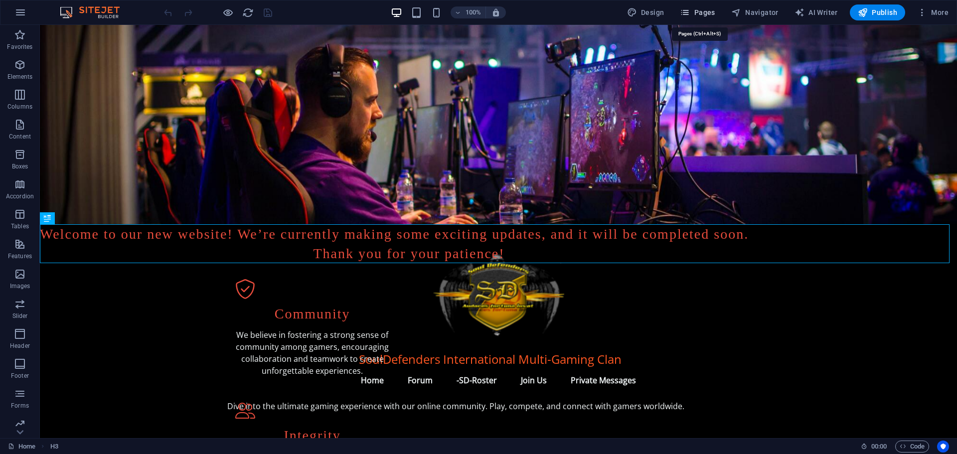
click at [708, 13] on span "Pages" at bounding box center [697, 12] width 35 height 10
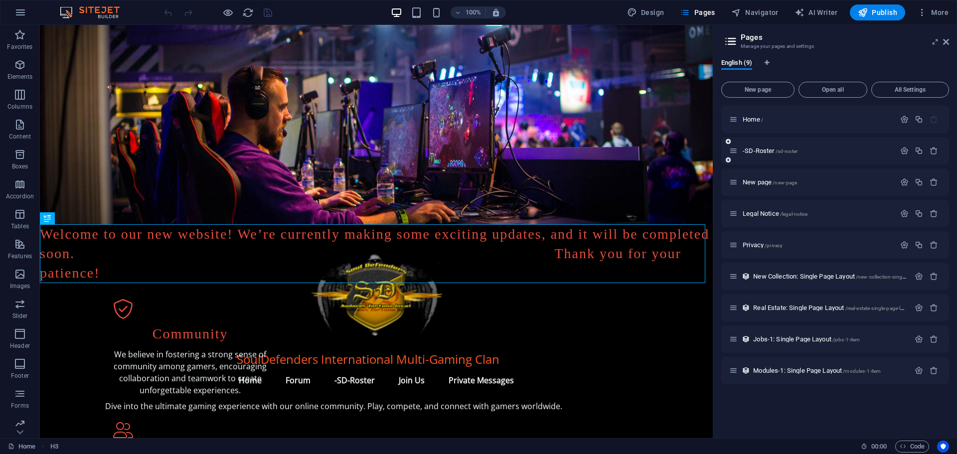
click at [735, 151] on icon at bounding box center [733, 150] width 8 height 8
click at [729, 161] on icon at bounding box center [727, 160] width 5 height 6
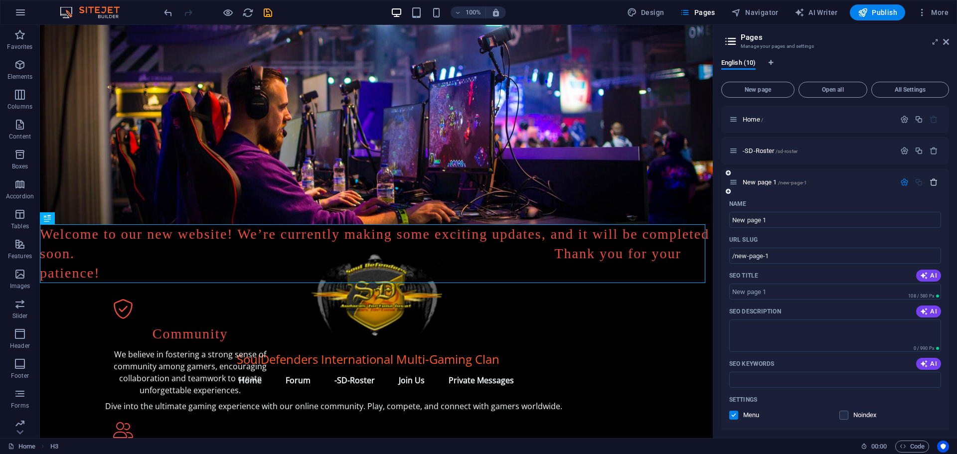
click at [931, 181] on icon "button" at bounding box center [933, 182] width 8 height 8
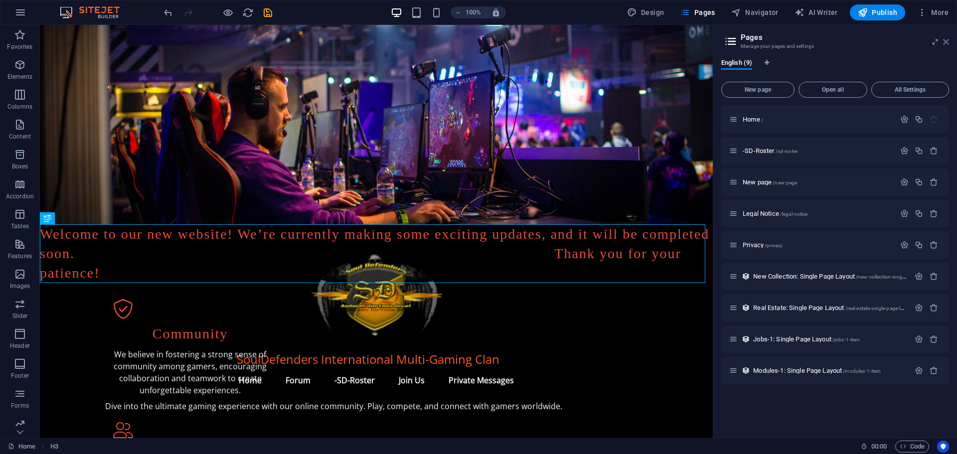
click at [945, 39] on icon at bounding box center [946, 42] width 6 height 8
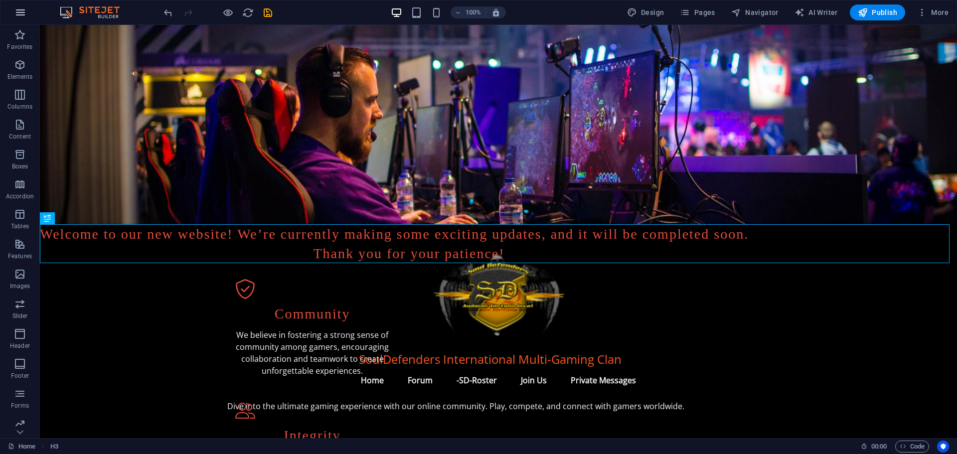
click at [21, 13] on icon "button" at bounding box center [20, 12] width 12 height 12
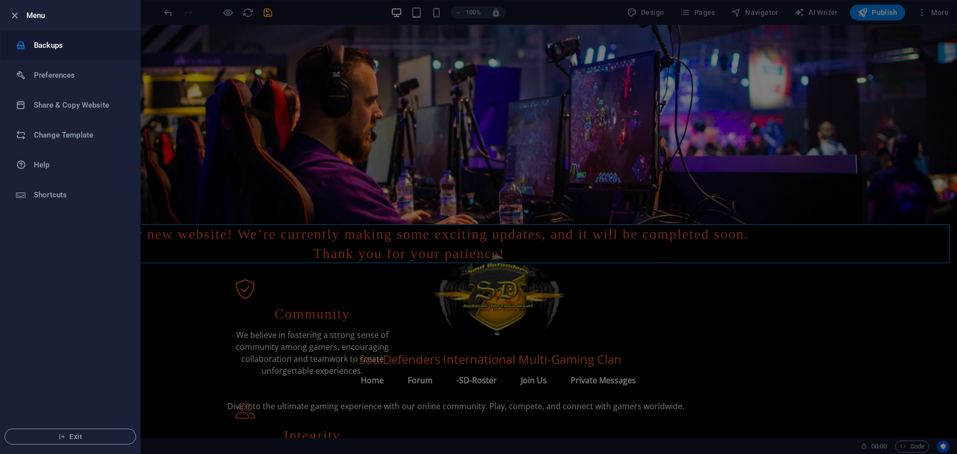
click at [56, 46] on h6 "Backups" at bounding box center [80, 45] width 92 height 12
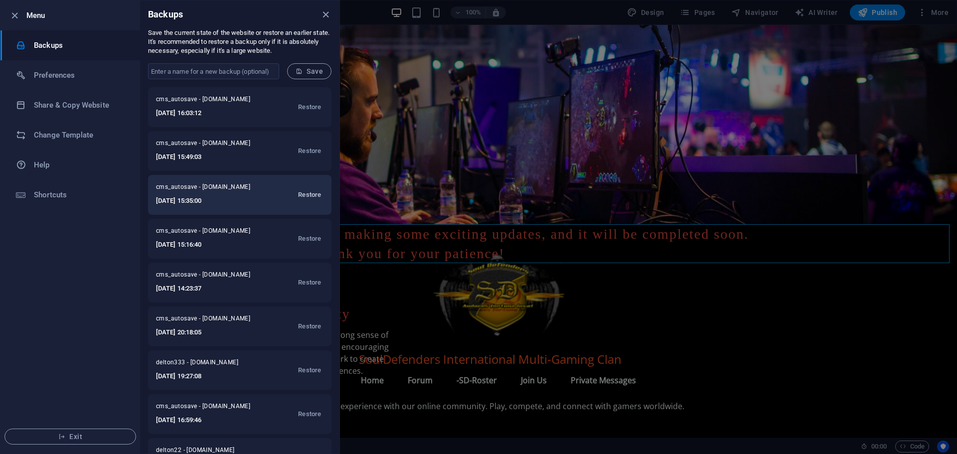
click at [310, 195] on span "Restore" at bounding box center [309, 195] width 23 height 12
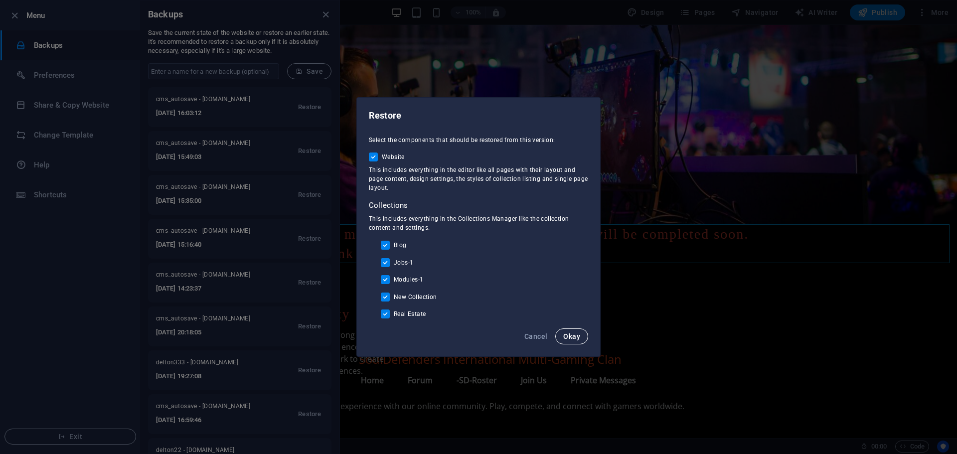
click at [567, 337] on span "Okay" at bounding box center [571, 336] width 17 height 8
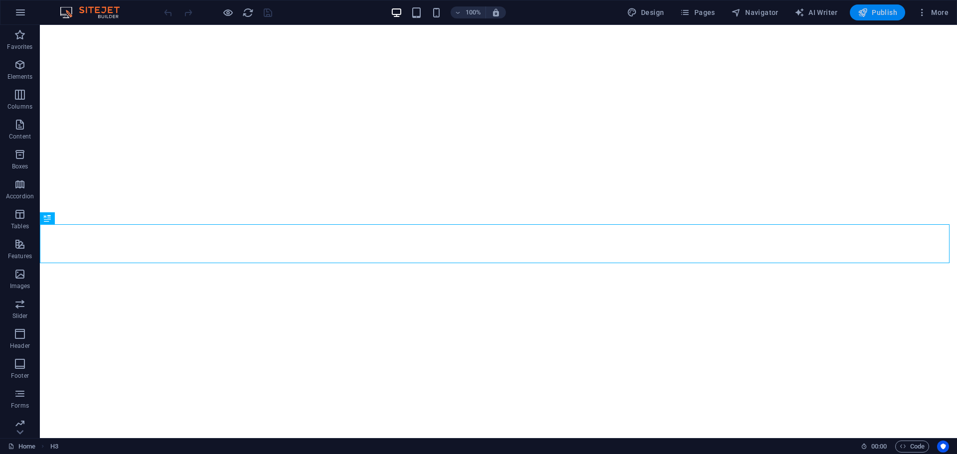
click at [877, 13] on span "Publish" at bounding box center [876, 12] width 39 height 10
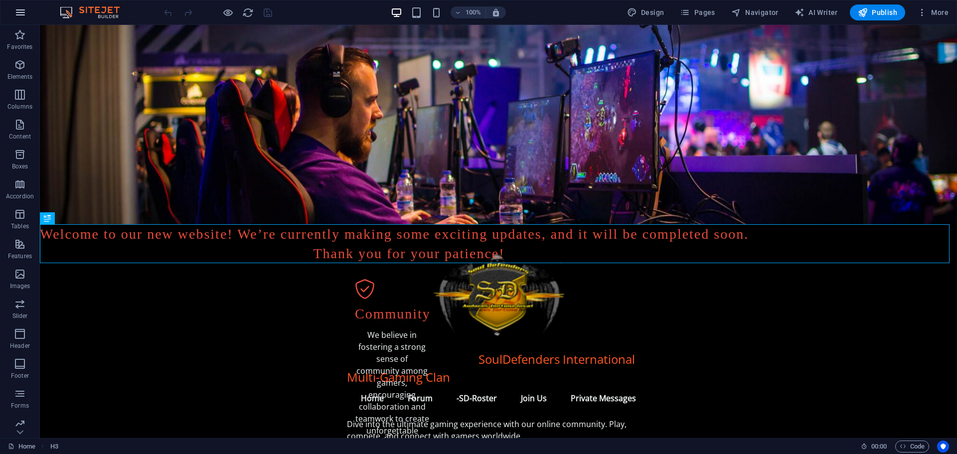
click at [23, 8] on icon "button" at bounding box center [20, 12] width 12 height 12
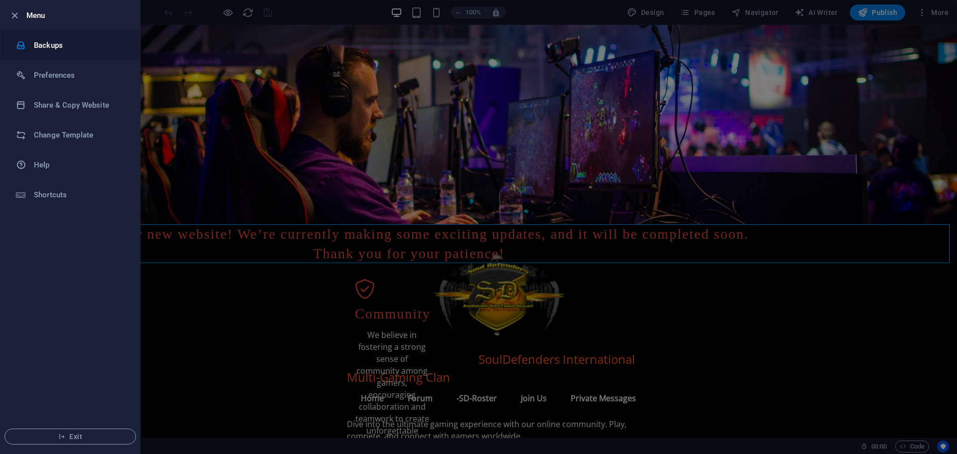
click at [63, 41] on h6 "Backups" at bounding box center [80, 45] width 92 height 12
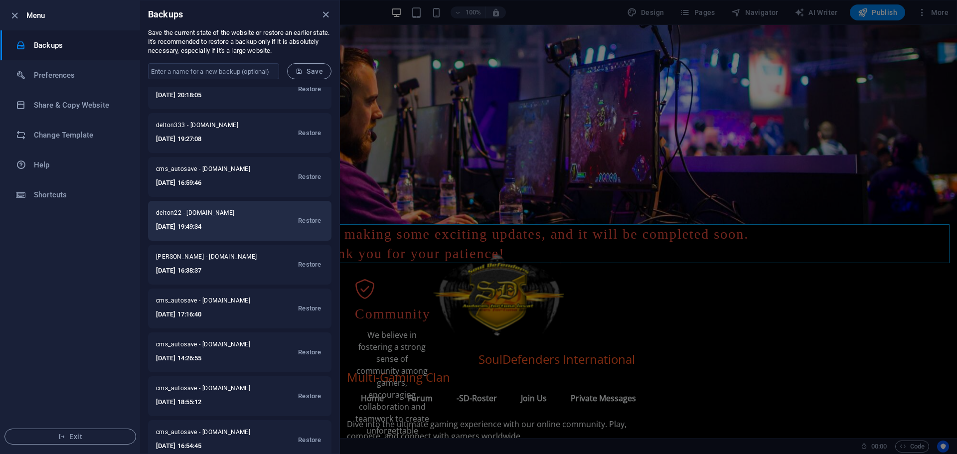
scroll to position [100, 0]
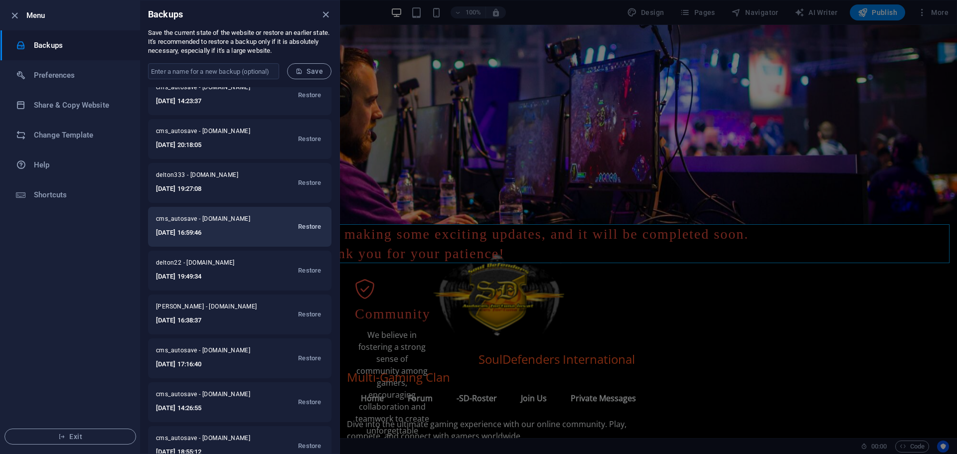
click at [307, 225] on span "Restore" at bounding box center [309, 227] width 23 height 12
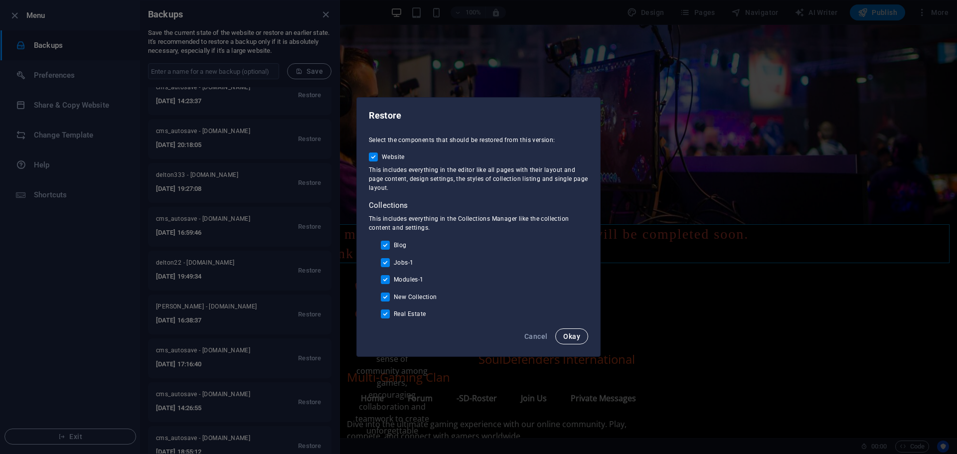
click at [577, 334] on span "Okay" at bounding box center [571, 336] width 17 height 8
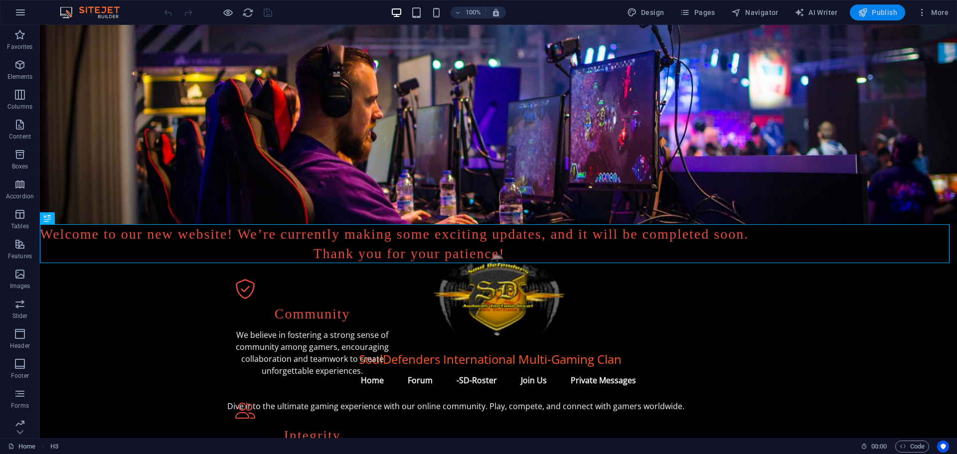
click at [874, 12] on span "Publish" at bounding box center [876, 12] width 39 height 10
click at [452, 368] on nav "Home Forum -SD-Roster Join Us Private Messages" at bounding box center [498, 380] width 542 height 24
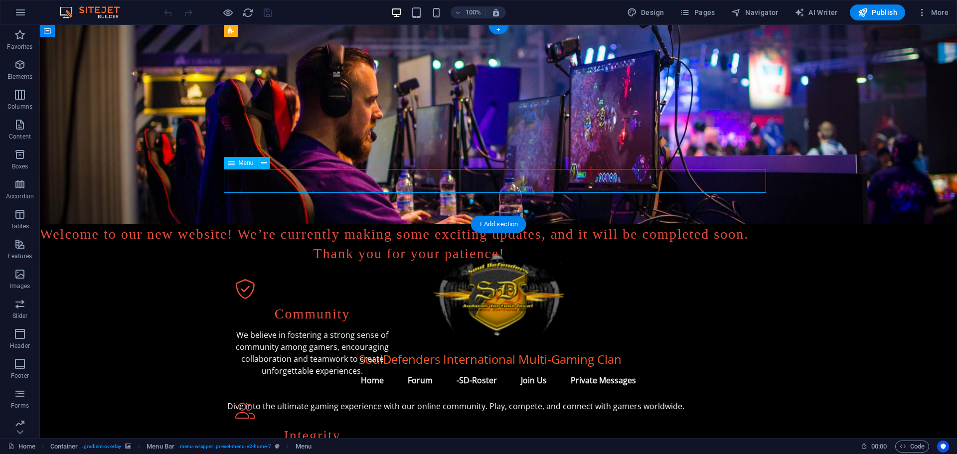
click at [452, 368] on nav "Home Forum -SD-Roster Join Us Private Messages" at bounding box center [498, 380] width 542 height 24
select select
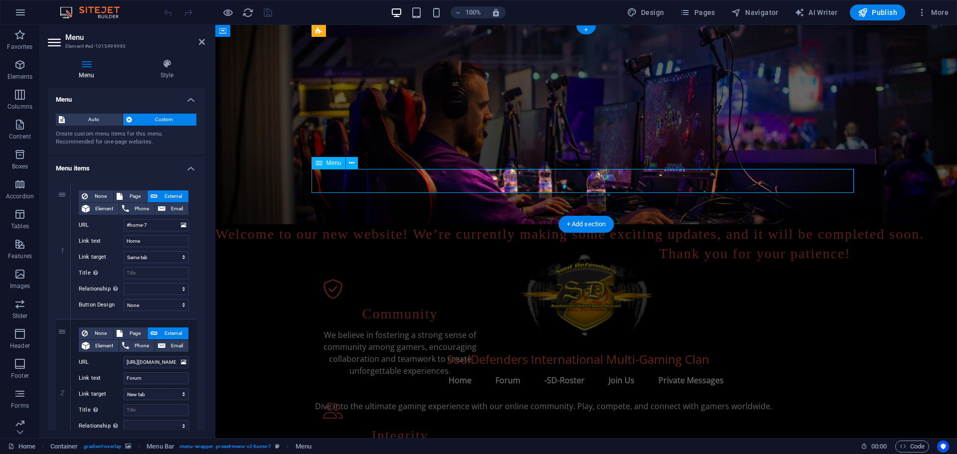
click at [561, 368] on nav "Home Forum -SD-Roster Join Us Private Messages" at bounding box center [586, 380] width 542 height 24
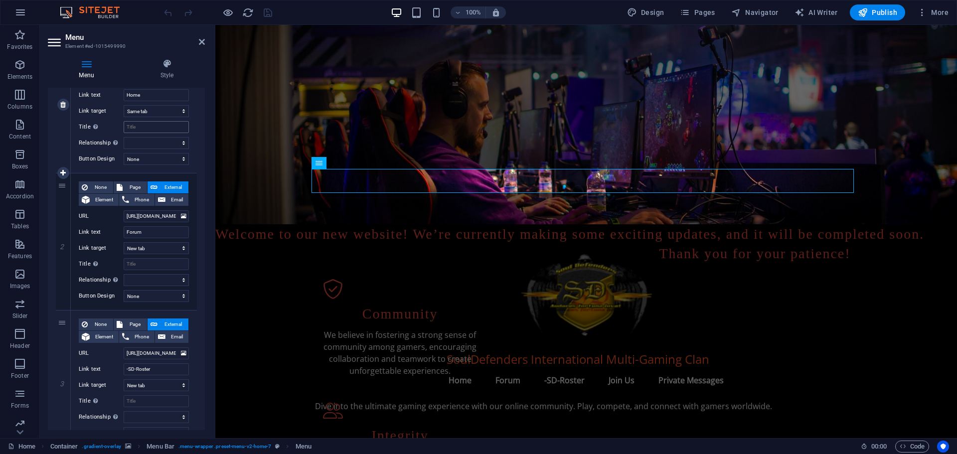
scroll to position [149, 0]
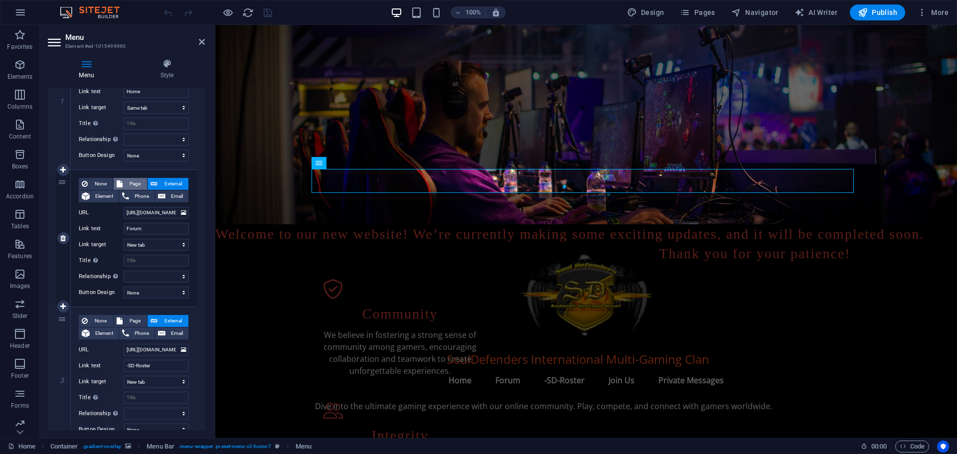
click at [127, 183] on span "Page" at bounding box center [135, 184] width 18 height 12
select select
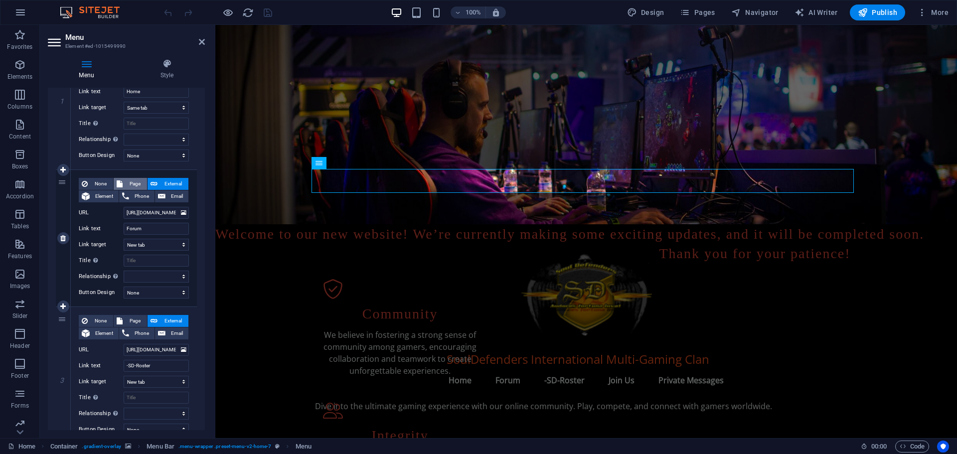
select select
click at [163, 182] on span "External" at bounding box center [172, 184] width 25 height 12
select select
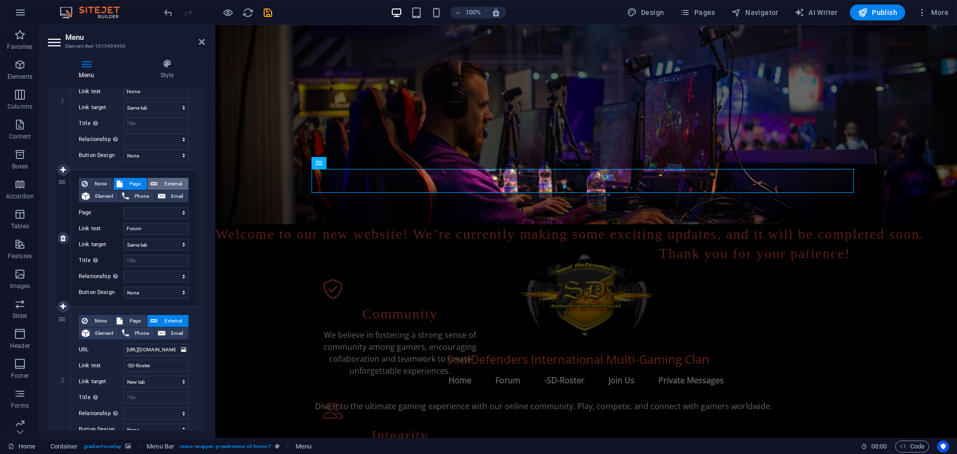
select select "blank"
select select
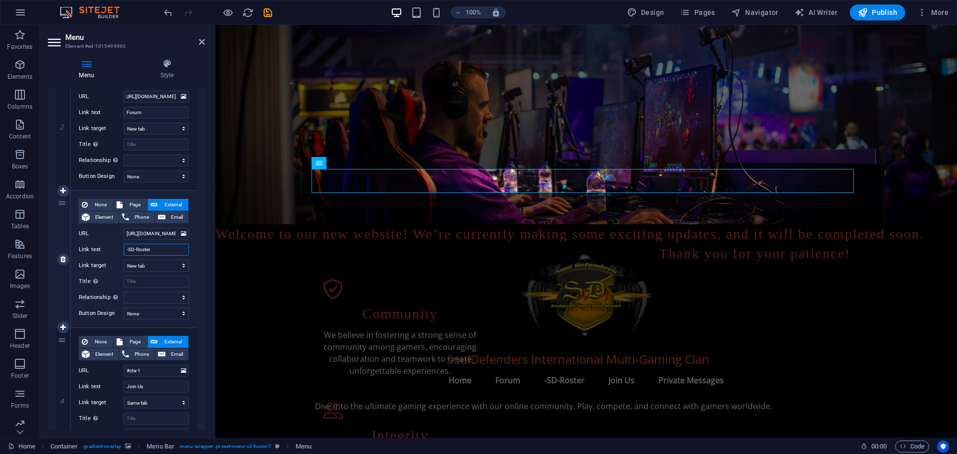
scroll to position [0, 0]
click at [154, 247] on input "-SD-Roster" at bounding box center [156, 250] width 65 height 12
click at [182, 233] on icon at bounding box center [183, 233] width 5 height 11
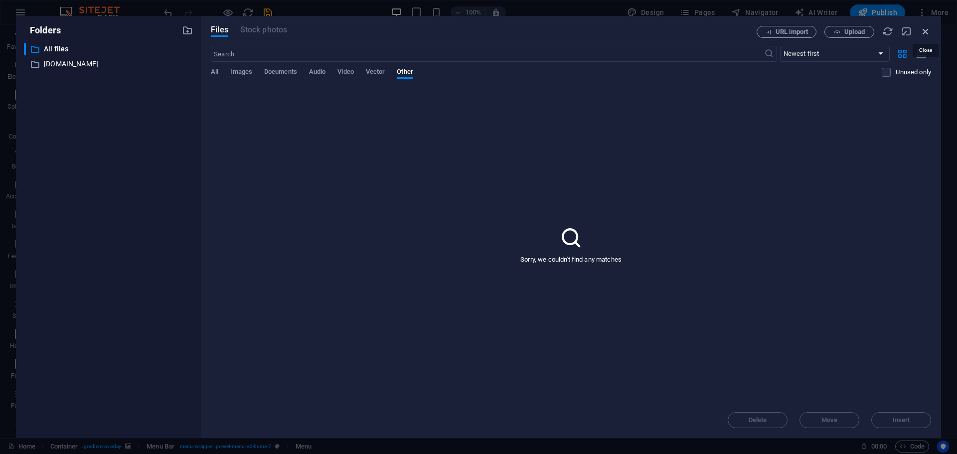
drag, startPoint x: 923, startPoint y: 28, endPoint x: 704, endPoint y: 3, distance: 220.6
click at [923, 28] on icon "button" at bounding box center [925, 31] width 11 height 11
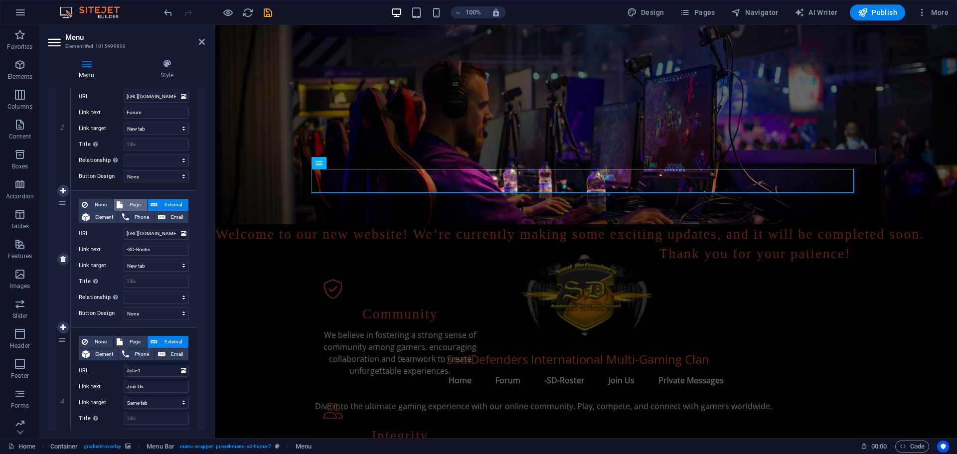
click at [129, 203] on span "Page" at bounding box center [135, 205] width 18 height 12
select select
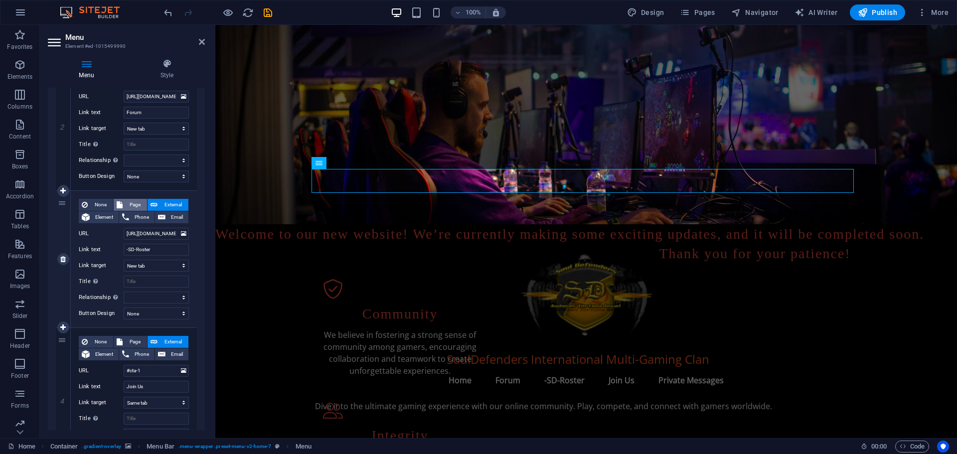
select select
click at [97, 203] on span "None" at bounding box center [100, 205] width 19 height 12
select select
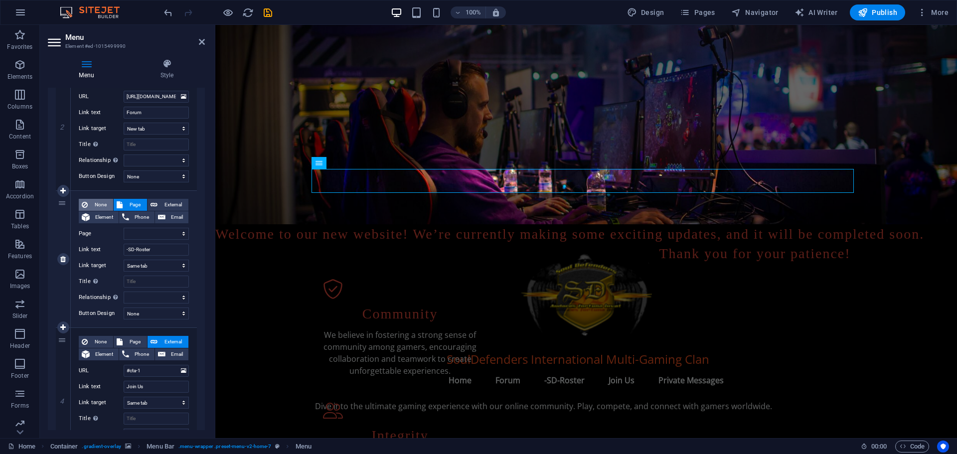
select select
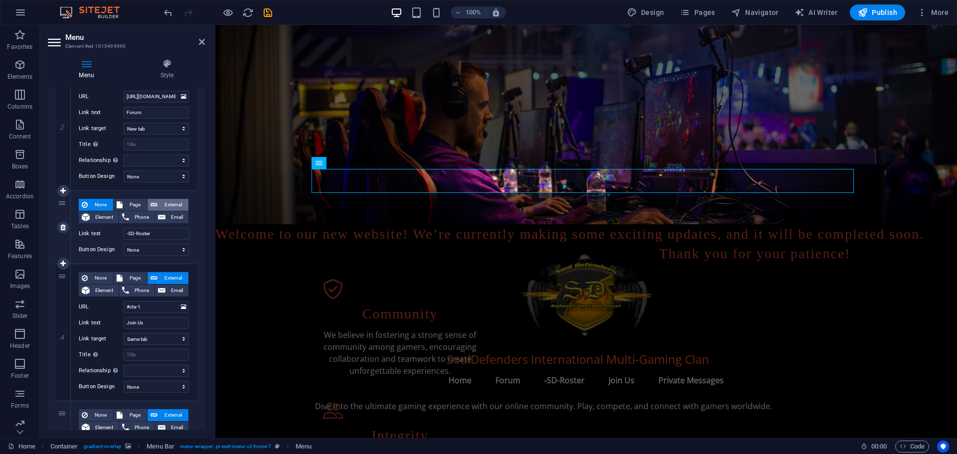
click at [164, 203] on span "External" at bounding box center [172, 205] width 25 height 12
select select
select select "blank"
select select
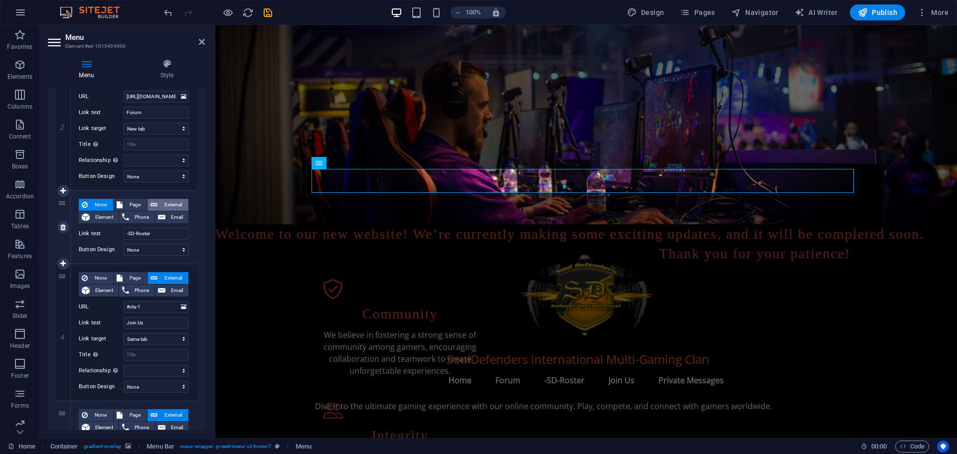
select select
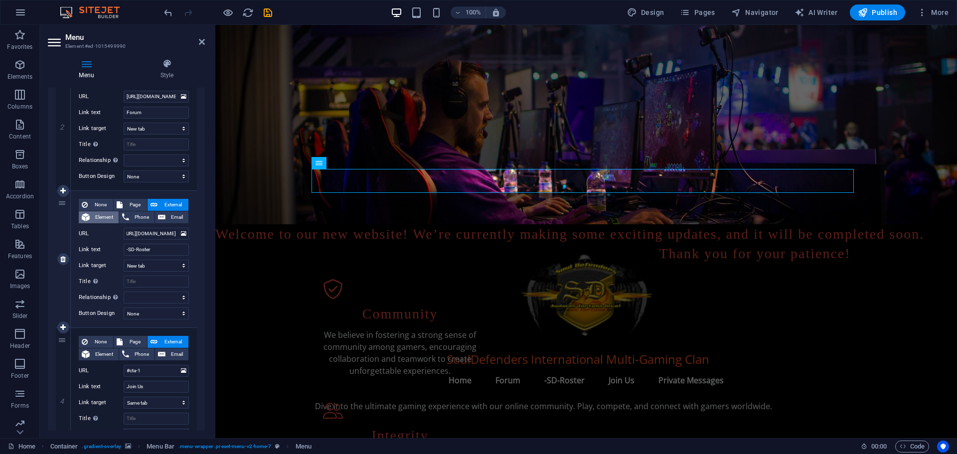
click at [103, 220] on span "Element" at bounding box center [104, 217] width 23 height 12
select select
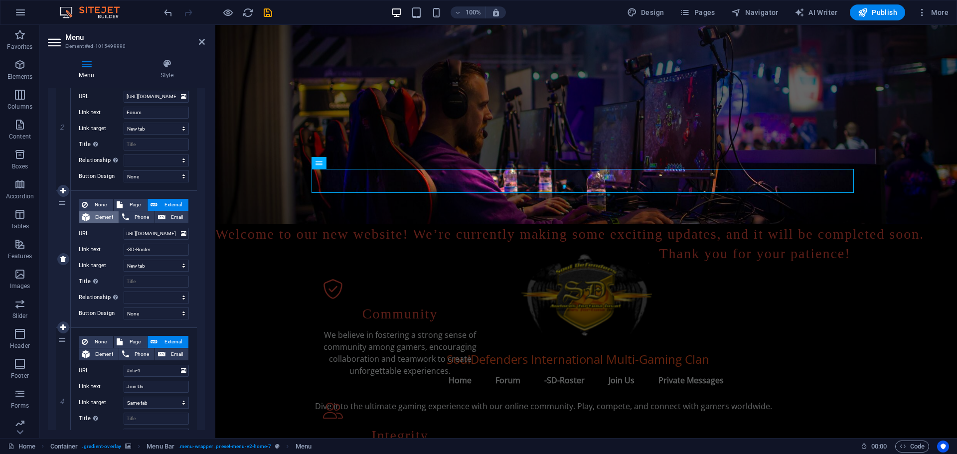
select select
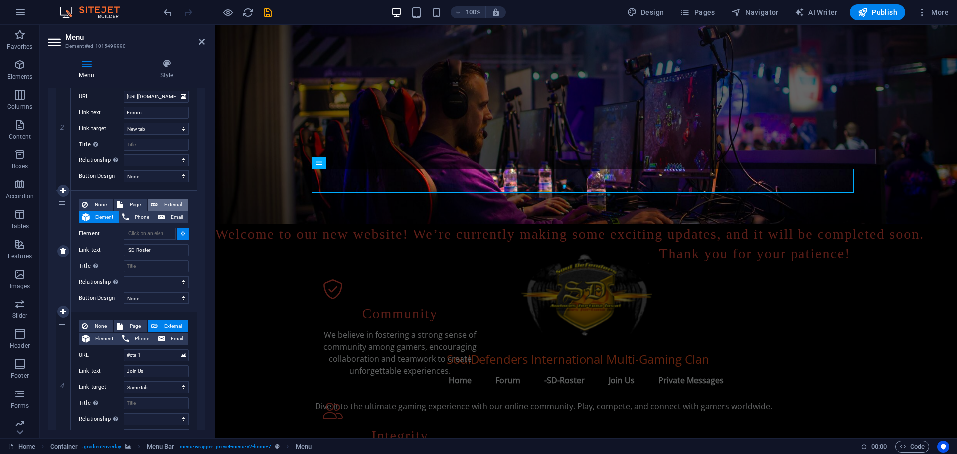
click at [171, 204] on span "External" at bounding box center [172, 205] width 25 height 12
select select
select select "blank"
select select
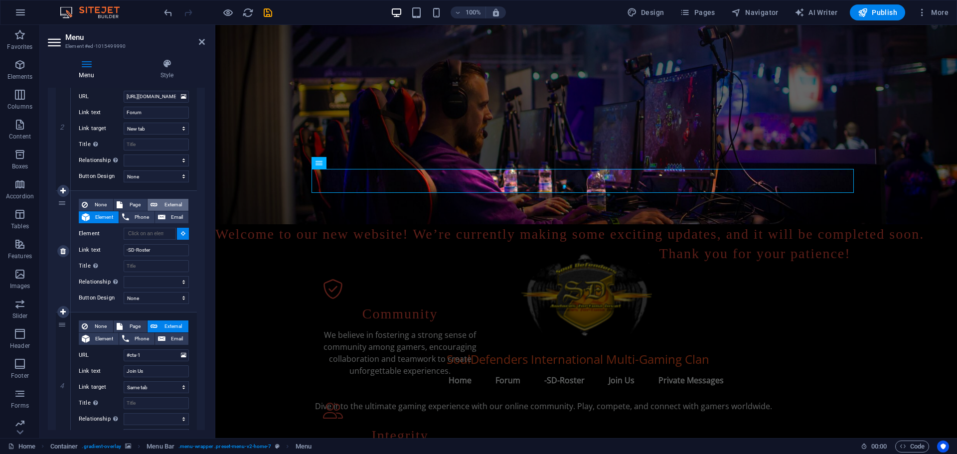
select select
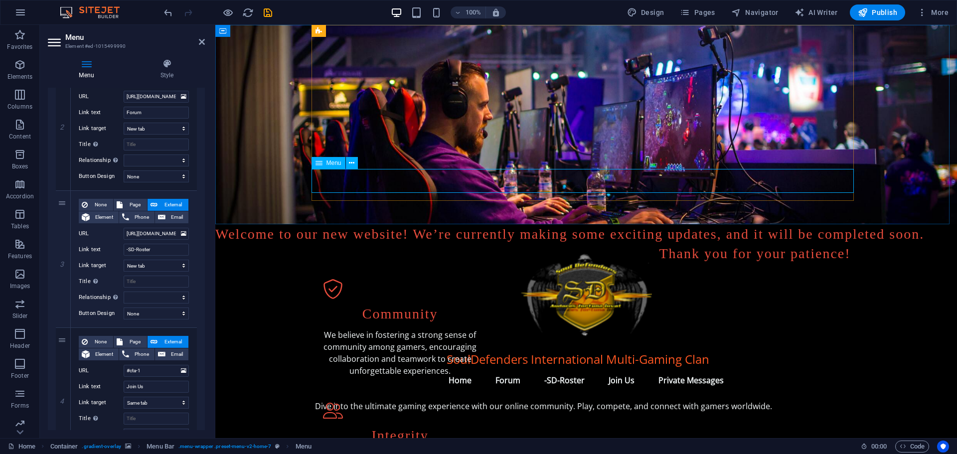
click at [498, 368] on nav "Home Forum -SD-Roster Join Us Private Messages" at bounding box center [586, 380] width 542 height 24
click at [559, 368] on nav "Home Forum -SD-Roster Join Us Private Messages" at bounding box center [586, 380] width 542 height 24
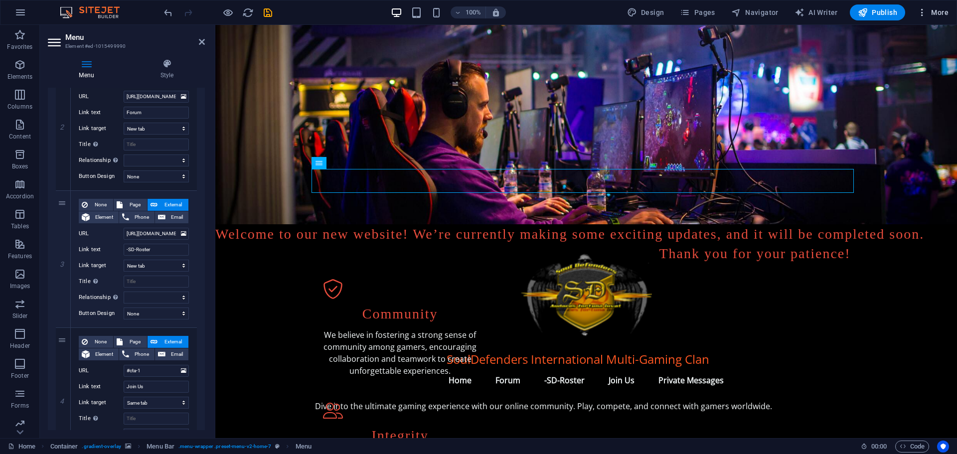
click at [936, 7] on span "More" at bounding box center [932, 12] width 31 height 10
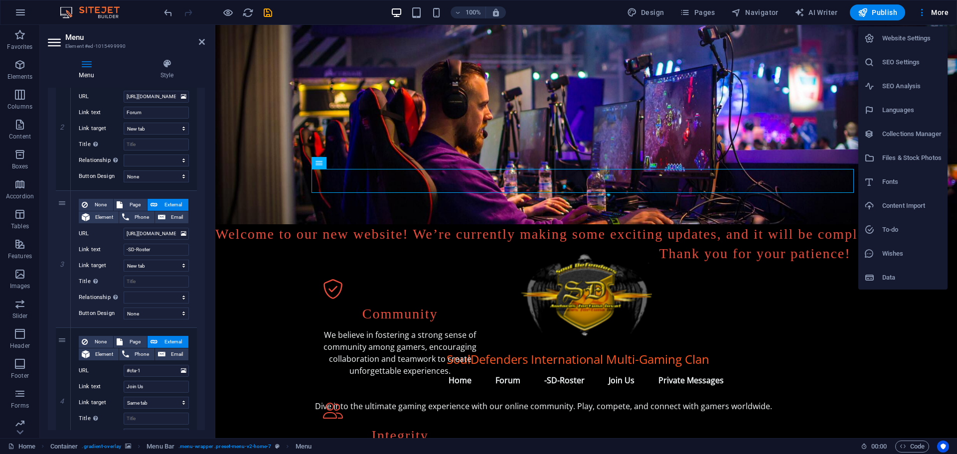
click at [895, 36] on h6 "Website Settings" at bounding box center [911, 38] width 59 height 12
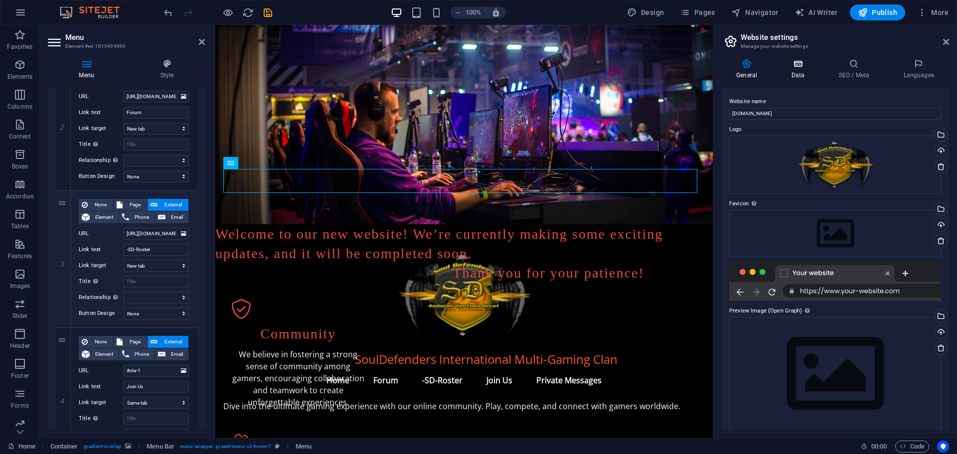
click at [798, 70] on h4 "Data" at bounding box center [799, 69] width 47 height 21
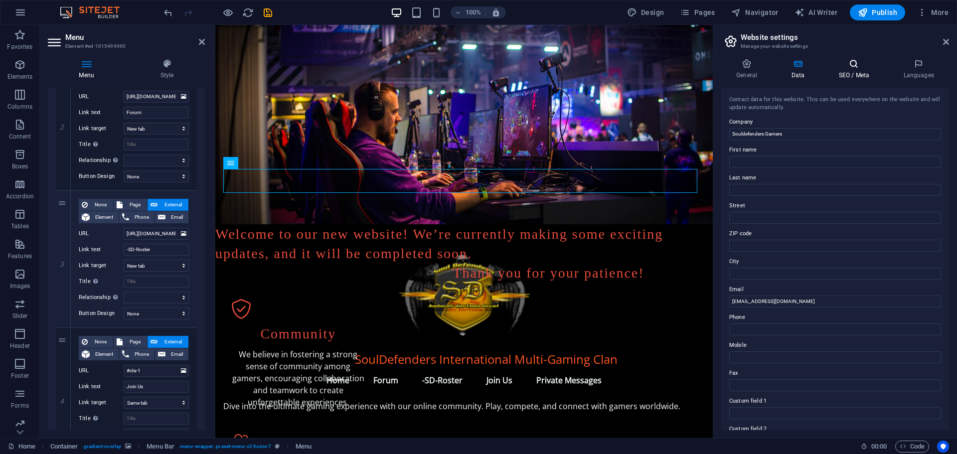
click at [850, 69] on h4 "SEO / Meta" at bounding box center [855, 69] width 65 height 21
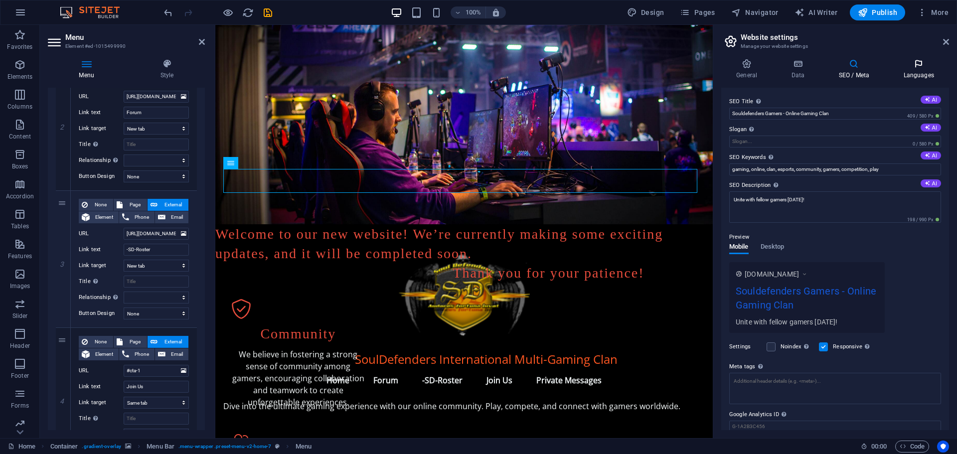
click at [919, 62] on icon at bounding box center [918, 64] width 61 height 10
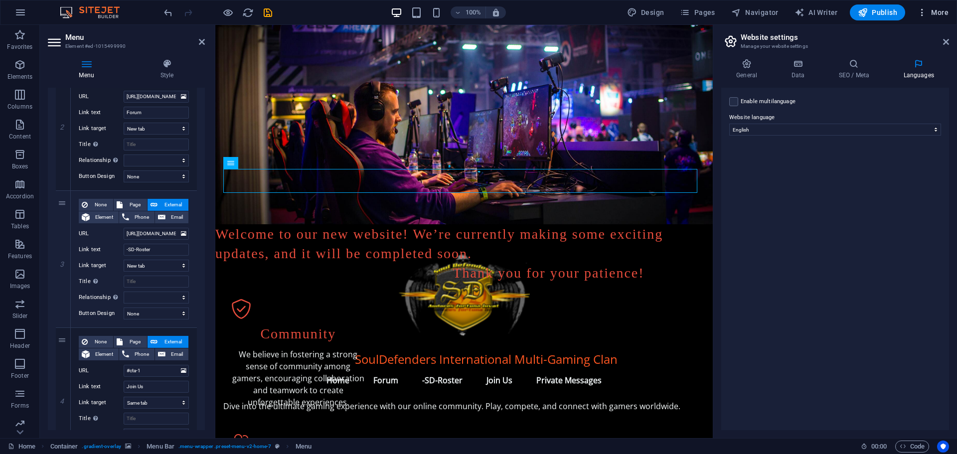
click at [937, 11] on span "More" at bounding box center [932, 12] width 31 height 10
click at [897, 88] on h6 "SEO Analysis" at bounding box center [911, 86] width 59 height 12
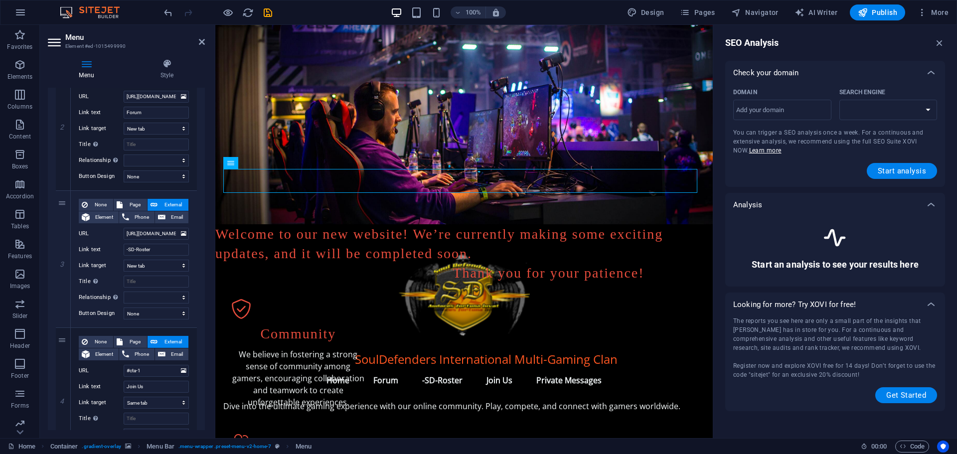
select select "google.com"
click at [940, 11] on span "More" at bounding box center [932, 12] width 31 height 10
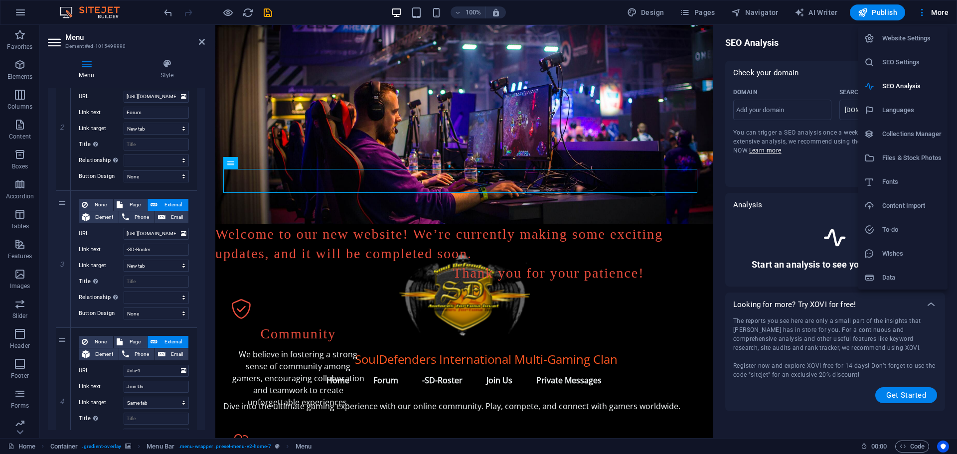
click at [890, 134] on h6 "Collections Manager" at bounding box center [911, 134] width 59 height 12
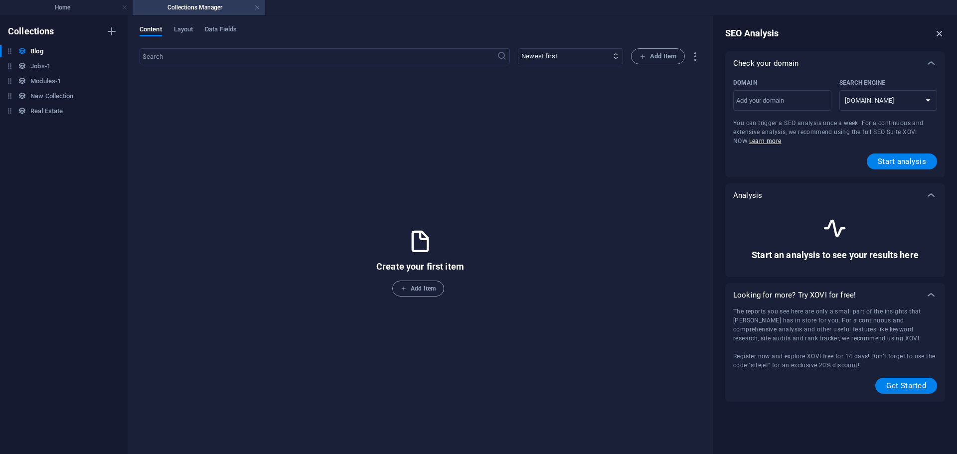
click at [936, 32] on icon "button" at bounding box center [939, 33] width 11 height 11
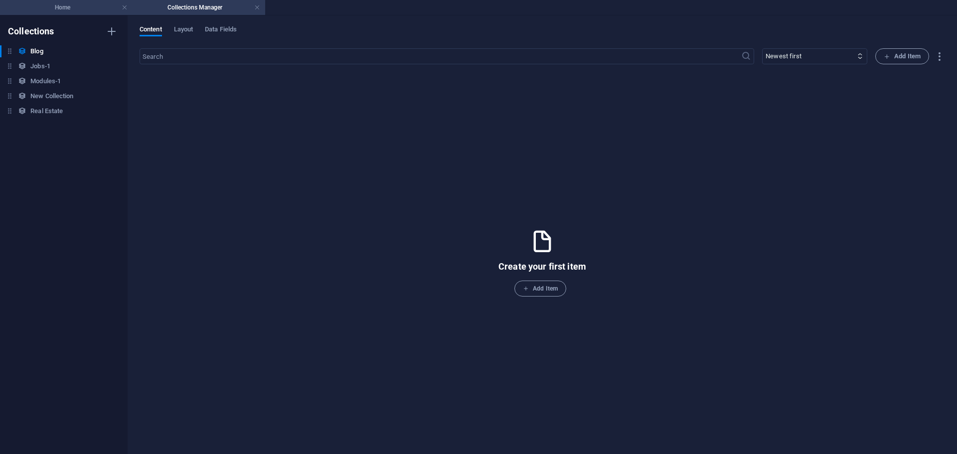
click at [73, 8] on h4 "Home" at bounding box center [66, 7] width 133 height 11
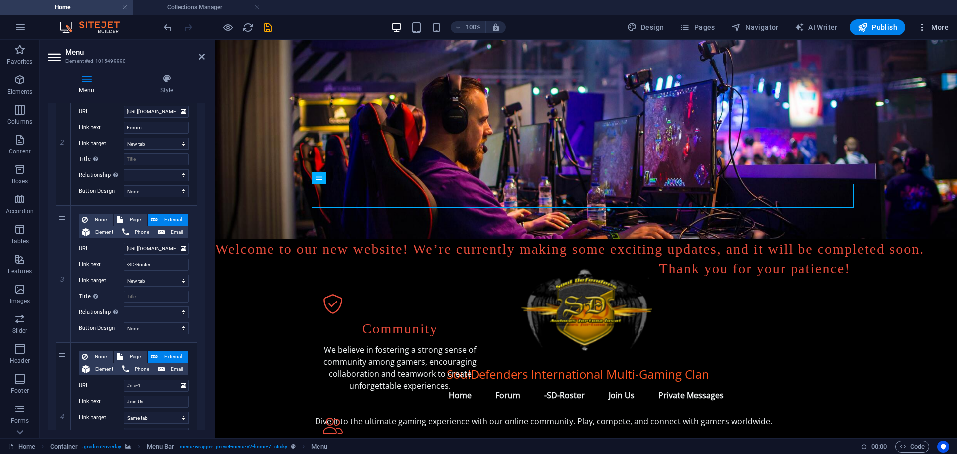
click at [937, 26] on span "More" at bounding box center [932, 27] width 31 height 10
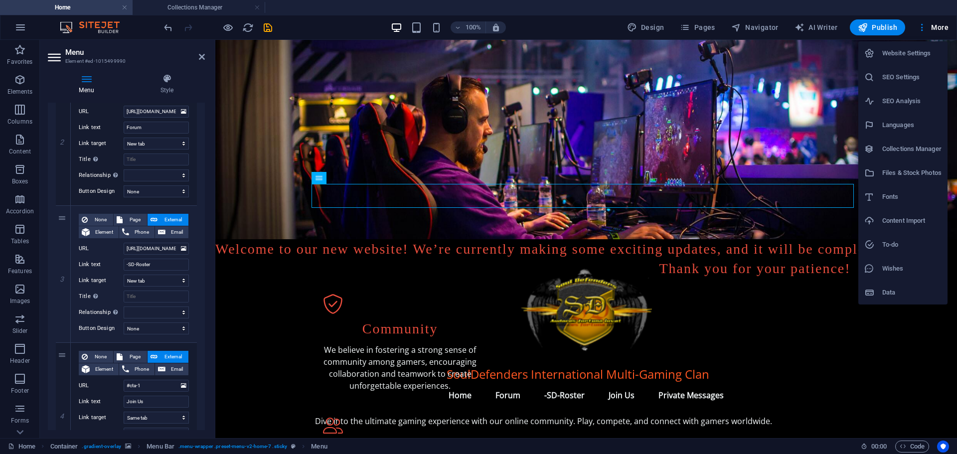
click at [906, 174] on h6 "Files & Stock Photos" at bounding box center [911, 173] width 59 height 12
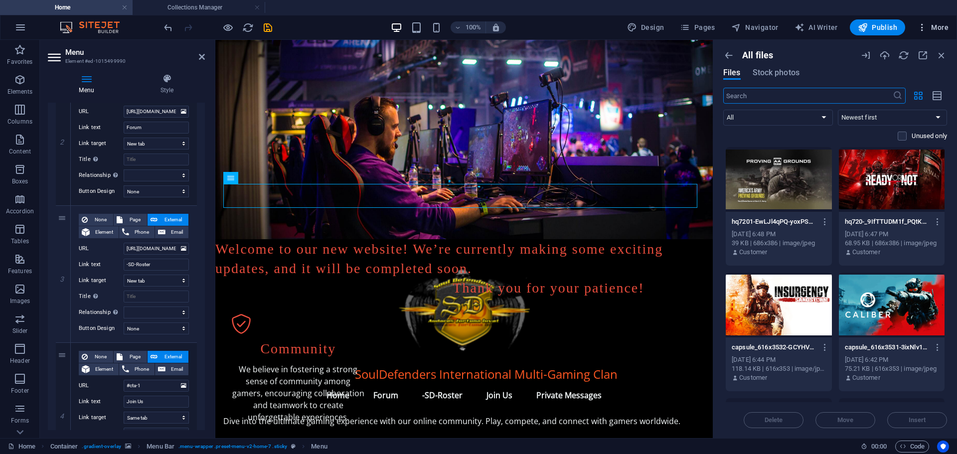
click at [935, 29] on span "More" at bounding box center [932, 27] width 31 height 10
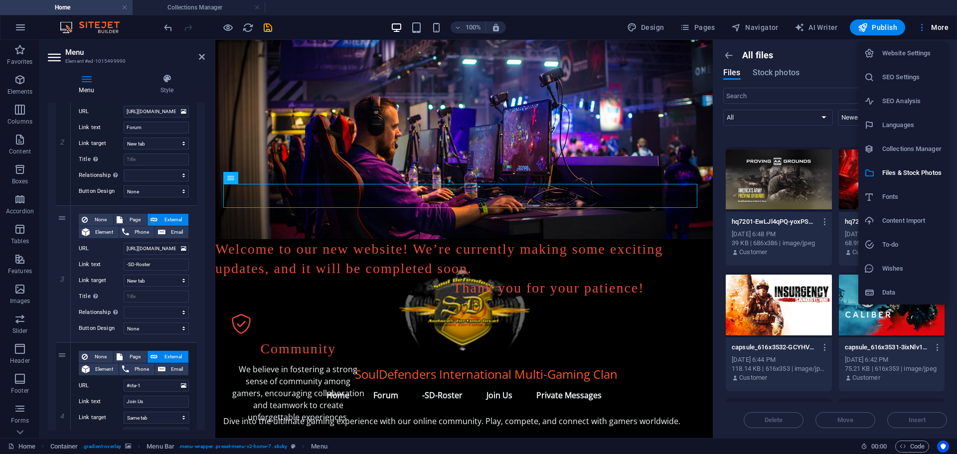
click at [905, 54] on h6 "Website Settings" at bounding box center [911, 53] width 59 height 12
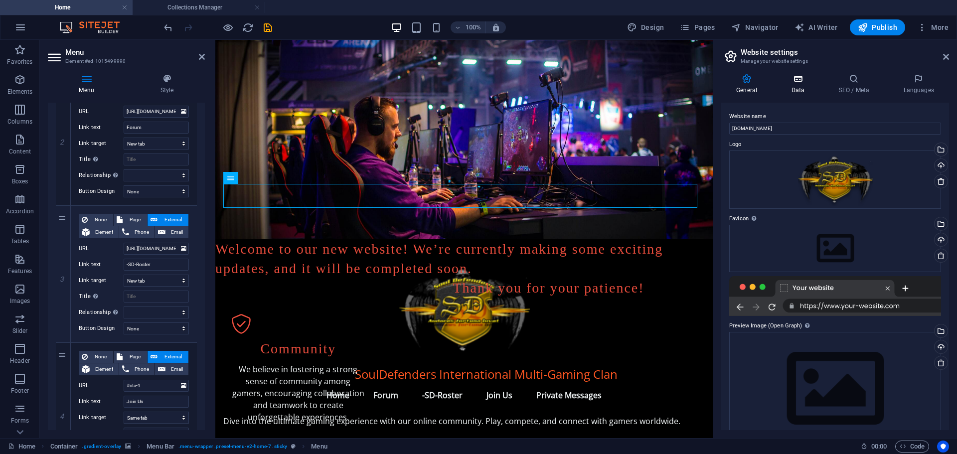
click at [796, 81] on icon at bounding box center [797, 79] width 43 height 10
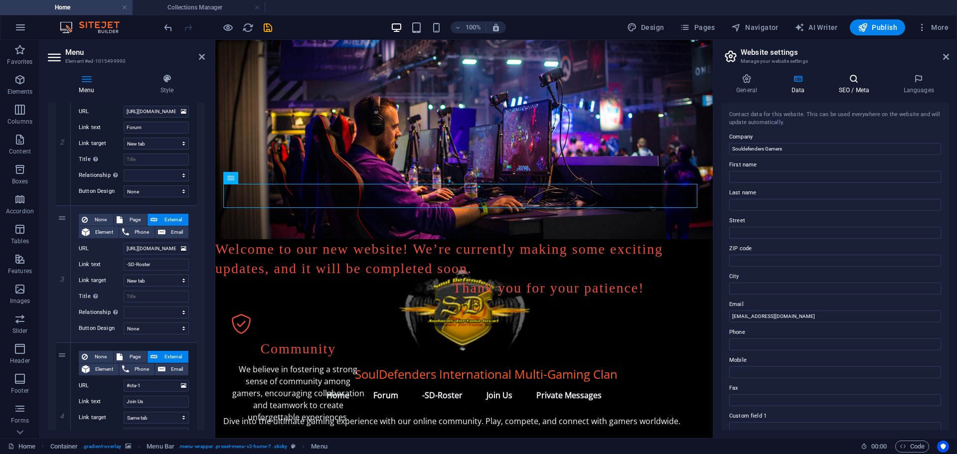
click at [848, 79] on icon at bounding box center [853, 79] width 61 height 10
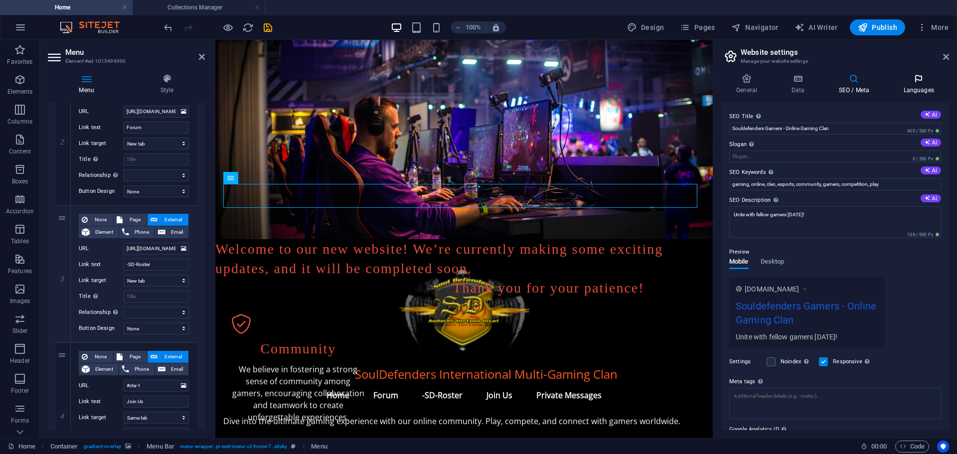
click at [920, 83] on icon at bounding box center [918, 79] width 61 height 10
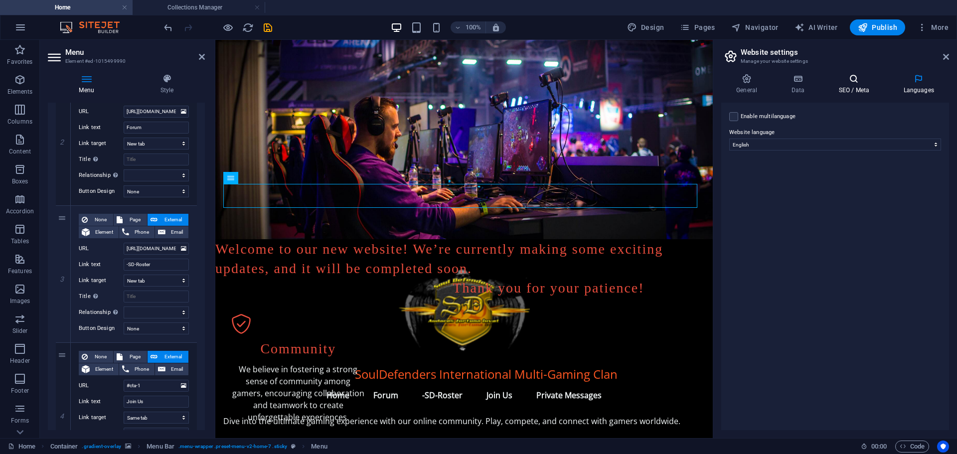
click at [853, 77] on icon at bounding box center [853, 79] width 61 height 10
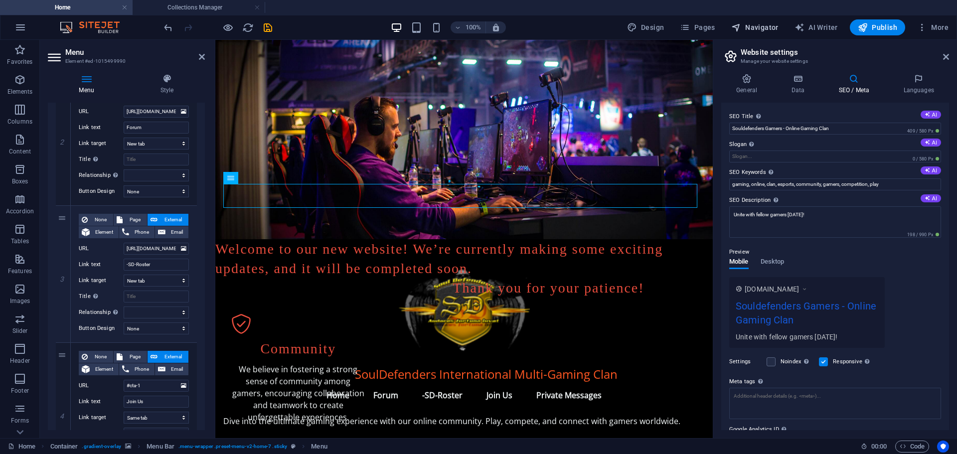
click at [760, 26] on span "Navigator" at bounding box center [754, 27] width 47 height 10
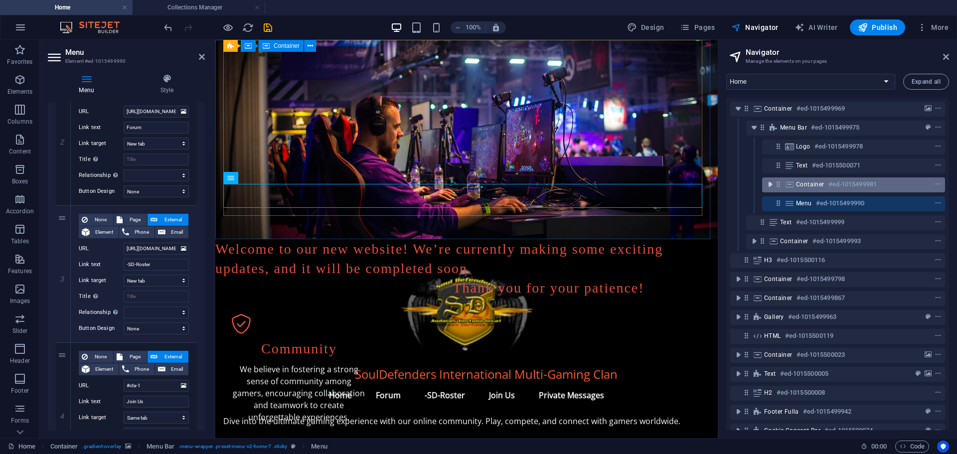
click at [770, 186] on icon "toggle-expand" at bounding box center [770, 184] width 10 height 10
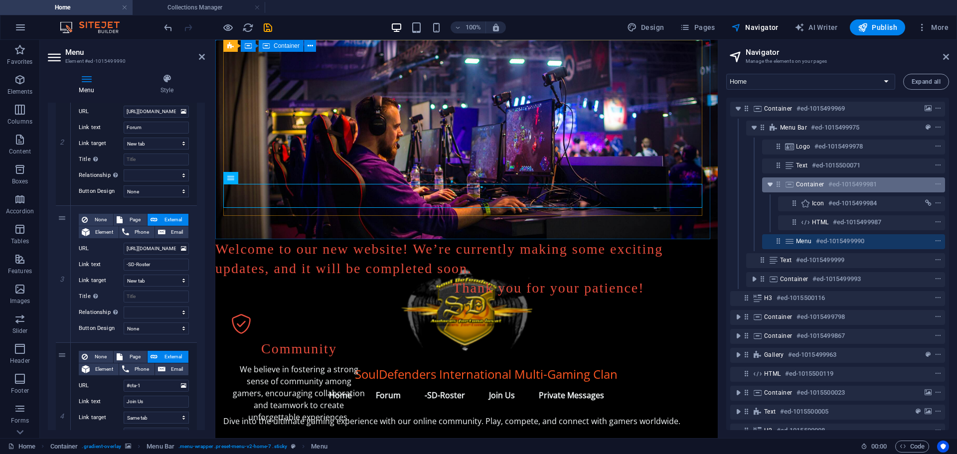
click at [770, 186] on icon "toggle-expand" at bounding box center [770, 184] width 10 height 10
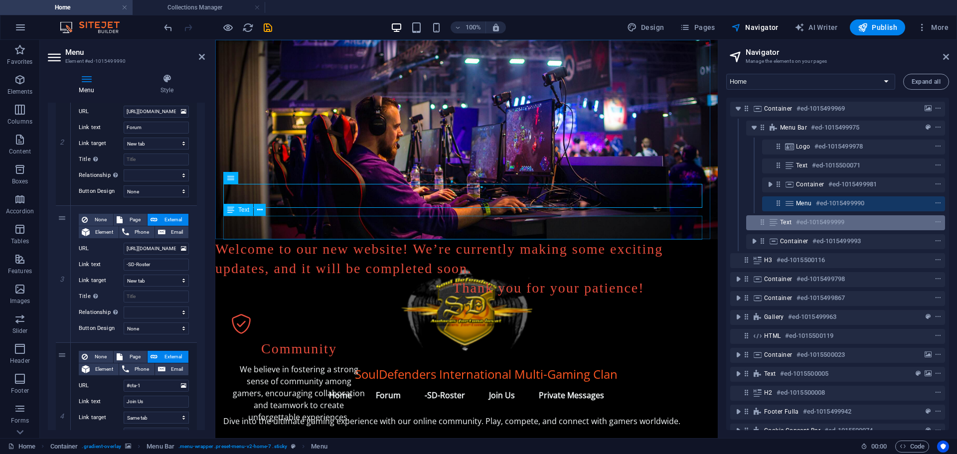
click at [779, 224] on div "Text #ed-1015499999" at bounding box center [845, 222] width 199 height 15
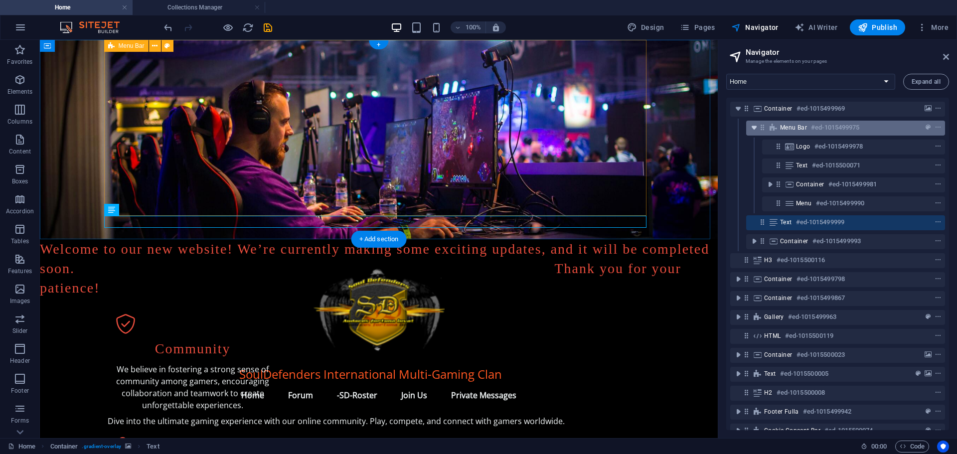
click at [753, 126] on icon "toggle-expand" at bounding box center [754, 128] width 10 height 10
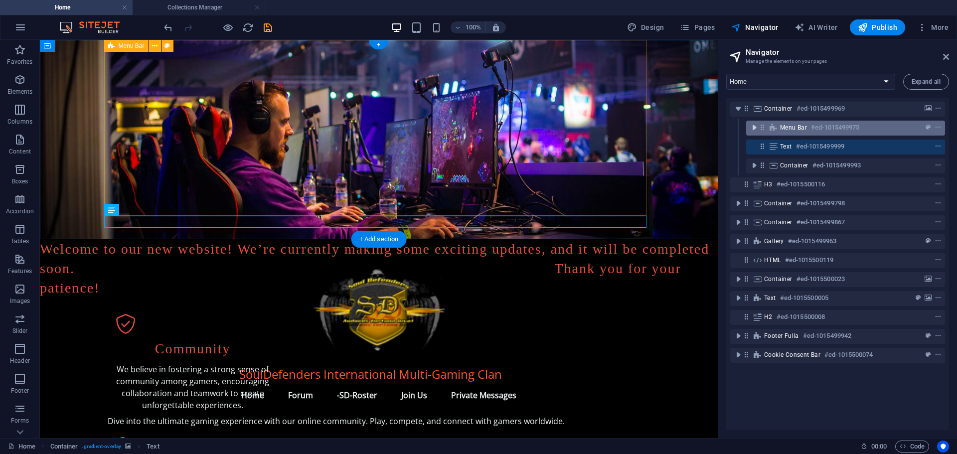
click at [753, 126] on icon "toggle-expand" at bounding box center [754, 128] width 10 height 10
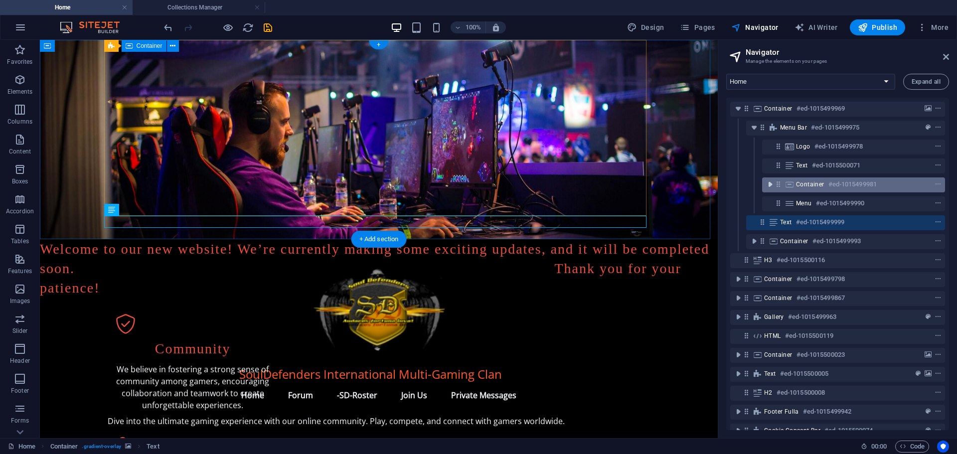
click at [770, 185] on icon "toggle-expand" at bounding box center [770, 184] width 10 height 10
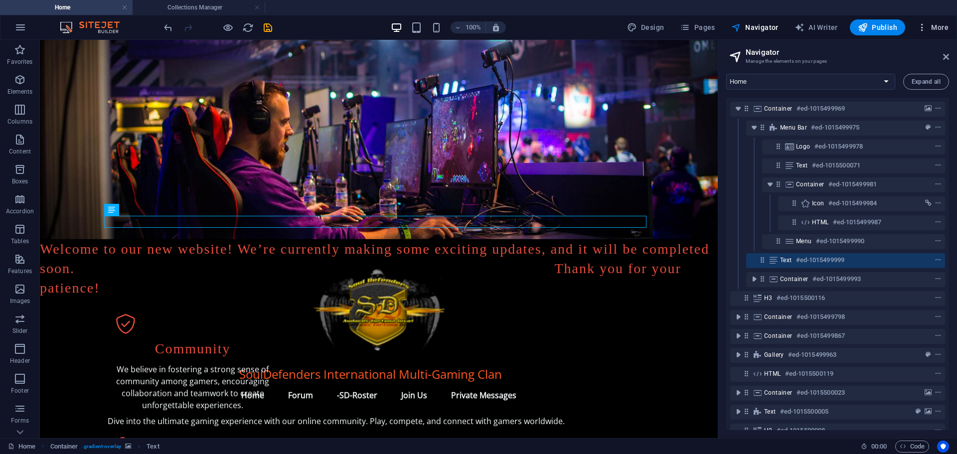
click at [938, 25] on span "More" at bounding box center [932, 27] width 31 height 10
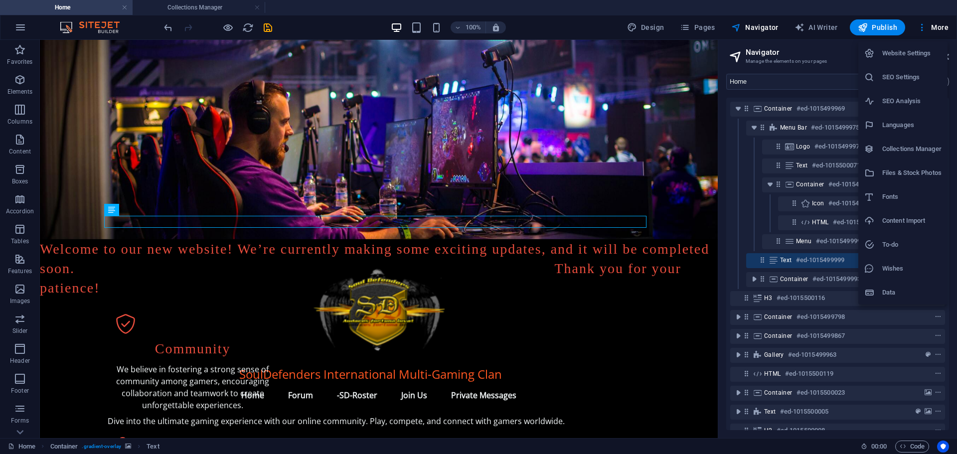
click at [904, 52] on h6 "Website Settings" at bounding box center [911, 53] width 59 height 12
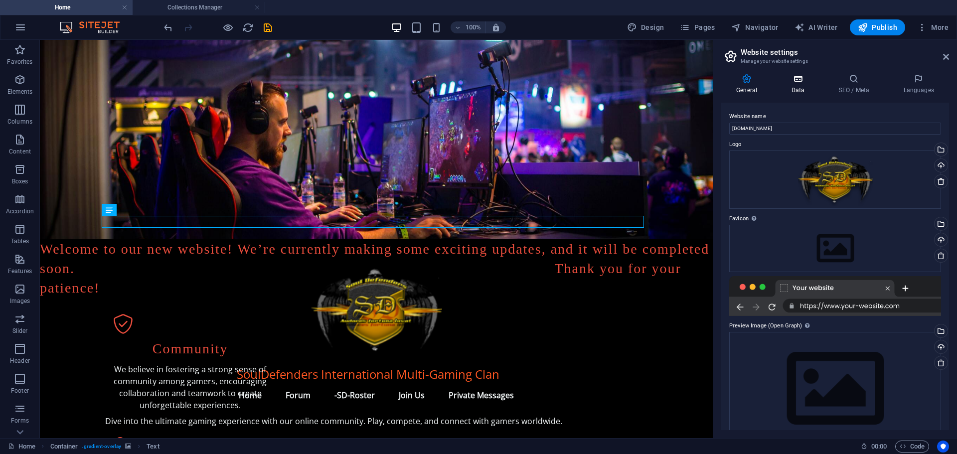
click at [797, 84] on h4 "Data" at bounding box center [799, 84] width 47 height 21
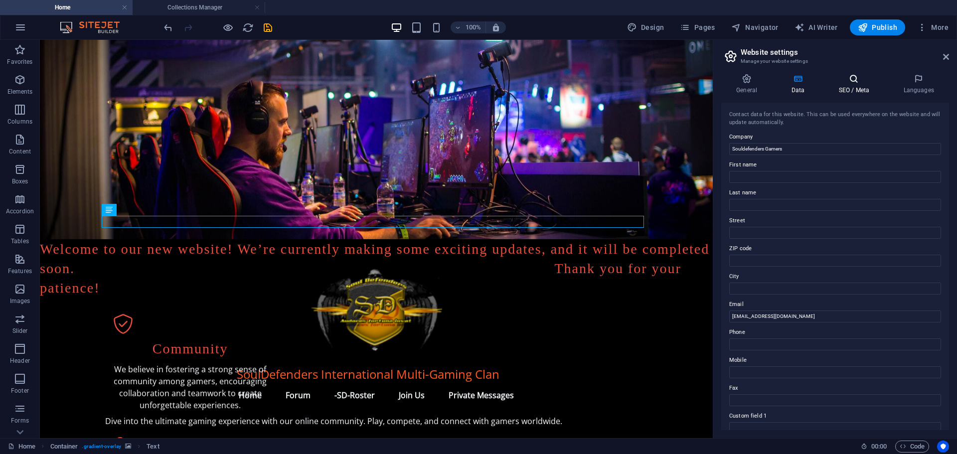
click at [857, 77] on icon at bounding box center [853, 79] width 61 height 10
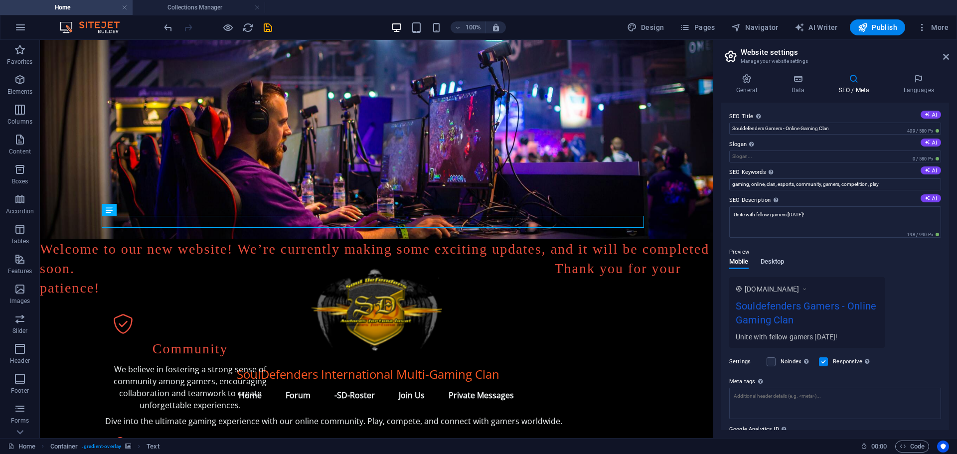
click at [774, 261] on span "Desktop" at bounding box center [772, 263] width 24 height 14
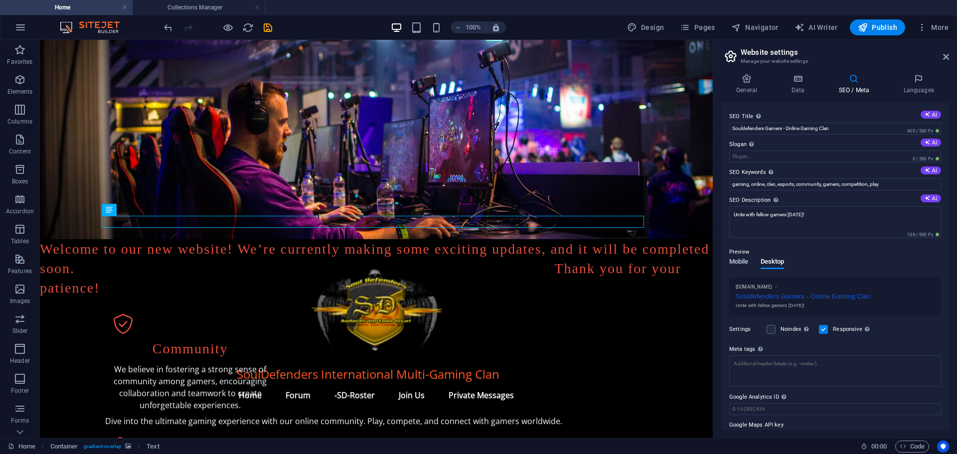
click at [734, 261] on span "Mobile" at bounding box center [738, 263] width 19 height 14
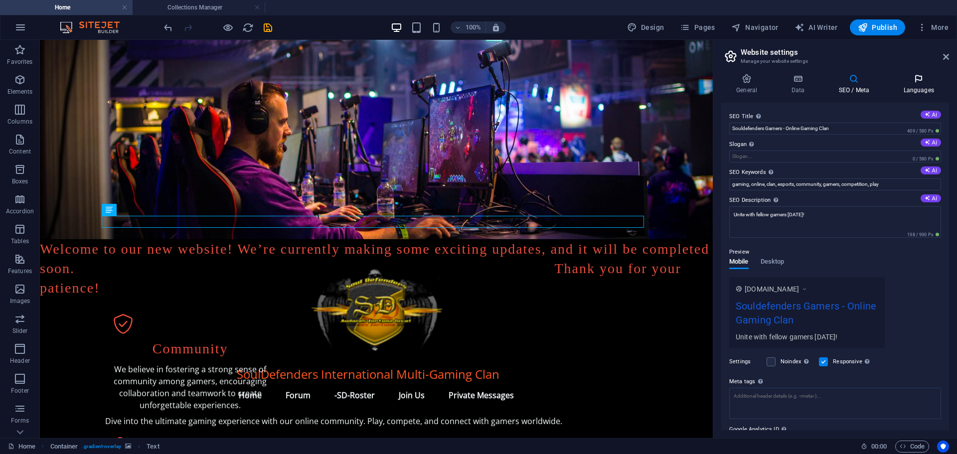
click at [913, 82] on icon at bounding box center [918, 79] width 61 height 10
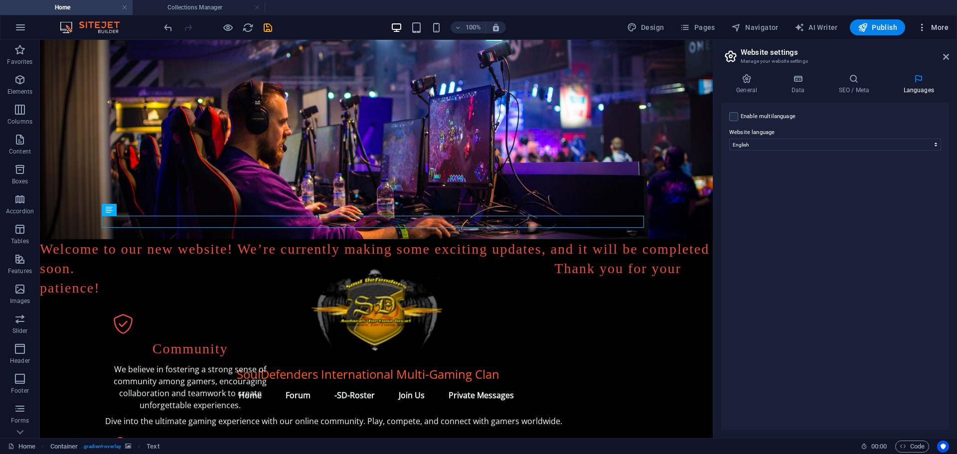
click at [938, 26] on span "More" at bounding box center [932, 27] width 31 height 10
click at [896, 75] on h6 "SEO Settings" at bounding box center [911, 77] width 59 height 12
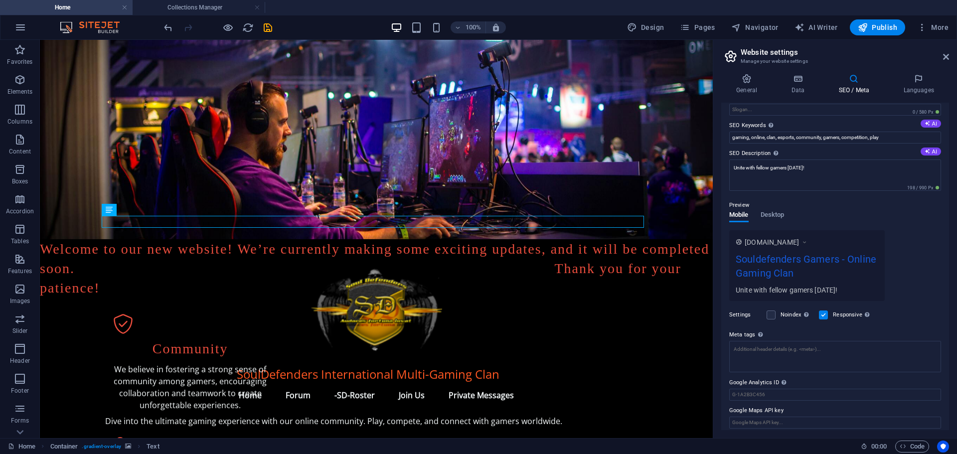
scroll to position [53, 0]
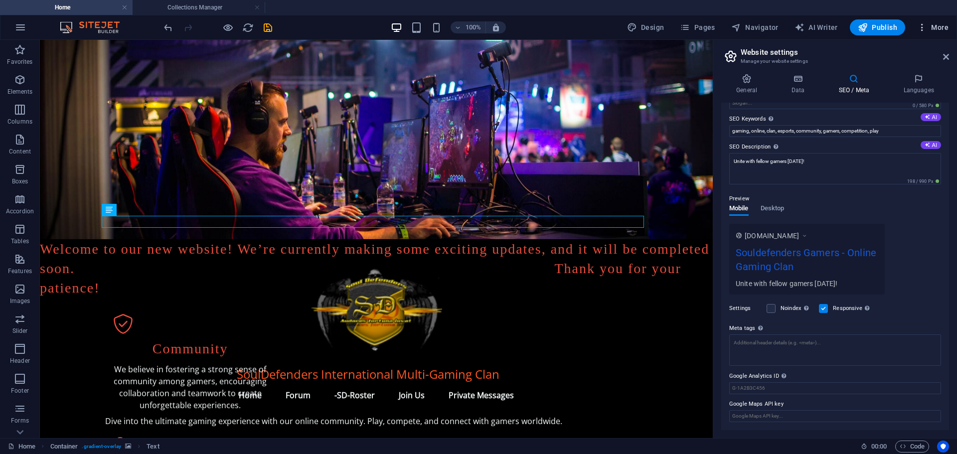
click at [940, 27] on span "More" at bounding box center [932, 27] width 31 height 10
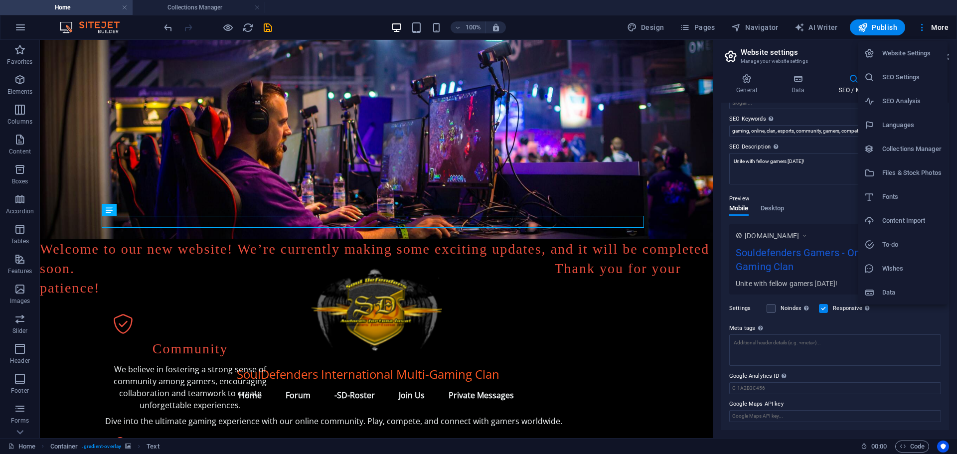
click at [896, 102] on h6 "SEO Analysis" at bounding box center [911, 101] width 59 height 12
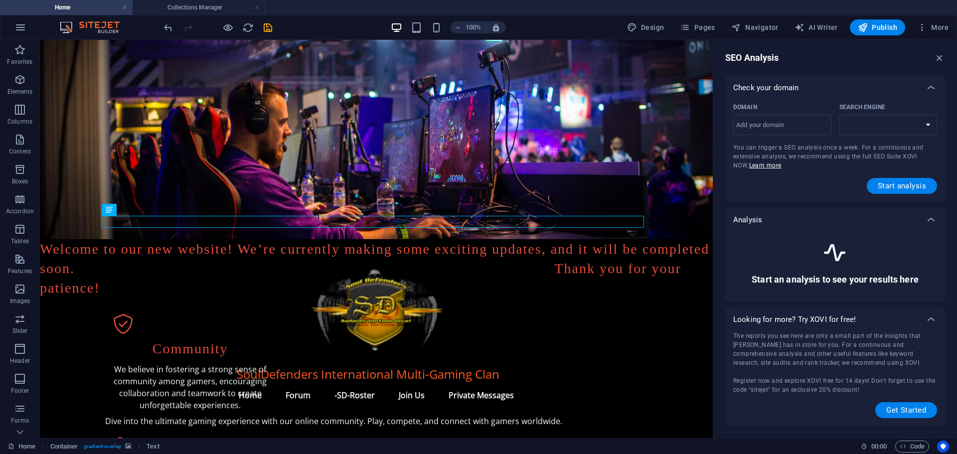
select select "google.com"
click at [760, 27] on span "Navigator" at bounding box center [754, 27] width 47 height 10
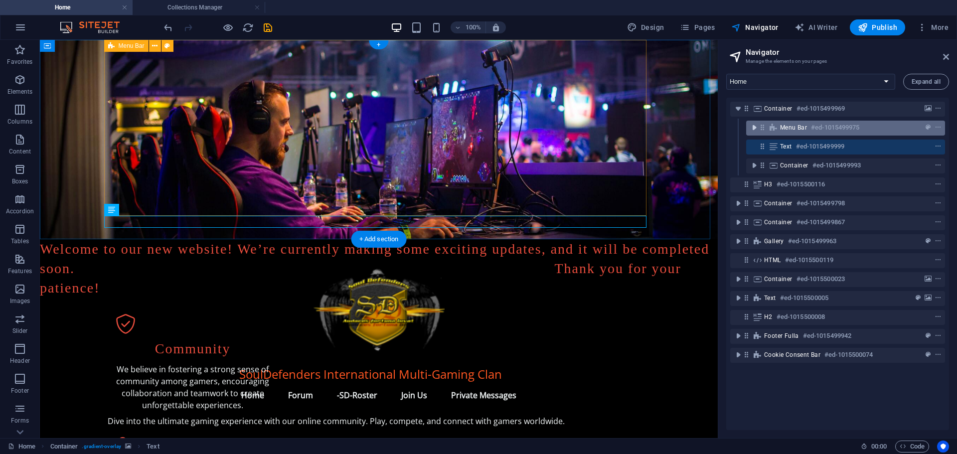
click at [752, 127] on icon "toggle-expand" at bounding box center [754, 128] width 10 height 10
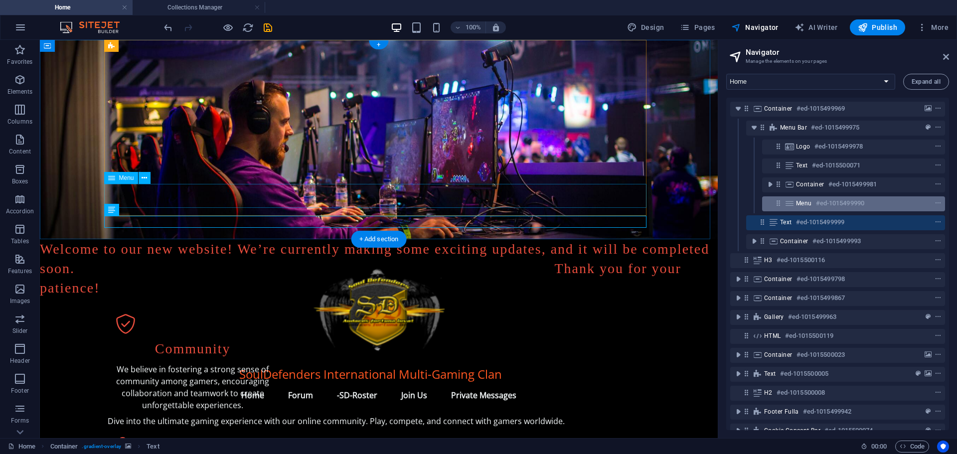
click at [777, 205] on icon at bounding box center [778, 203] width 8 height 8
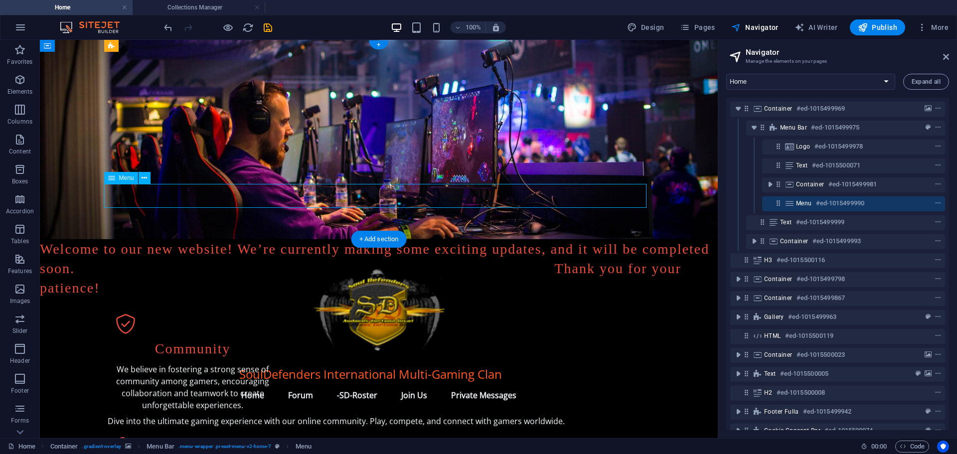
click at [786, 204] on icon at bounding box center [789, 203] width 11 height 8
click at [791, 202] on icon at bounding box center [789, 203] width 11 height 8
click at [804, 200] on span "Menu" at bounding box center [804, 203] width 16 height 8
select select
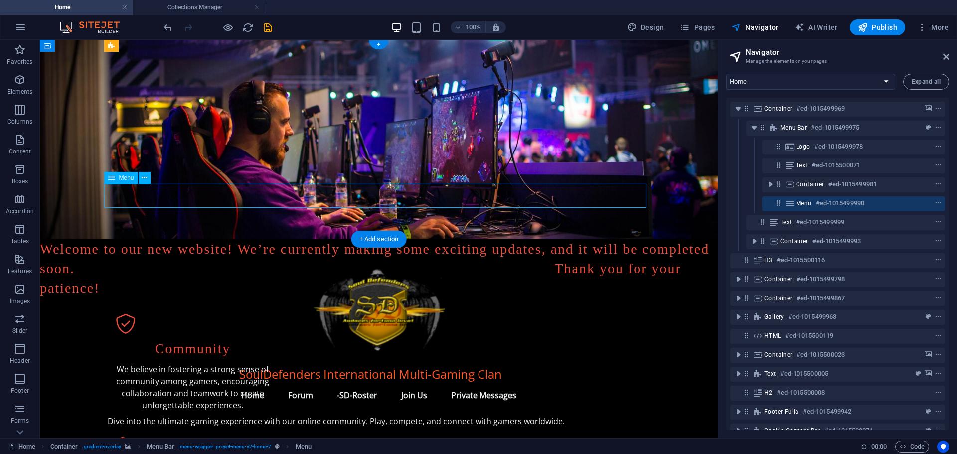
select select
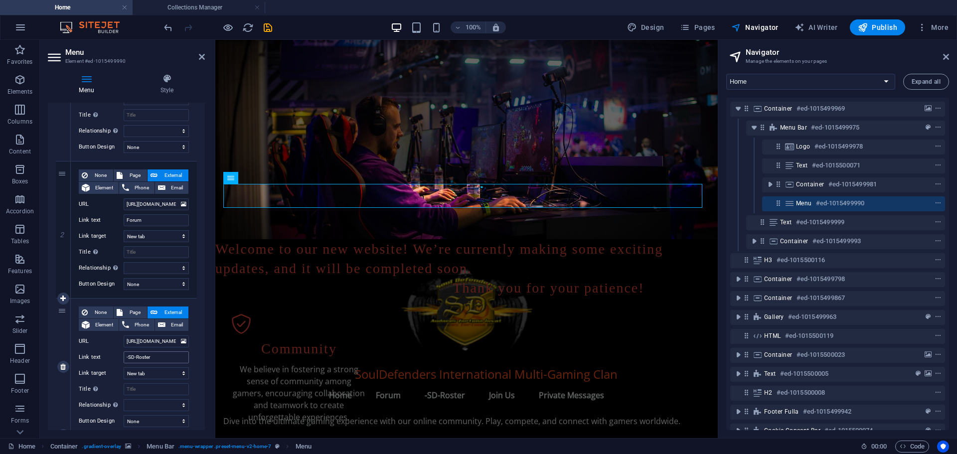
scroll to position [199, 0]
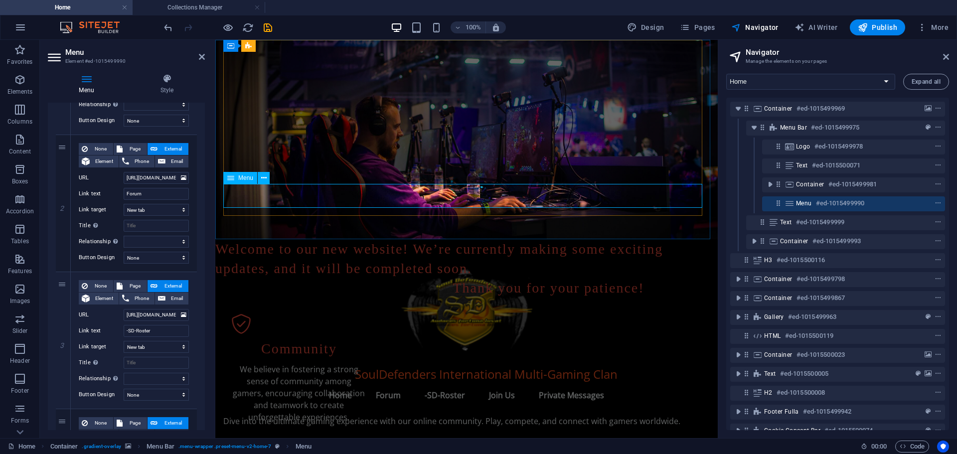
click at [450, 383] on nav "Home Forum -SD-Roster Join Us Private Messages" at bounding box center [466, 395] width 486 height 24
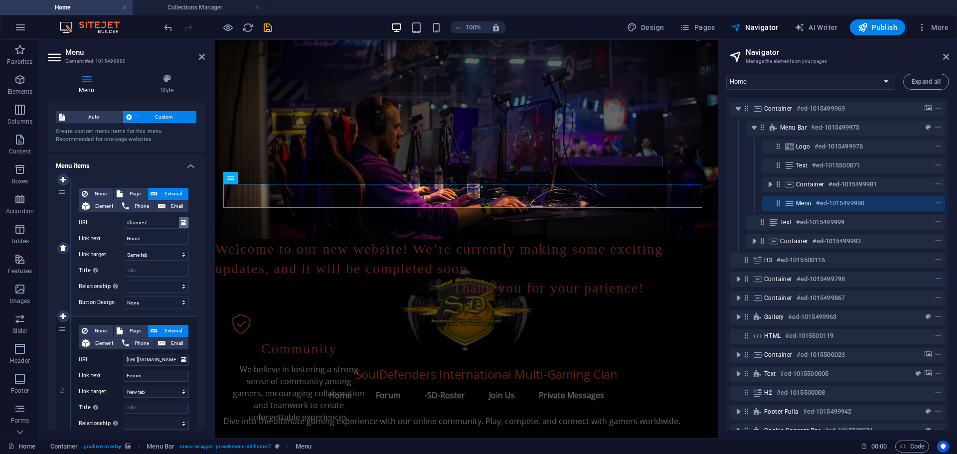
scroll to position [0, 0]
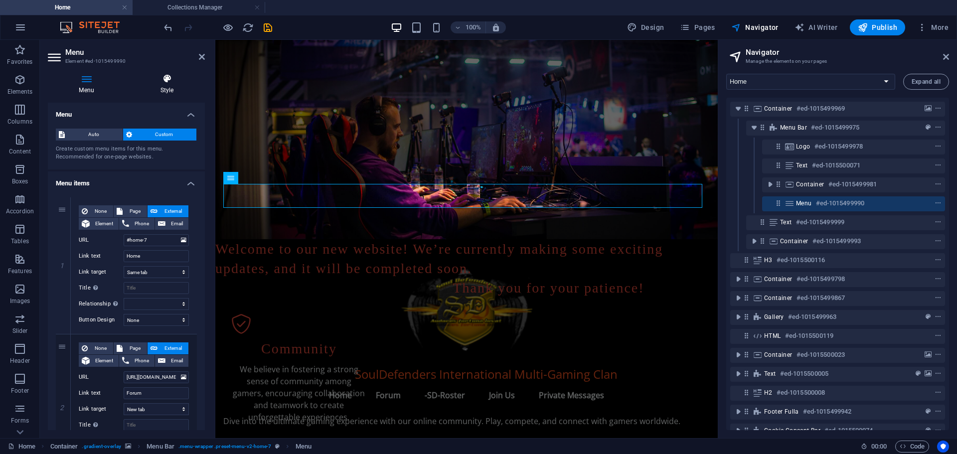
click at [170, 80] on icon at bounding box center [167, 79] width 76 height 10
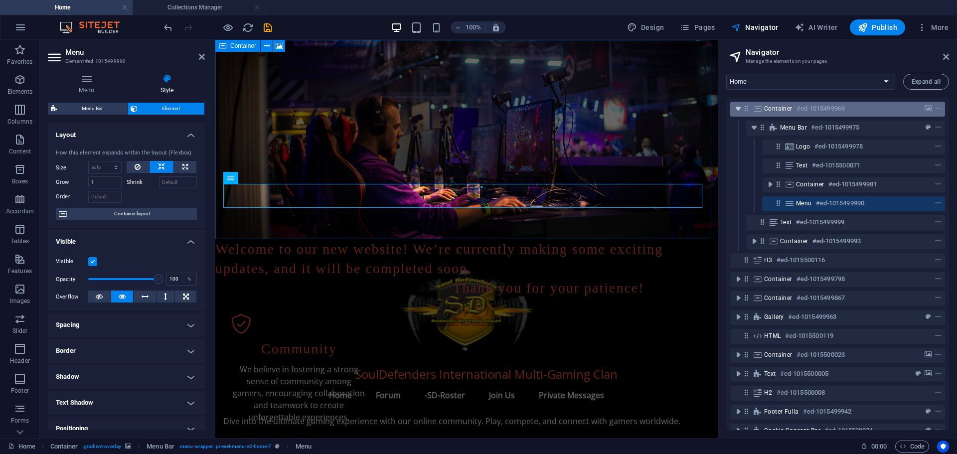
click at [739, 109] on icon "toggle-expand" at bounding box center [738, 109] width 10 height 10
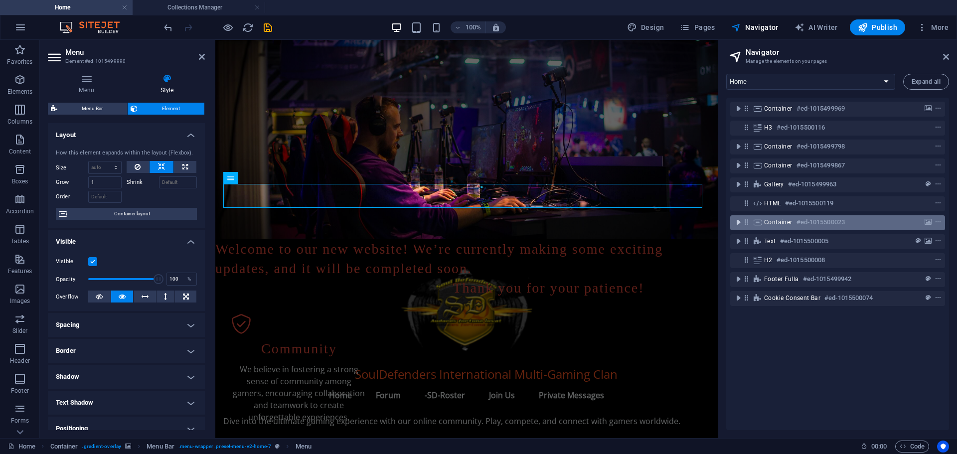
click at [739, 220] on icon "toggle-expand" at bounding box center [738, 222] width 10 height 10
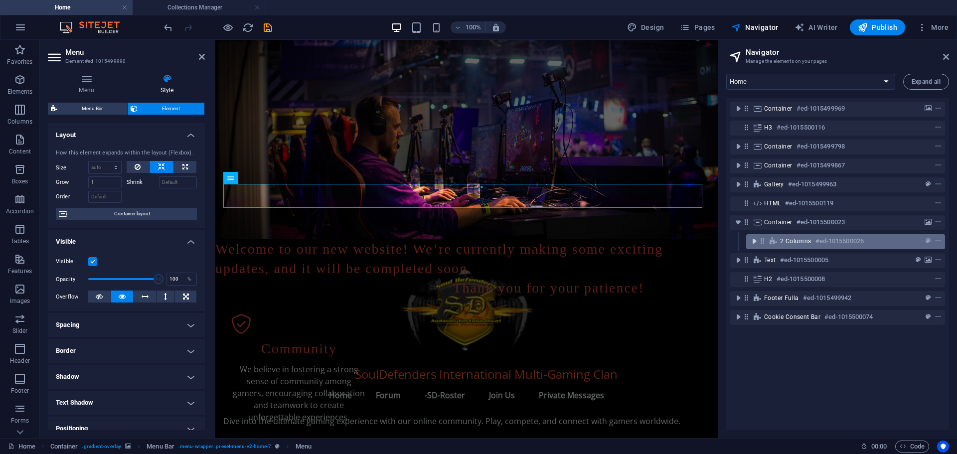
click at [756, 243] on icon "toggle-expand" at bounding box center [754, 241] width 10 height 10
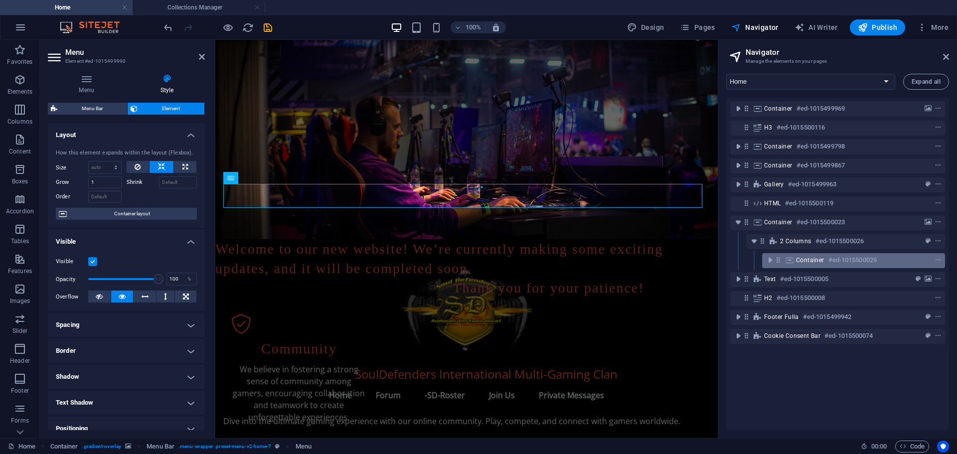
click at [783, 257] on div "Container #ed-1015500029" at bounding box center [853, 260] width 183 height 15
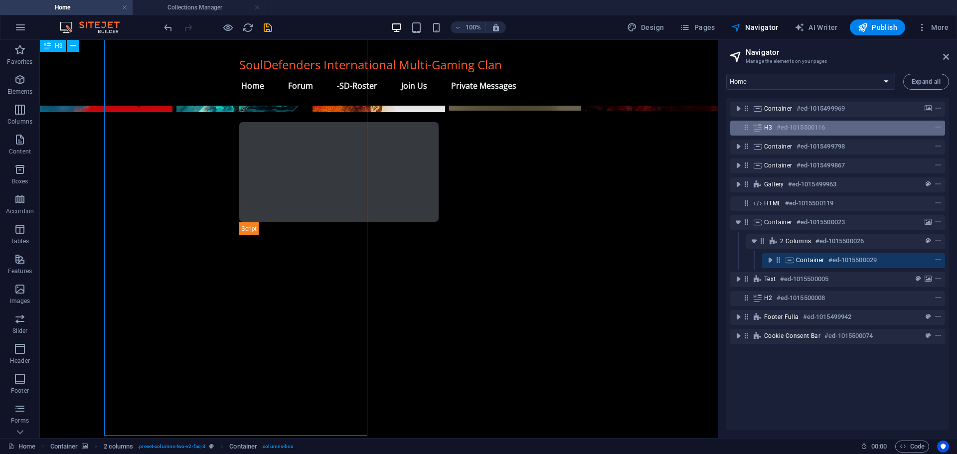
click at [740, 131] on div "H3 #ed-1015500116" at bounding box center [837, 128] width 215 height 15
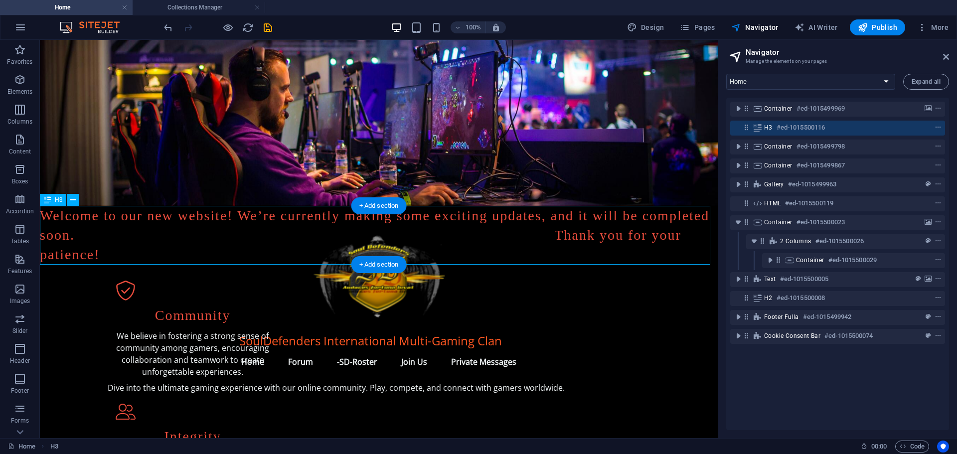
click at [740, 131] on div "H3 #ed-1015500116" at bounding box center [837, 128] width 215 height 15
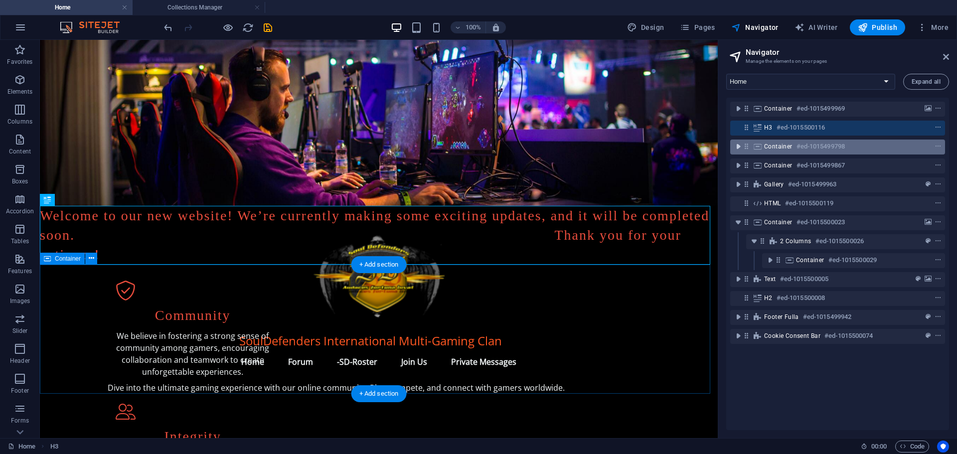
click at [739, 149] on icon "toggle-expand" at bounding box center [738, 147] width 10 height 10
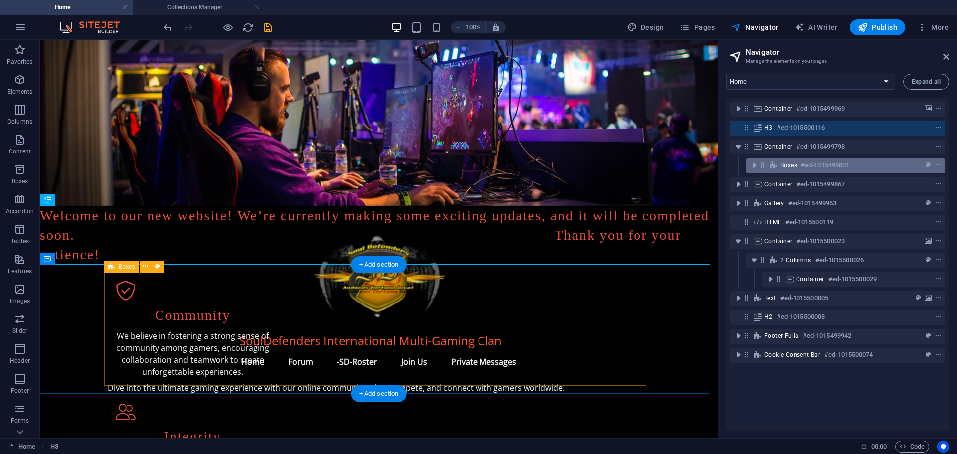
click at [774, 162] on icon at bounding box center [773, 165] width 11 height 8
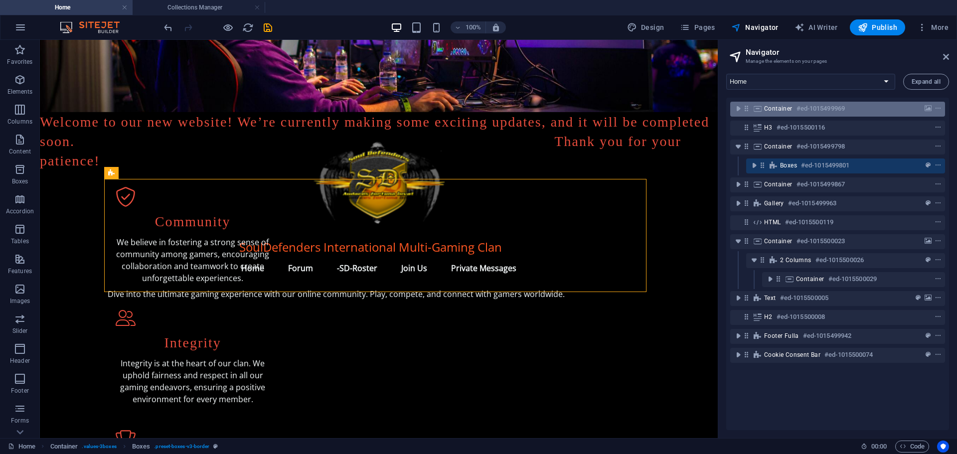
click at [743, 116] on div "Container #ed-1015499969" at bounding box center [837, 109] width 215 height 15
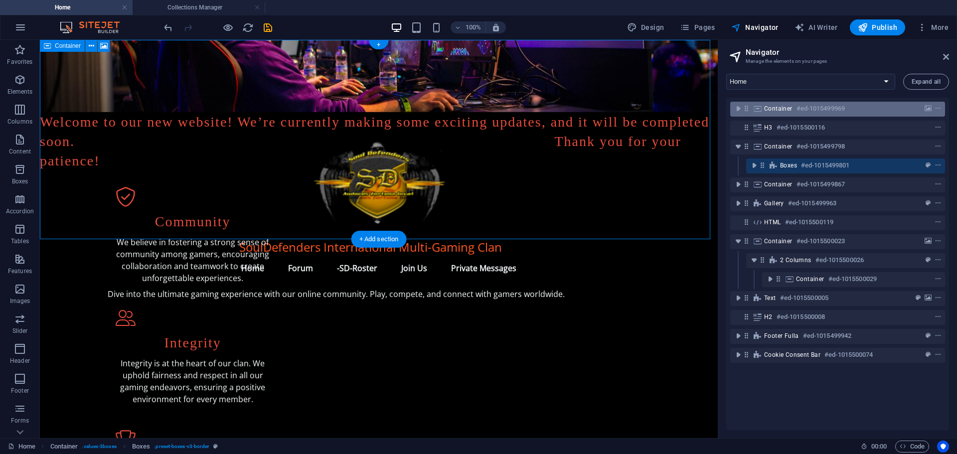
scroll to position [0, 0]
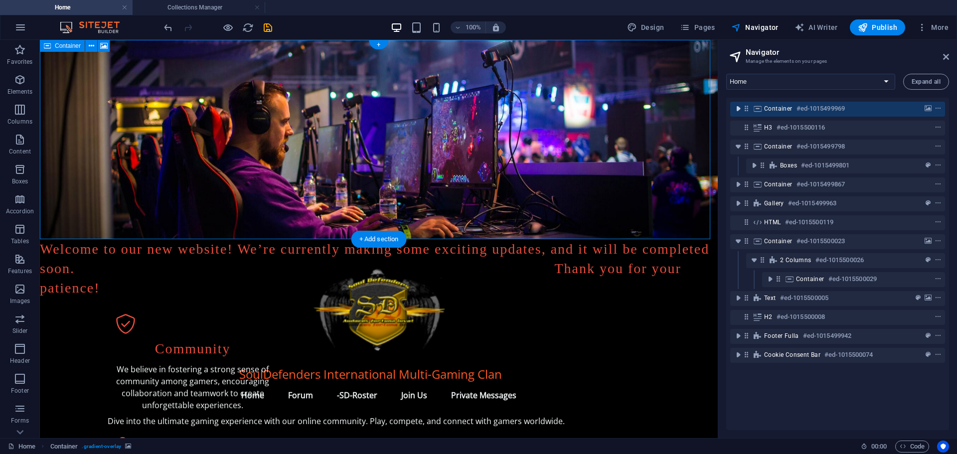
click at [738, 112] on icon "toggle-expand" at bounding box center [738, 109] width 10 height 10
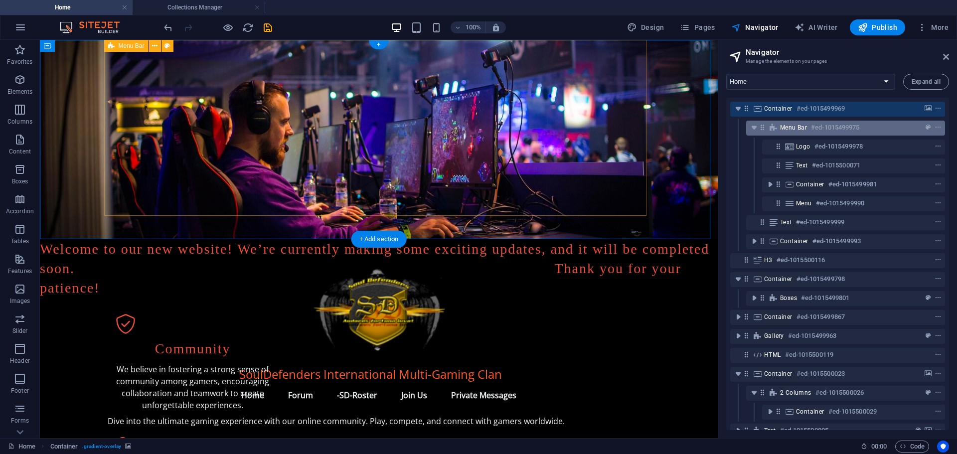
click at [776, 129] on icon at bounding box center [773, 128] width 11 height 8
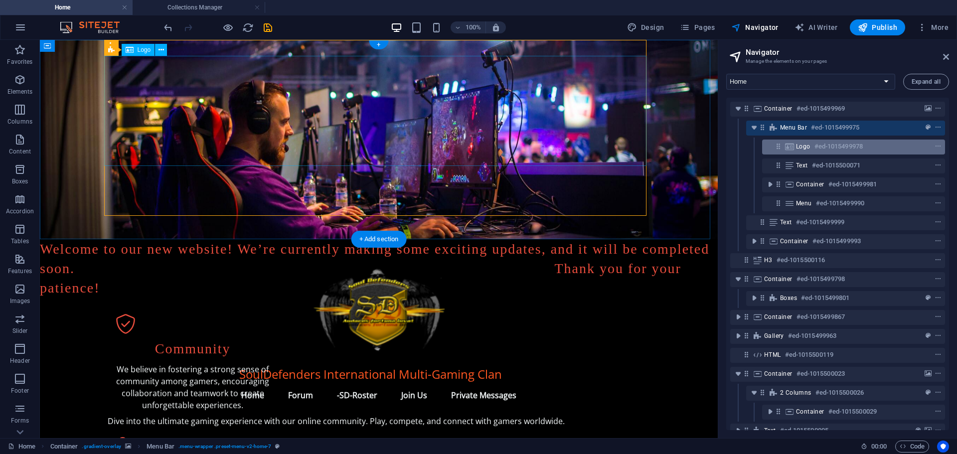
click at [779, 146] on icon at bounding box center [778, 146] width 8 height 8
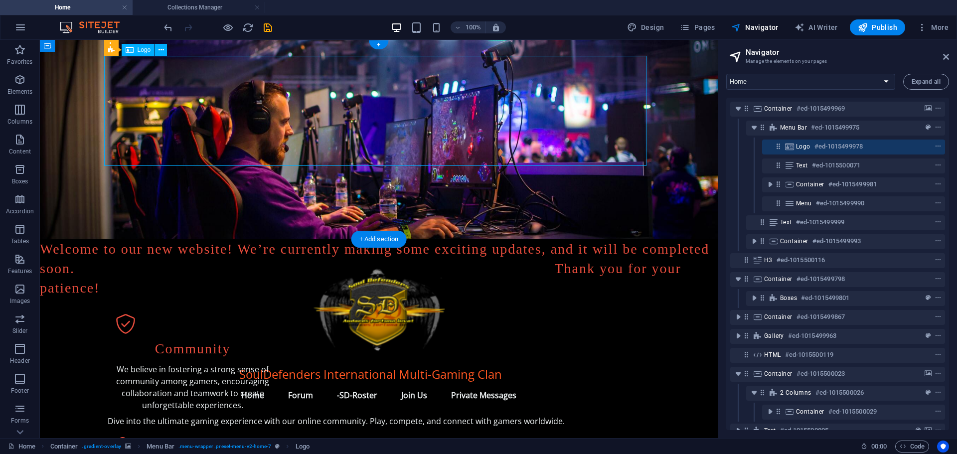
click at [805, 149] on span "Logo" at bounding box center [803, 146] width 14 height 8
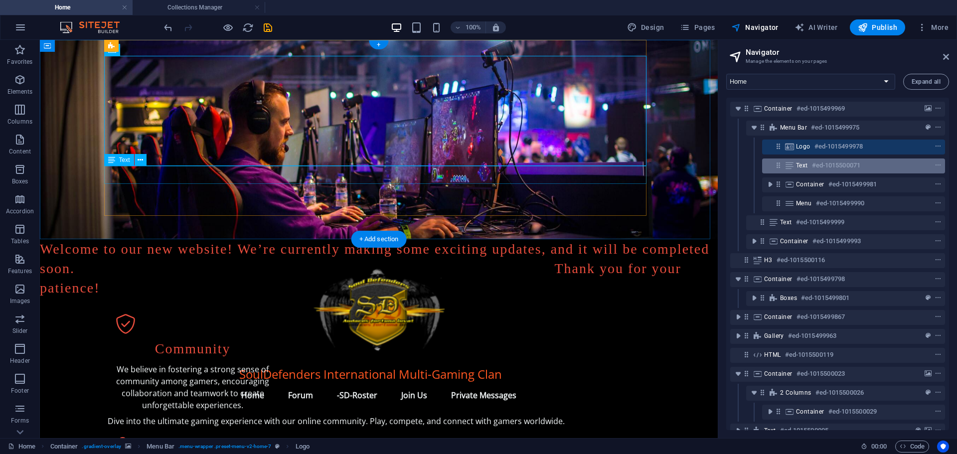
click at [806, 166] on span "Text" at bounding box center [802, 165] width 12 height 8
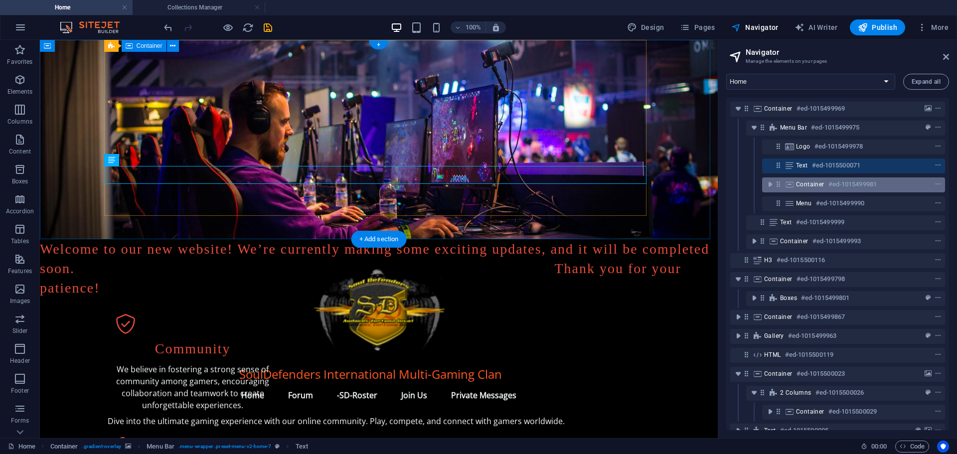
click at [809, 186] on span "Container" at bounding box center [810, 184] width 28 height 8
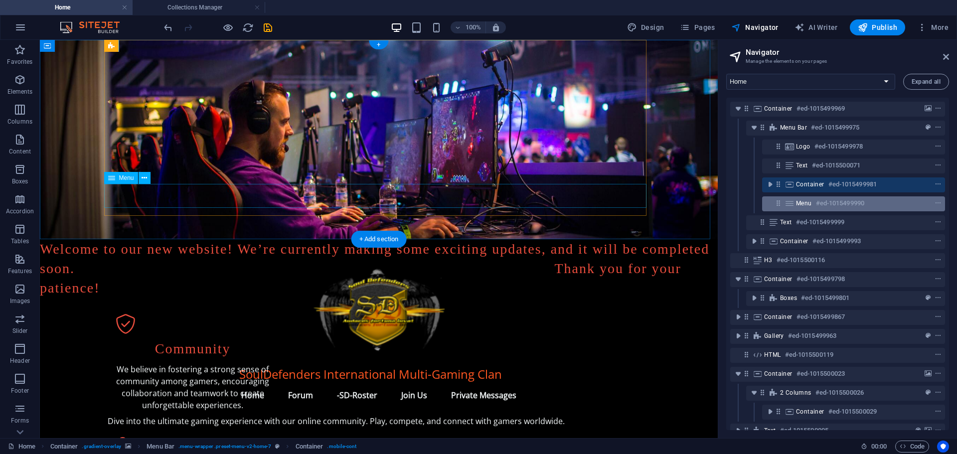
click at [807, 205] on span "Menu" at bounding box center [804, 203] width 16 height 8
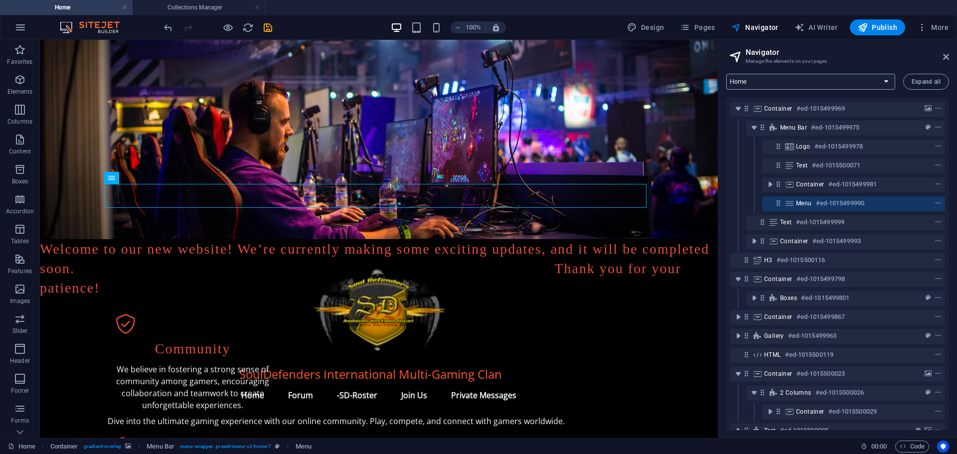
click at [789, 84] on select "Home -SD-Roster New page Legal Notice Privacy New Collection: Single Page Layou…" at bounding box center [810, 82] width 169 height 16
select select "18251681-en"
click at [726, 74] on select "Home -SD-Roster New page Legal Notice Privacy New Collection: Single Page Layou…" at bounding box center [810, 82] width 169 height 16
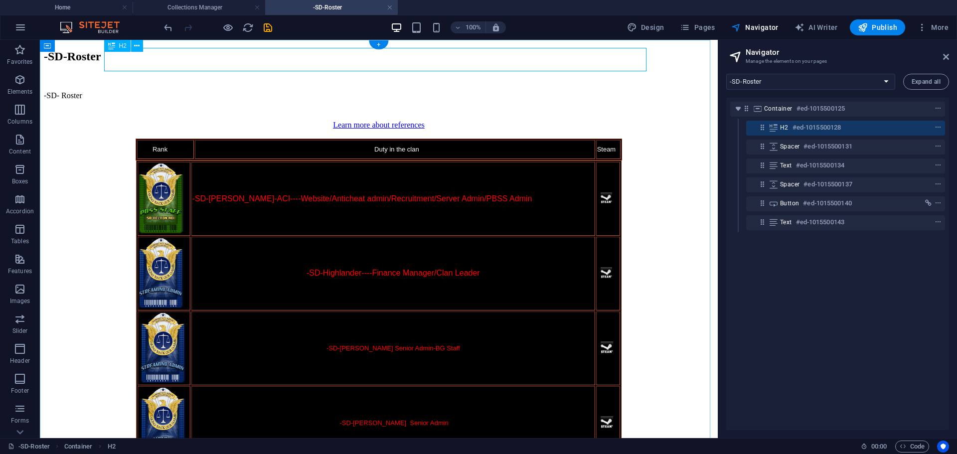
click at [763, 130] on icon at bounding box center [762, 127] width 8 height 8
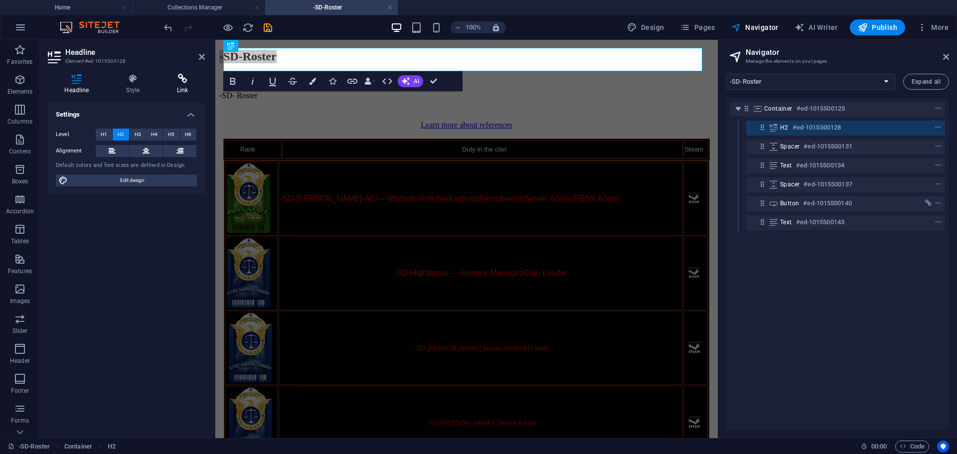
click at [180, 77] on icon at bounding box center [182, 79] width 44 height 10
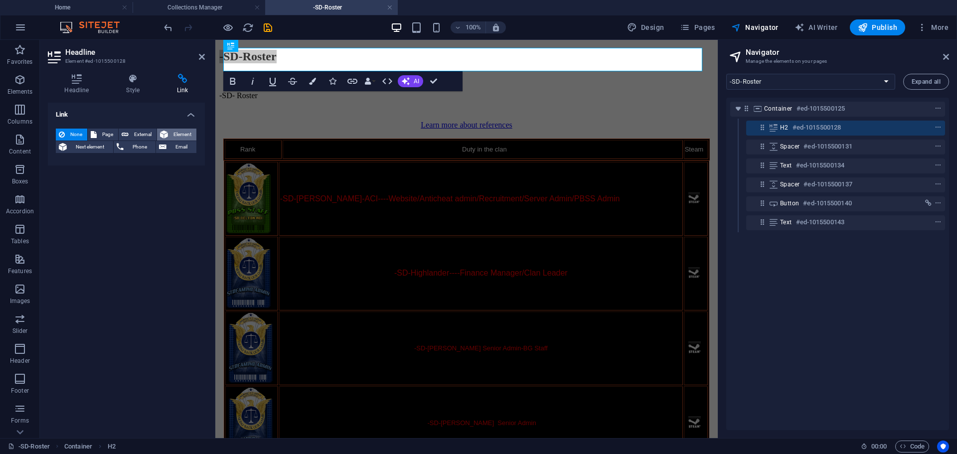
click at [175, 135] on span "Element" at bounding box center [182, 135] width 22 height 12
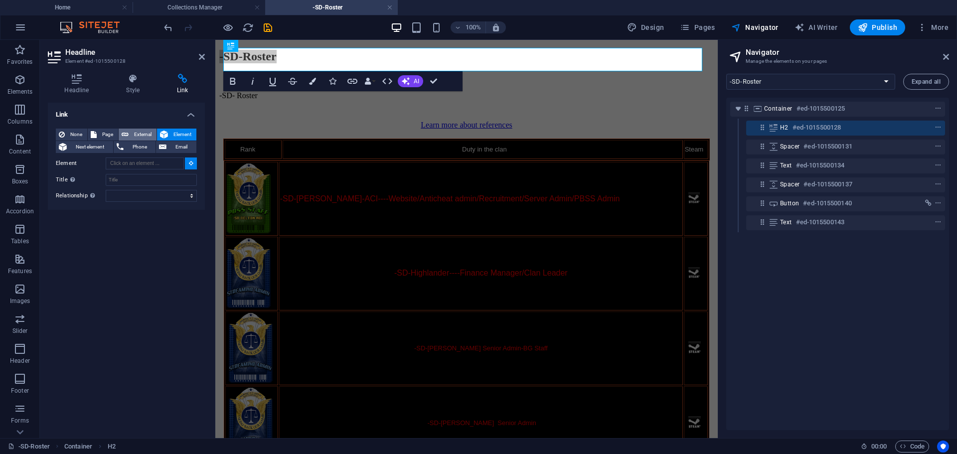
click at [139, 133] on span "External" at bounding box center [143, 135] width 22 height 12
select select "blank"
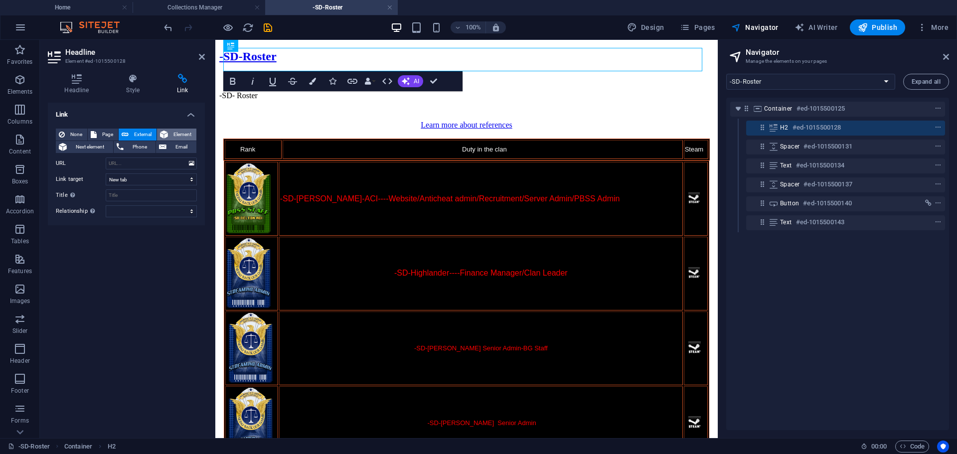
click at [169, 132] on button "Element" at bounding box center [176, 135] width 39 height 12
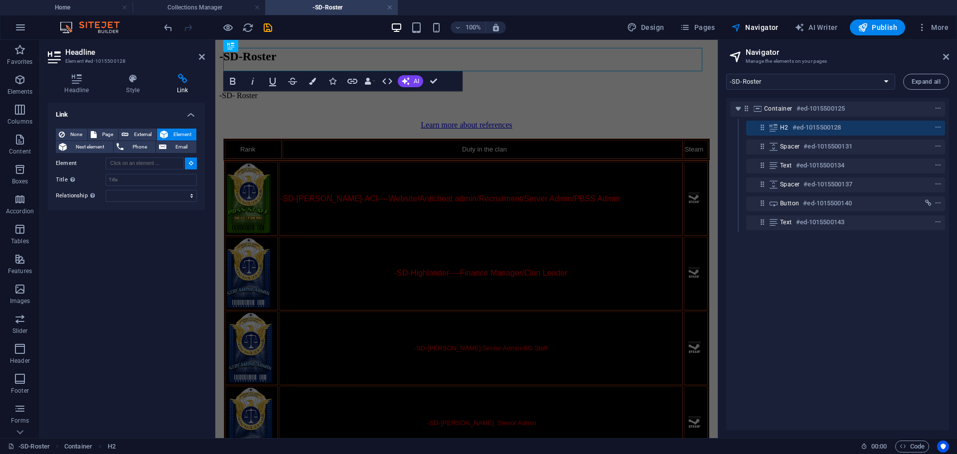
click at [191, 163] on icon at bounding box center [191, 162] width 4 height 5
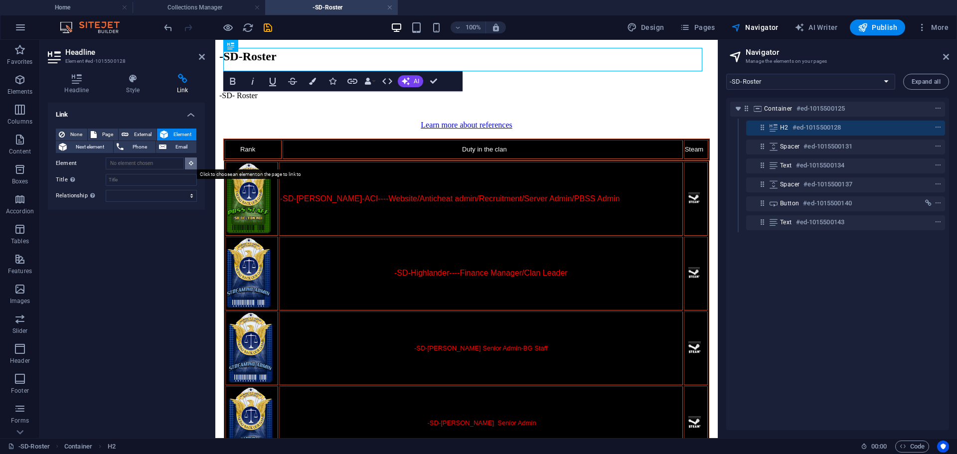
click at [191, 163] on icon at bounding box center [191, 162] width 4 height 5
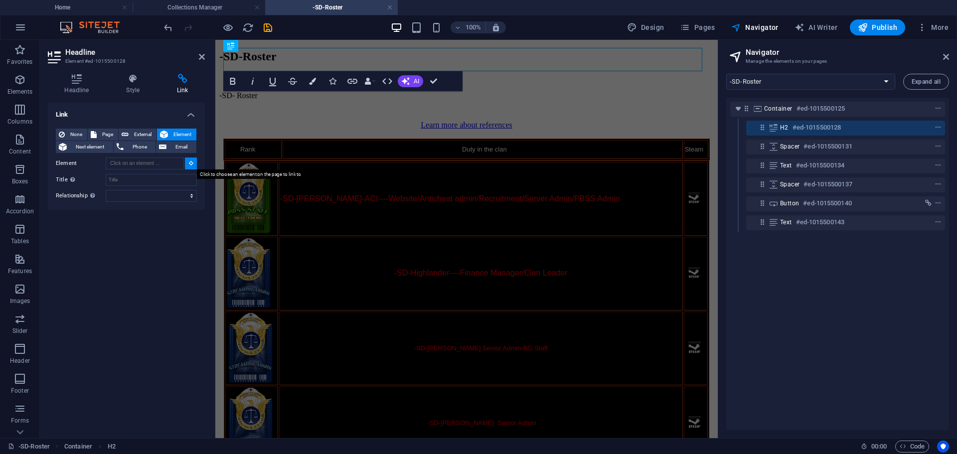
click at [191, 160] on button at bounding box center [191, 163] width 12 height 12
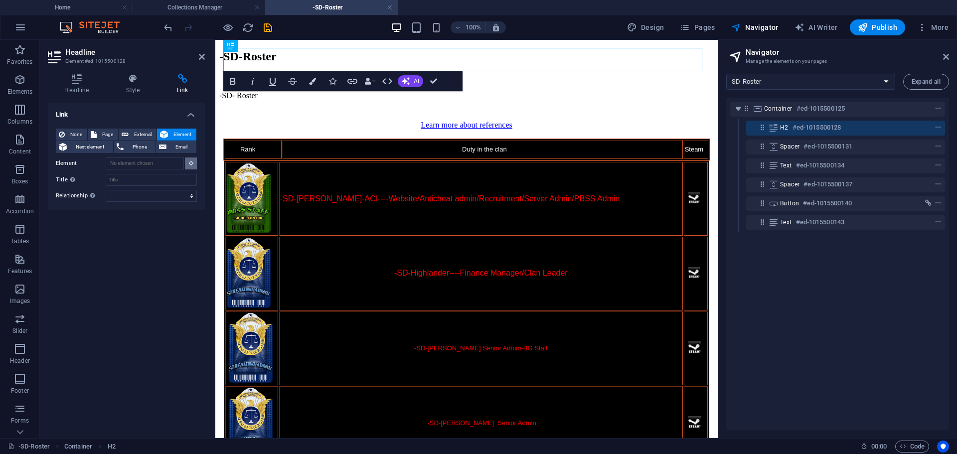
click at [191, 160] on button at bounding box center [191, 163] width 12 height 12
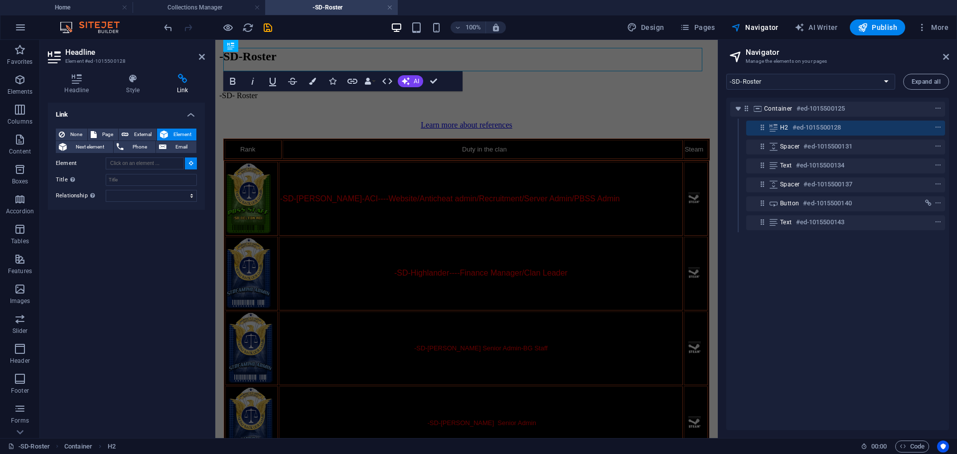
click at [191, 160] on button at bounding box center [191, 163] width 12 height 12
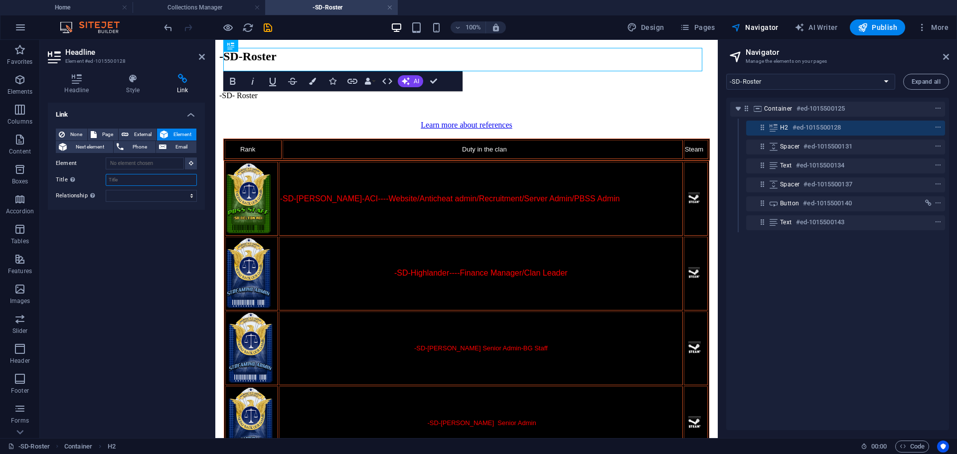
click at [125, 182] on input "Title Additional link description, should not be the same as the link text. The…" at bounding box center [151, 180] width 91 height 12
click at [79, 133] on span "None" at bounding box center [76, 135] width 16 height 12
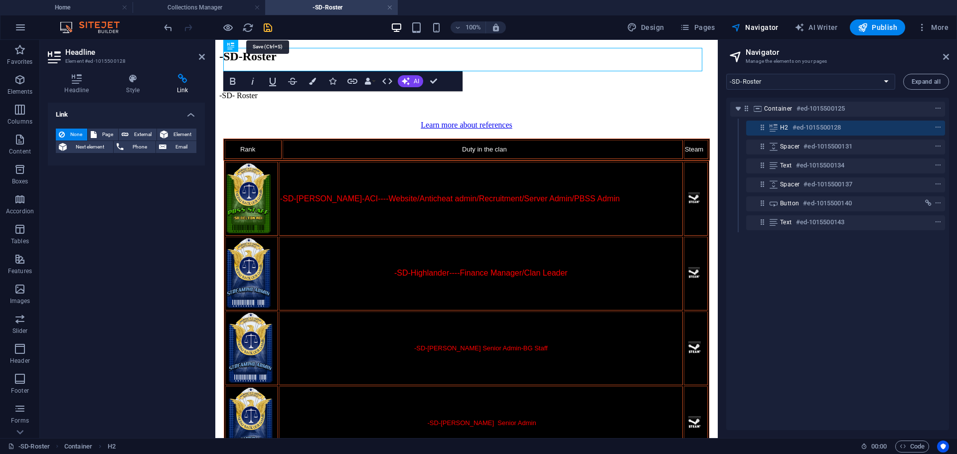
click at [268, 23] on icon "save" at bounding box center [267, 27] width 11 height 11
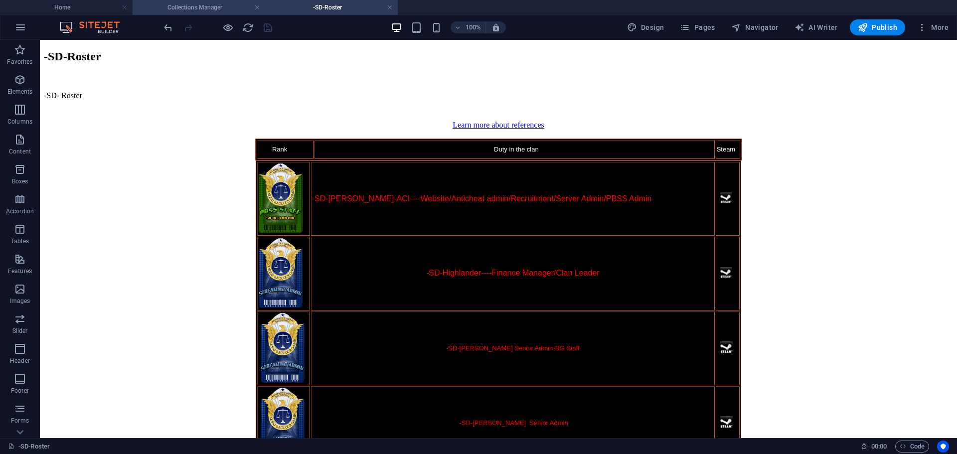
click at [216, 8] on h4 "Collections Manager" at bounding box center [199, 7] width 133 height 11
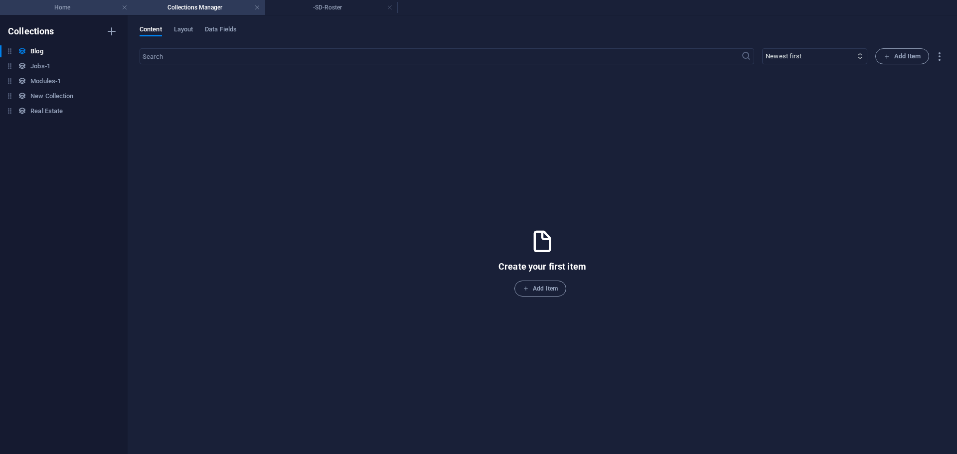
click at [72, 5] on h4 "Home" at bounding box center [66, 7] width 133 height 11
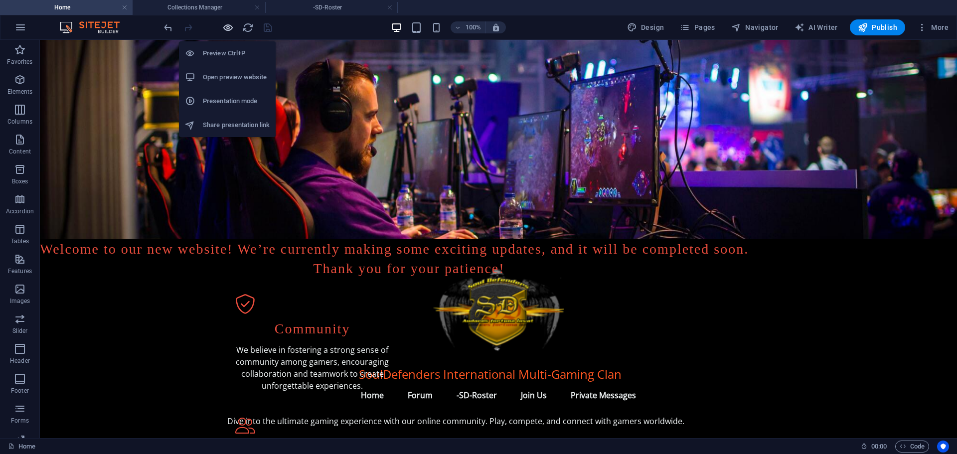
click at [232, 22] on icon "button" at bounding box center [227, 27] width 11 height 11
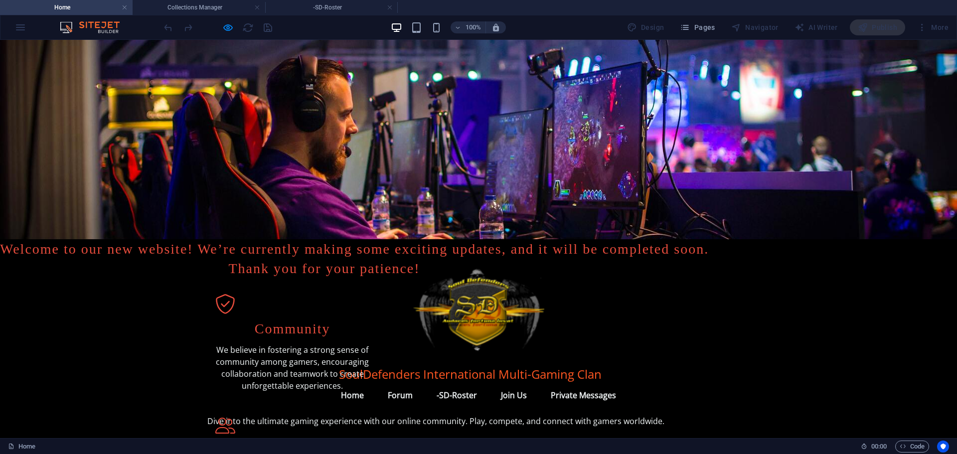
click at [457, 383] on link "-SD-Roster" at bounding box center [456, 395] width 56 height 24
click at [221, 383] on ul "Home Forum -SD-Roster Join Us Private Messages" at bounding box center [478, 395] width 542 height 24
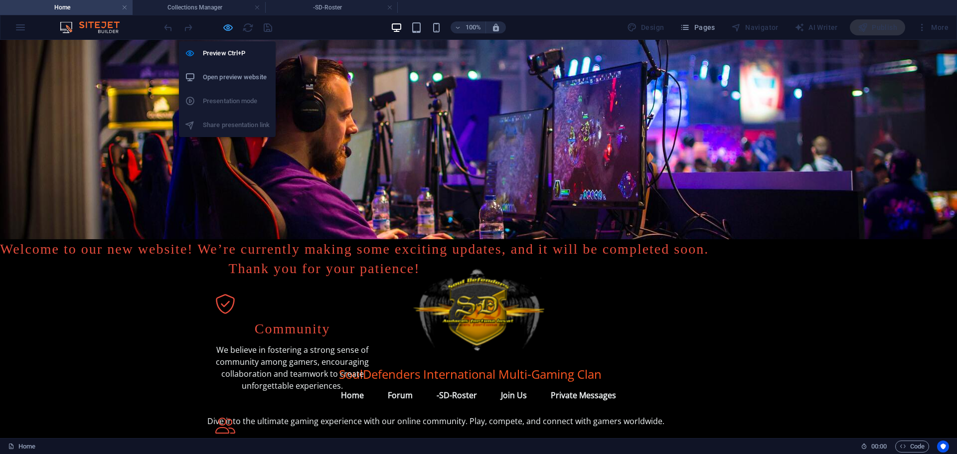
click at [227, 26] on icon "button" at bounding box center [227, 27] width 11 height 11
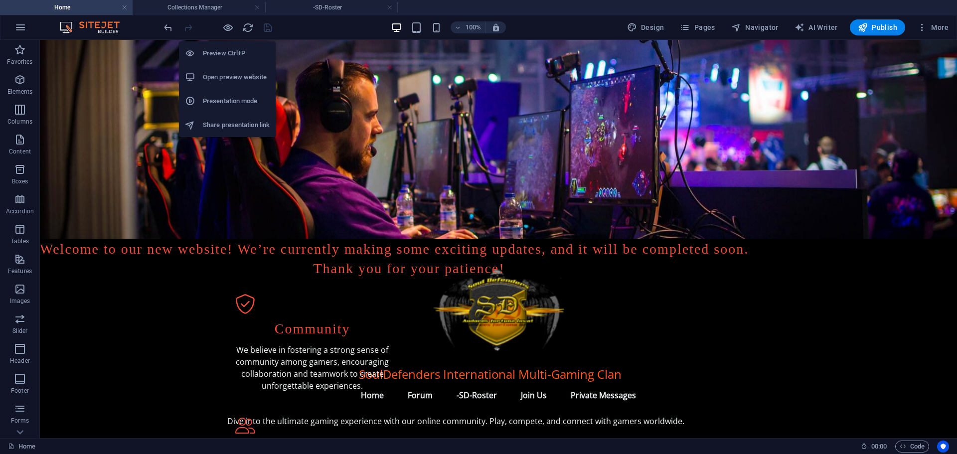
click at [227, 55] on h6 "Preview Ctrl+P" at bounding box center [236, 53] width 67 height 12
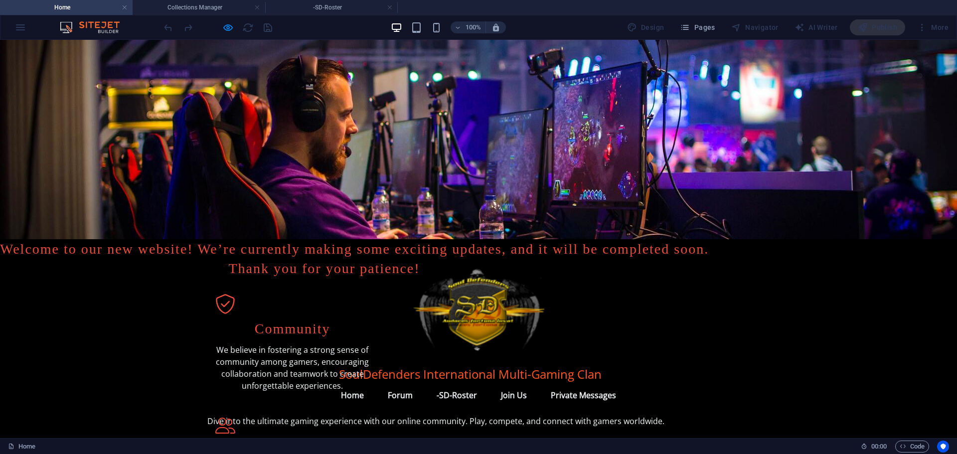
click at [234, 28] on div at bounding box center [218, 27] width 112 height 16
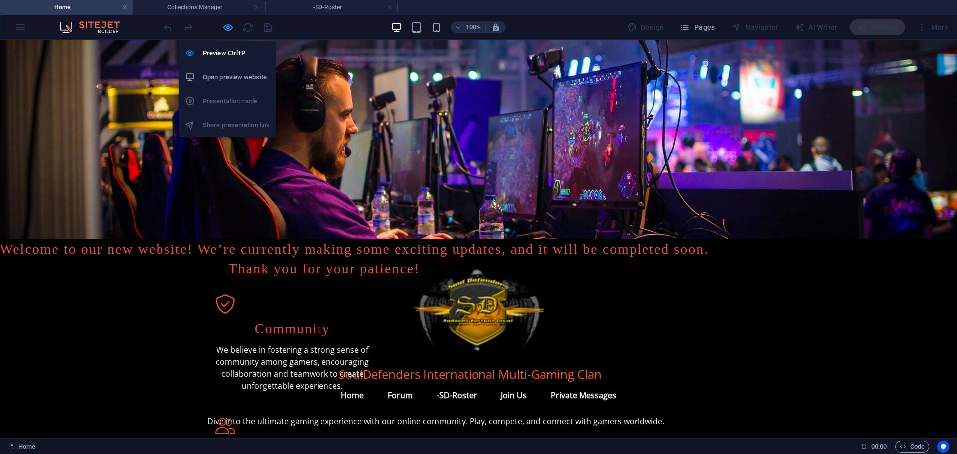
click at [228, 27] on icon "button" at bounding box center [227, 27] width 11 height 11
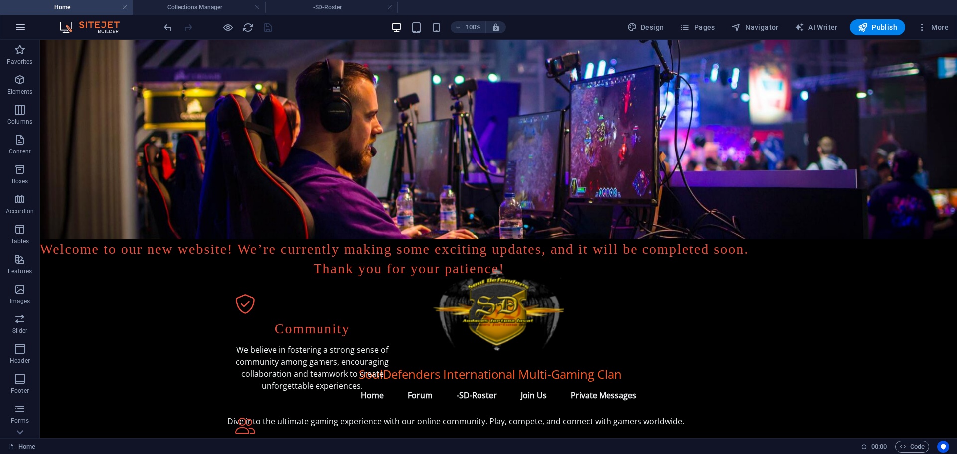
click at [17, 23] on icon "button" at bounding box center [20, 27] width 12 height 12
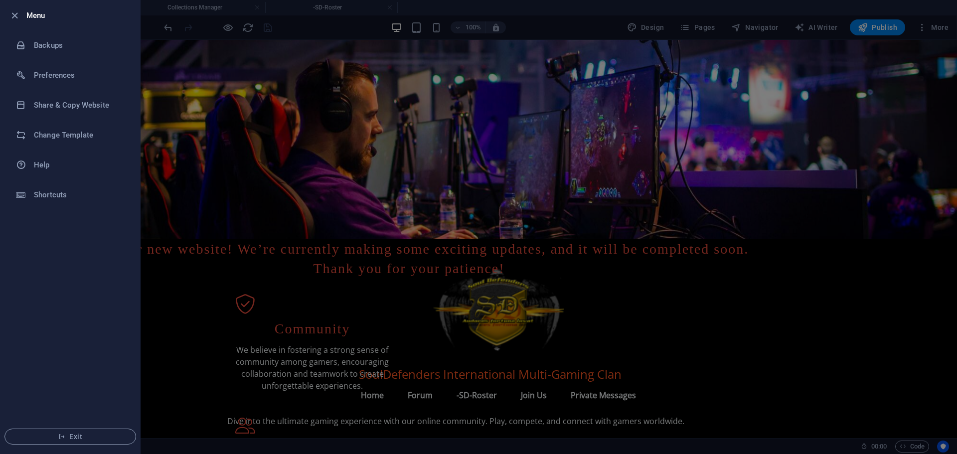
click at [166, 91] on div at bounding box center [478, 227] width 957 height 454
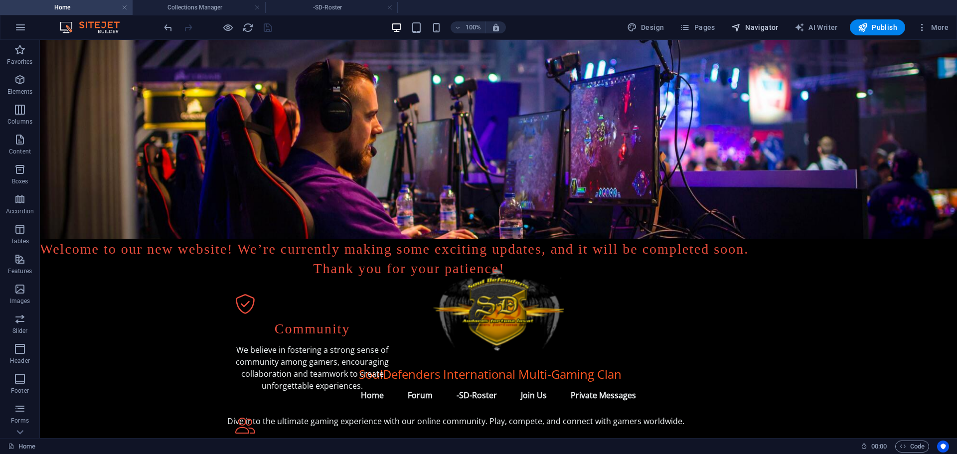
click at [757, 26] on span "Navigator" at bounding box center [754, 27] width 47 height 10
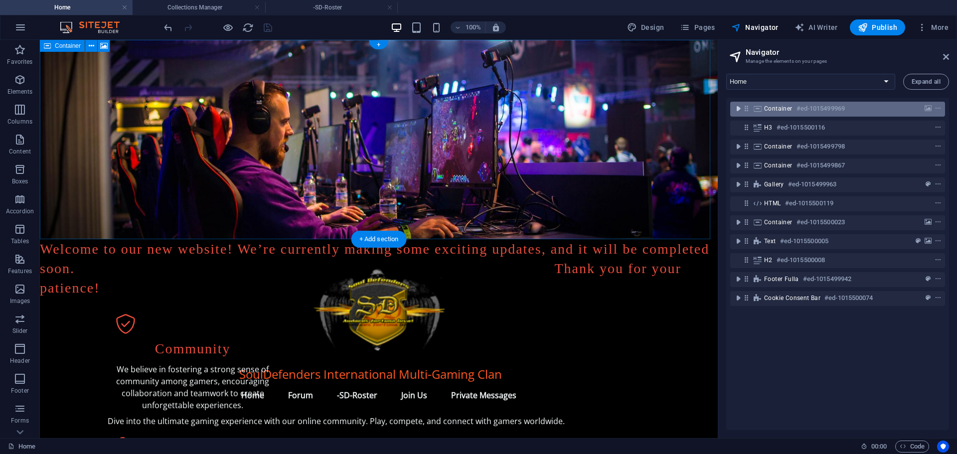
click at [739, 112] on icon "toggle-expand" at bounding box center [738, 109] width 10 height 10
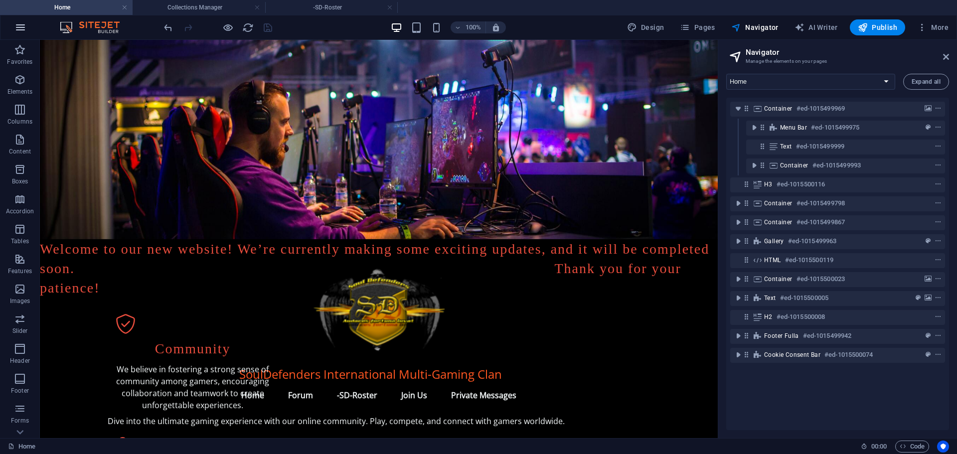
click at [20, 23] on icon "button" at bounding box center [20, 27] width 12 height 12
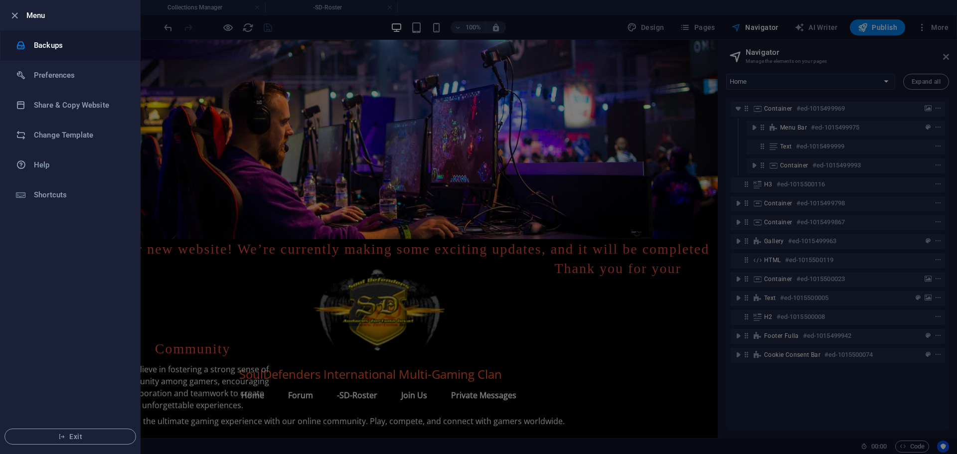
click at [58, 44] on h6 "Backups" at bounding box center [80, 45] width 92 height 12
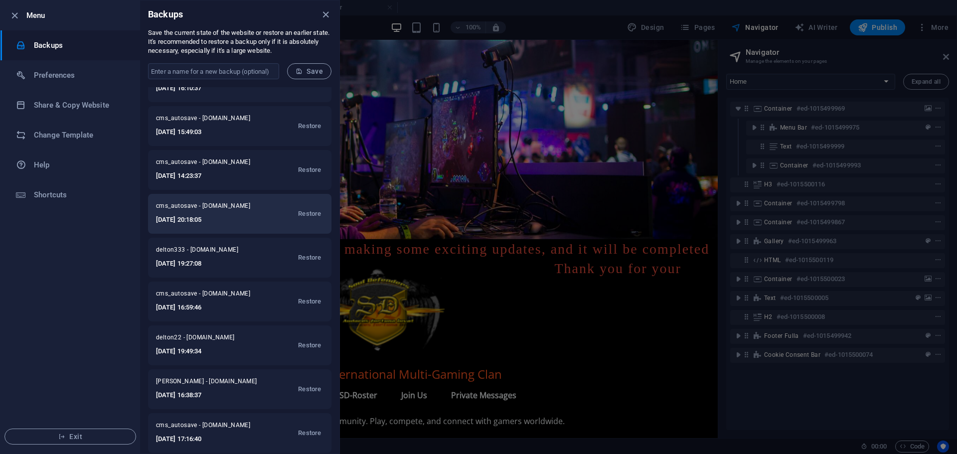
scroll to position [149, 0]
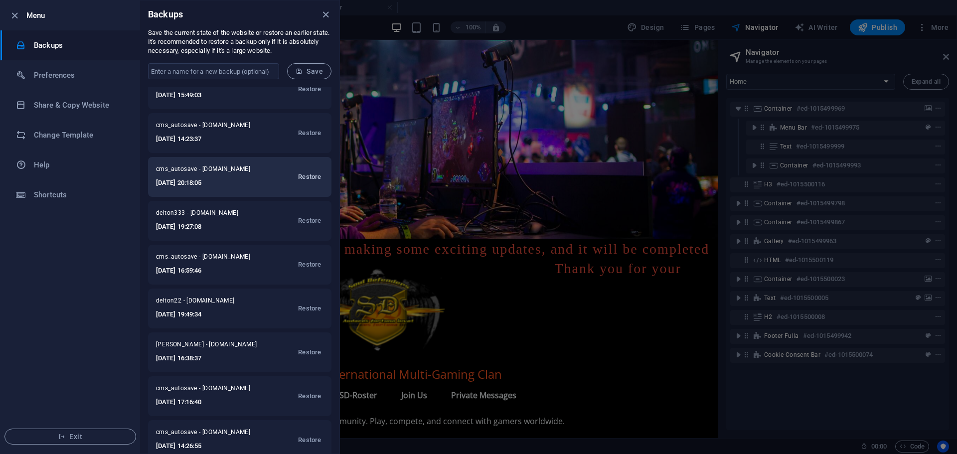
click at [307, 175] on span "Restore" at bounding box center [309, 177] width 23 height 12
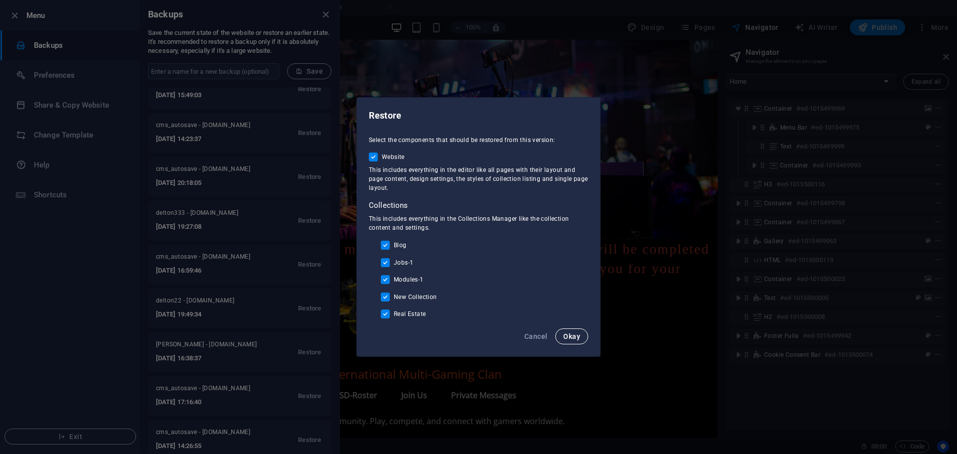
click at [573, 336] on span "Okay" at bounding box center [571, 336] width 17 height 8
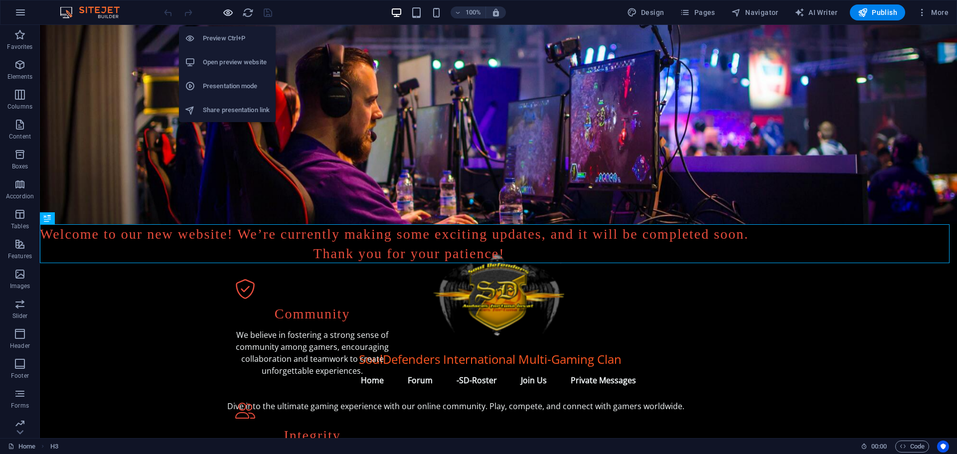
click at [228, 13] on icon "button" at bounding box center [227, 12] width 11 height 11
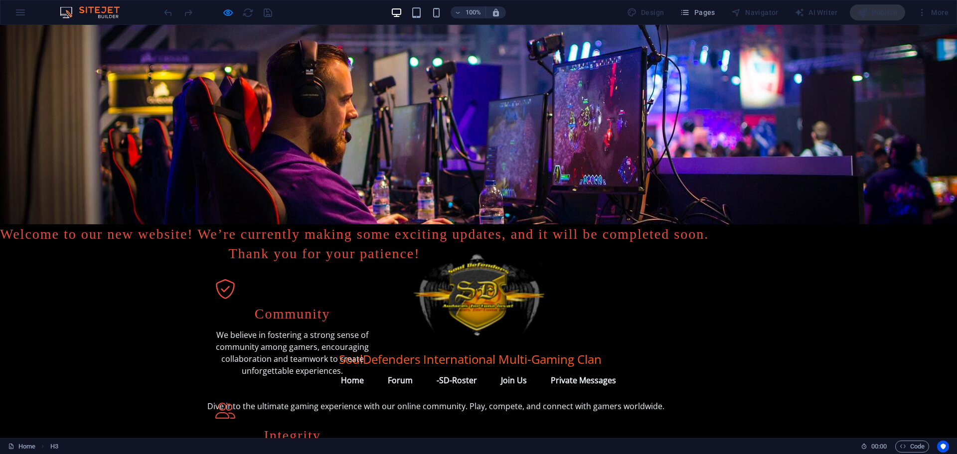
click at [458, 368] on link "-SD-Roster" at bounding box center [456, 380] width 56 height 24
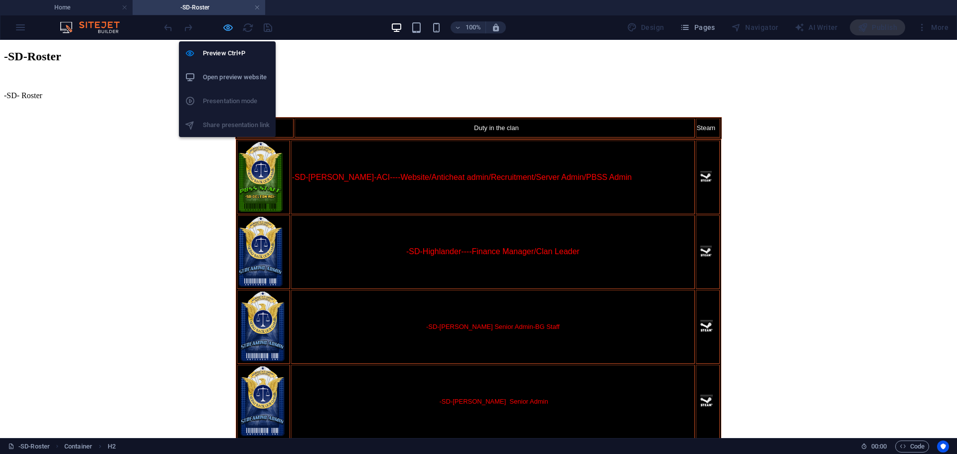
click at [228, 29] on icon "button" at bounding box center [227, 27] width 11 height 11
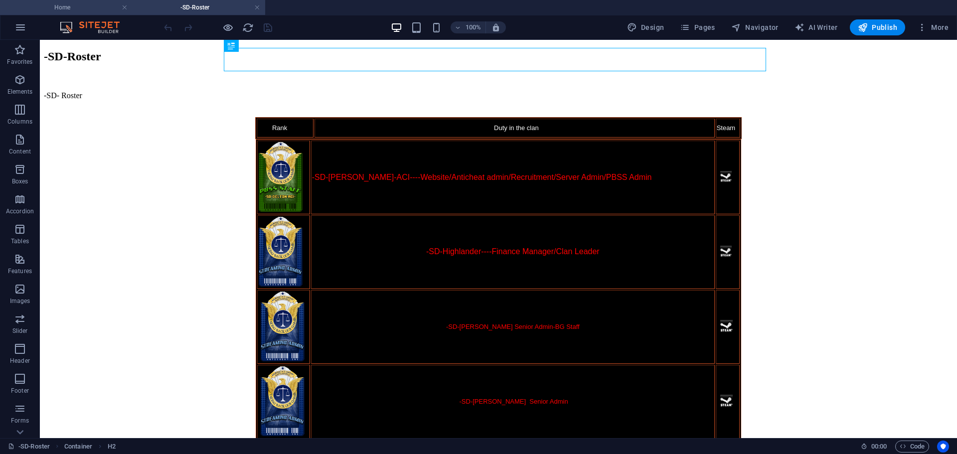
click at [80, 10] on h4 "Home" at bounding box center [66, 7] width 133 height 11
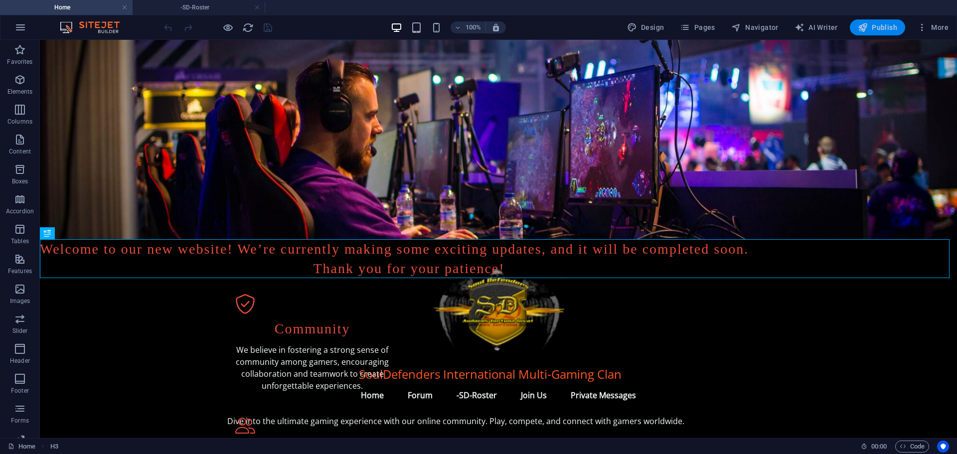
click at [875, 25] on span "Publish" at bounding box center [876, 27] width 39 height 10
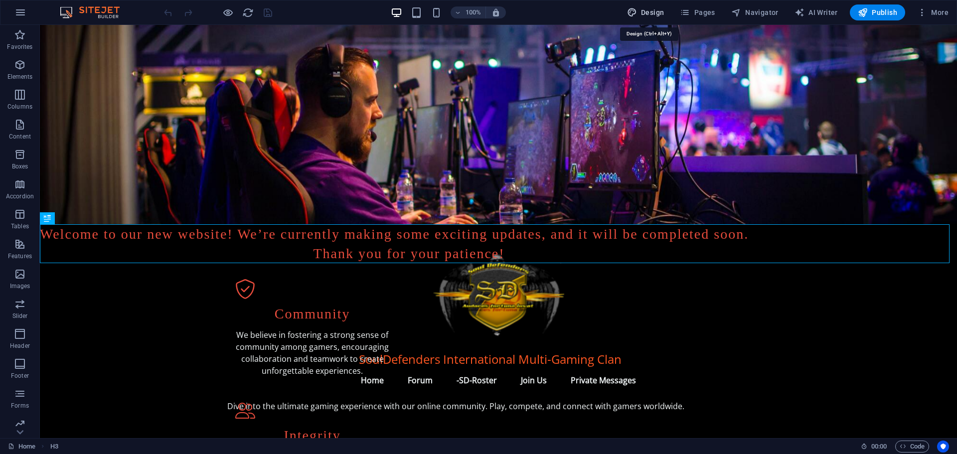
drag, startPoint x: 651, startPoint y: 12, endPoint x: 407, endPoint y: 63, distance: 248.8
click at [651, 12] on span "Design" at bounding box center [645, 12] width 37 height 10
select select "px"
select select "200"
select select "px"
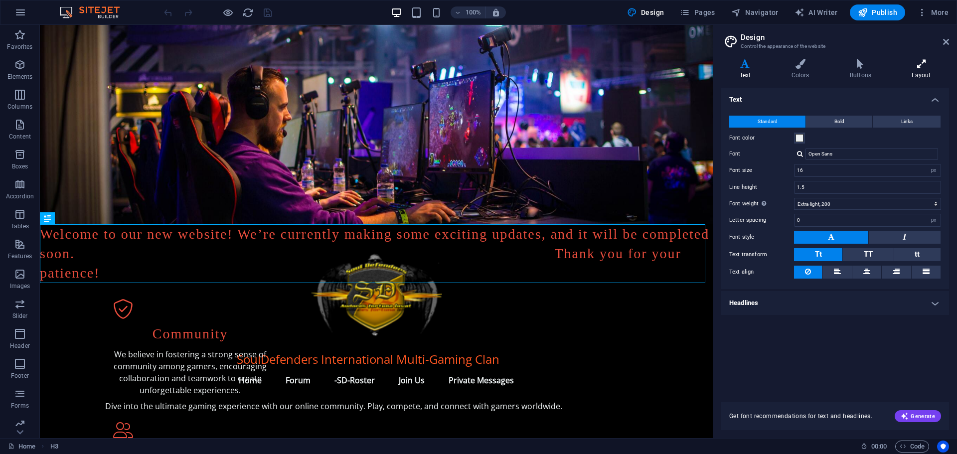
click at [924, 63] on icon at bounding box center [920, 64] width 55 height 10
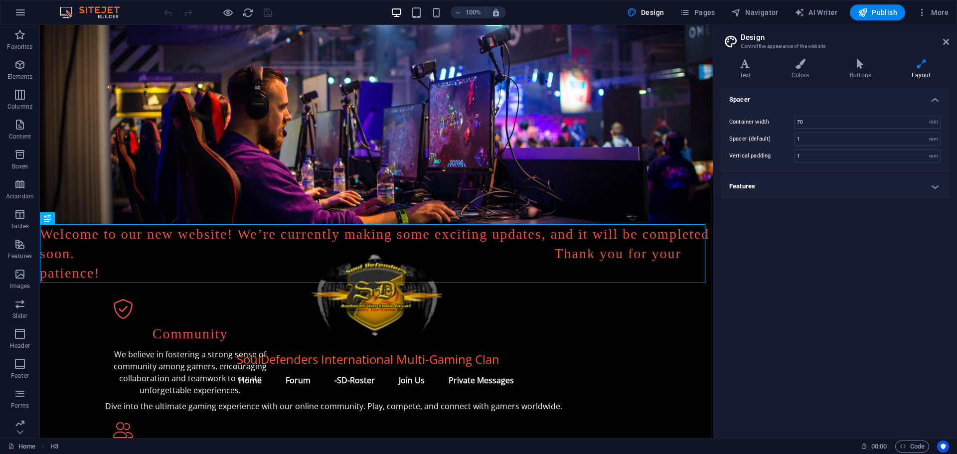
click at [770, 187] on h4 "Features" at bounding box center [835, 186] width 228 height 24
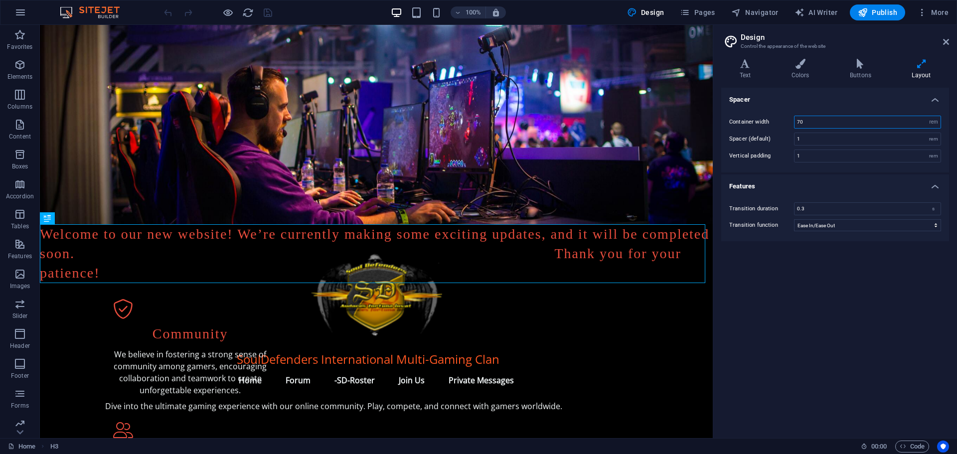
click at [804, 120] on input "70" at bounding box center [867, 122] width 146 height 12
click at [947, 42] on icon at bounding box center [946, 42] width 6 height 8
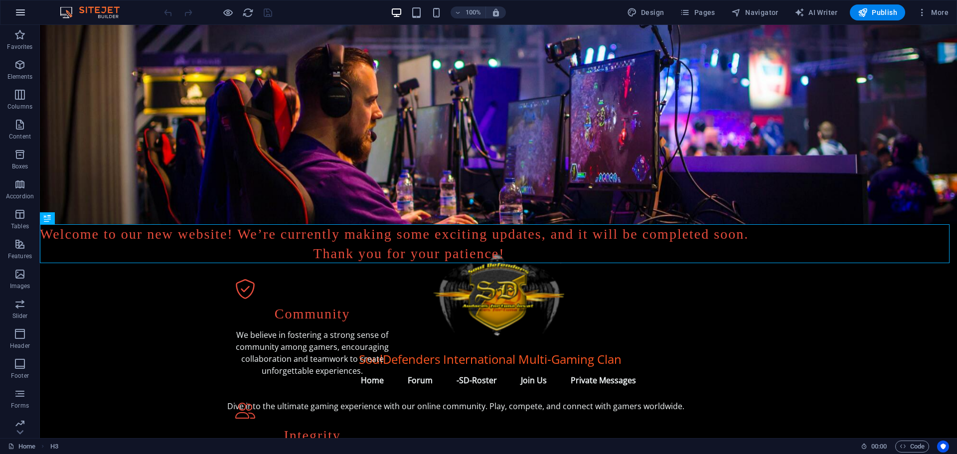
click at [17, 12] on icon "button" at bounding box center [20, 12] width 12 height 12
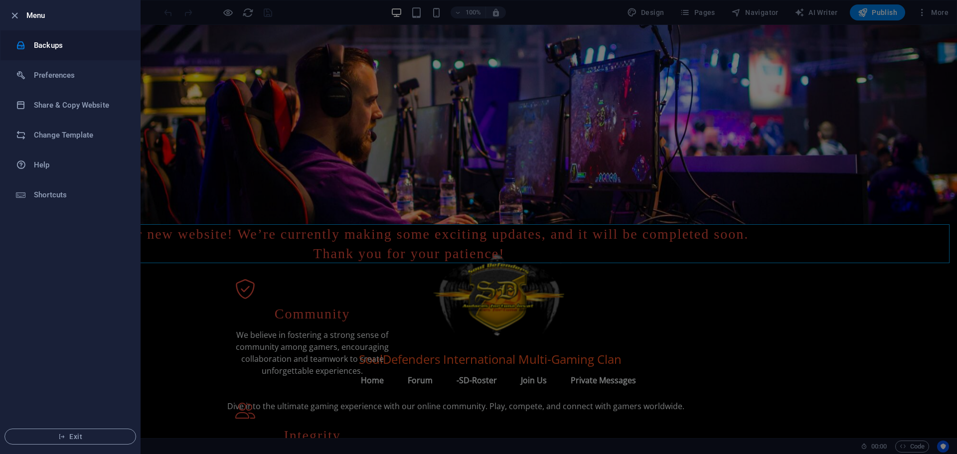
click at [49, 49] on h6 "Backups" at bounding box center [80, 45] width 92 height 12
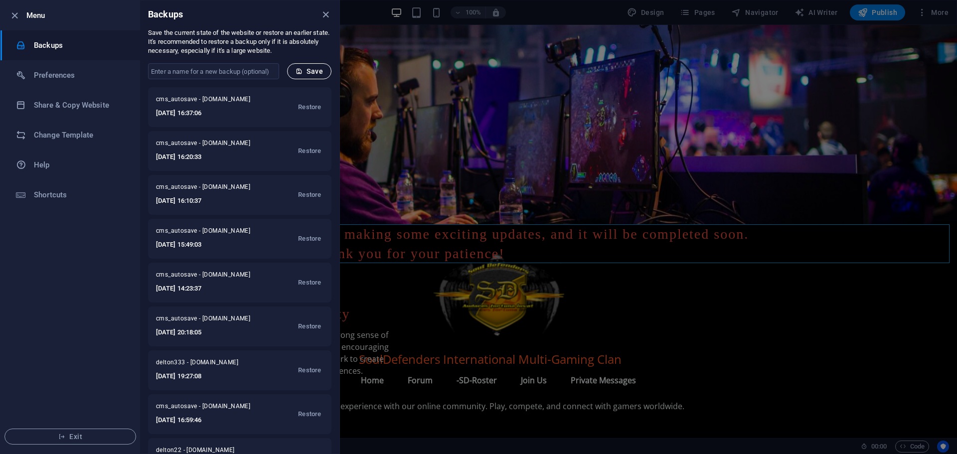
click at [314, 68] on span "Save" at bounding box center [308, 71] width 27 height 8
click at [234, 73] on input "text" at bounding box center [213, 71] width 131 height 16
type input "all good with roster"
click at [310, 74] on span "Save" at bounding box center [308, 71] width 27 height 8
click at [323, 13] on icon "close" at bounding box center [325, 14] width 11 height 11
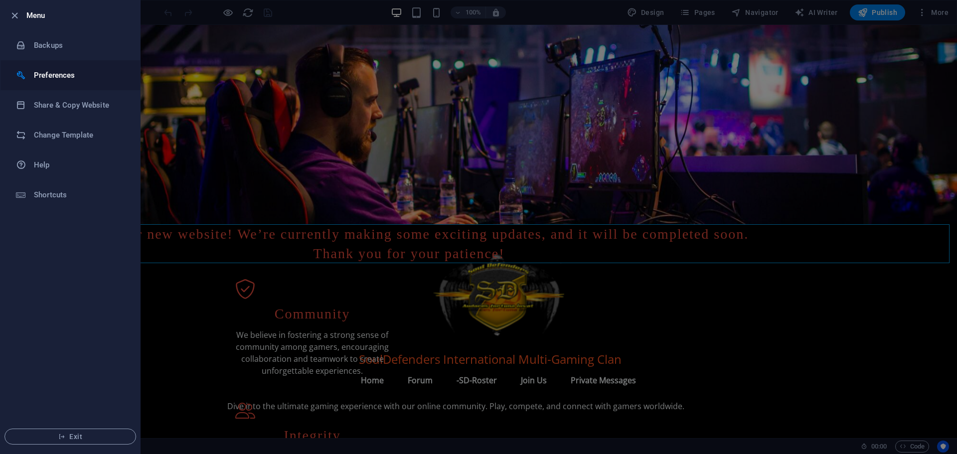
click at [50, 70] on h6 "Preferences" at bounding box center [80, 75] width 92 height 12
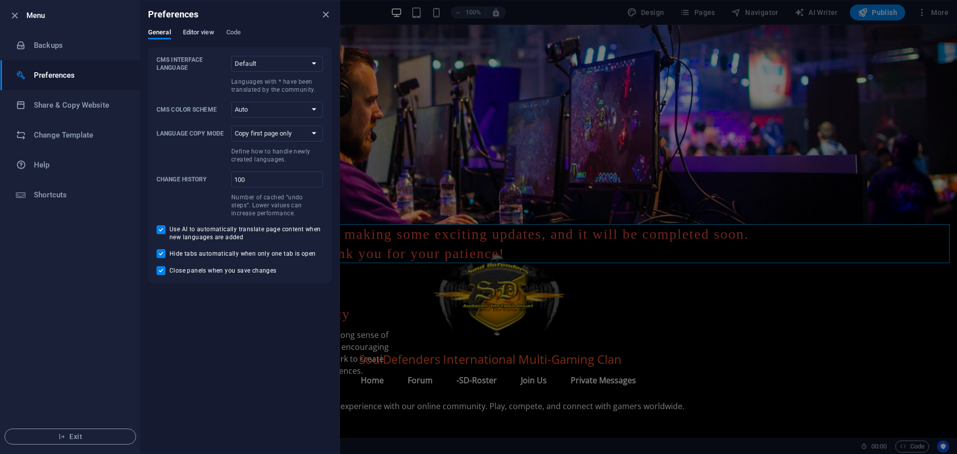
click at [197, 28] on span "Editor view" at bounding box center [198, 33] width 31 height 14
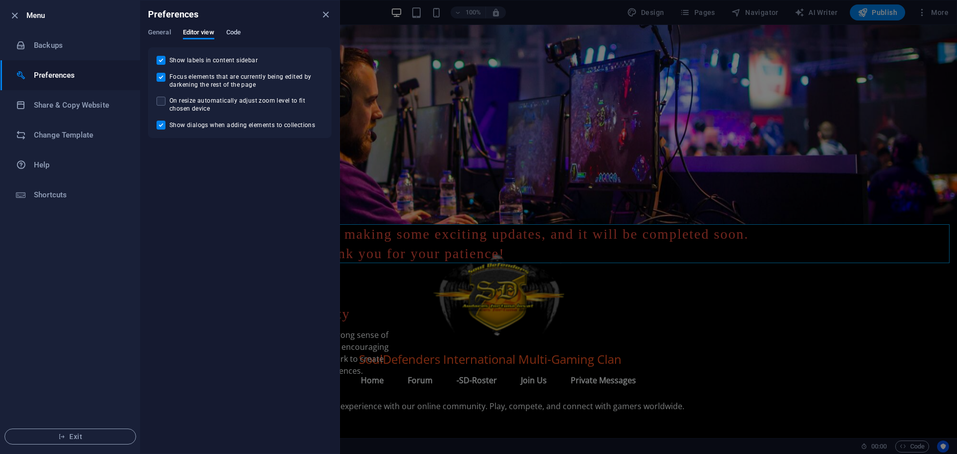
click at [235, 29] on span "Code" at bounding box center [233, 33] width 14 height 14
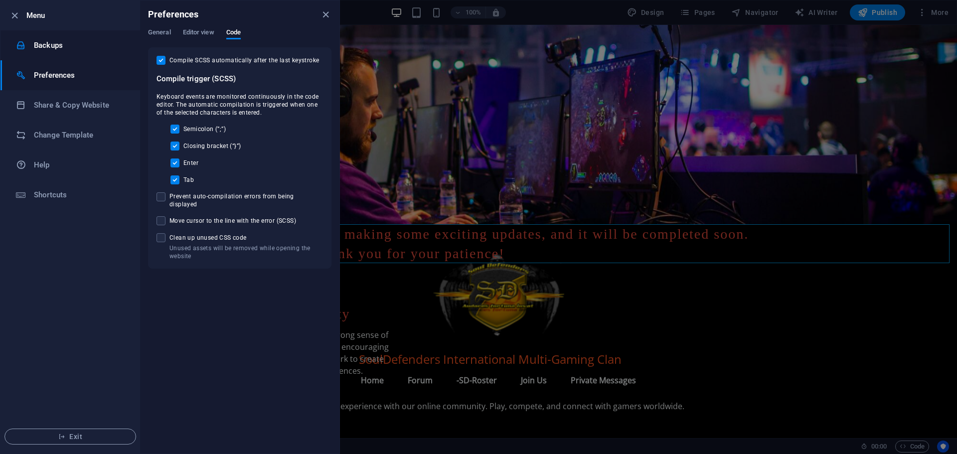
click at [59, 44] on h6 "Backups" at bounding box center [80, 45] width 92 height 12
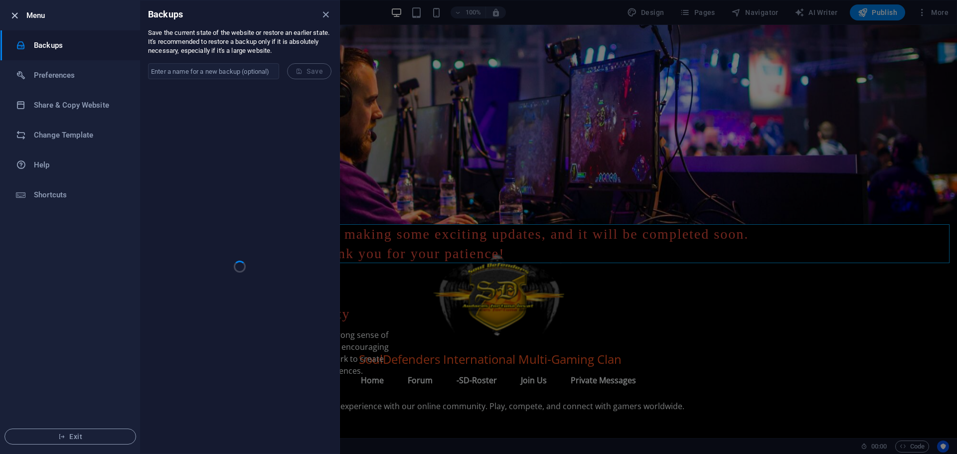
click at [10, 11] on icon "button" at bounding box center [14, 15] width 11 height 11
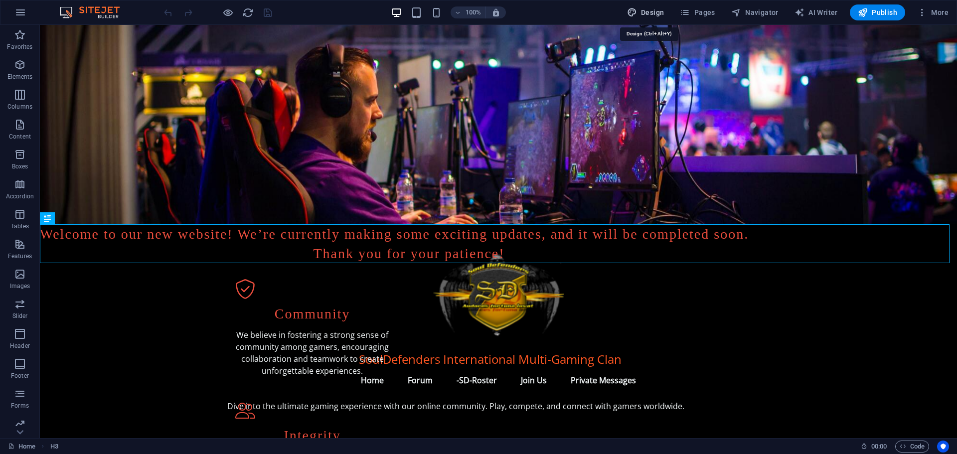
click at [655, 11] on span "Design" at bounding box center [645, 12] width 37 height 10
select select "rem"
select select "ease-in-out"
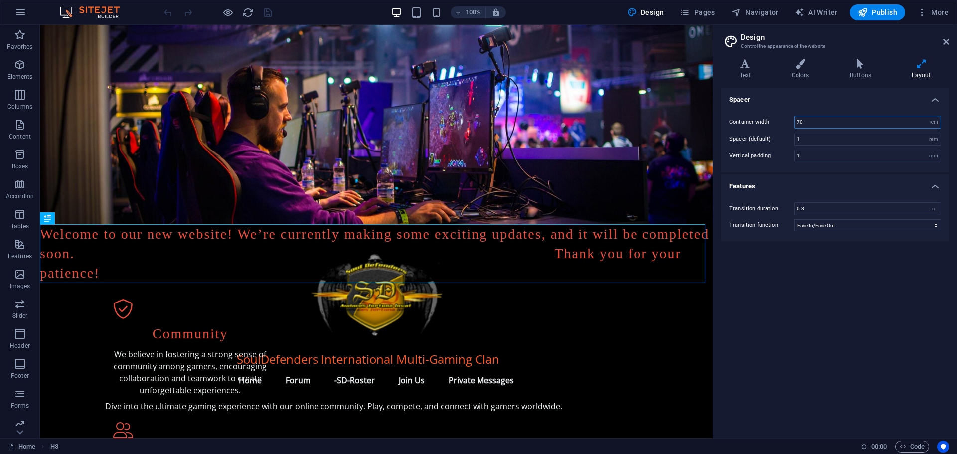
click at [800, 119] on input "70" at bounding box center [867, 122] width 146 height 12
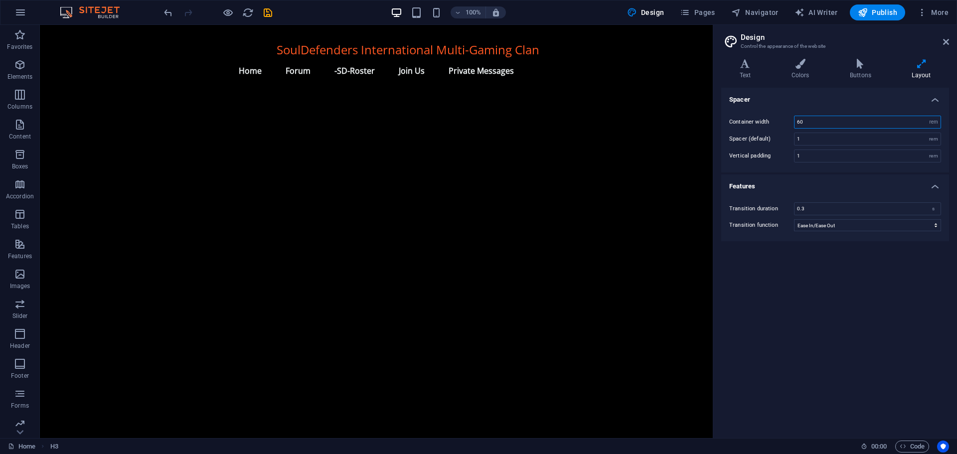
scroll to position [1098, 199]
type input "60"
click at [800, 139] on input "1" at bounding box center [867, 139] width 146 height 12
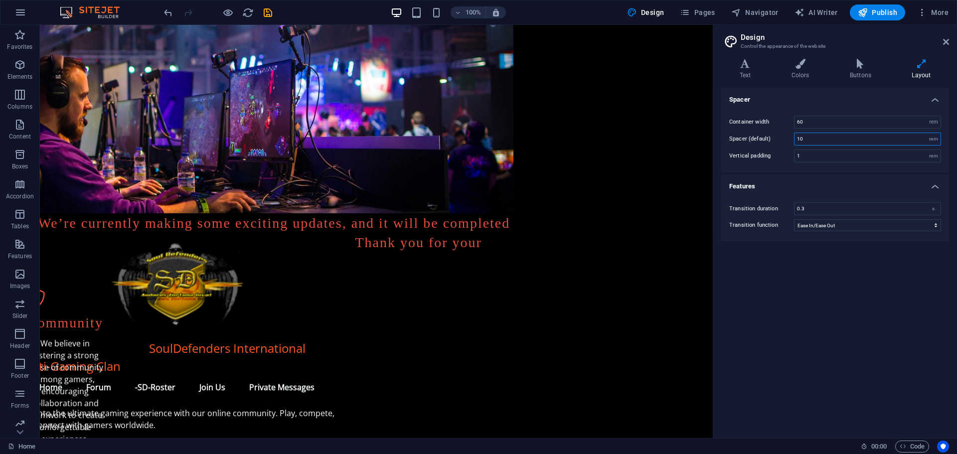
scroll to position [0, 199]
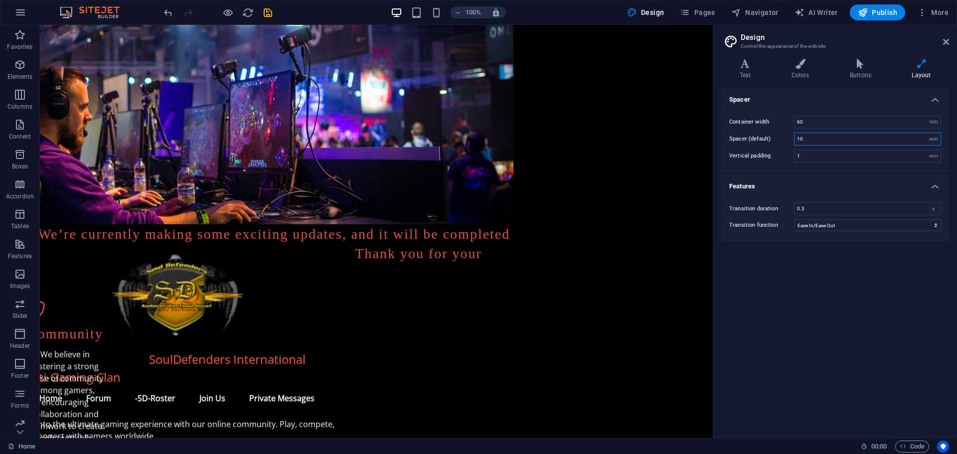
drag, startPoint x: 709, startPoint y: 300, endPoint x: 769, endPoint y: 82, distance: 226.4
drag, startPoint x: 814, startPoint y: 141, endPoint x: 780, endPoint y: 140, distance: 34.4
click at [780, 140] on div "Spacer (default) 10 rem" at bounding box center [835, 139] width 212 height 13
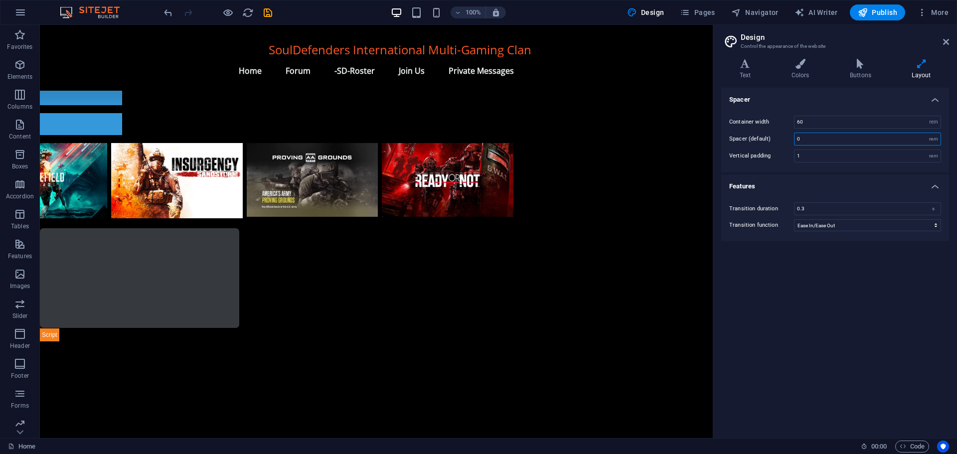
scroll to position [747, 199]
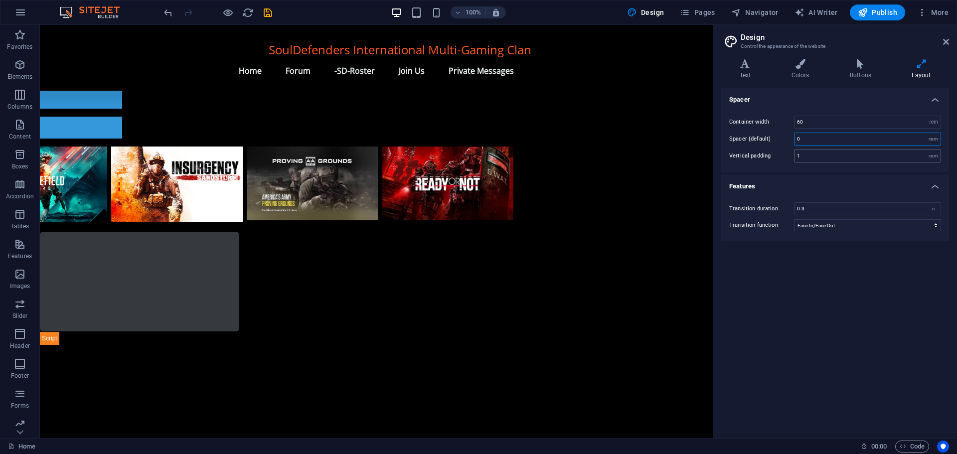
type input "0"
drag, startPoint x: 806, startPoint y: 154, endPoint x: 766, endPoint y: 160, distance: 40.4
click at [766, 160] on div "Vertical padding 1 rem" at bounding box center [835, 155] width 212 height 13
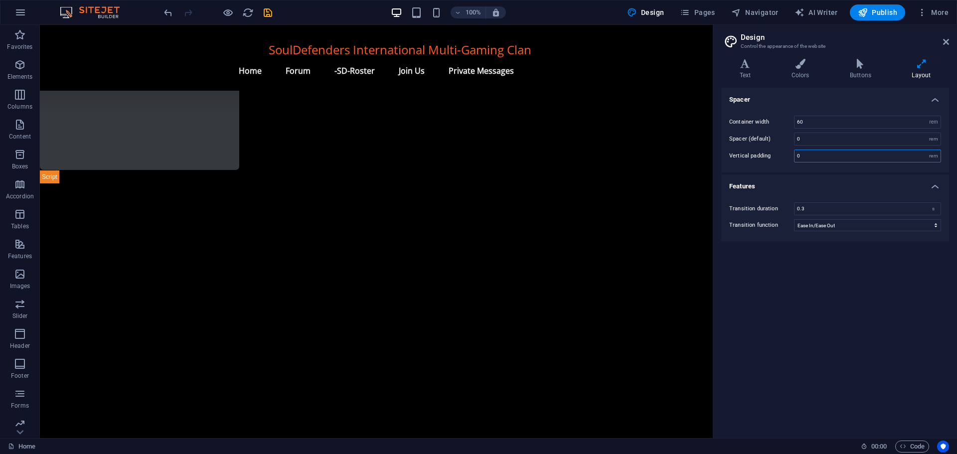
scroll to position [728, 199]
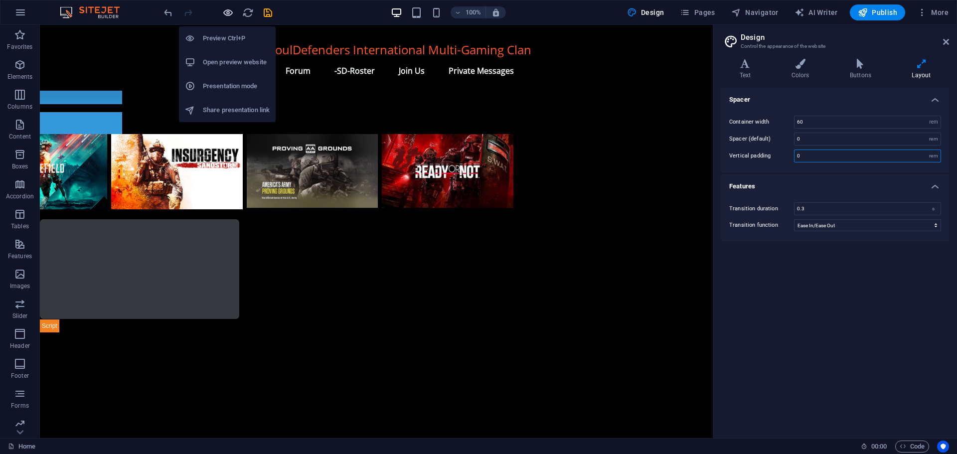
type input "0"
click at [232, 11] on icon "button" at bounding box center [227, 12] width 11 height 11
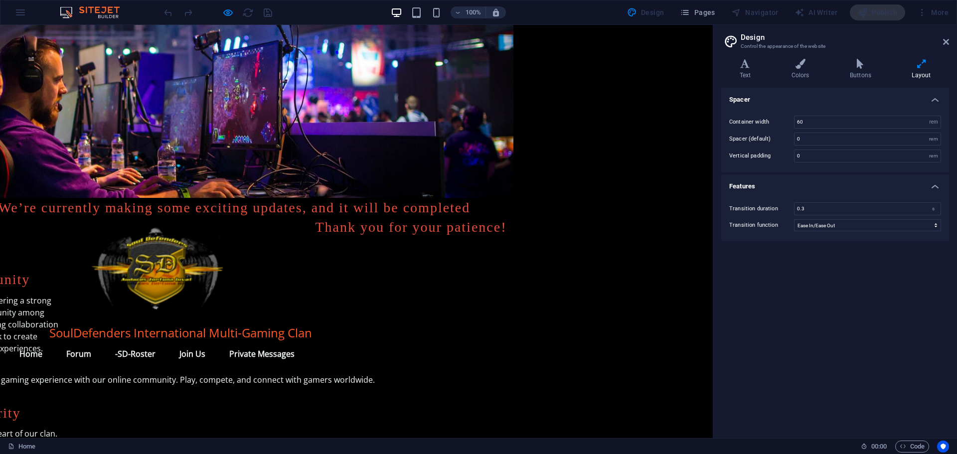
scroll to position [0, 199]
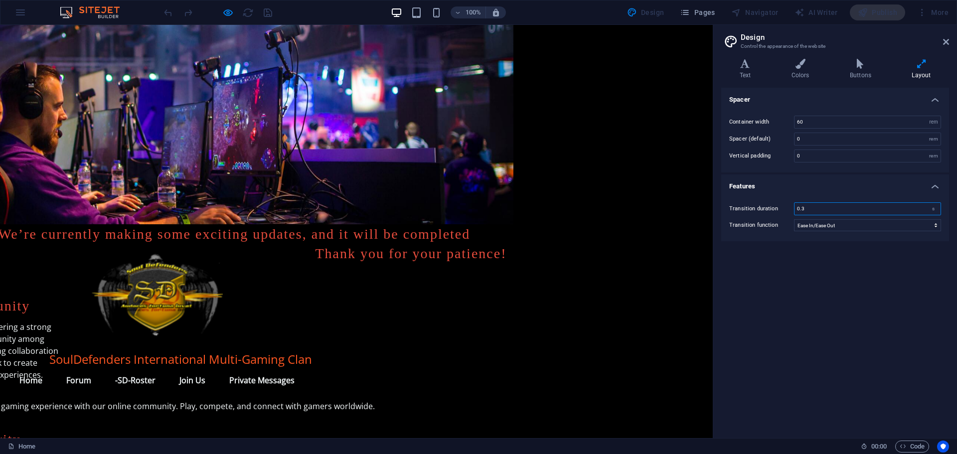
drag, startPoint x: 809, startPoint y: 209, endPoint x: 780, endPoint y: 211, distance: 29.5
click at [780, 211] on div "Transition duration 0.3 s" at bounding box center [835, 208] width 212 height 13
type input "0"
click at [773, 230] on label "Transition function" at bounding box center [761, 225] width 65 height 12
click at [794, 230] on select "Ease Ease In Ease Out Ease In/Ease Out Linear" at bounding box center [867, 225] width 147 height 12
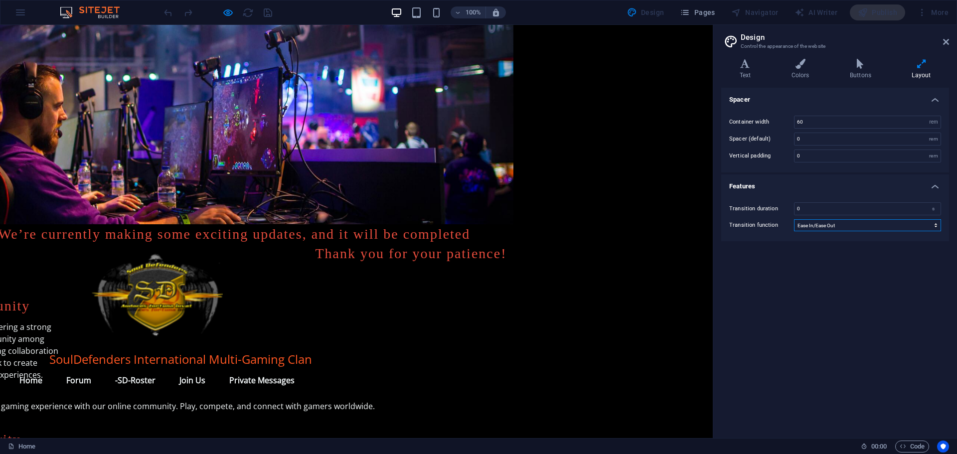
click at [828, 224] on select "Ease Ease In Ease Out Ease In/Ease Out Linear" at bounding box center [867, 225] width 147 height 12
click at [804, 210] on input "0" at bounding box center [867, 209] width 146 height 12
click at [933, 207] on div "s" at bounding box center [933, 209] width 14 height 12
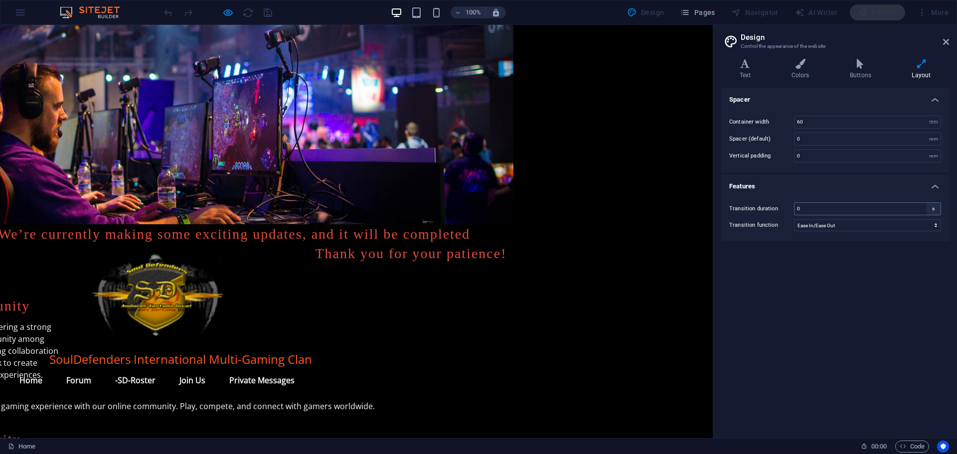
click at [933, 210] on div "s" at bounding box center [933, 209] width 14 height 12
click at [933, 208] on div "s" at bounding box center [933, 209] width 14 height 12
click at [807, 137] on input "0" at bounding box center [867, 139] width 146 height 12
click at [798, 121] on input "60" at bounding box center [867, 122] width 146 height 12
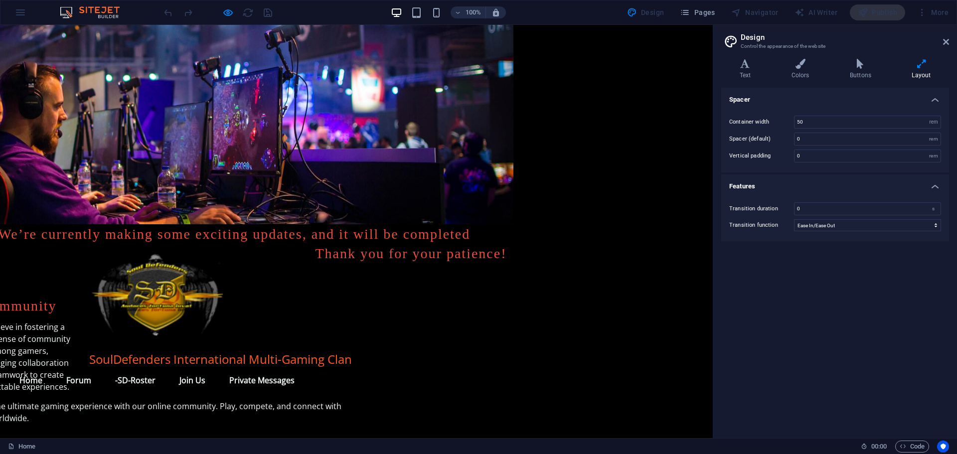
click at [791, 160] on div "Vertical padding 0 rem" at bounding box center [835, 155] width 212 height 13
drag, startPoint x: 800, startPoint y: 121, endPoint x: 767, endPoint y: 126, distance: 32.8
click at [767, 126] on div "Container width 50 rem px" at bounding box center [835, 122] width 212 height 13
type input "60"
click at [816, 138] on input "0" at bounding box center [867, 139] width 146 height 12
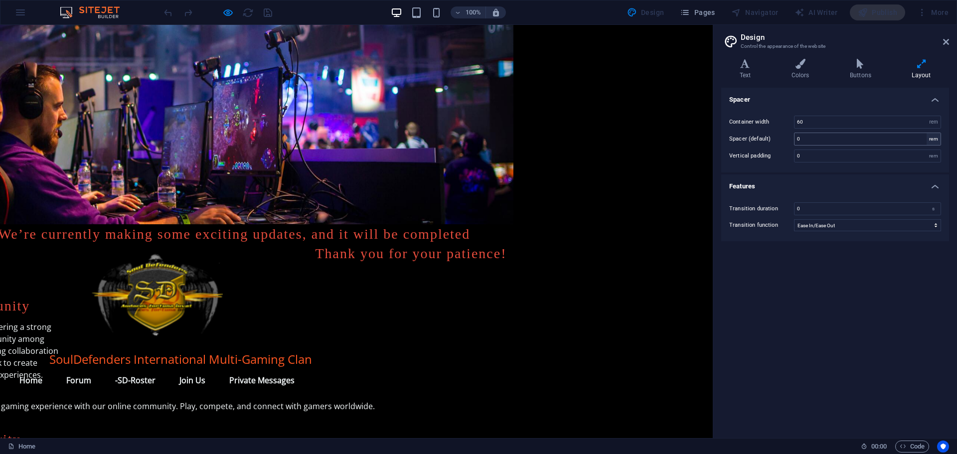
click at [934, 138] on div "rem" at bounding box center [933, 139] width 14 height 12
click at [932, 138] on div "rem" at bounding box center [933, 139] width 14 height 12
drag, startPoint x: 801, startPoint y: 139, endPoint x: 787, endPoint y: 139, distance: 14.0
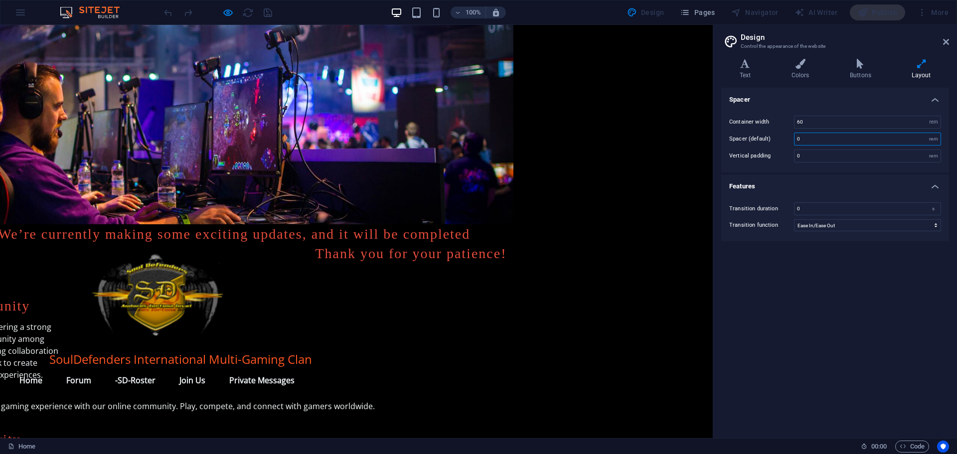
click at [787, 139] on div "Spacer (default) 0 rem" at bounding box center [835, 139] width 212 height 13
type input "3"
drag, startPoint x: 805, startPoint y: 156, endPoint x: 787, endPoint y: 157, distance: 17.9
click at [787, 157] on div "Vertical padding 0 rem" at bounding box center [835, 155] width 212 height 13
drag, startPoint x: 807, startPoint y: 156, endPoint x: 781, endPoint y: 161, distance: 26.3
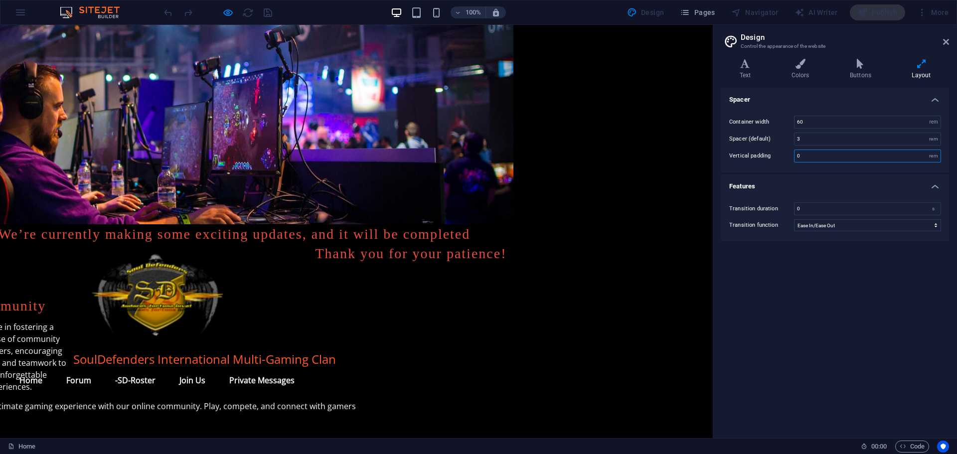
click at [781, 161] on div "Vertical padding 0 rem" at bounding box center [835, 155] width 212 height 13
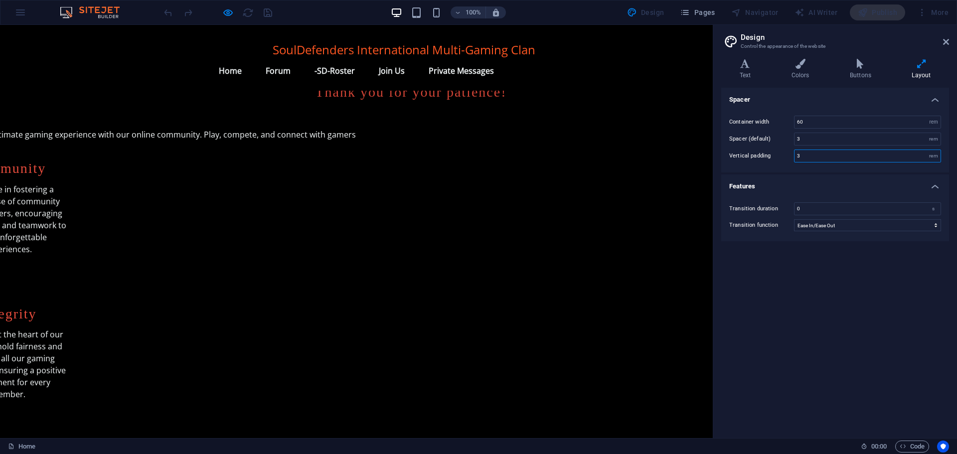
scroll to position [50, 199]
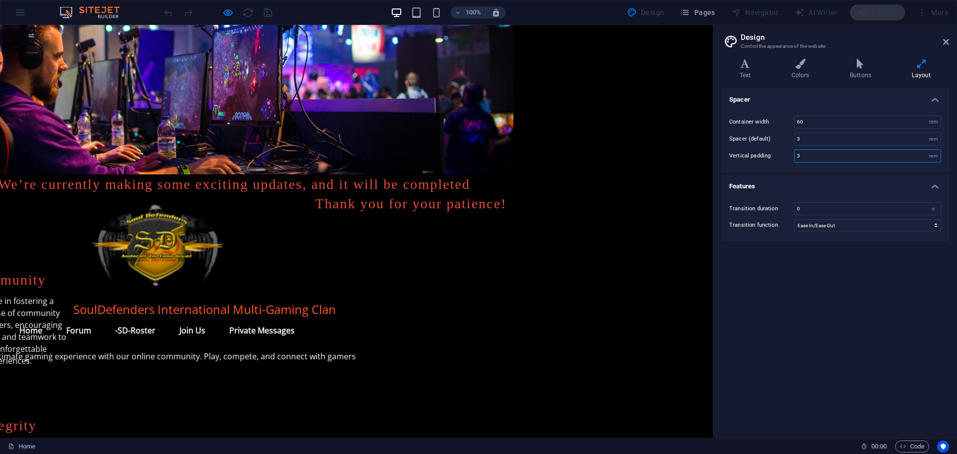
drag, startPoint x: 804, startPoint y: 154, endPoint x: 770, endPoint y: 164, distance: 35.8
click at [770, 164] on div "Container width 60 rem px Spacer (default) 3 rem Vertical padding 3 rem" at bounding box center [835, 139] width 232 height 67
type input "1"
drag, startPoint x: 805, startPoint y: 139, endPoint x: 781, endPoint y: 141, distance: 24.0
click at [781, 141] on div "Spacer (default) 3 rem" at bounding box center [835, 139] width 212 height 13
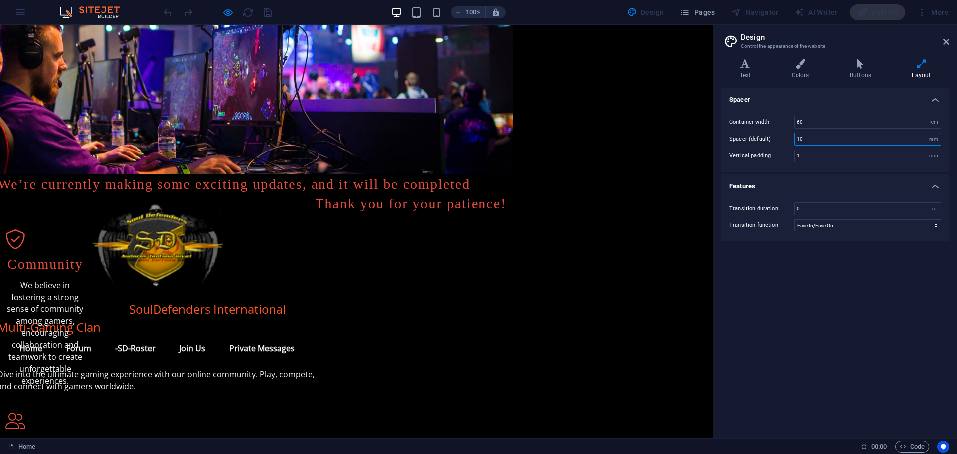
drag, startPoint x: 798, startPoint y: 141, endPoint x: 777, endPoint y: 144, distance: 21.8
click at [777, 144] on div "Spacer (default) 10 rem" at bounding box center [835, 139] width 212 height 13
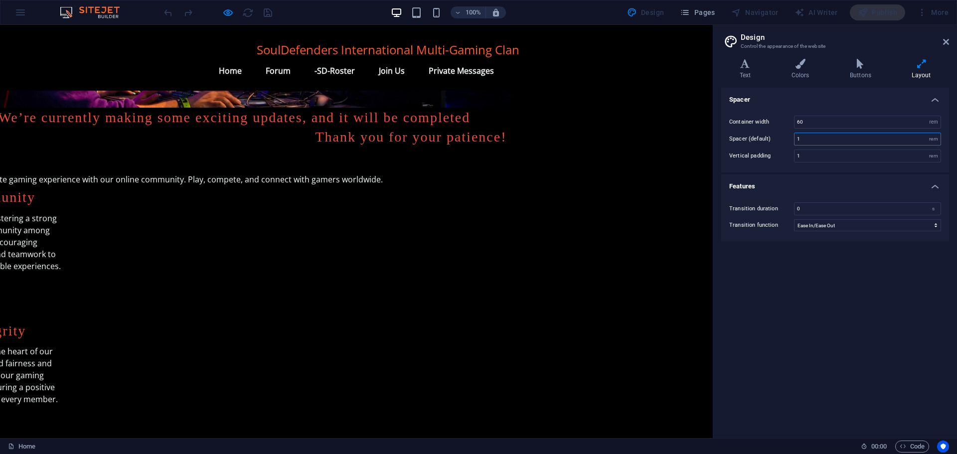
scroll to position [0, 199]
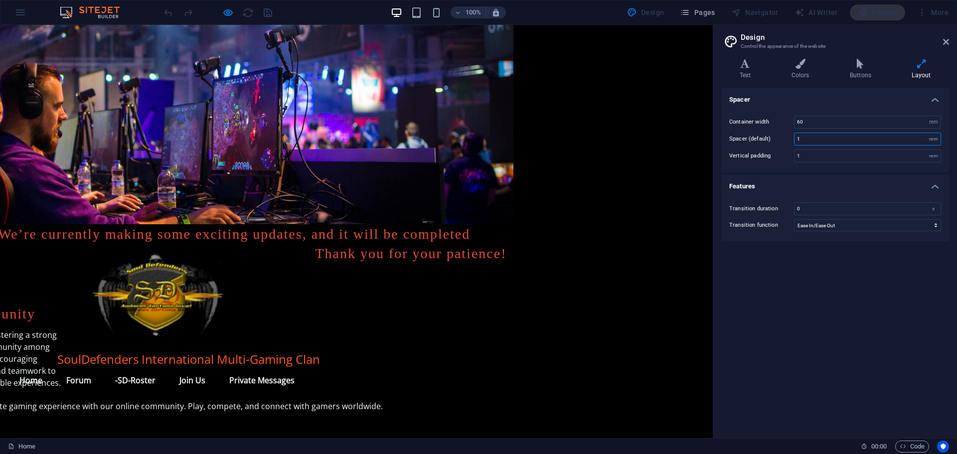
type input "1"
click at [934, 97] on h4 "Spacer" at bounding box center [835, 97] width 228 height 18
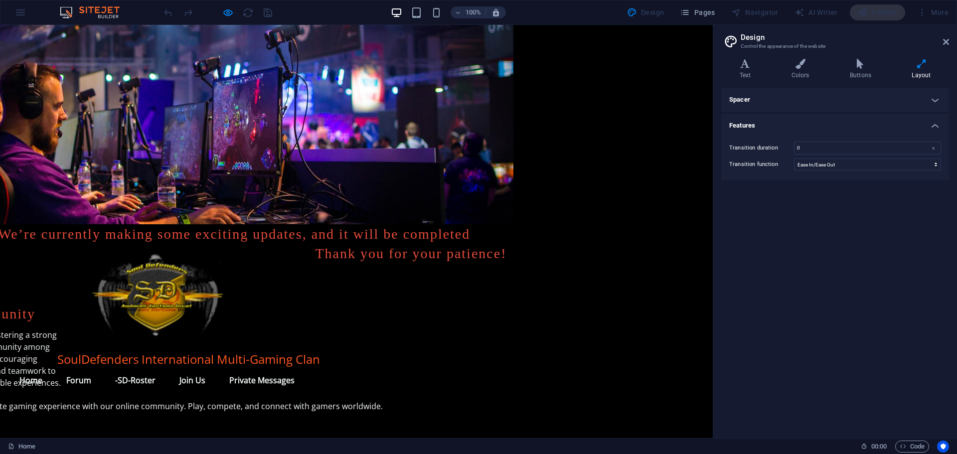
click at [934, 97] on h4 "Spacer" at bounding box center [835, 100] width 228 height 24
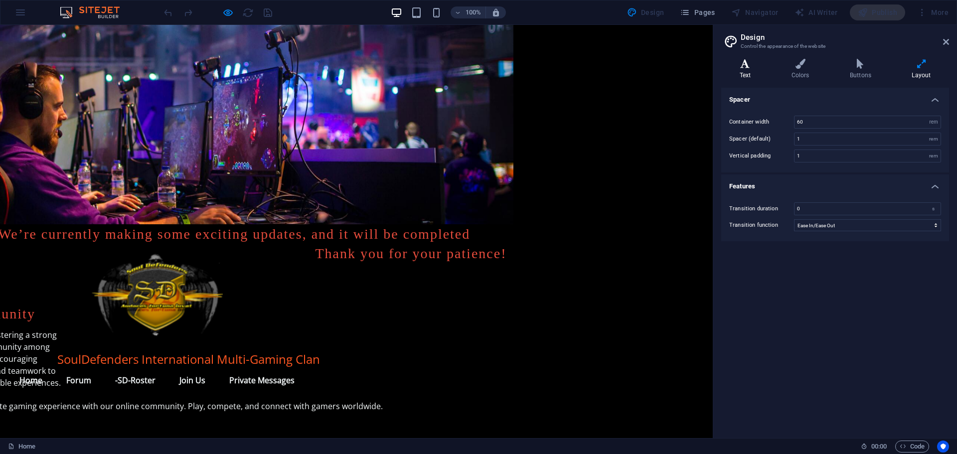
click at [739, 67] on icon at bounding box center [745, 64] width 48 height 10
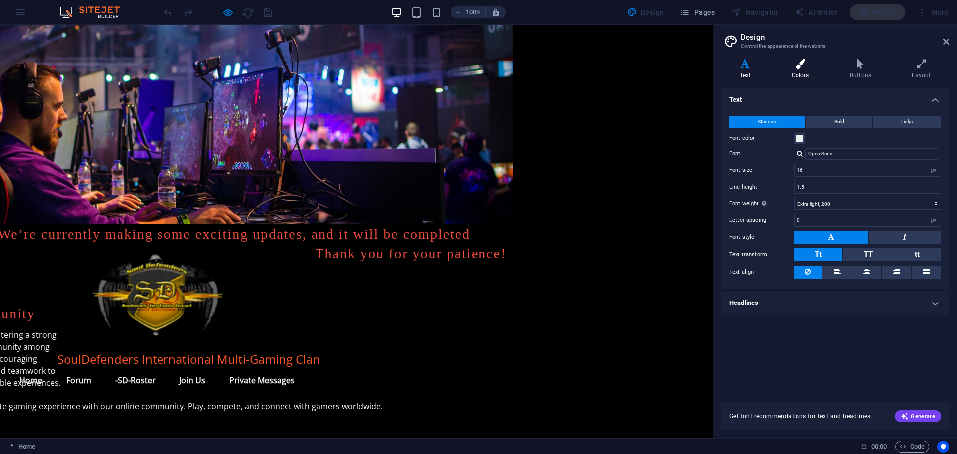
click at [798, 65] on icon at bounding box center [800, 64] width 54 height 10
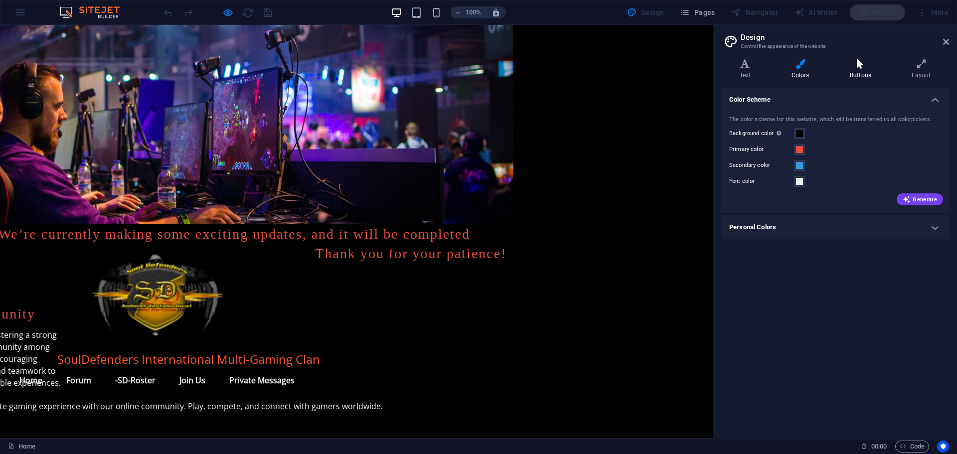
click at [856, 67] on icon at bounding box center [860, 64] width 58 height 10
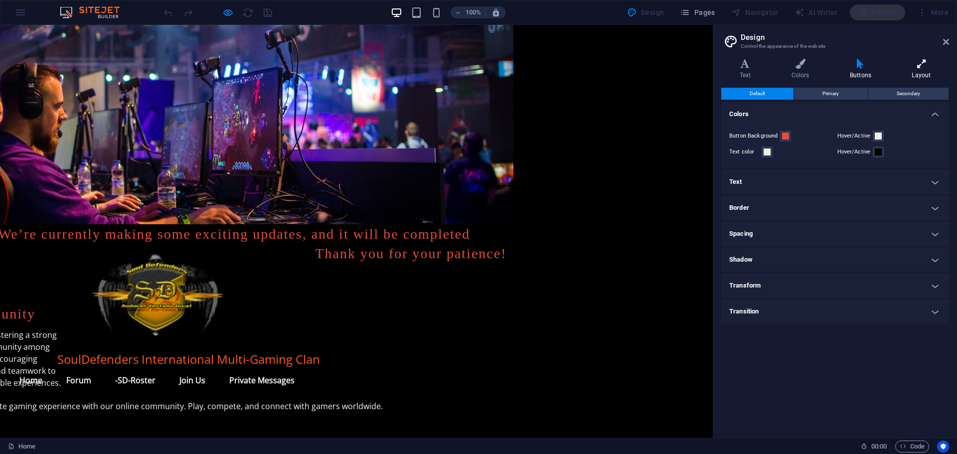
click at [922, 68] on icon at bounding box center [920, 64] width 55 height 10
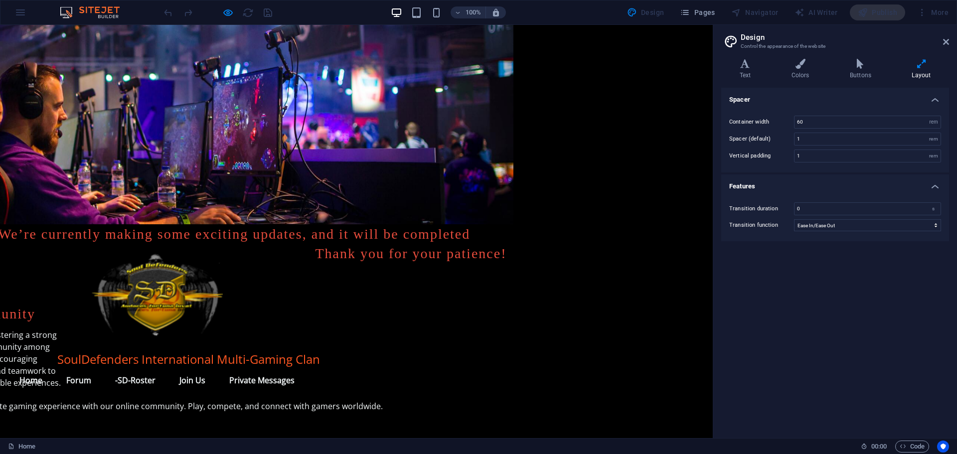
click at [919, 66] on icon at bounding box center [920, 64] width 55 height 10
click at [942, 447] on icon "Usercentrics" at bounding box center [942, 446] width 7 height 7
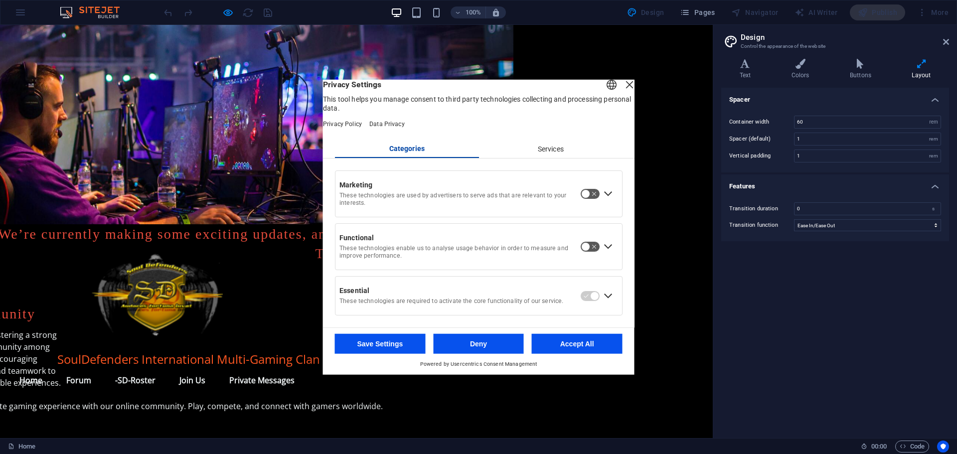
click at [622, 88] on div "Close Layer" at bounding box center [629, 84] width 14 height 14
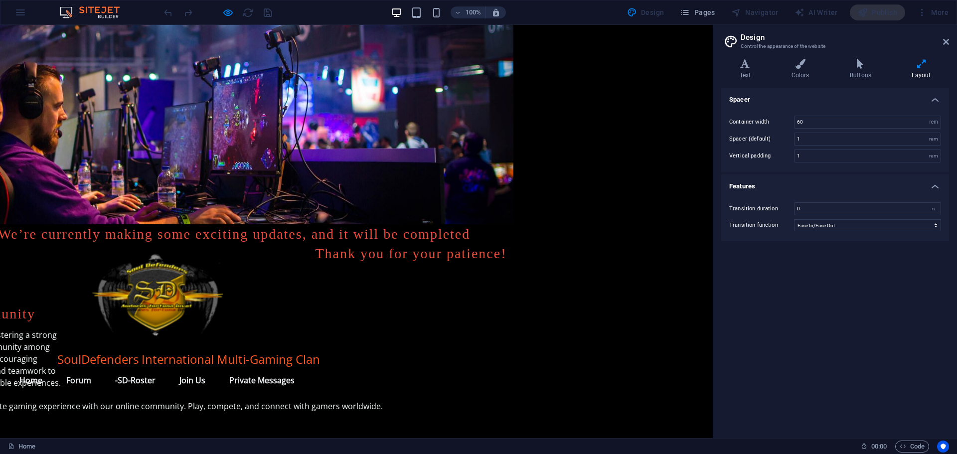
click at [757, 39] on h2 "Design" at bounding box center [844, 37] width 208 height 9
click at [946, 42] on icon at bounding box center [946, 42] width 6 height 8
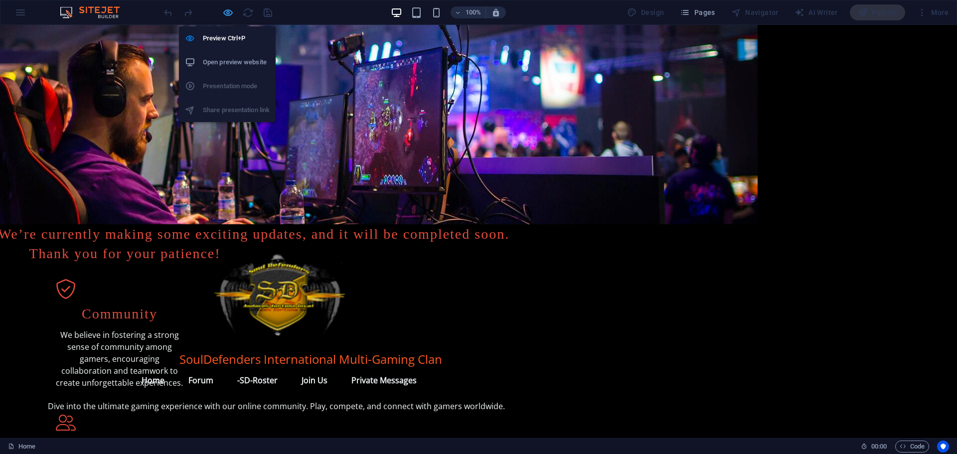
click at [229, 13] on icon "button" at bounding box center [227, 12] width 11 height 11
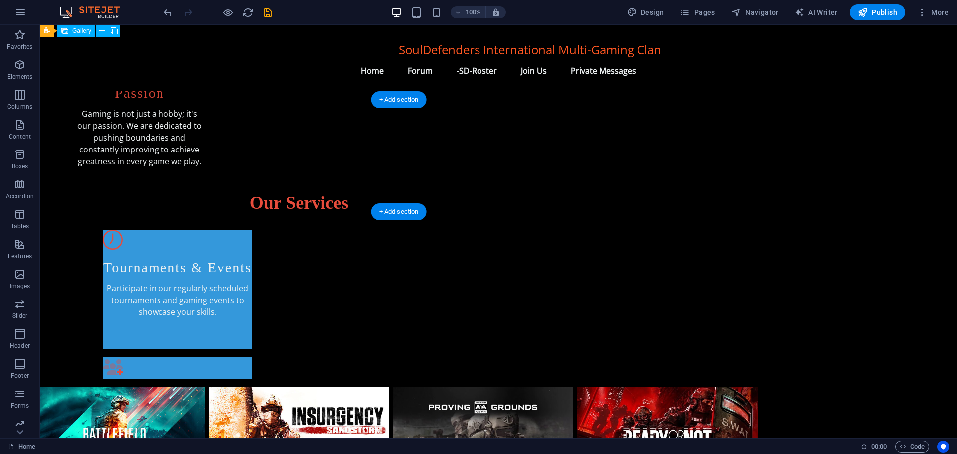
scroll to position [448, 199]
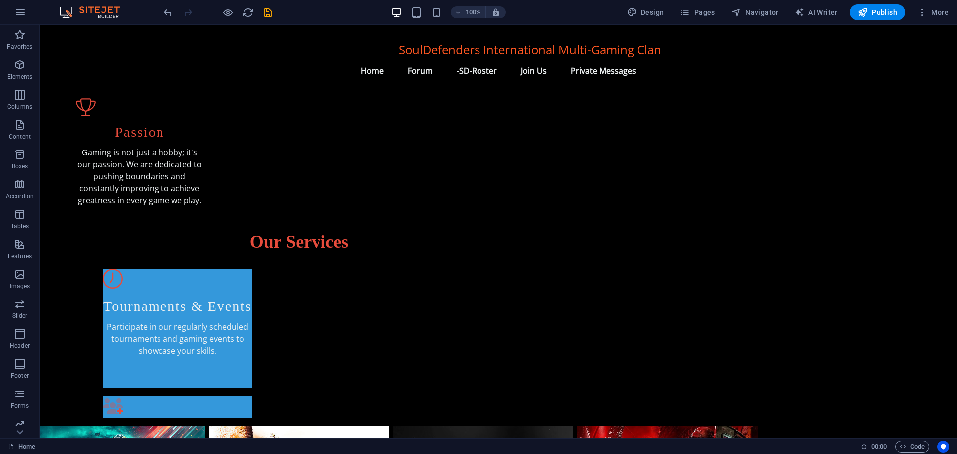
drag, startPoint x: 787, startPoint y: 166, endPoint x: 781, endPoint y: 171, distance: 7.8
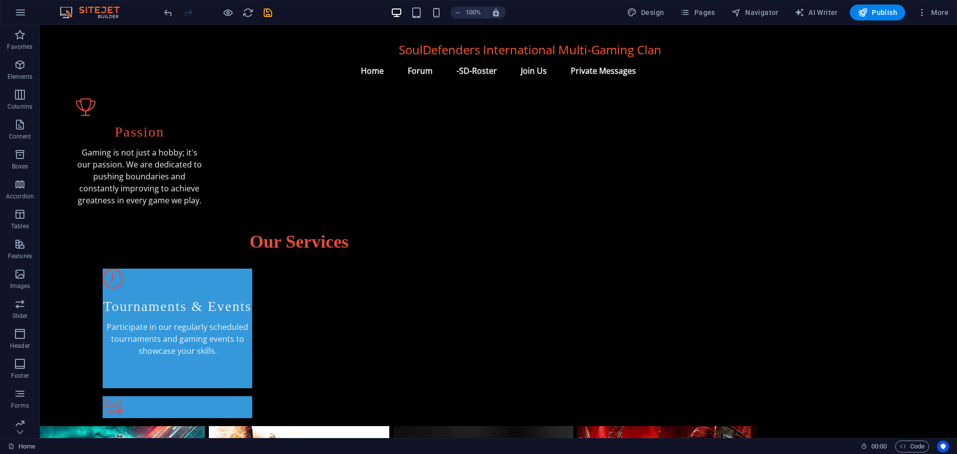
drag, startPoint x: 762, startPoint y: 195, endPoint x: 756, endPoint y: 200, distance: 8.1
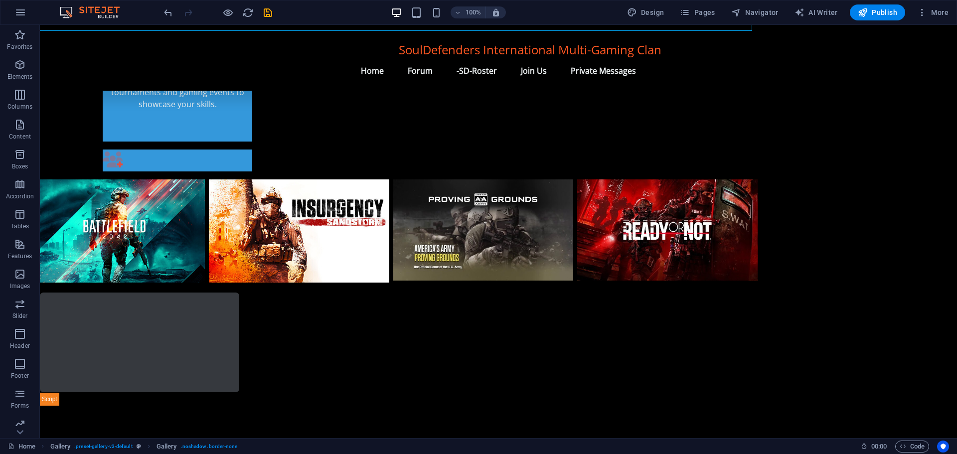
scroll to position [698, 199]
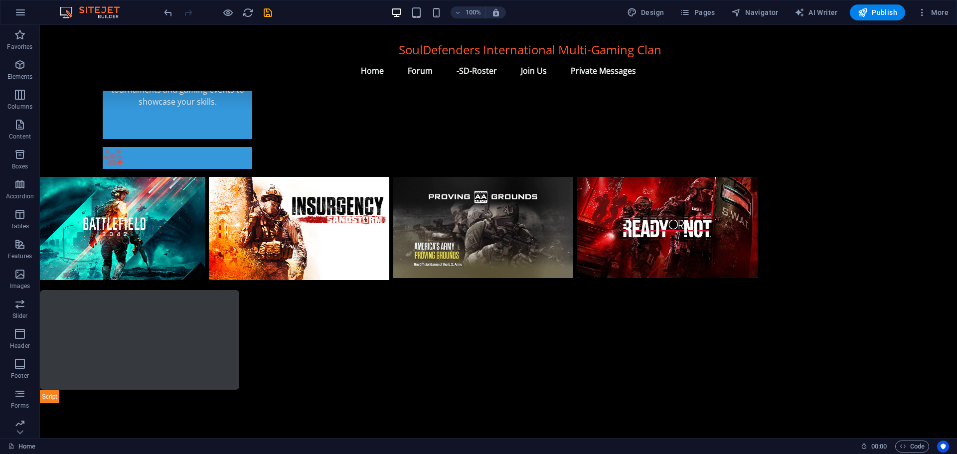
click at [757, 193] on html "SoulDefenders International Multi-Gaming Clan Menu Home Forum -SD-Roster Join U…" at bounding box center [299, 461] width 917 height 2269
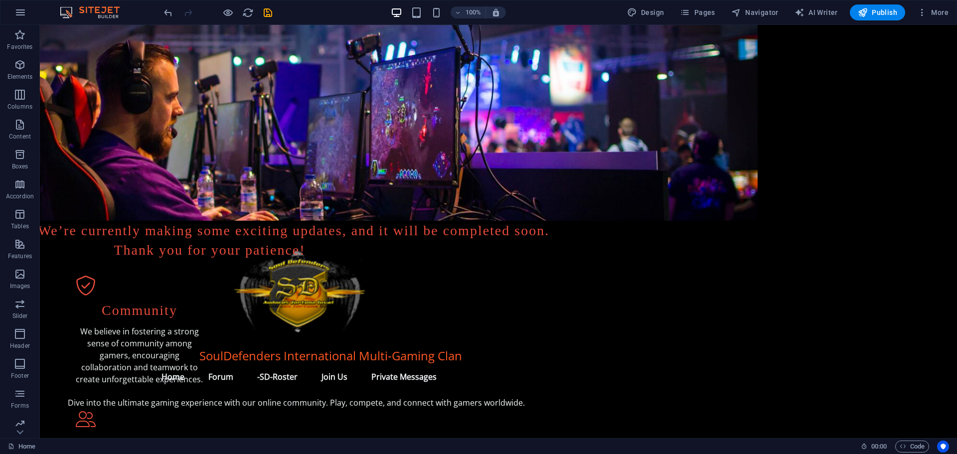
scroll to position [0, 199]
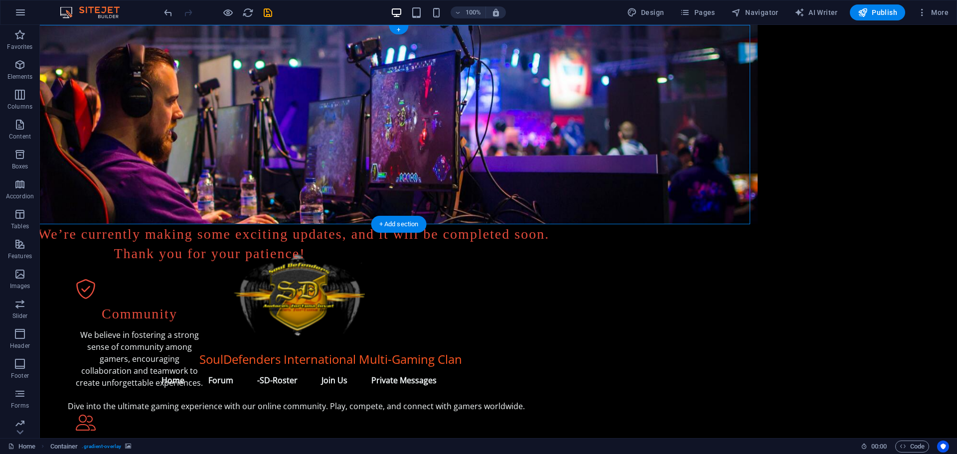
drag, startPoint x: 116, startPoint y: 53, endPoint x: 305, endPoint y: 38, distance: 190.0
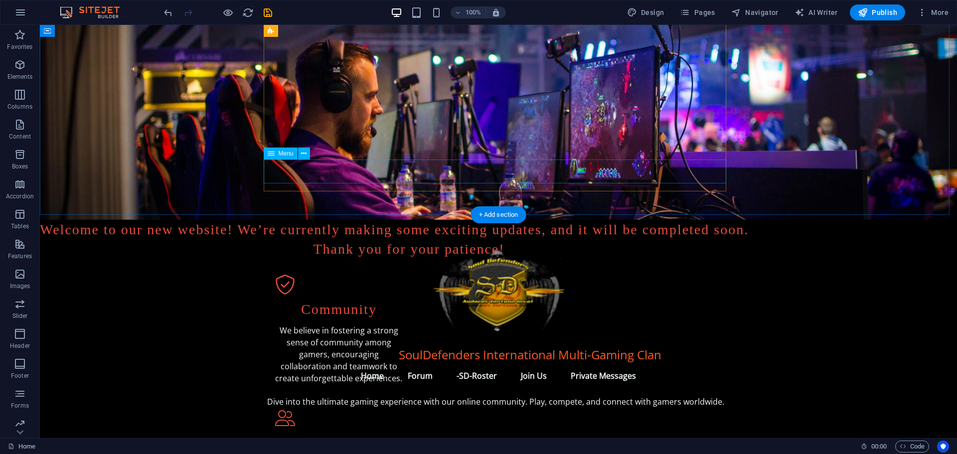
scroll to position [0, 0]
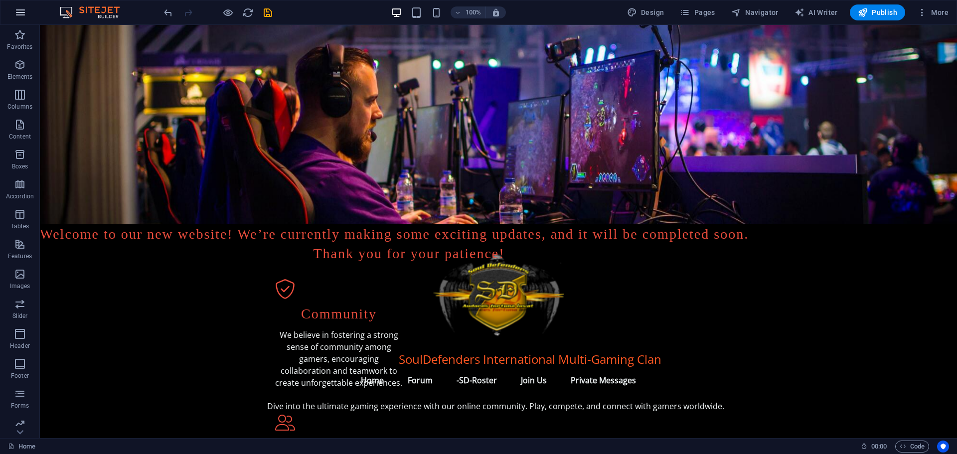
click at [23, 11] on icon "button" at bounding box center [20, 12] width 12 height 12
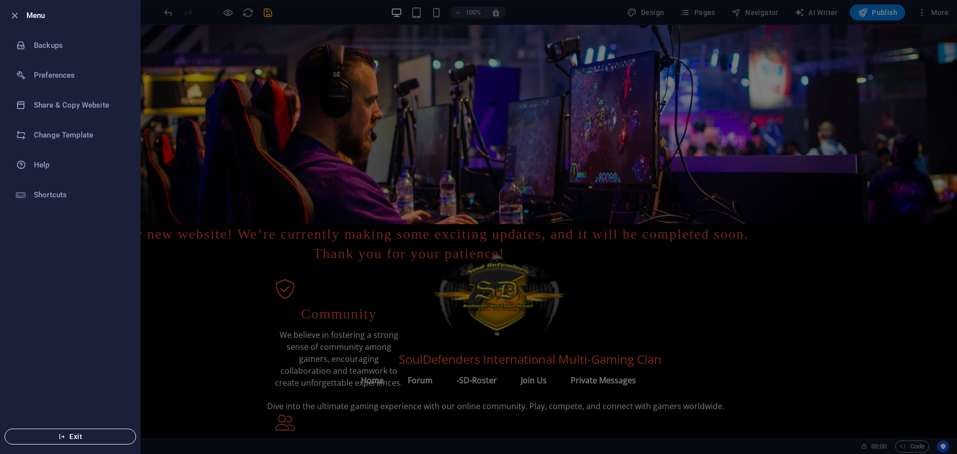
click at [67, 438] on span "Exit" at bounding box center [70, 436] width 115 height 8
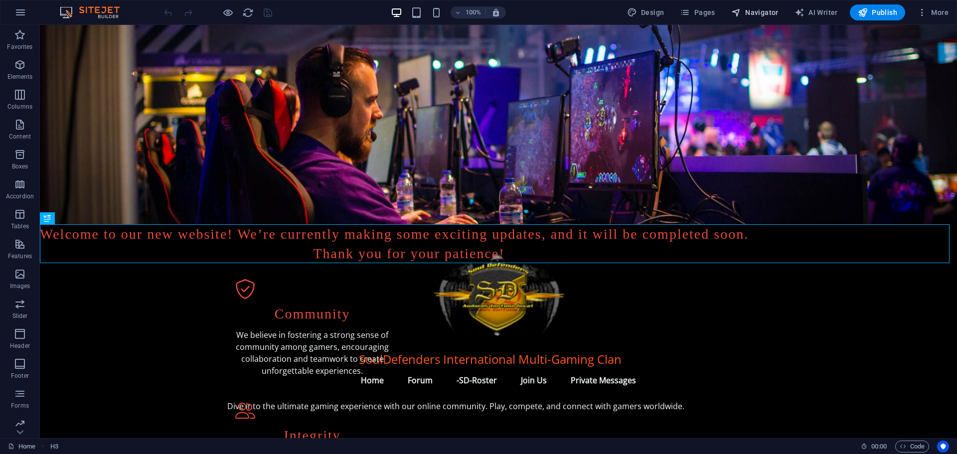
click at [761, 12] on span "Navigator" at bounding box center [754, 12] width 47 height 10
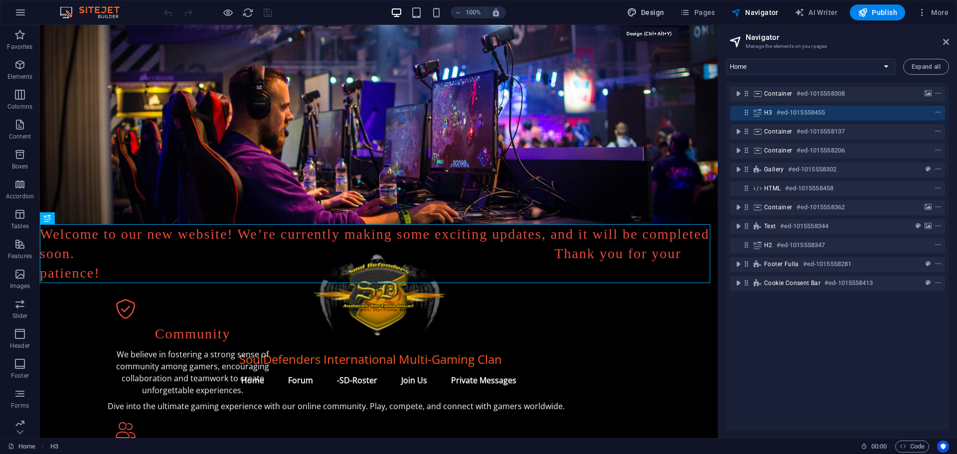
click at [648, 14] on span "Design" at bounding box center [645, 12] width 37 height 10
select select "px"
select select "200"
select select "px"
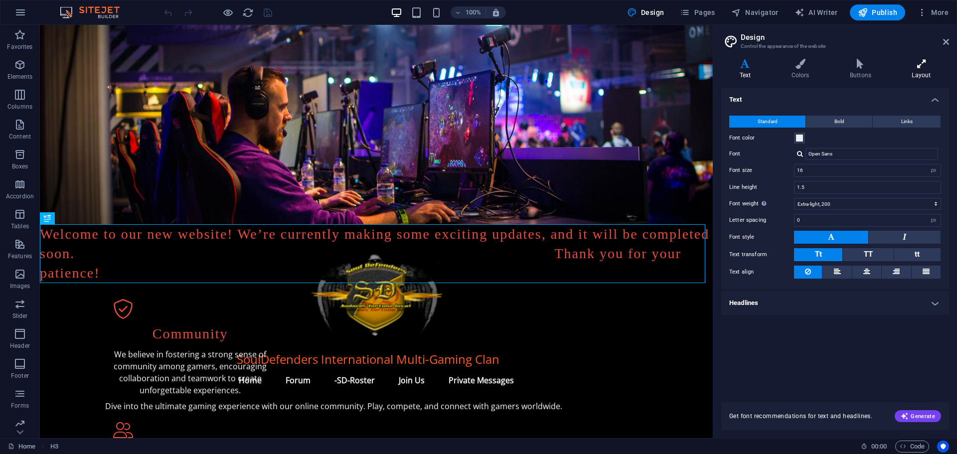
click at [923, 61] on icon at bounding box center [920, 64] width 55 height 10
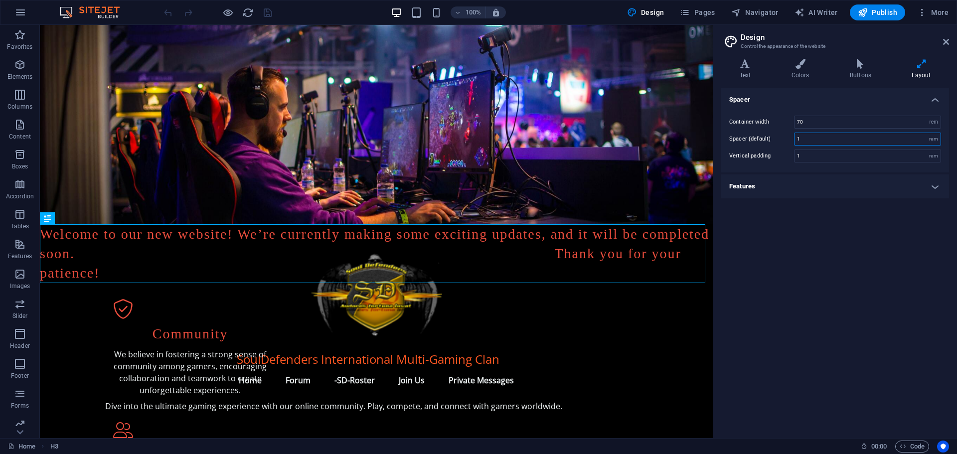
click at [803, 139] on input "1" at bounding box center [867, 139] width 146 height 12
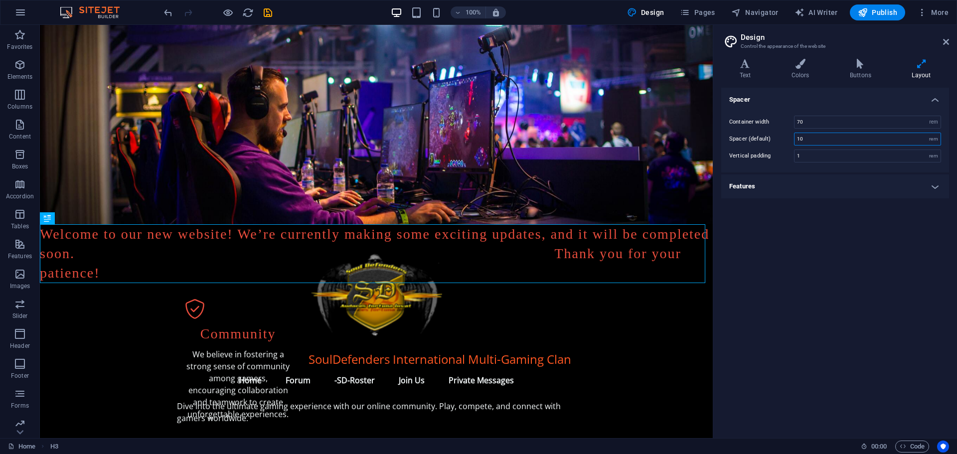
type input "1"
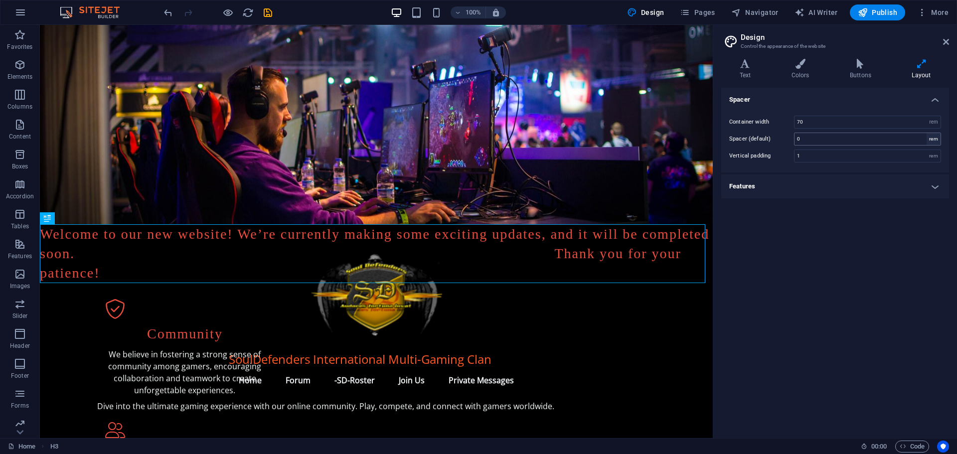
click at [931, 138] on div "rem" at bounding box center [933, 139] width 14 height 12
drag, startPoint x: 805, startPoint y: 140, endPoint x: 791, endPoint y: 140, distance: 14.0
click at [791, 140] on div "Spacer (default) 0 rem" at bounding box center [835, 139] width 212 height 13
type input "1000"
click at [811, 152] on input "1" at bounding box center [867, 156] width 146 height 12
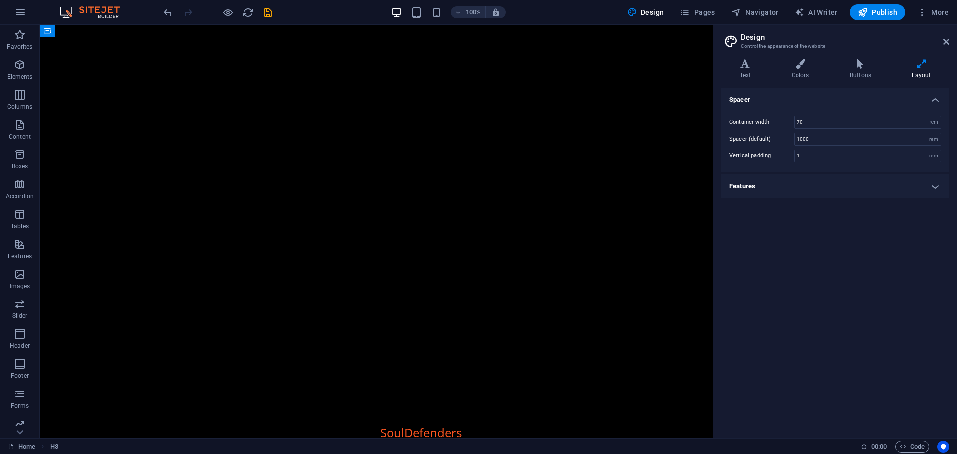
scroll to position [1146, 0]
drag, startPoint x: 819, startPoint y: 138, endPoint x: 769, endPoint y: 142, distance: 50.6
click at [769, 142] on div "Spacer (default) 1000 rem" at bounding box center [835, 139] width 212 height 13
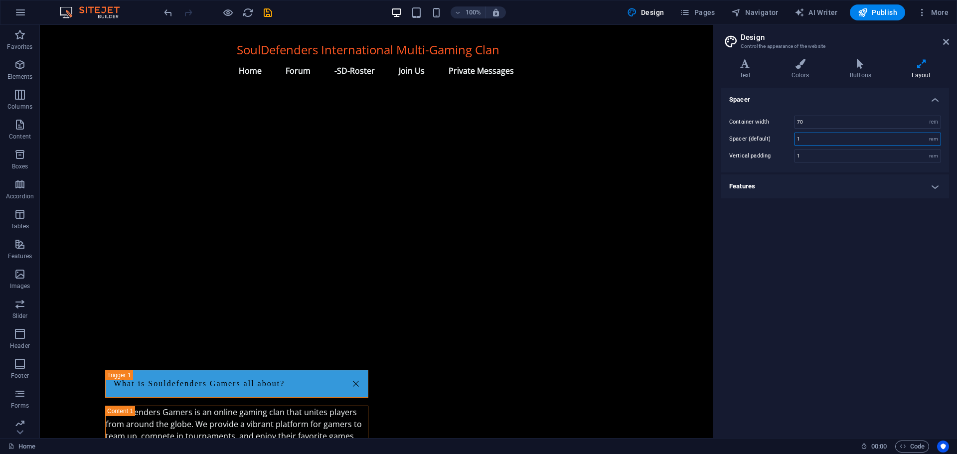
scroll to position [1038, 0]
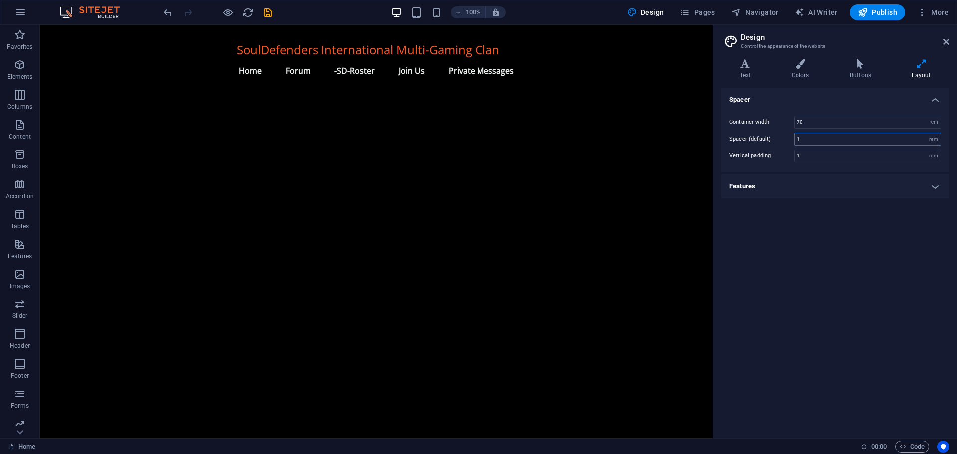
click at [797, 137] on input "1" at bounding box center [867, 139] width 146 height 12
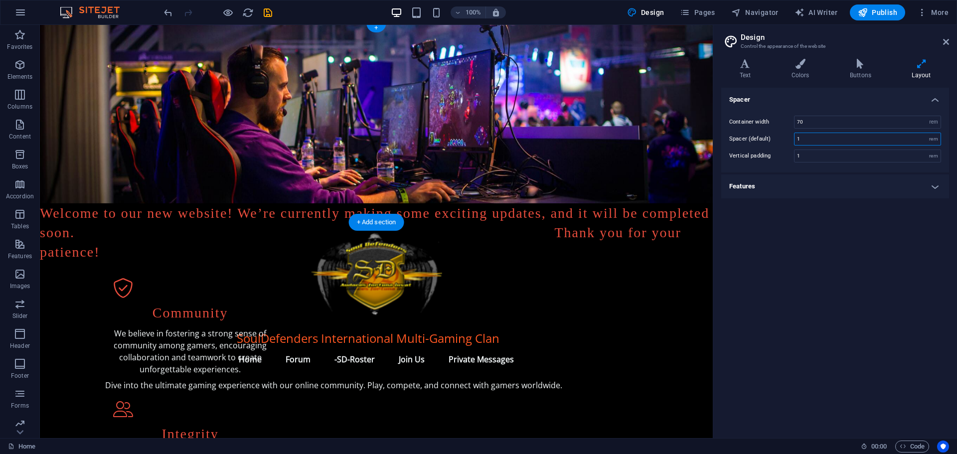
scroll to position [0, 0]
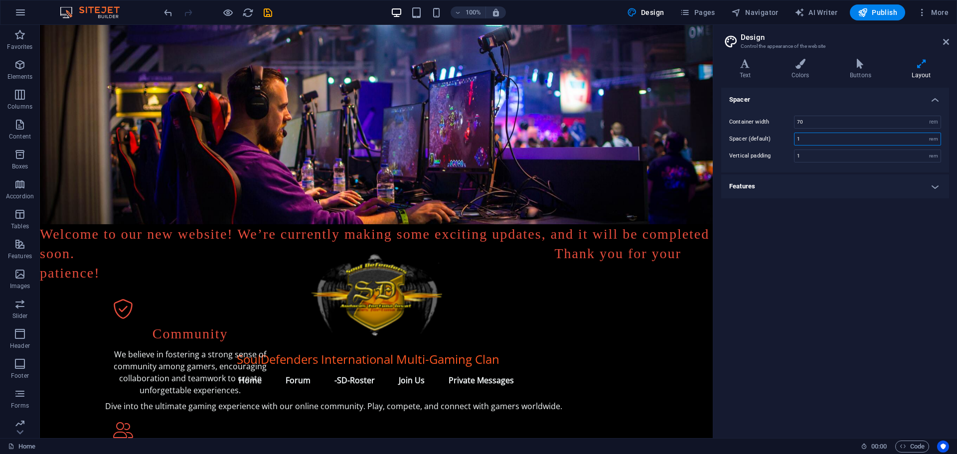
drag, startPoint x: 797, startPoint y: 137, endPoint x: 787, endPoint y: 137, distance: 10.5
click at [787, 137] on div "Spacer (default) 1 rem" at bounding box center [835, 139] width 212 height 13
type input "0"
click at [948, 39] on icon at bounding box center [946, 42] width 6 height 8
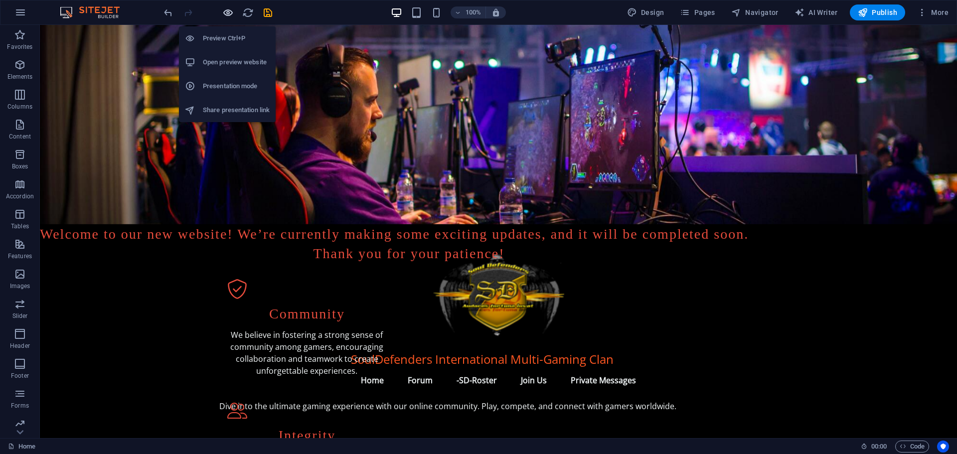
click at [225, 10] on icon "button" at bounding box center [227, 12] width 11 height 11
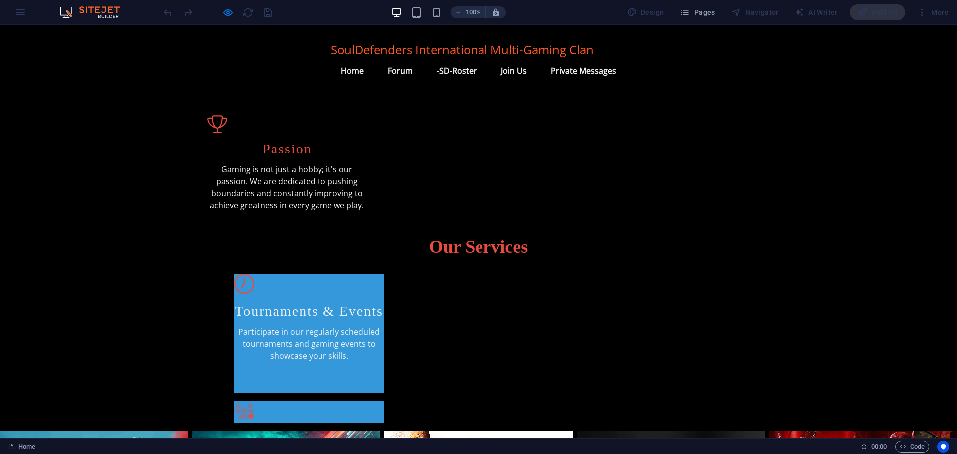
scroll to position [381, 0]
